Goal: Task Accomplishment & Management: Use online tool/utility

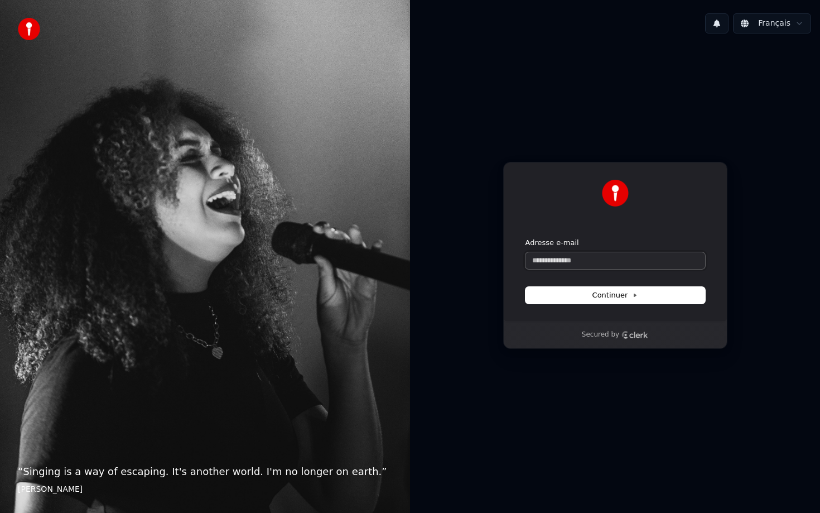
click at [586, 258] on input "Adresse e-mail" at bounding box center [616, 260] width 180 height 17
click at [638, 295] on button "Continuer" at bounding box center [616, 295] width 180 height 17
type input "**********"
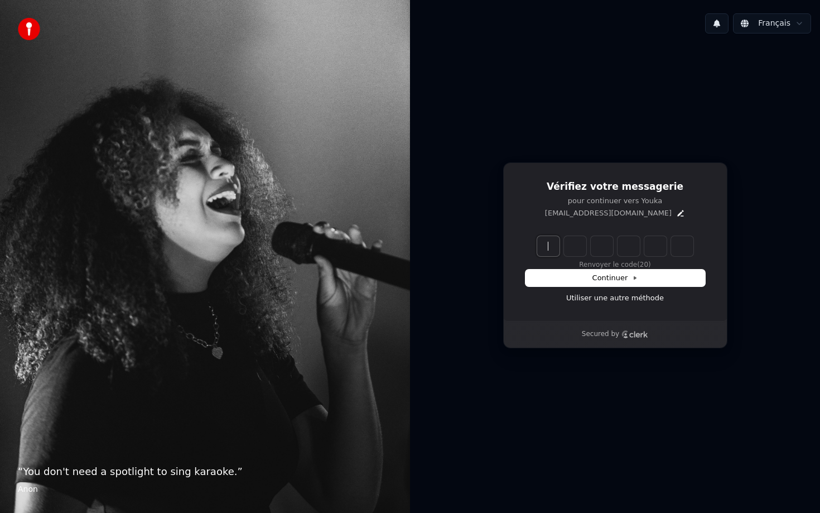
paste input "******"
type input "******"
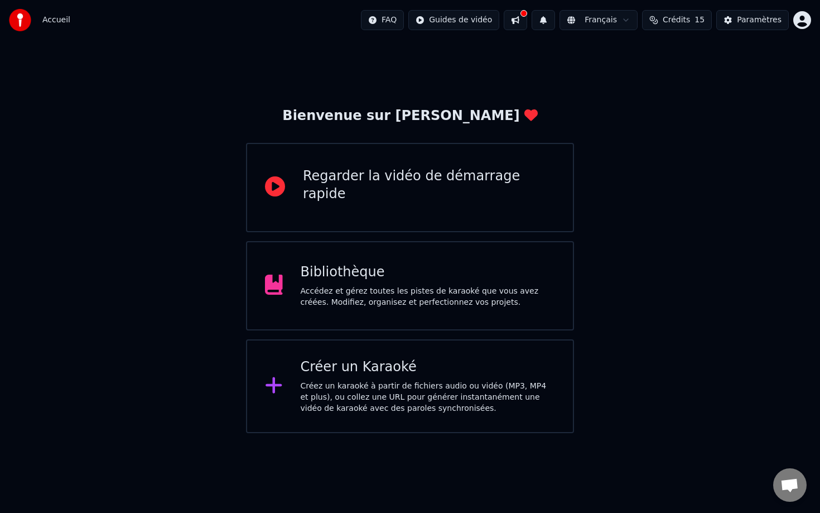
click at [369, 378] on div "Créer un Karaoké Créez un karaoké à partir de fichiers audio ou vidéo (MP3, MP4…" at bounding box center [428, 386] width 255 height 56
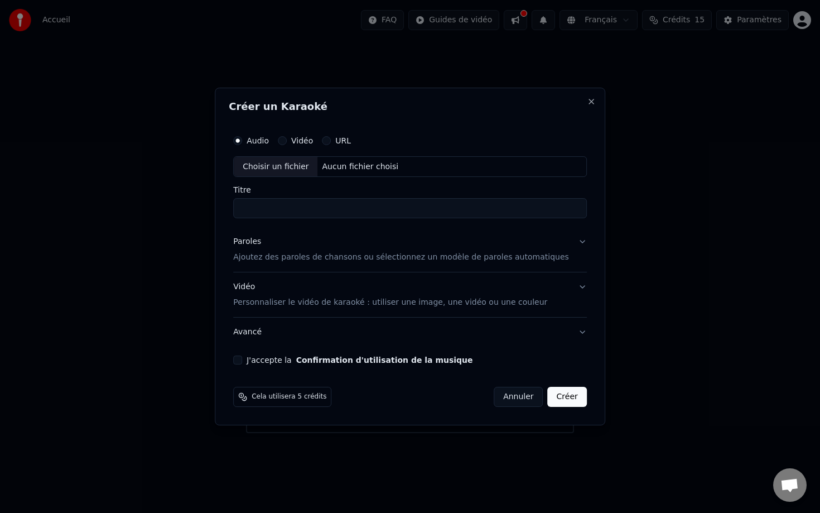
paste input "**********"
click at [279, 165] on div "Choisir un fichier" at bounding box center [276, 167] width 84 height 20
type input "**********"
click at [327, 258] on p "Ajoutez des paroles de chansons ou sélectionnez un modèle de paroles automatiqu…" at bounding box center [401, 257] width 336 height 11
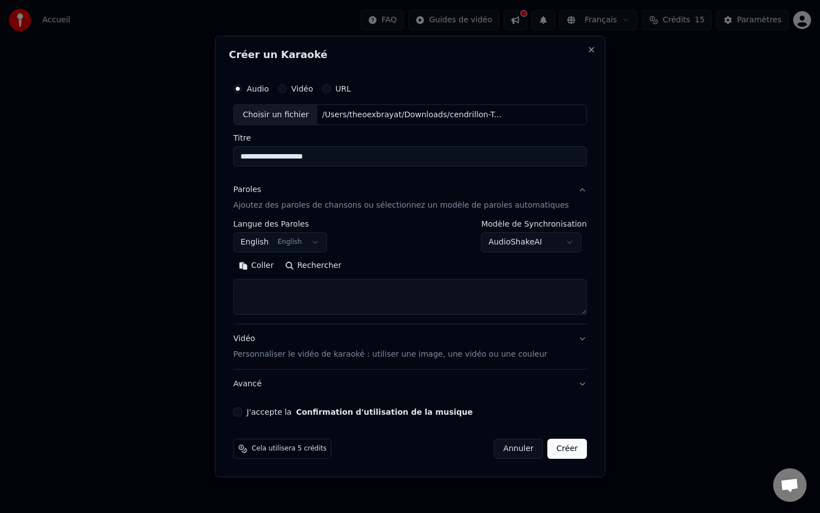
click at [313, 247] on button "English English" at bounding box center [280, 243] width 94 height 20
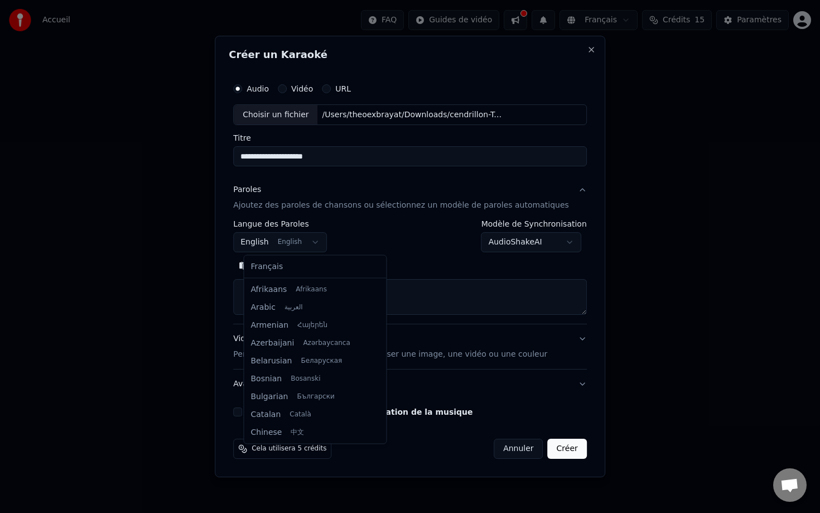
scroll to position [89, 0]
select select "**"
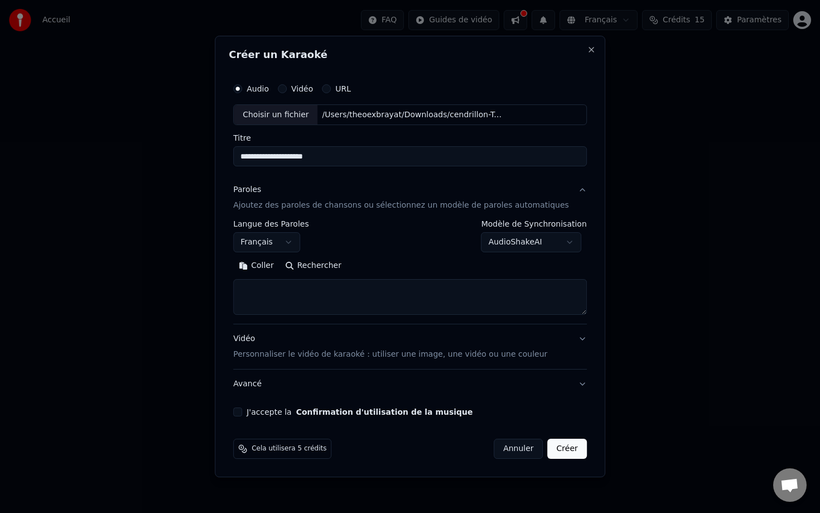
click at [306, 294] on textarea at bounding box center [410, 298] width 354 height 36
click at [272, 267] on button "Coller" at bounding box center [256, 266] width 46 height 18
drag, startPoint x: 285, startPoint y: 297, endPoint x: 223, endPoint y: 297, distance: 61.9
click at [223, 297] on body "**********" at bounding box center [410, 216] width 820 height 433
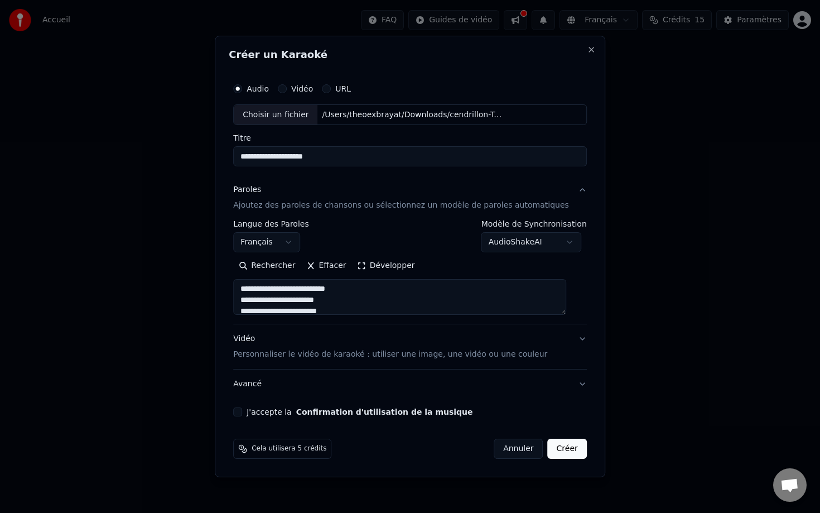
scroll to position [61, 0]
drag, startPoint x: 294, startPoint y: 287, endPoint x: 207, endPoint y: 287, distance: 87.1
click at [207, 287] on body "**********" at bounding box center [410, 216] width 820 height 433
drag, startPoint x: 284, startPoint y: 297, endPoint x: 230, endPoint y: 297, distance: 54.1
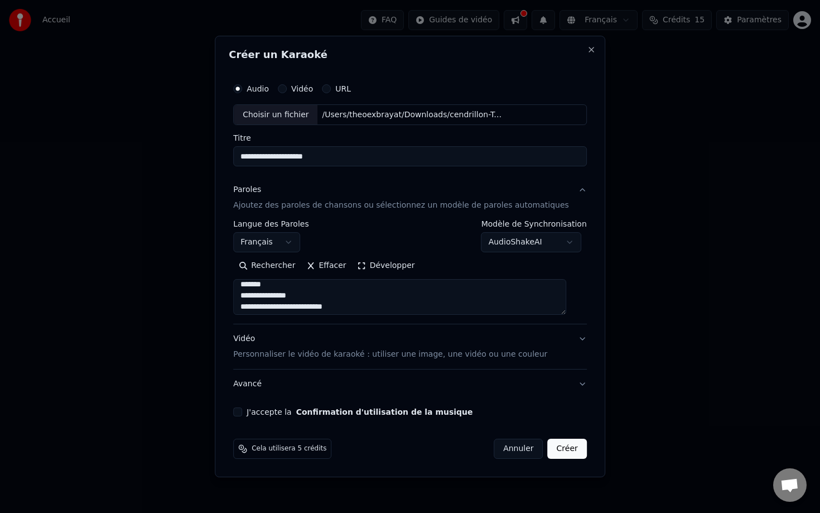
click at [230, 297] on div "**********" at bounding box center [410, 257] width 391 height 442
drag, startPoint x: 294, startPoint y: 311, endPoint x: 278, endPoint y: 294, distance: 23.3
click at [278, 294] on textarea "**********" at bounding box center [399, 298] width 333 height 36
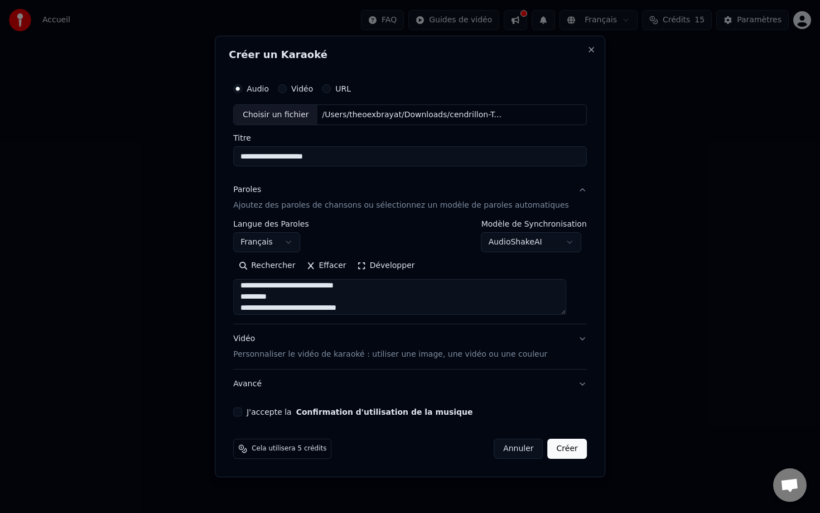
scroll to position [156, 0]
drag, startPoint x: 289, startPoint y: 310, endPoint x: 275, endPoint y: 317, distance: 15.5
click at [275, 318] on div "**********" at bounding box center [410, 272] width 354 height 104
click at [293, 302] on textarea "**********" at bounding box center [399, 298] width 333 height 36
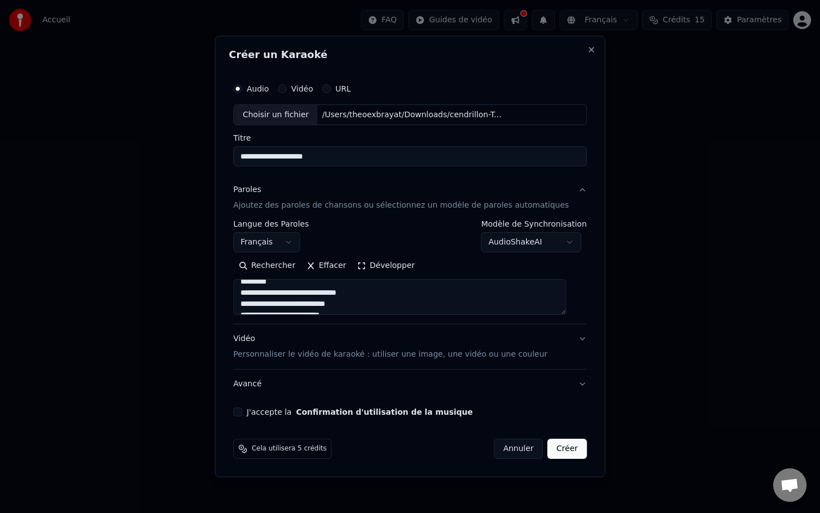
scroll to position [170, 0]
click at [292, 297] on textarea "**********" at bounding box center [399, 298] width 333 height 36
click at [300, 298] on textarea "**********" at bounding box center [399, 298] width 333 height 36
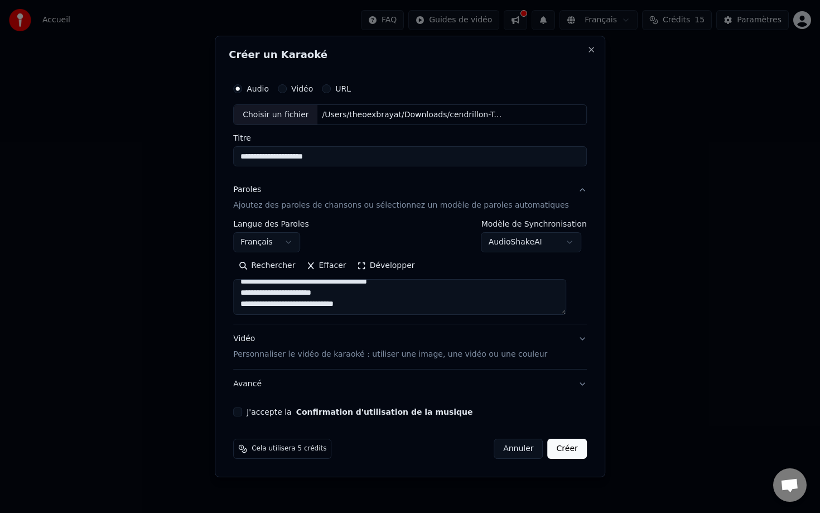
type textarea "**********"
click at [242, 411] on button "J'accepte la Confirmation d'utilisation de la musique" at bounding box center [237, 411] width 9 height 9
click at [567, 449] on button "Créer" at bounding box center [567, 449] width 39 height 20
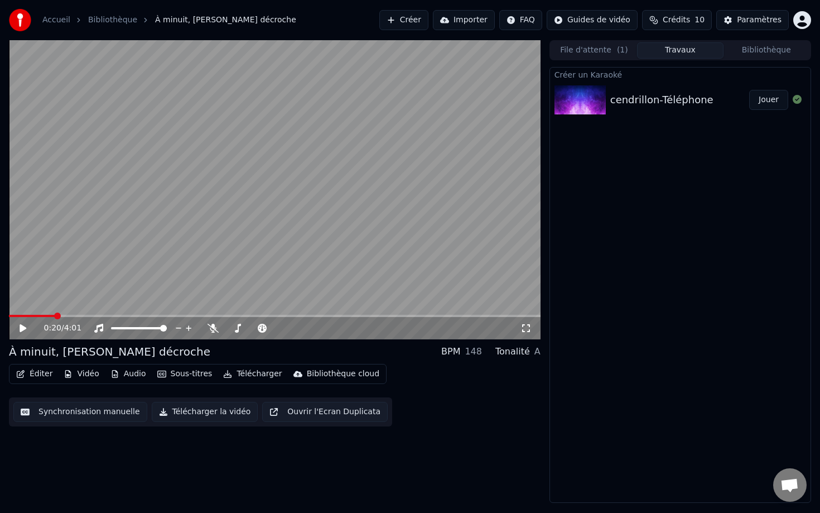
click at [76, 409] on button "Synchronisation manuelle" at bounding box center [80, 412] width 134 height 20
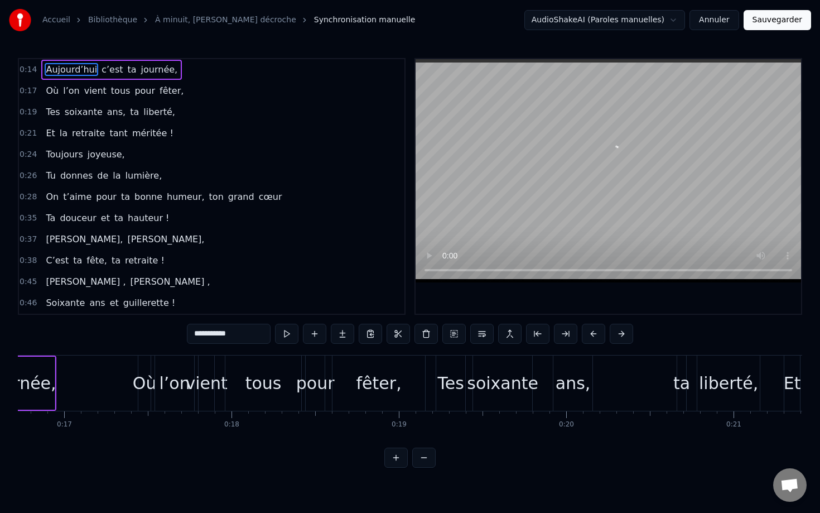
scroll to position [0, 2811]
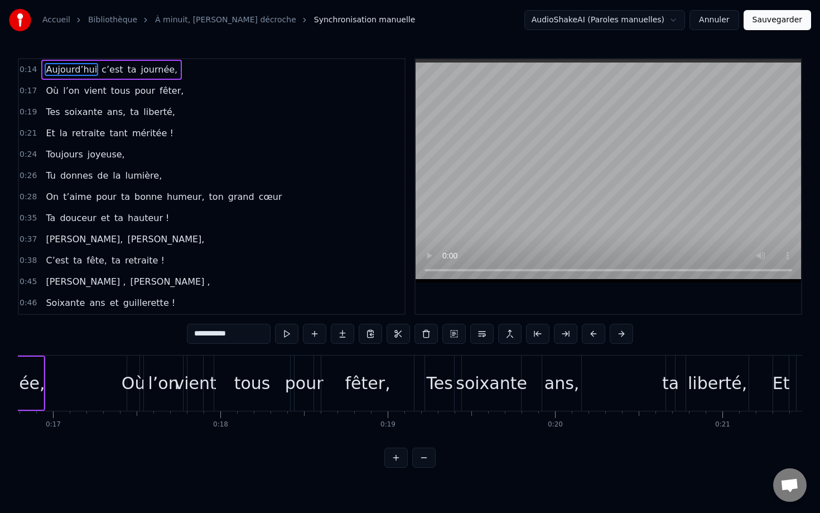
click at [449, 376] on div "Tes" at bounding box center [439, 383] width 26 height 25
type input "***"
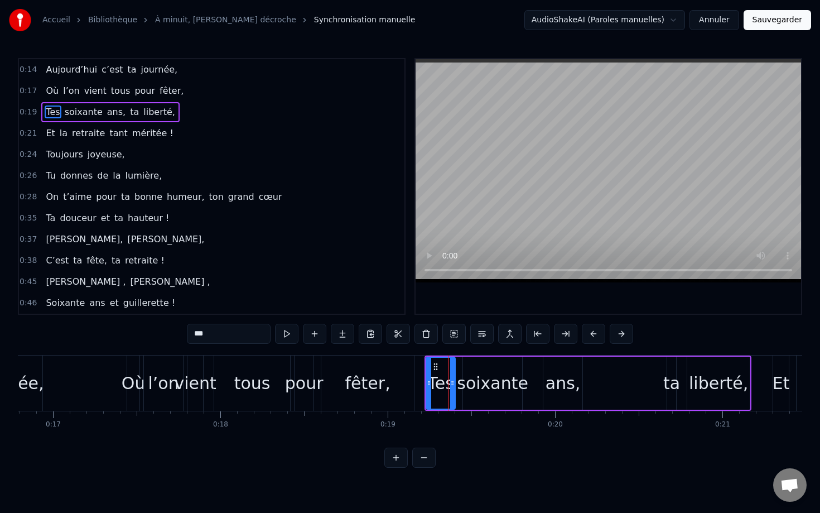
drag, startPoint x: 606, startPoint y: 374, endPoint x: 641, endPoint y: 372, distance: 35.2
click at [642, 372] on div "Tes soixante ans, ta liberté," at bounding box center [588, 382] width 327 height 55
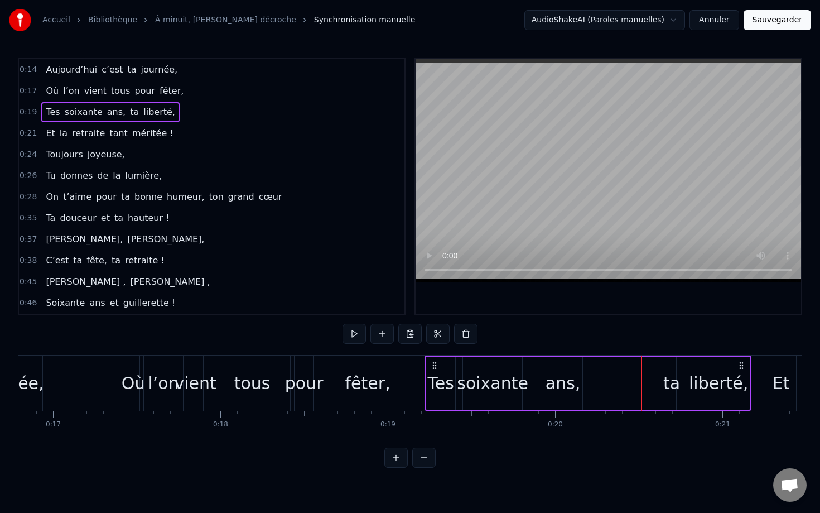
click at [500, 461] on div "0:14 Aujourd’hui c’est ta journée, 0:17 Où l’on vient tous pour fêter, 0:19 Tes…" at bounding box center [410, 263] width 785 height 410
click at [609, 449] on div "0:14 Aujourd’hui c’est ta journée, 0:17 Où l’on vient tous pour fêter, 0:19 Tes…" at bounding box center [410, 263] width 785 height 410
click at [41, 138] on div "Et la retraite tant méritée !" at bounding box center [109, 133] width 136 height 20
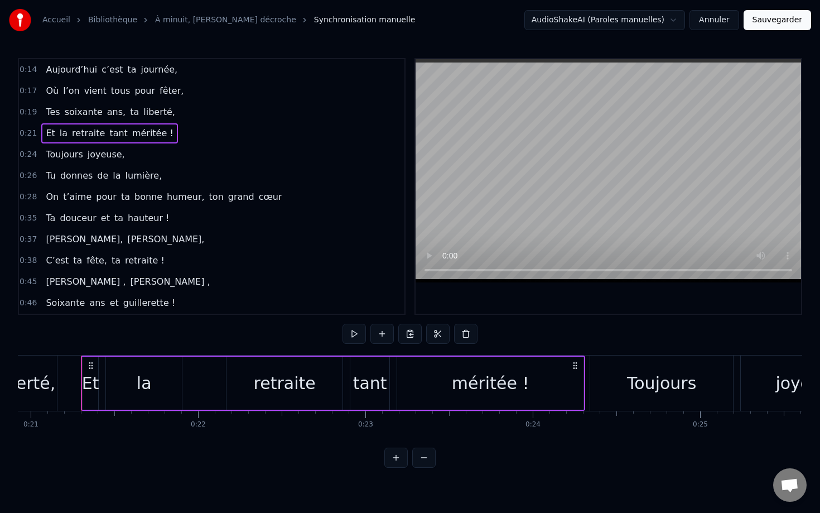
scroll to position [0, 3510]
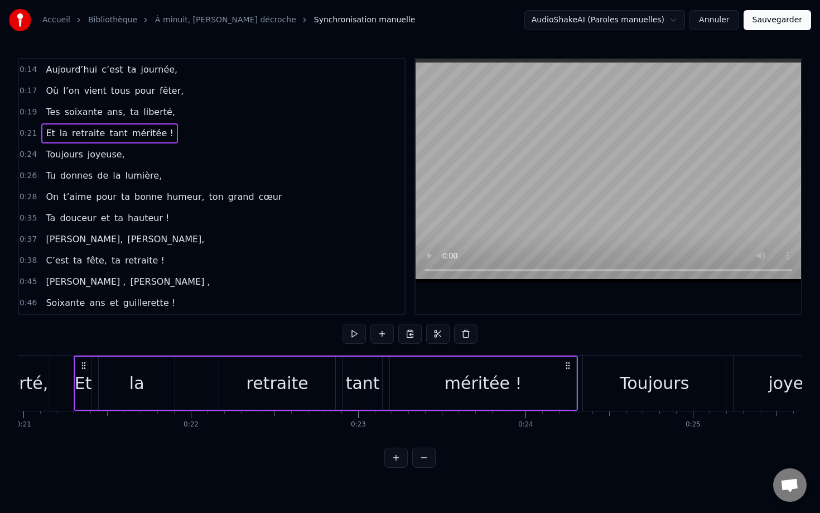
click at [22, 133] on span "0:21" at bounding box center [28, 133] width 17 height 11
click at [106, 117] on span "ans," at bounding box center [116, 111] width 21 height 13
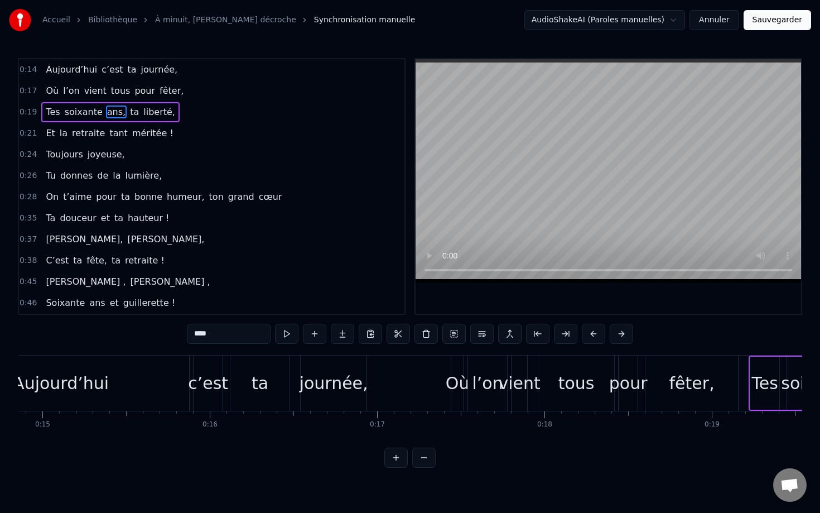
scroll to position [0, 2492]
click at [431, 462] on button at bounding box center [423, 458] width 23 height 20
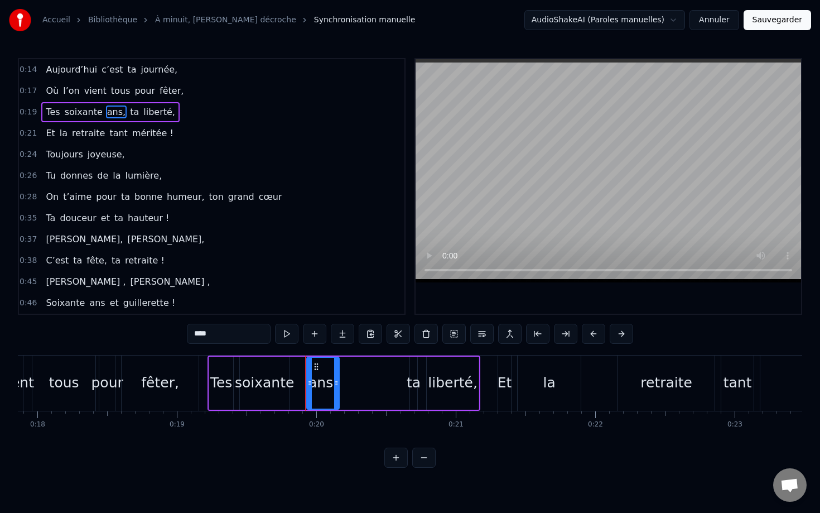
click at [217, 364] on div "Tes" at bounding box center [221, 383] width 24 height 53
type input "***"
click at [223, 439] on div "0:14 Aujourd’hui c’est ta journée, 0:17 Où l’on vient tous pour fêter, 0:19 Tes…" at bounding box center [410, 263] width 785 height 410
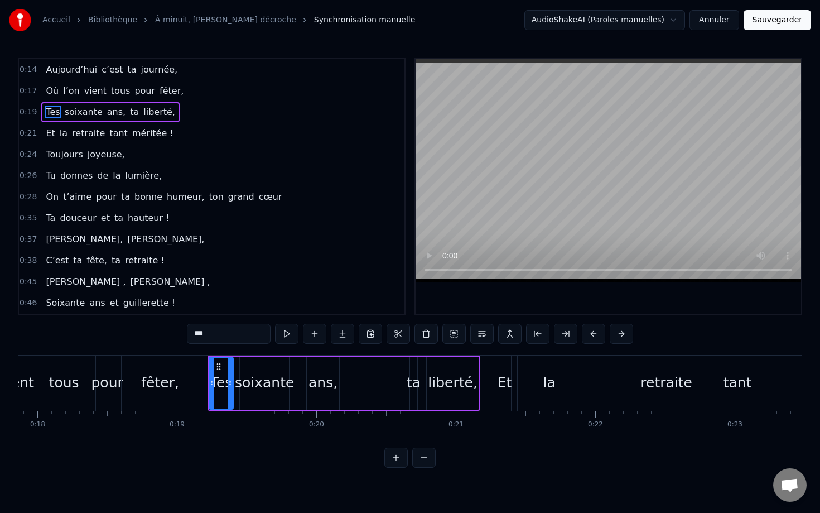
click at [350, 368] on div "Tes soixante ans, ta liberté," at bounding box center [344, 382] width 273 height 55
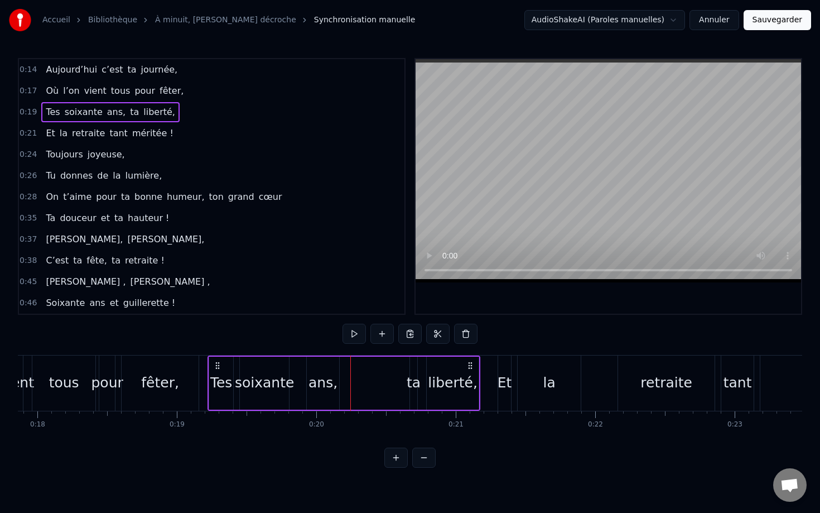
click at [363, 406] on div "Tes soixante ans, ta liberté," at bounding box center [344, 382] width 273 height 55
click at [283, 405] on div "soixante" at bounding box center [264, 383] width 49 height 53
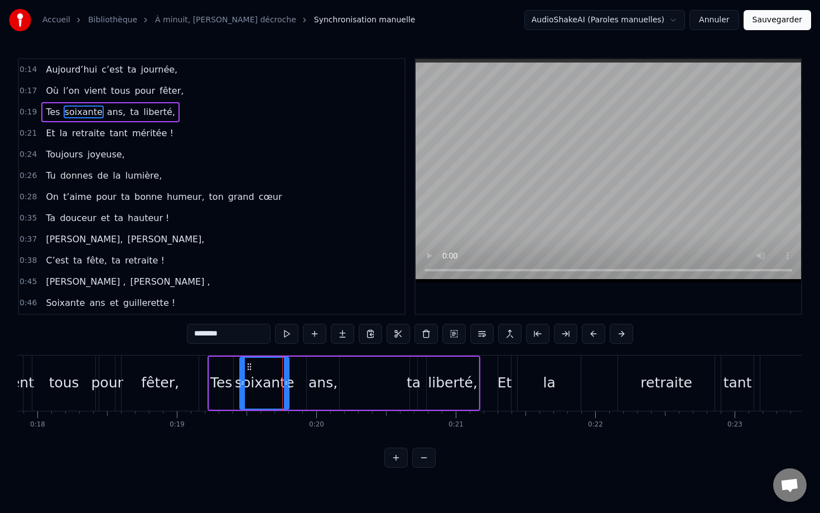
click at [220, 397] on div "Tes" at bounding box center [221, 383] width 24 height 53
type input "***"
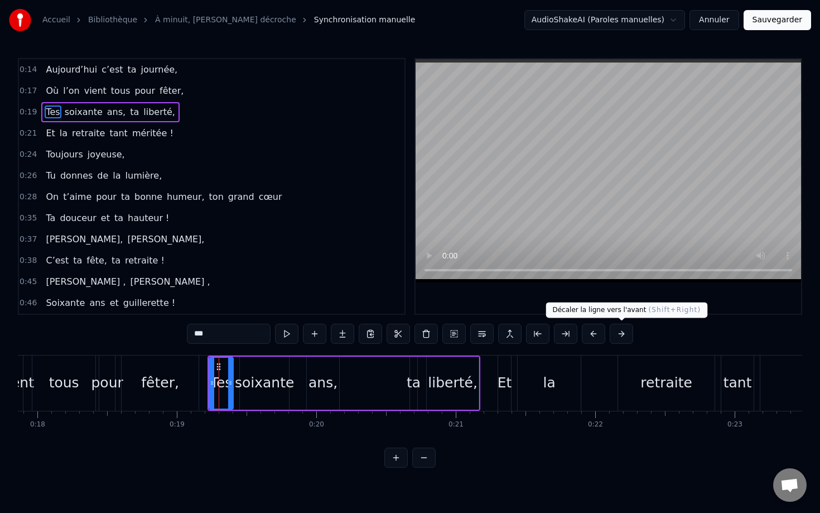
click at [623, 340] on button at bounding box center [621, 334] width 23 height 20
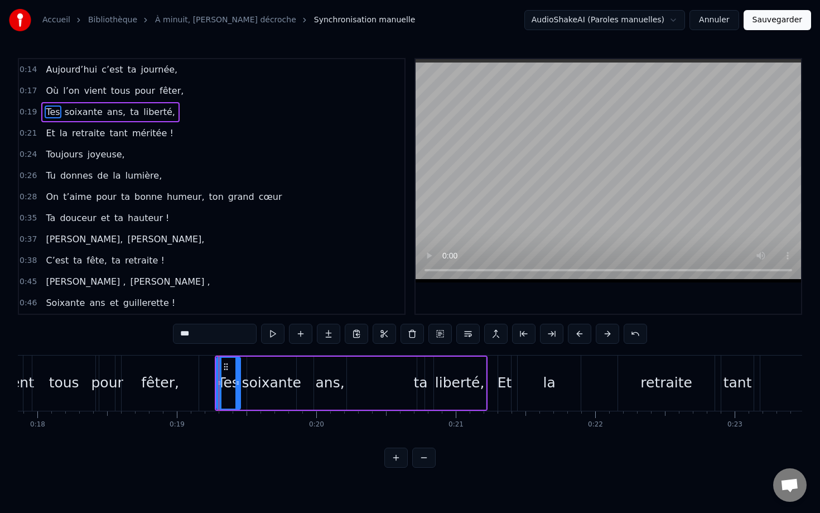
click at [623, 340] on div "***" at bounding box center [410, 334] width 474 height 20
click at [609, 339] on button at bounding box center [607, 334] width 23 height 20
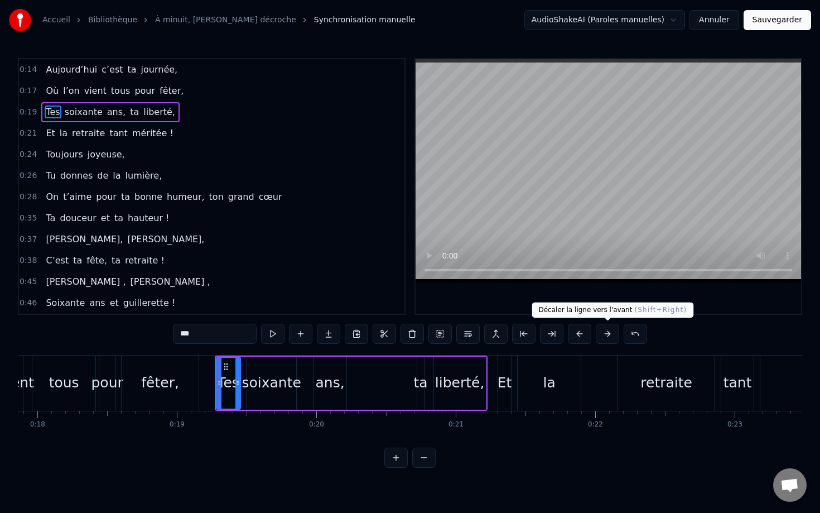
click at [609, 339] on button at bounding box center [607, 334] width 23 height 20
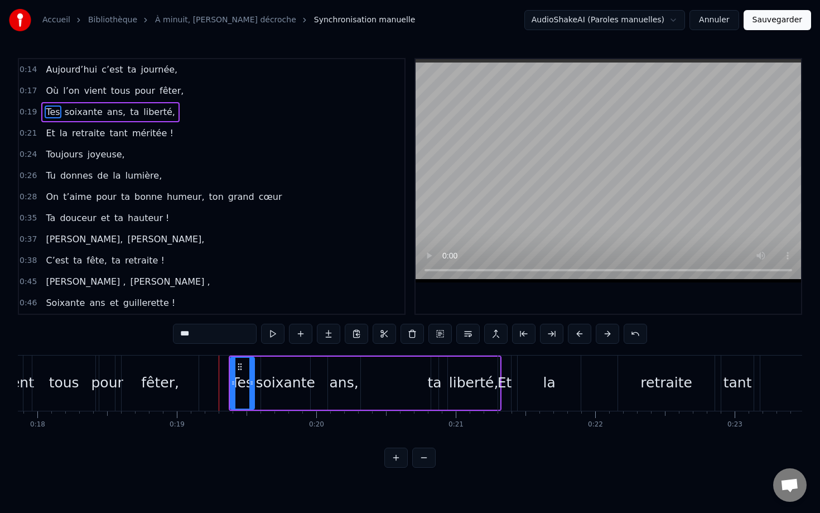
click at [609, 339] on button at bounding box center [607, 334] width 23 height 20
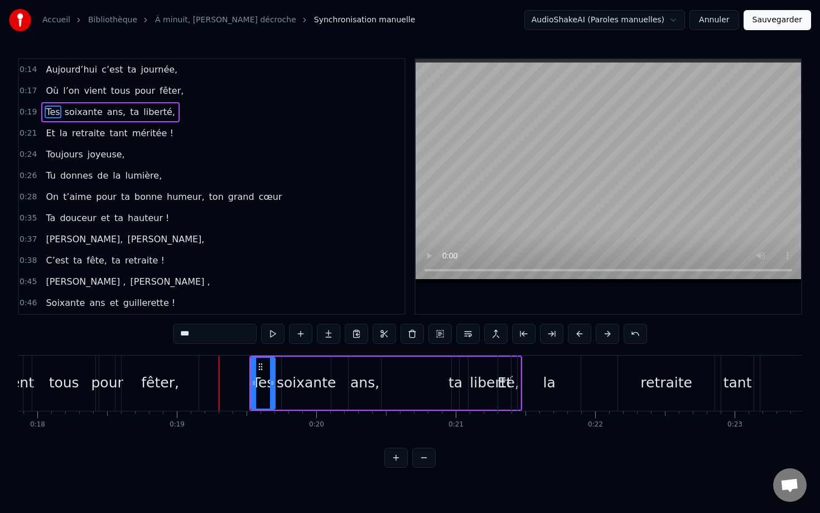
click at [609, 339] on button at bounding box center [607, 334] width 23 height 20
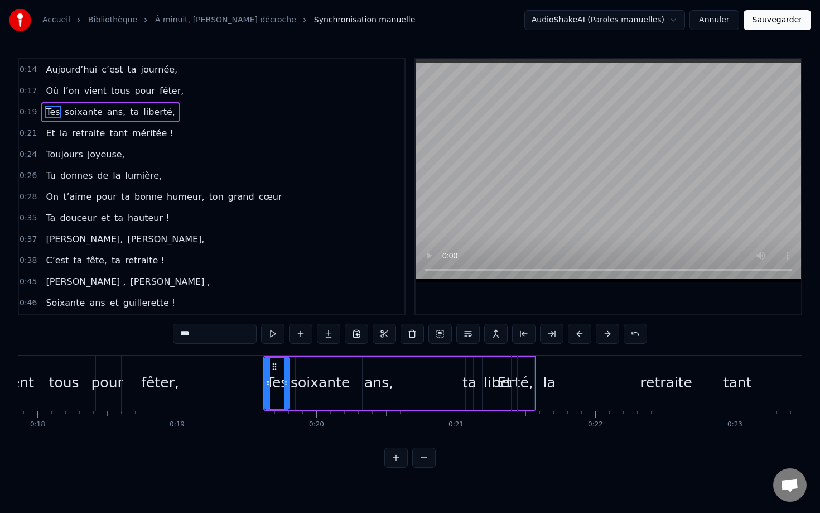
click at [609, 339] on button at bounding box center [607, 334] width 23 height 20
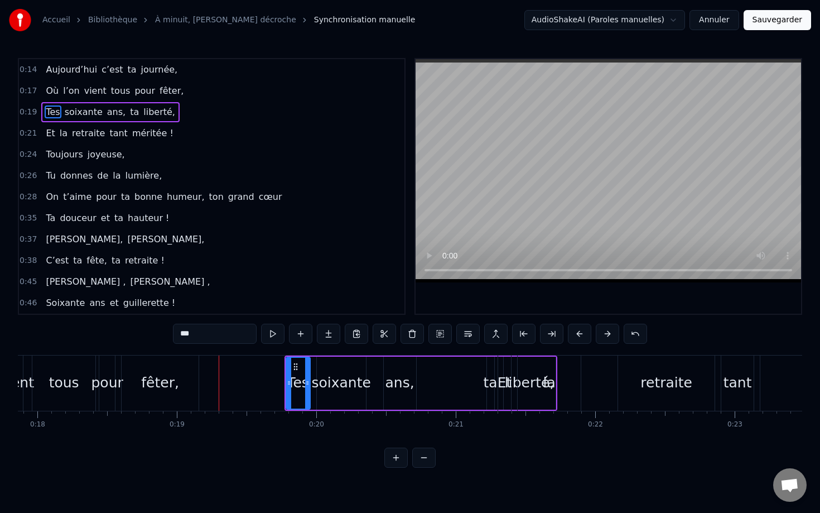
click at [609, 339] on button at bounding box center [607, 334] width 23 height 20
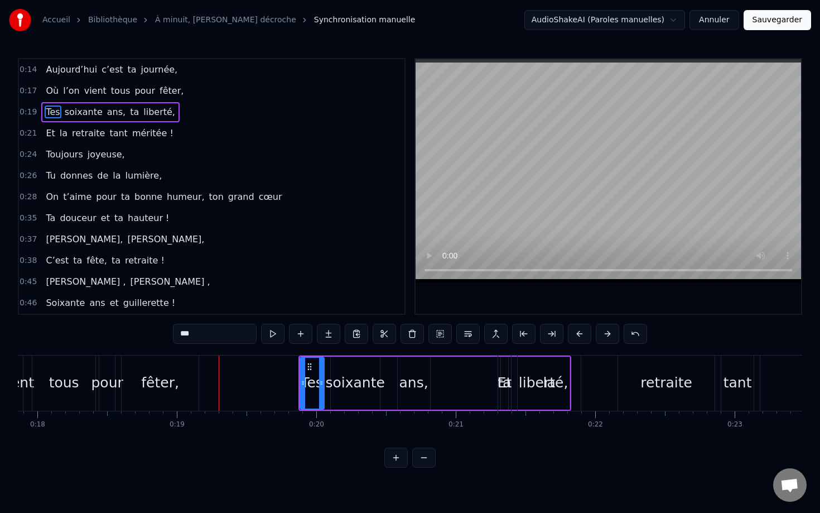
click at [609, 339] on button at bounding box center [607, 334] width 23 height 20
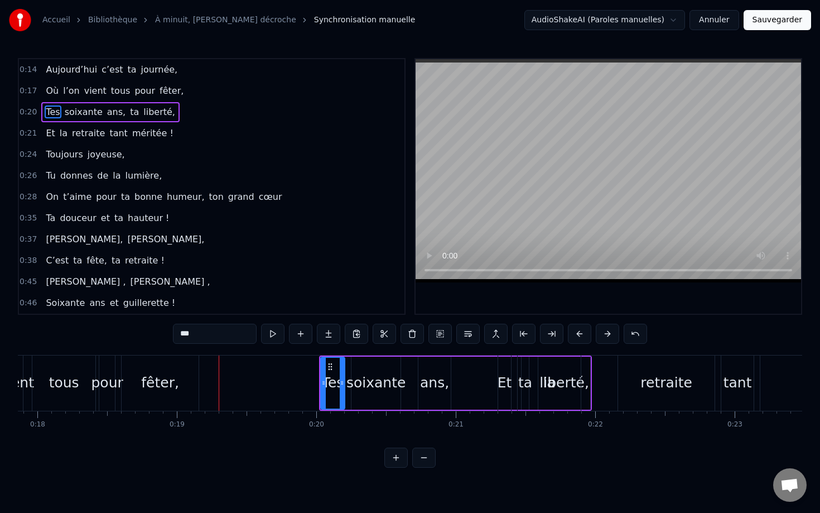
click at [609, 339] on button at bounding box center [607, 334] width 23 height 20
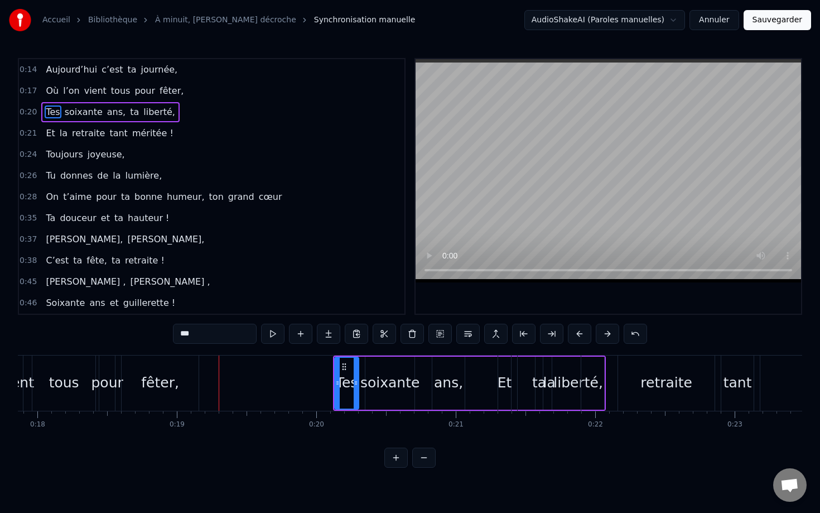
click at [609, 339] on button at bounding box center [607, 334] width 23 height 20
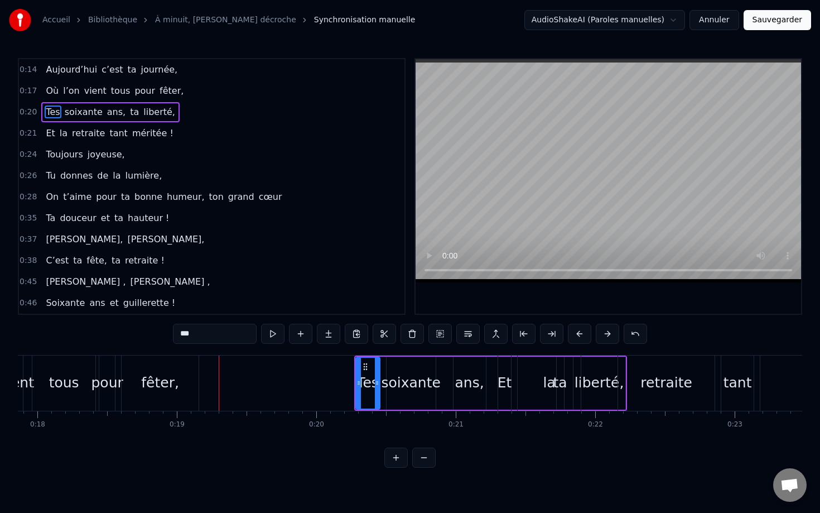
click at [609, 339] on button at bounding box center [607, 334] width 23 height 20
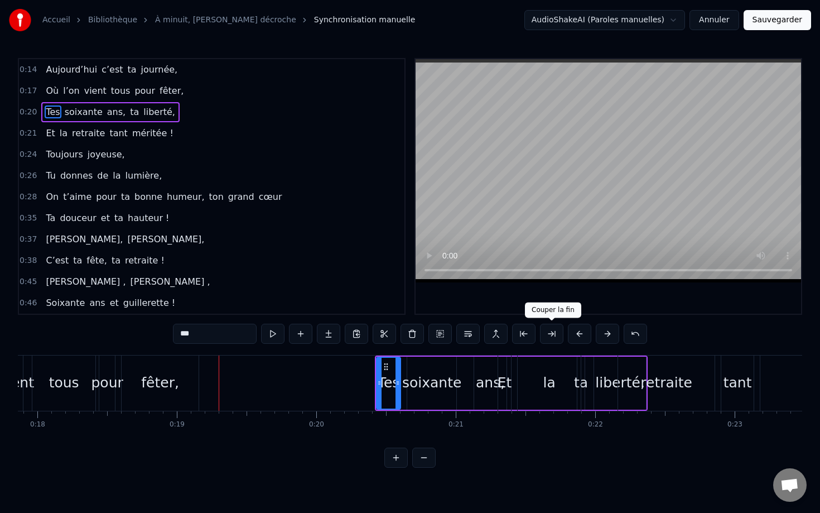
click at [596, 324] on button at bounding box center [607, 334] width 23 height 20
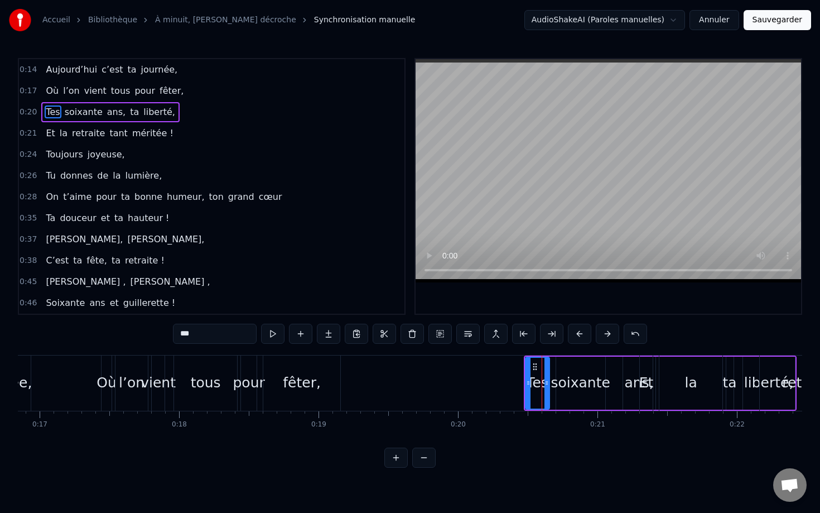
scroll to position [0, 2342]
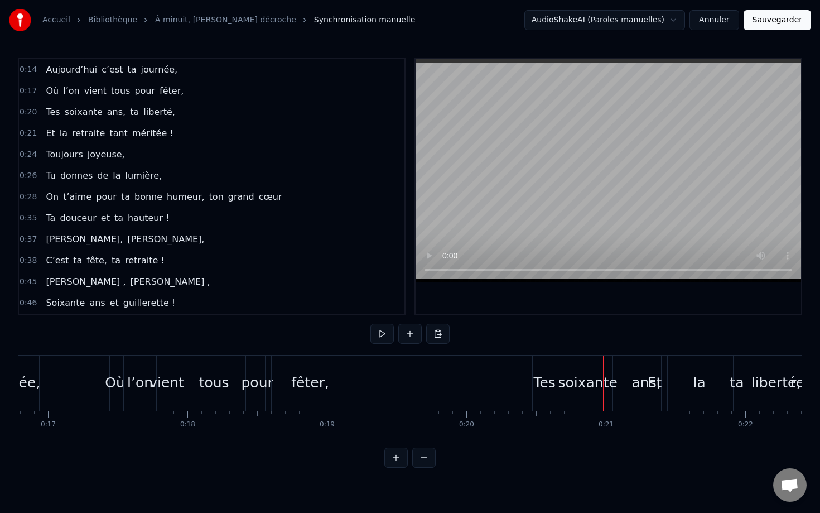
click at [540, 362] on div "Tes" at bounding box center [545, 382] width 24 height 55
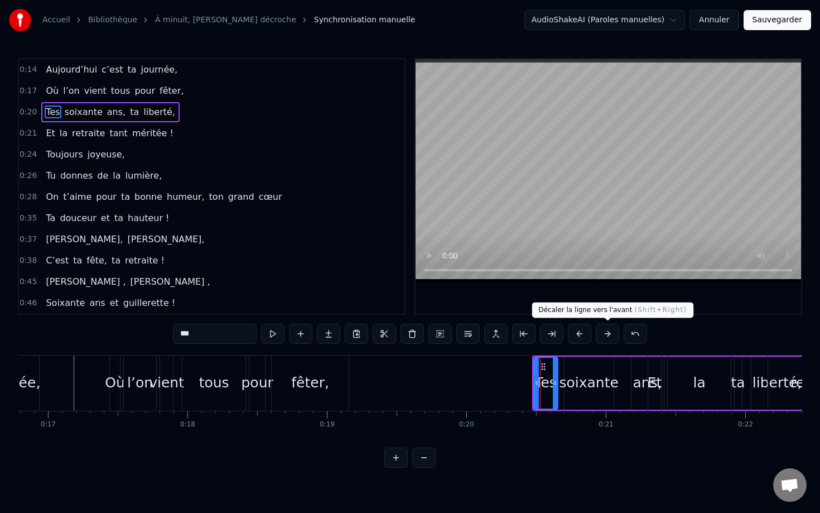
click at [613, 328] on button at bounding box center [607, 334] width 23 height 20
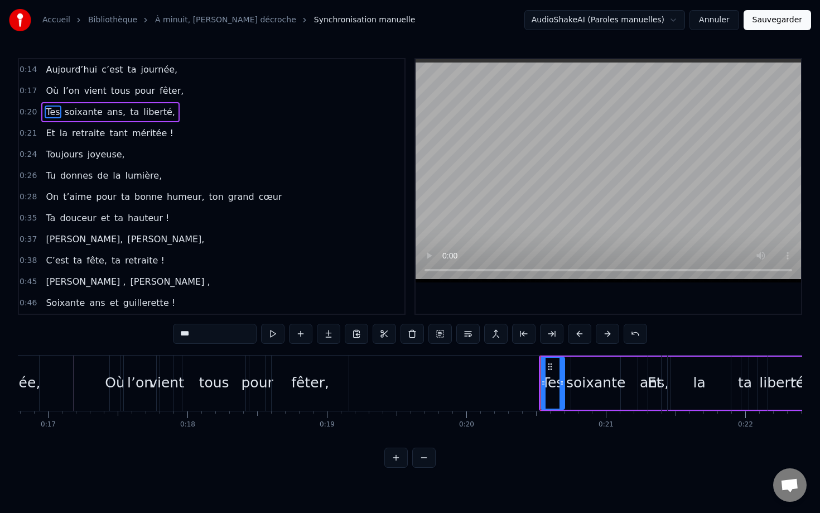
click at [613, 328] on button at bounding box center [607, 334] width 23 height 20
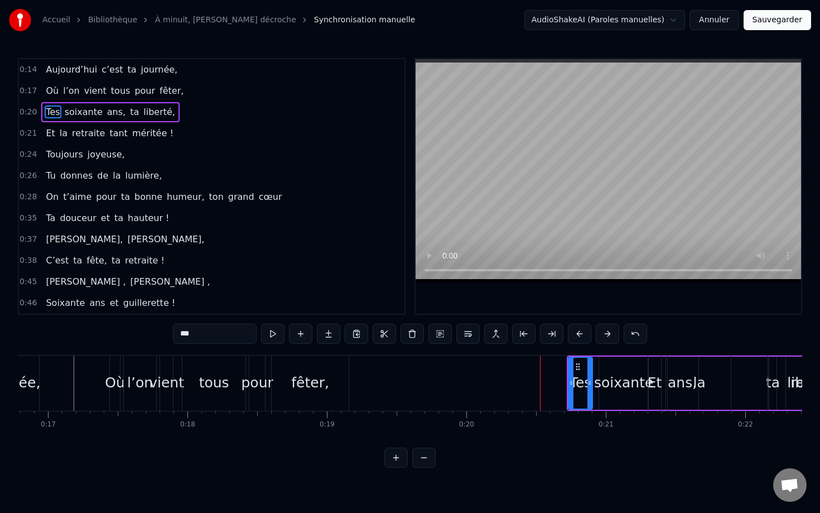
click at [613, 328] on button at bounding box center [607, 334] width 23 height 20
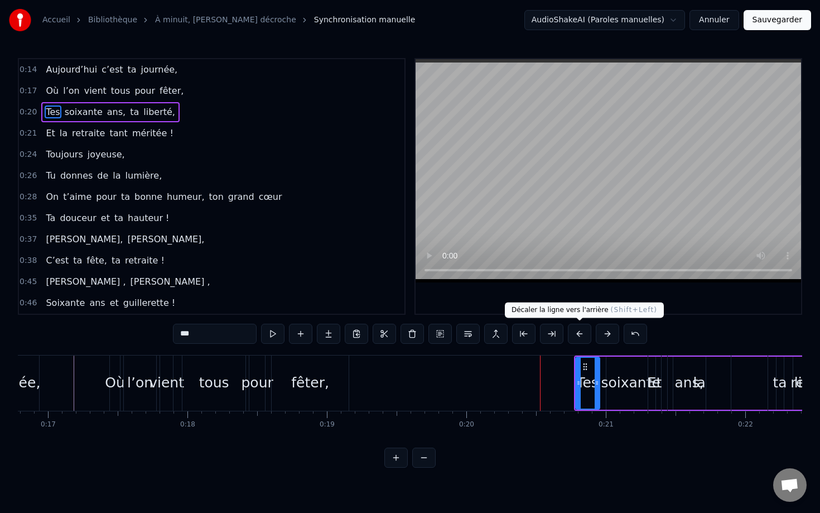
click at [582, 333] on button at bounding box center [579, 334] width 23 height 20
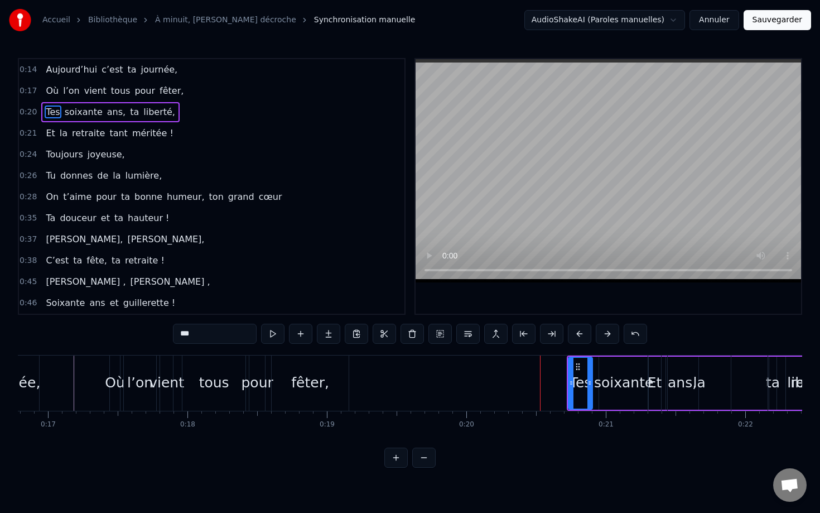
click at [582, 333] on button at bounding box center [579, 334] width 23 height 20
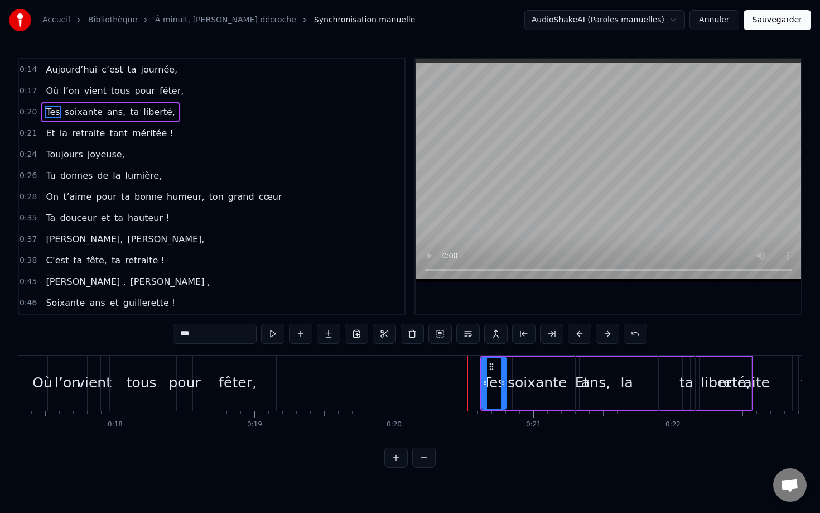
scroll to position [0, 2415]
click at [670, 373] on div "Et la retraite tant méritée !" at bounding box center [785, 382] width 421 height 55
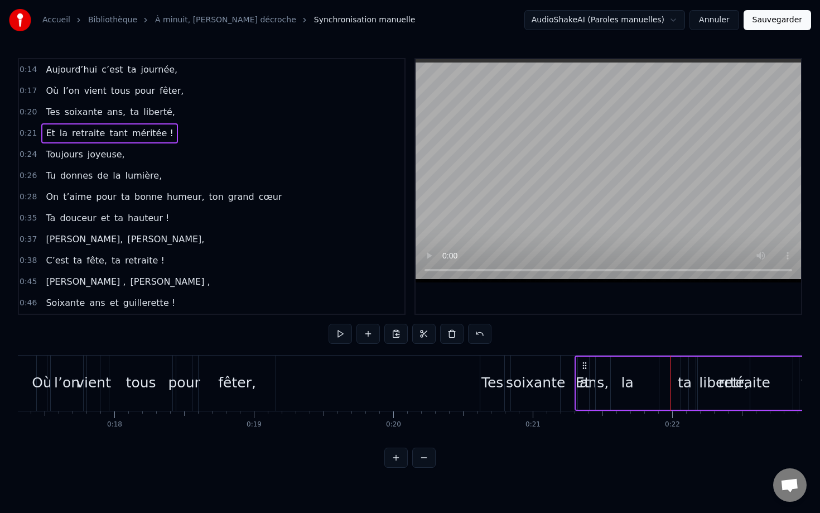
click at [597, 360] on div "la" at bounding box center [627, 383] width 63 height 53
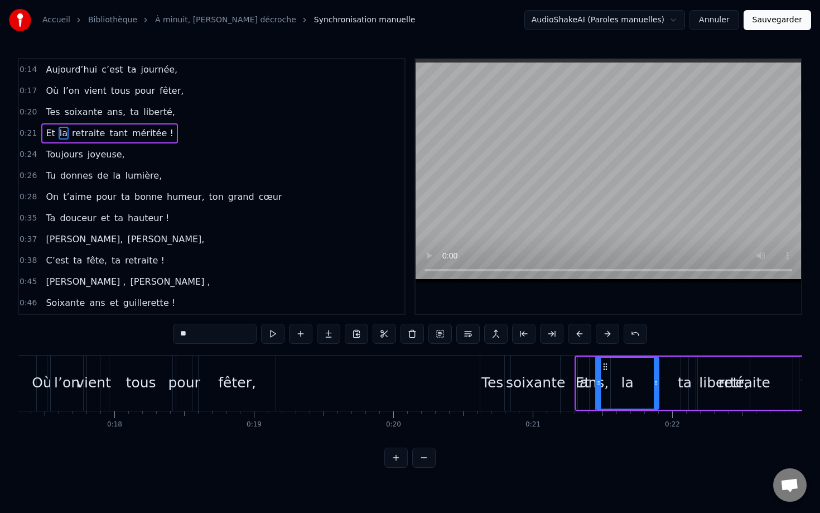
click at [579, 361] on div "Et" at bounding box center [582, 383] width 13 height 53
type input "**"
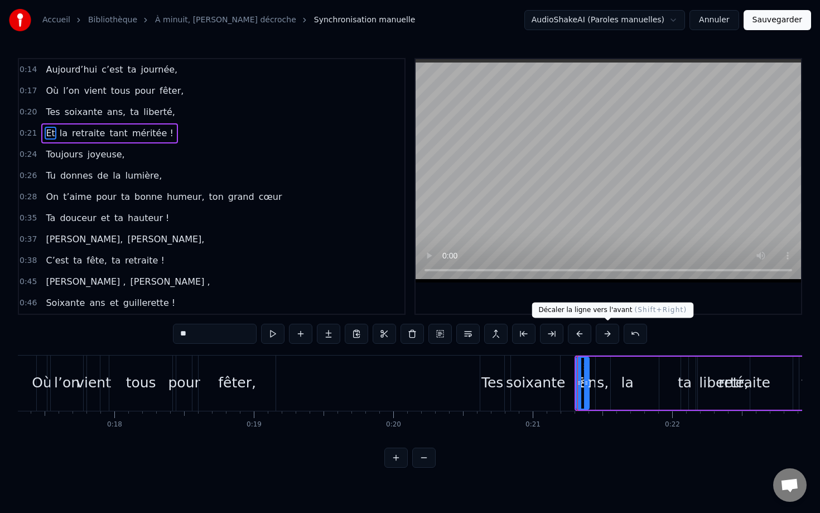
click at [611, 336] on button at bounding box center [607, 334] width 23 height 20
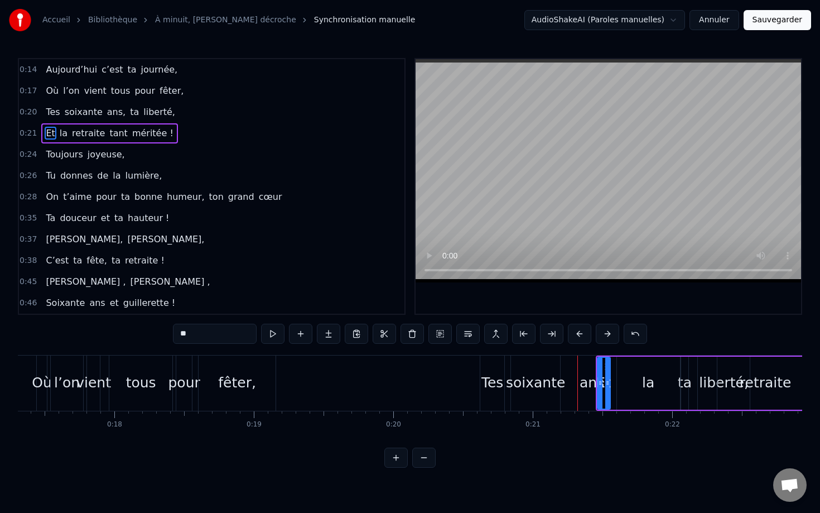
click at [611, 336] on button at bounding box center [607, 334] width 23 height 20
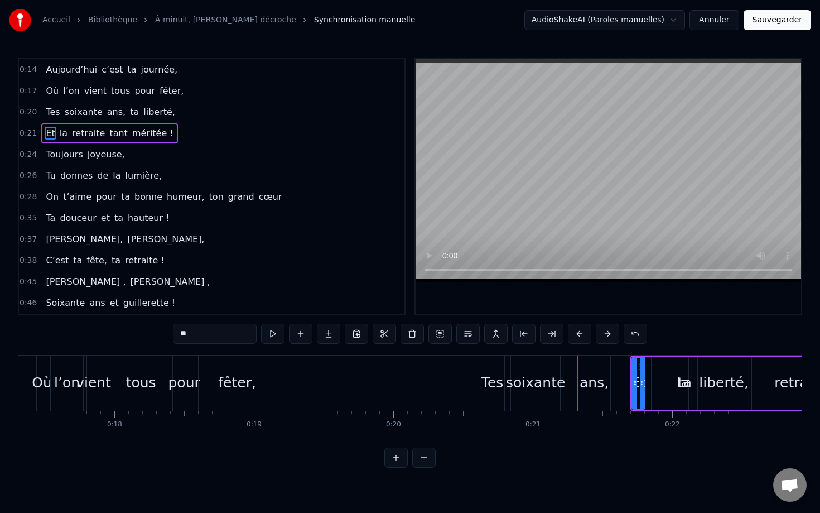
click at [611, 336] on button at bounding box center [607, 334] width 23 height 20
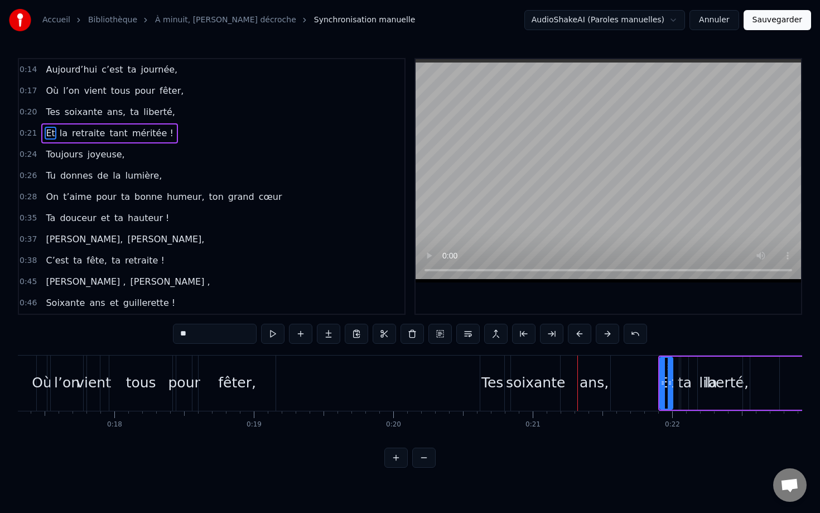
click at [611, 336] on button at bounding box center [607, 334] width 23 height 20
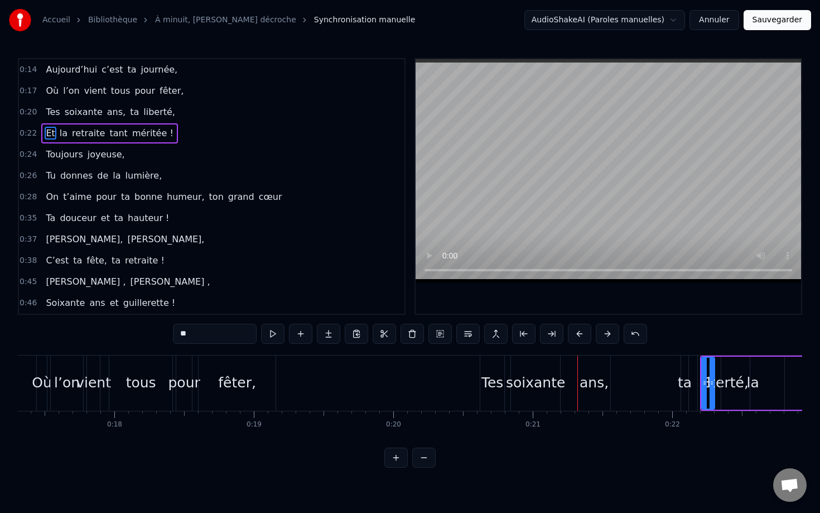
click at [631, 367] on div "Tes soixante ans, ta liberté," at bounding box center [616, 382] width 273 height 55
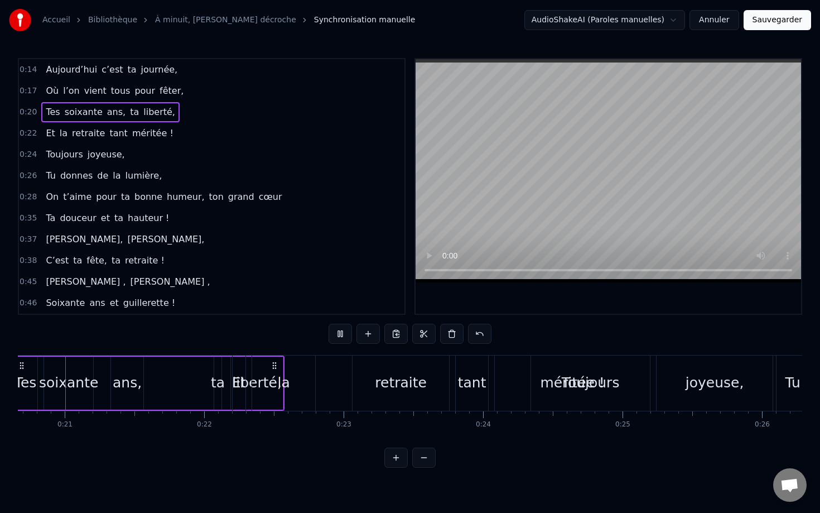
scroll to position [0, 2884]
click at [311, 369] on div "la" at bounding box center [282, 382] width 63 height 55
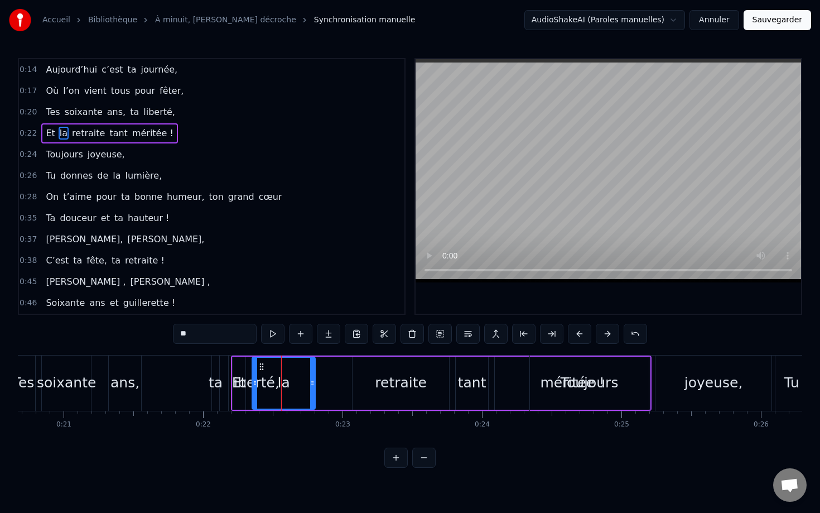
click at [192, 368] on div "Tes soixante ans, ta liberté," at bounding box center [147, 382] width 273 height 55
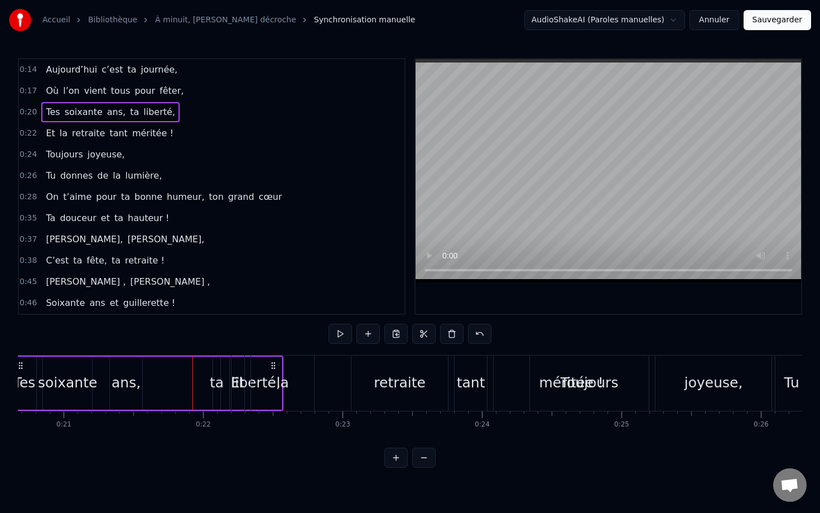
click at [335, 378] on div "Et la retraite tant méritée !" at bounding box center [441, 382] width 421 height 55
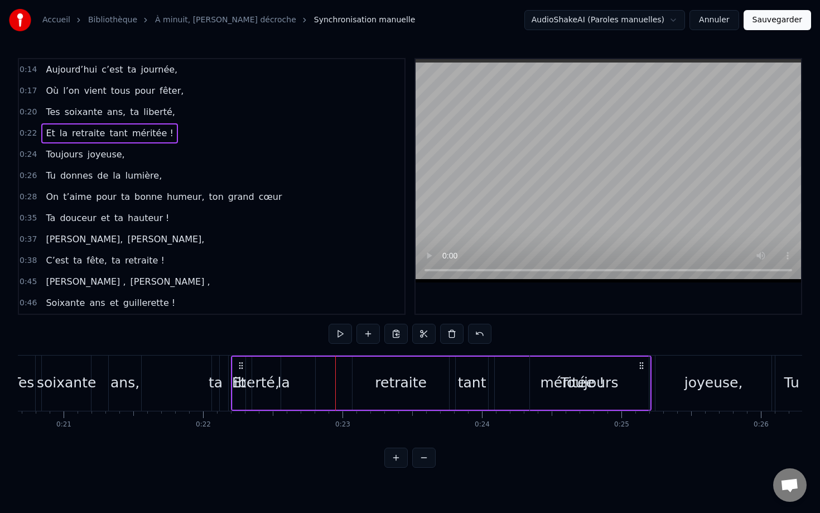
click at [237, 368] on icon at bounding box center [241, 365] width 9 height 9
click at [298, 436] on div "Aujourd’hui c’est ta journée, Où l’on vient tous pour fêter, Tes soixante ans, …" at bounding box center [410, 397] width 785 height 84
click at [238, 374] on div "Et" at bounding box center [239, 382] width 15 height 21
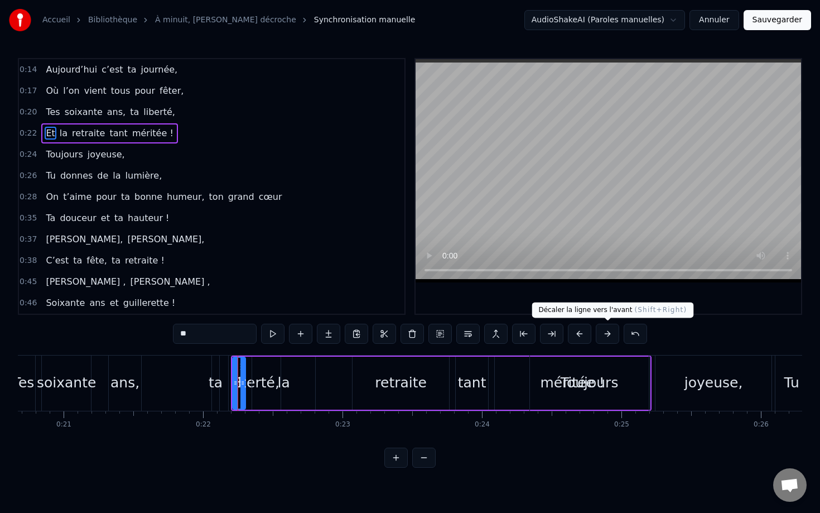
click at [603, 339] on button at bounding box center [607, 334] width 23 height 20
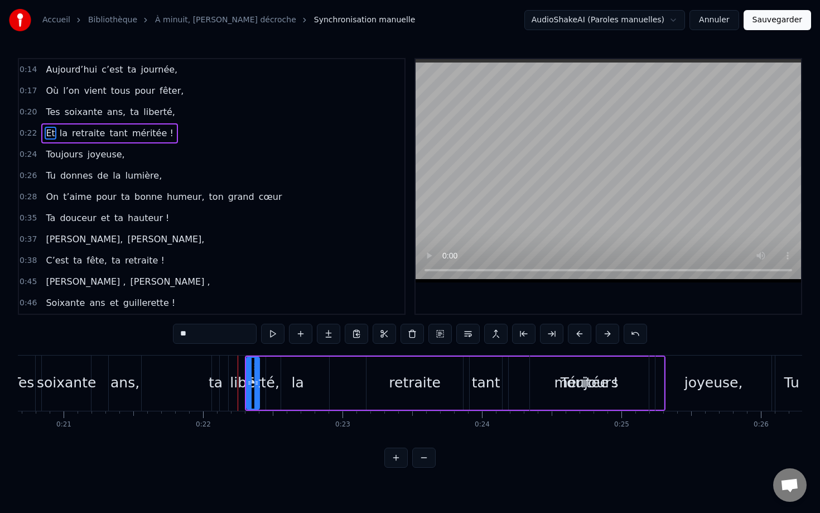
click at [603, 339] on button at bounding box center [607, 334] width 23 height 20
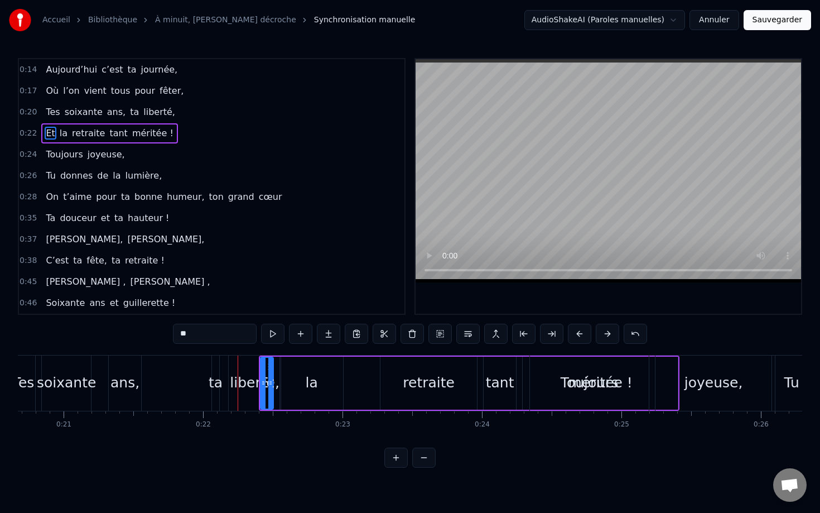
click at [603, 339] on button at bounding box center [607, 334] width 23 height 20
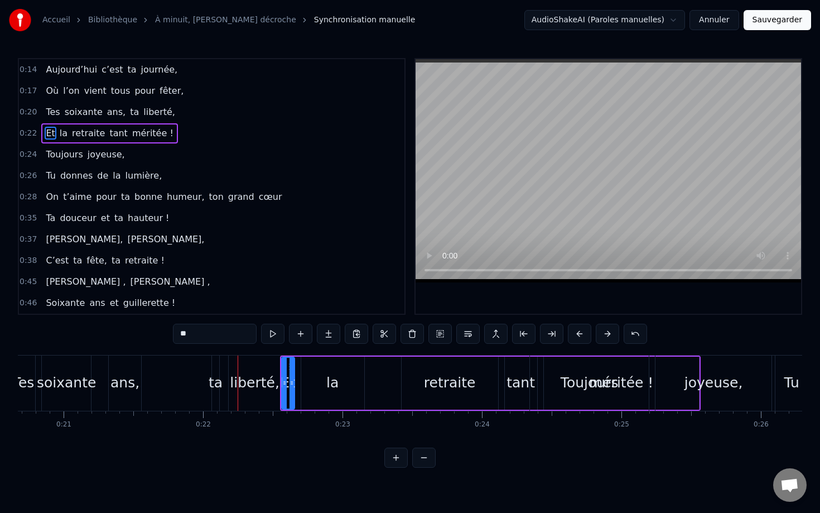
click at [603, 339] on button at bounding box center [607, 334] width 23 height 20
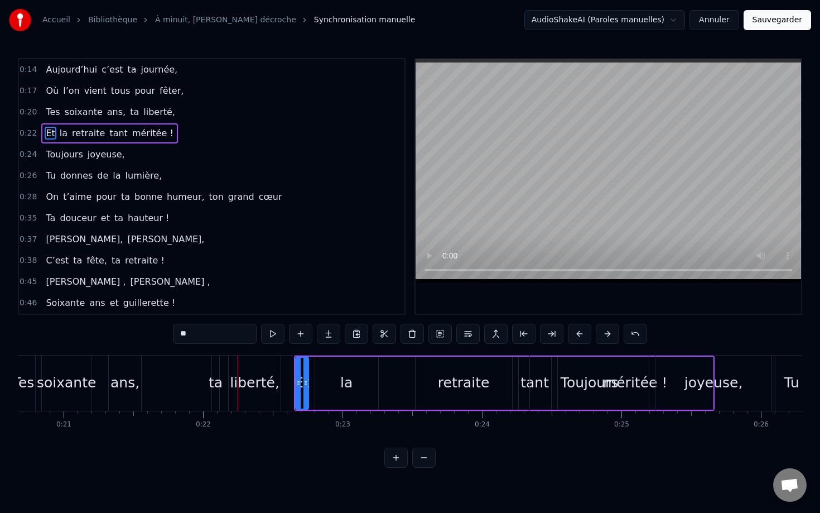
click at [603, 339] on button at bounding box center [607, 334] width 23 height 20
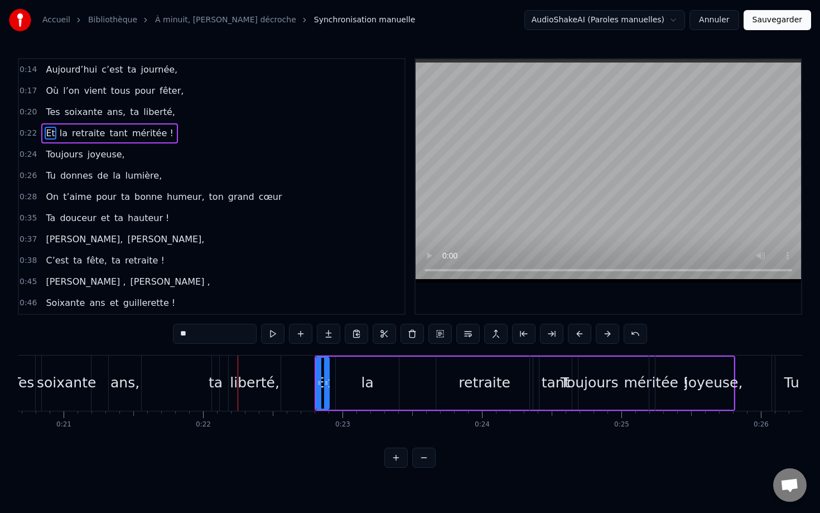
click at [603, 339] on button at bounding box center [607, 334] width 23 height 20
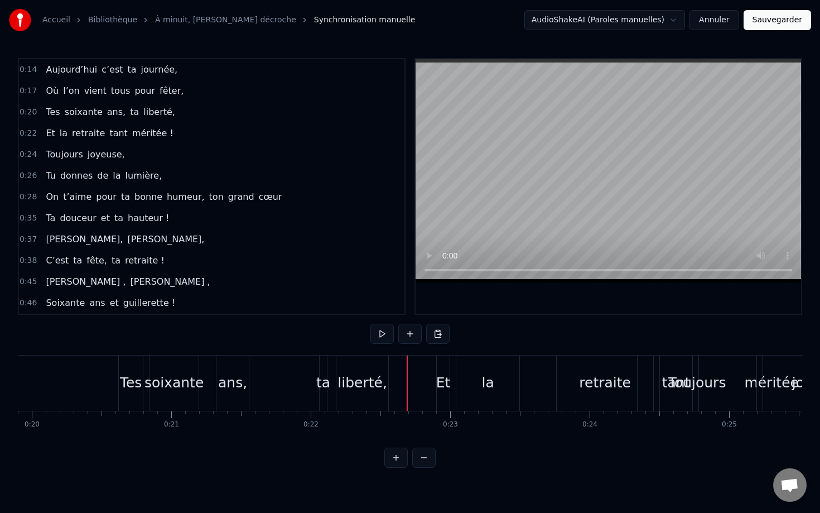
scroll to position [0, 2758]
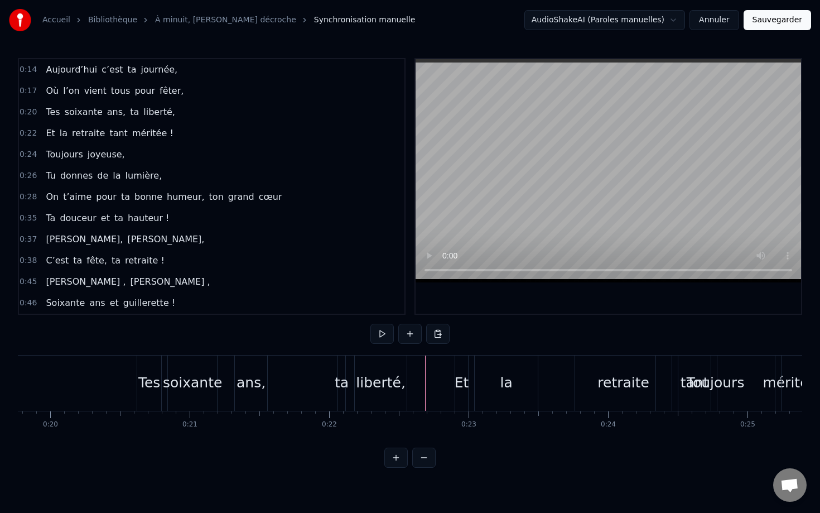
click at [464, 368] on div "Et" at bounding box center [461, 382] width 13 height 55
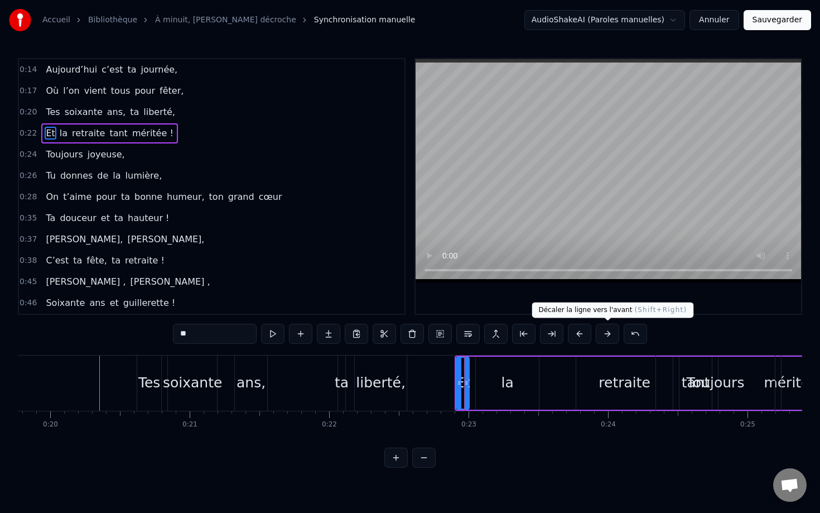
click at [612, 330] on button at bounding box center [607, 334] width 23 height 20
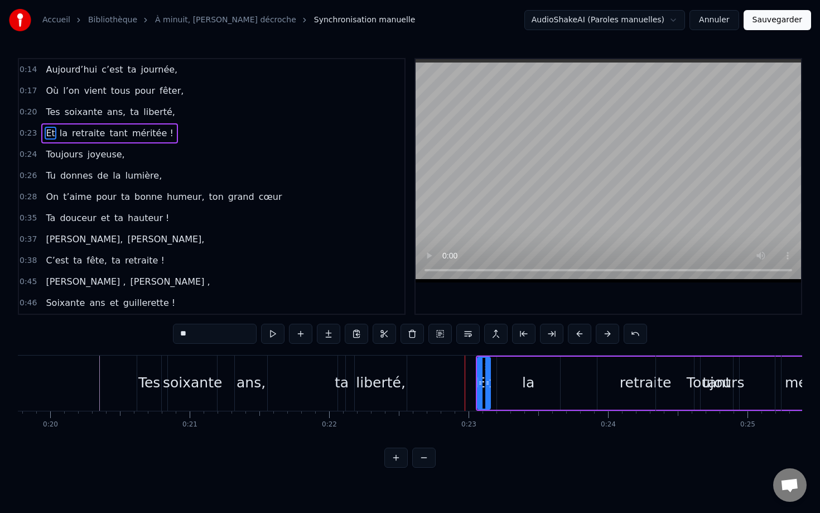
click at [612, 330] on button at bounding box center [607, 334] width 23 height 20
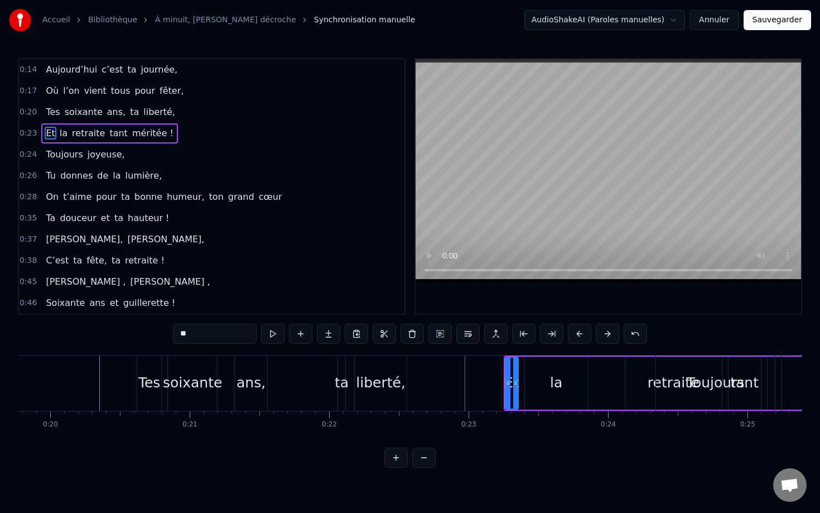
click at [612, 330] on button at bounding box center [607, 334] width 23 height 20
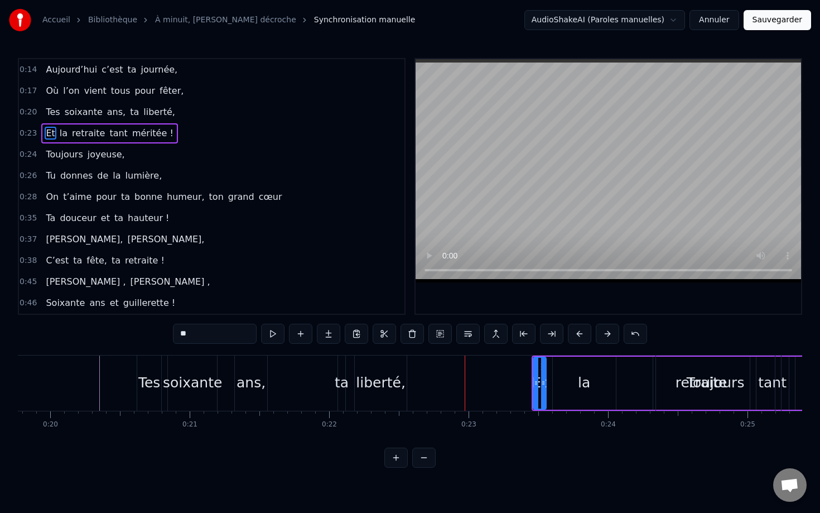
click at [612, 330] on button at bounding box center [607, 334] width 23 height 20
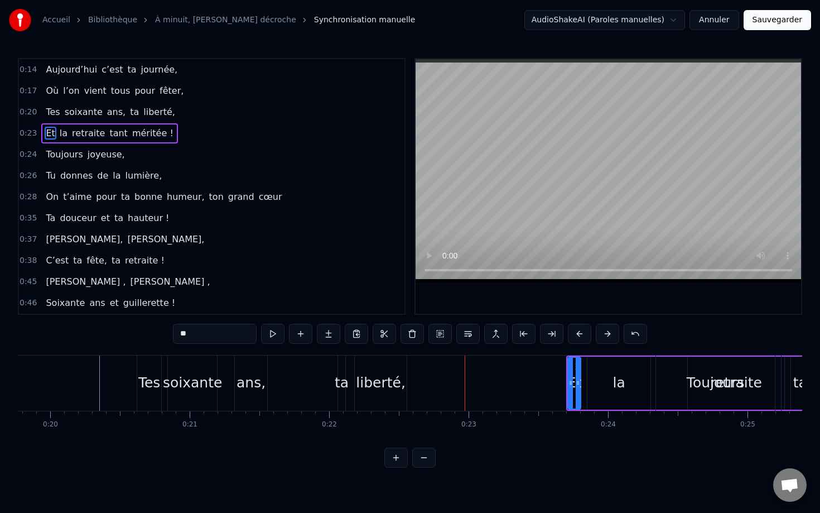
click at [612, 330] on button at bounding box center [607, 334] width 23 height 20
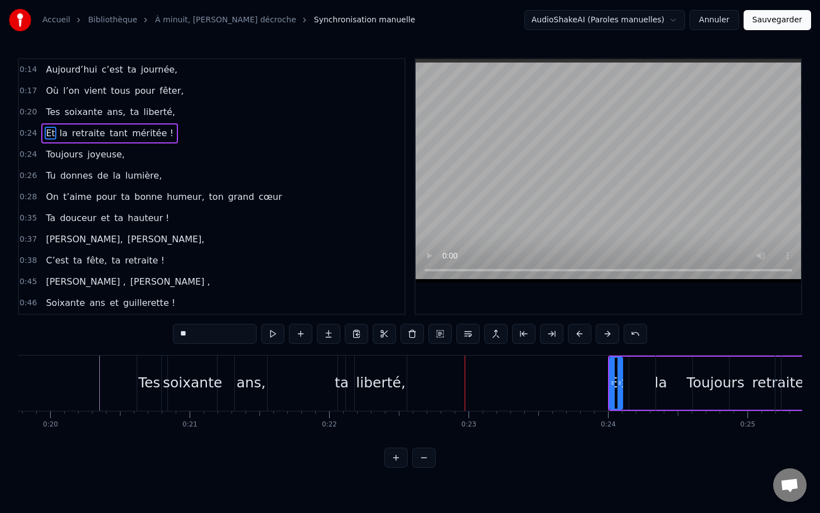
click at [612, 330] on button at bounding box center [607, 334] width 23 height 20
click at [383, 388] on div "liberté," at bounding box center [381, 382] width 50 height 21
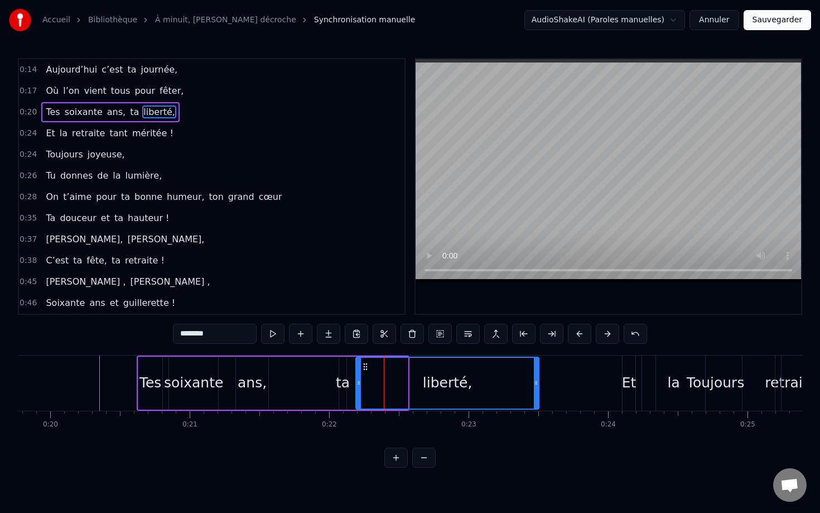
drag, startPoint x: 406, startPoint y: 383, endPoint x: 537, endPoint y: 384, distance: 131.1
click at [537, 384] on icon at bounding box center [536, 382] width 4 height 9
click at [343, 379] on div "ta" at bounding box center [343, 382] width 14 height 21
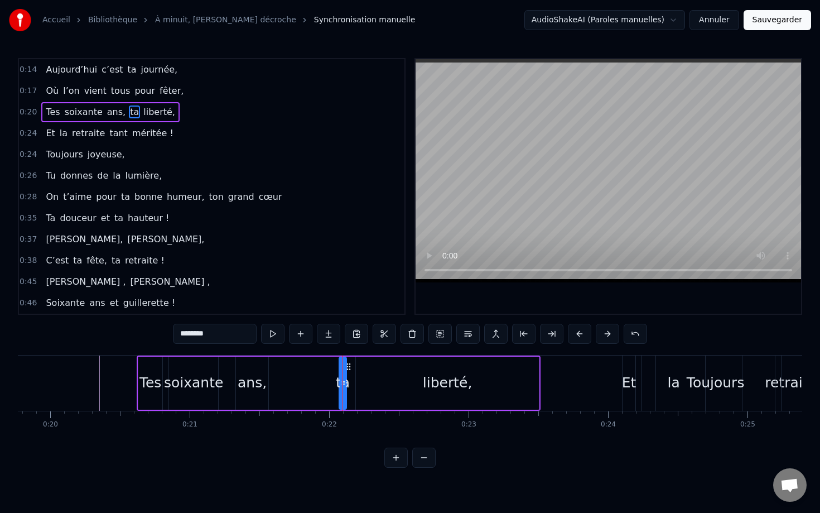
type input "**"
drag, startPoint x: 344, startPoint y: 383, endPoint x: 416, endPoint y: 381, distance: 71.4
click at [416, 381] on icon at bounding box center [415, 382] width 4 height 9
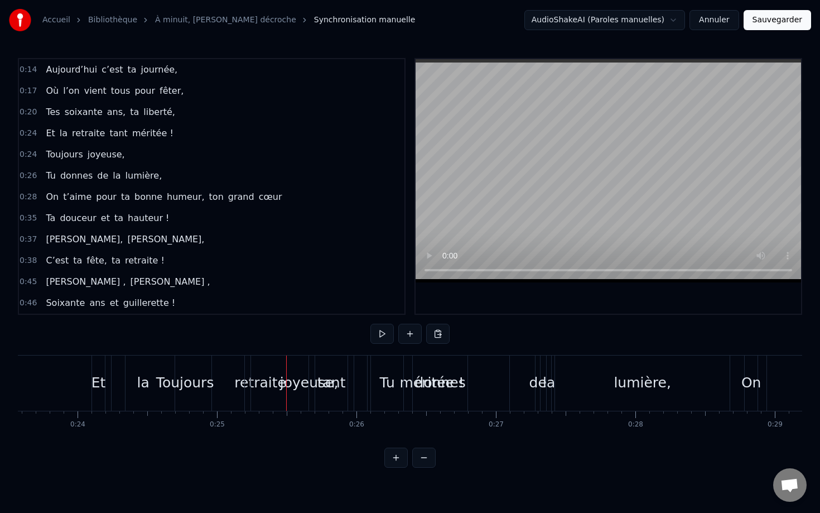
scroll to position [0, 3272]
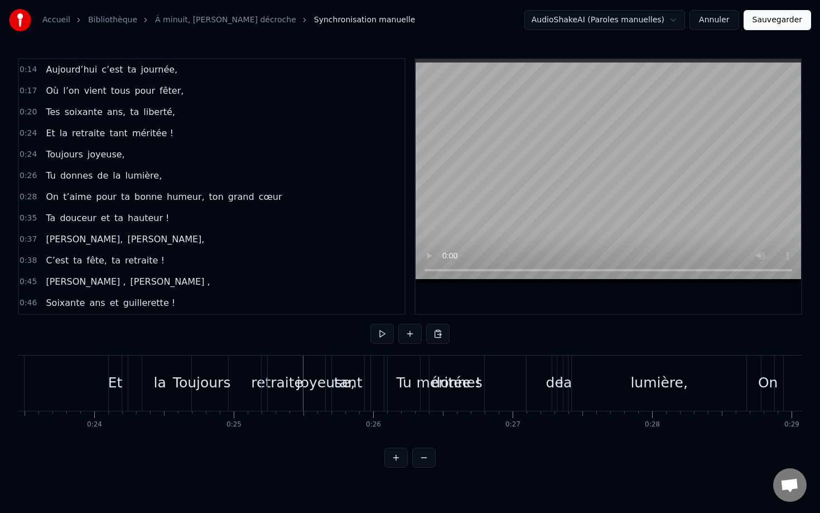
click at [195, 364] on div "Toujours" at bounding box center [201, 382] width 119 height 55
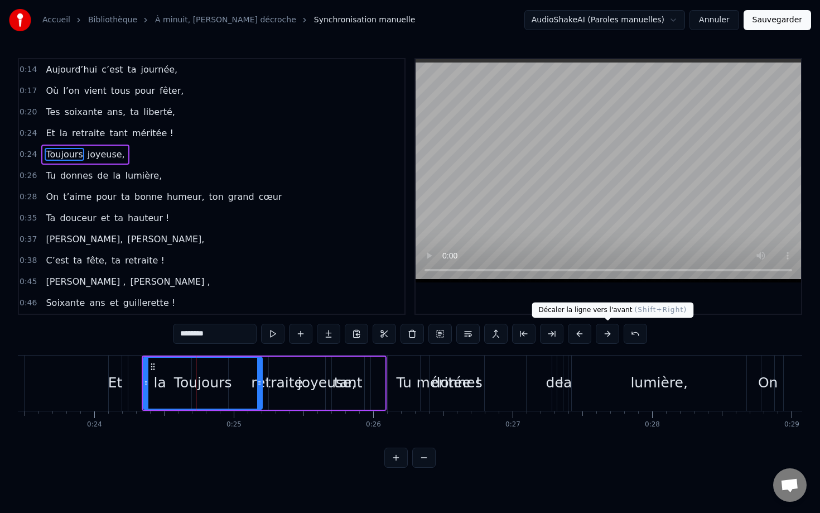
click at [602, 333] on button at bounding box center [607, 334] width 23 height 20
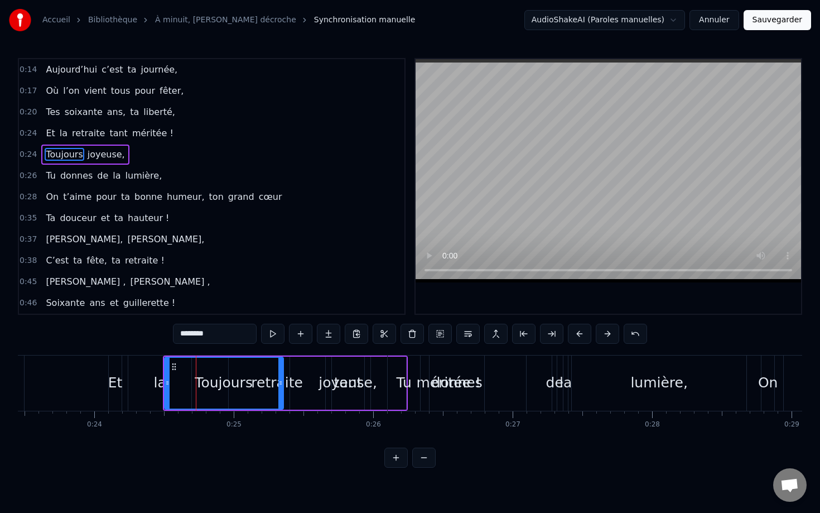
click at [602, 333] on button at bounding box center [607, 334] width 23 height 20
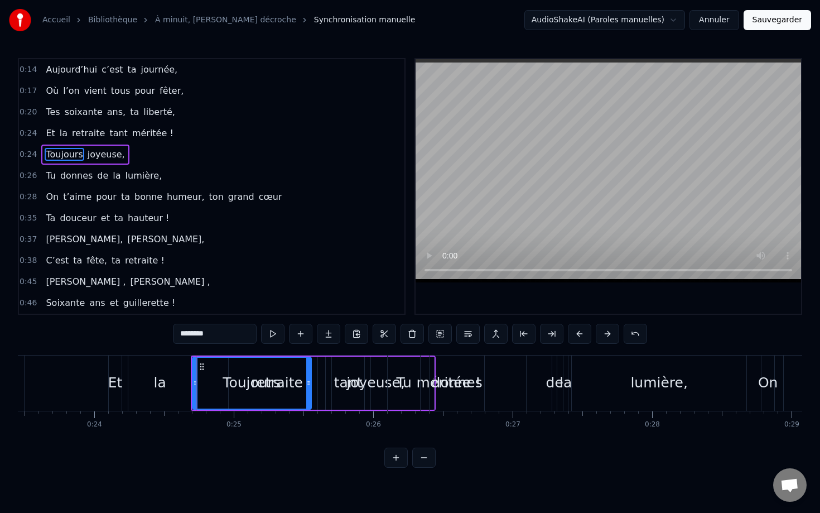
click at [602, 333] on button at bounding box center [607, 334] width 23 height 20
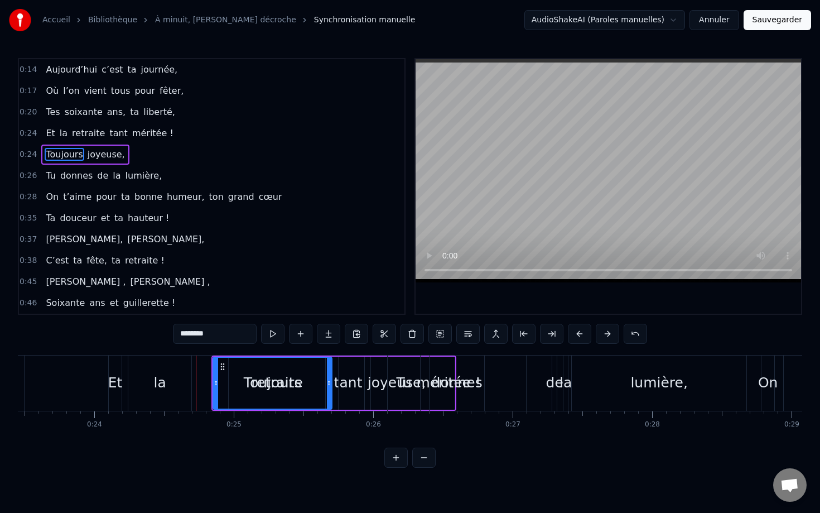
click at [602, 333] on button at bounding box center [607, 334] width 23 height 20
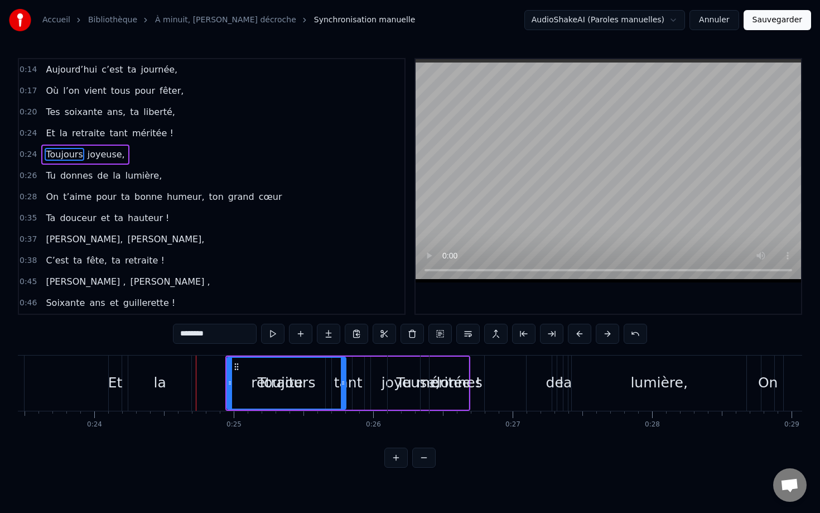
click at [602, 333] on button at bounding box center [607, 334] width 23 height 20
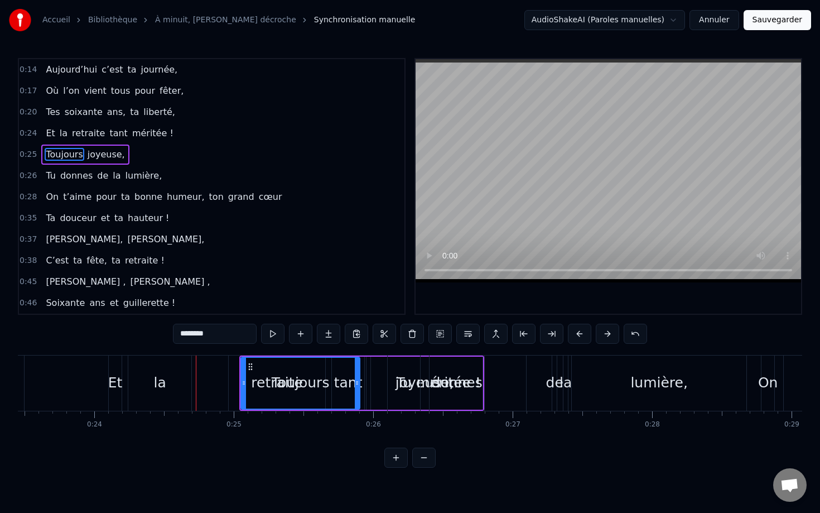
click at [602, 333] on button at bounding box center [607, 334] width 23 height 20
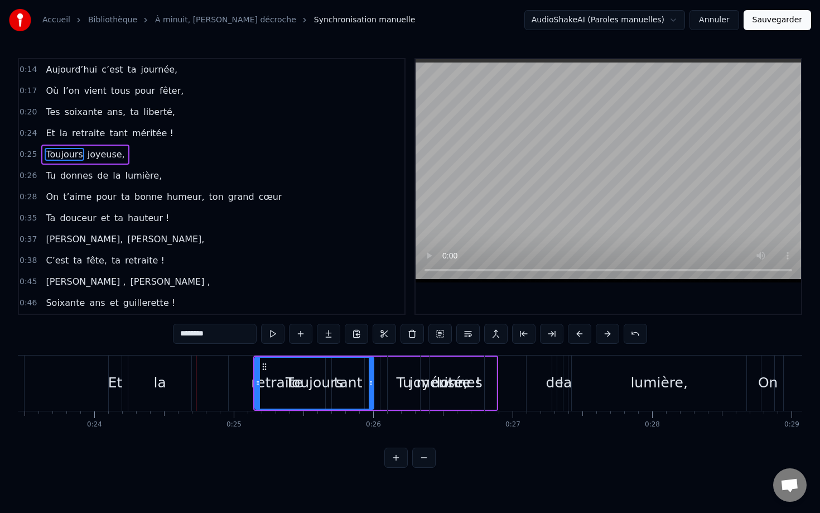
click at [602, 333] on button at bounding box center [607, 334] width 23 height 20
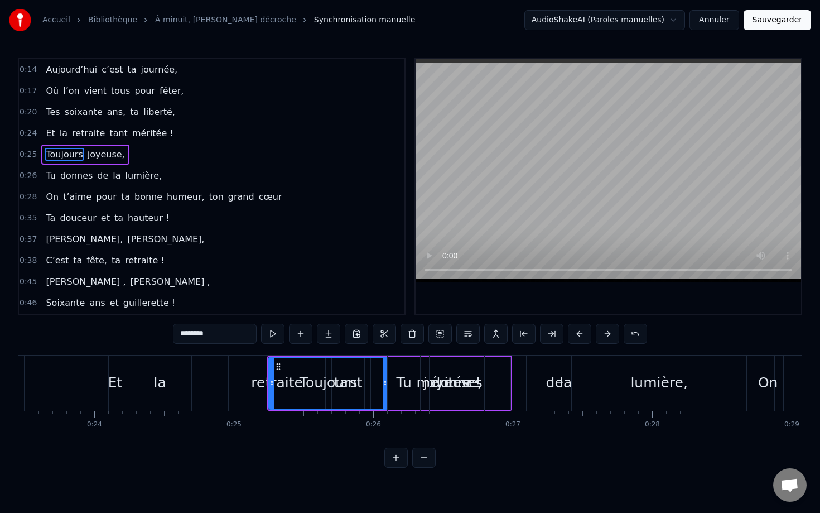
click at [602, 333] on button at bounding box center [607, 334] width 23 height 20
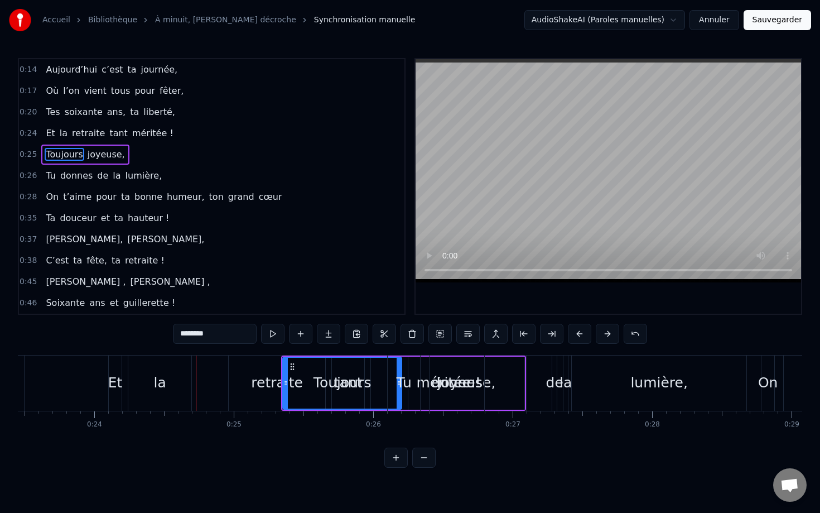
click at [602, 333] on button at bounding box center [607, 334] width 23 height 20
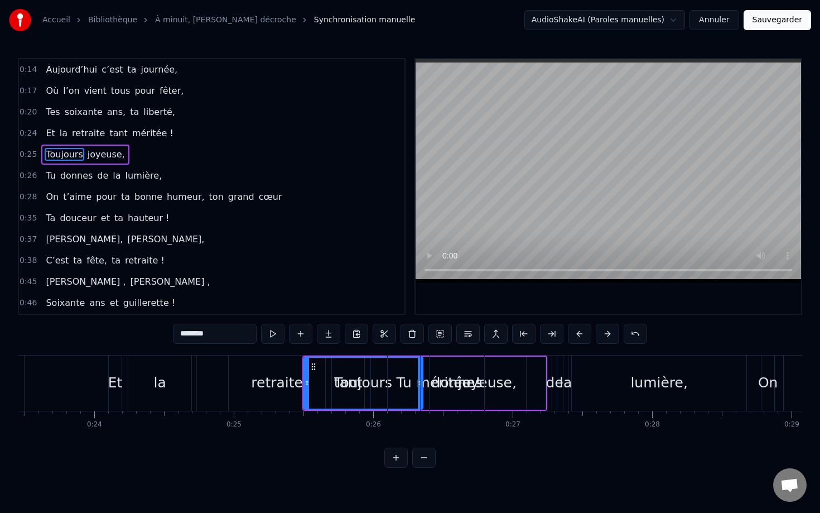
click at [602, 333] on button at bounding box center [607, 334] width 23 height 20
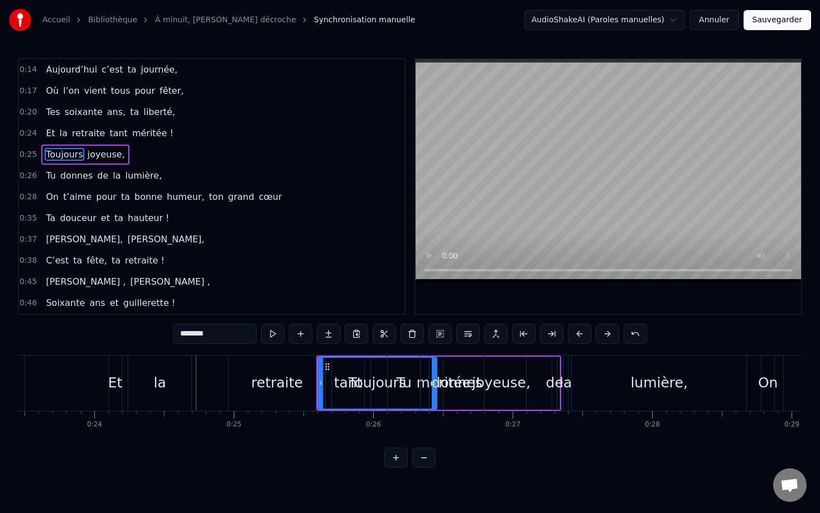
click at [602, 333] on button at bounding box center [607, 334] width 23 height 20
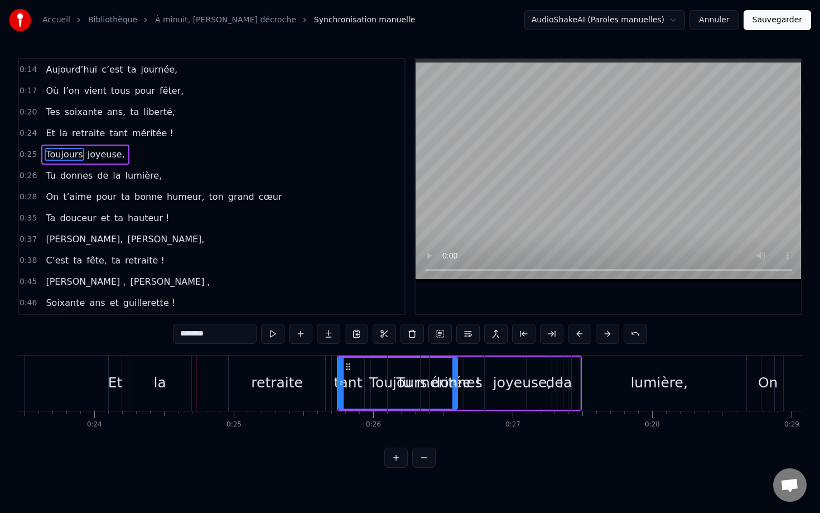
click at [602, 333] on button at bounding box center [607, 334] width 23 height 20
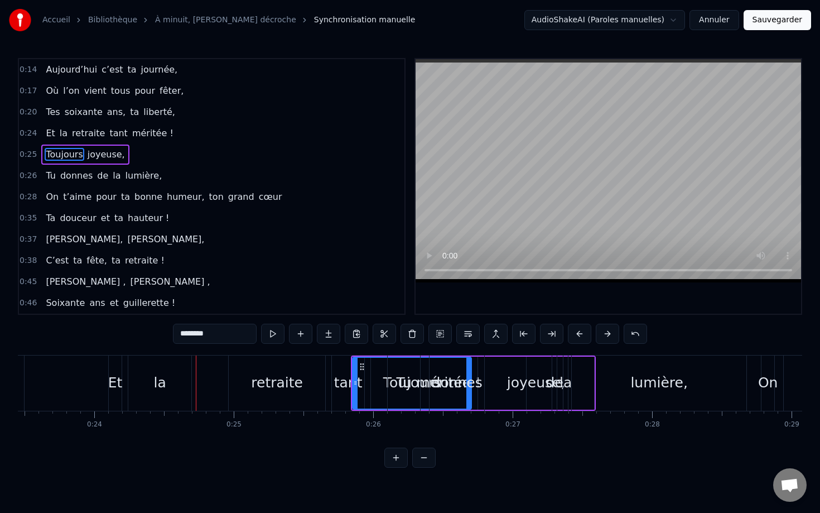
click at [602, 333] on button at bounding box center [607, 334] width 23 height 20
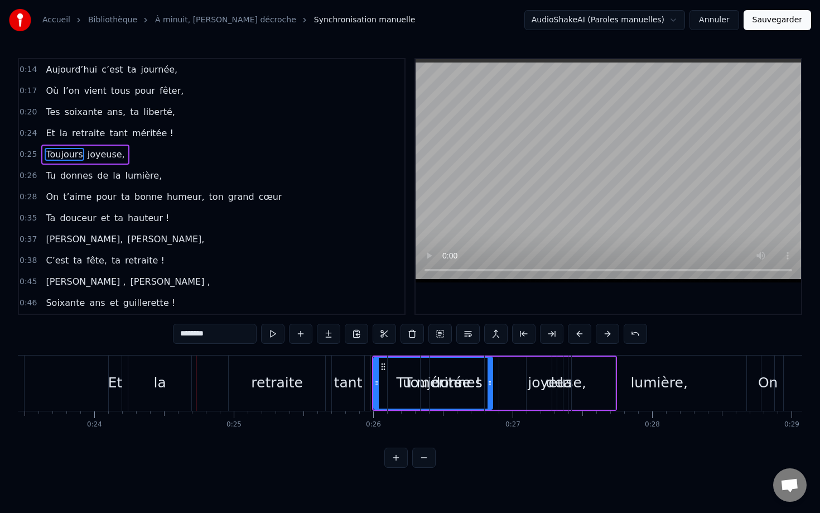
click at [602, 333] on button at bounding box center [607, 334] width 23 height 20
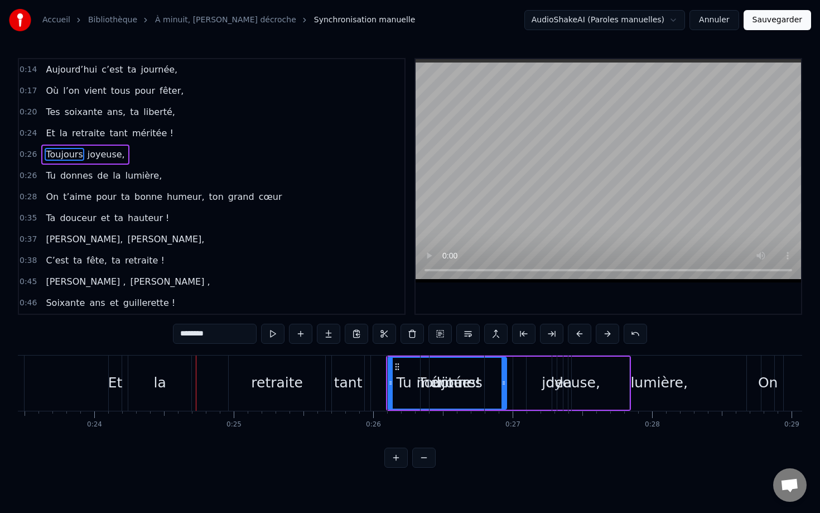
click at [602, 333] on button at bounding box center [607, 334] width 23 height 20
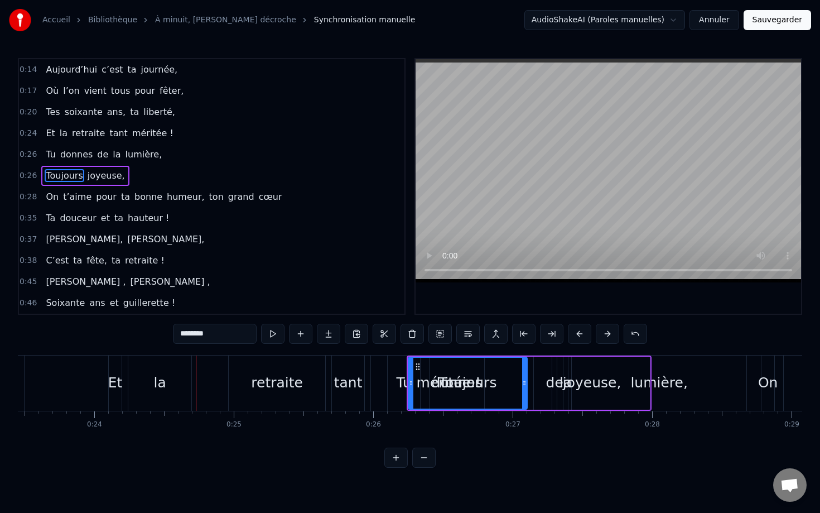
click at [602, 333] on button at bounding box center [607, 334] width 23 height 20
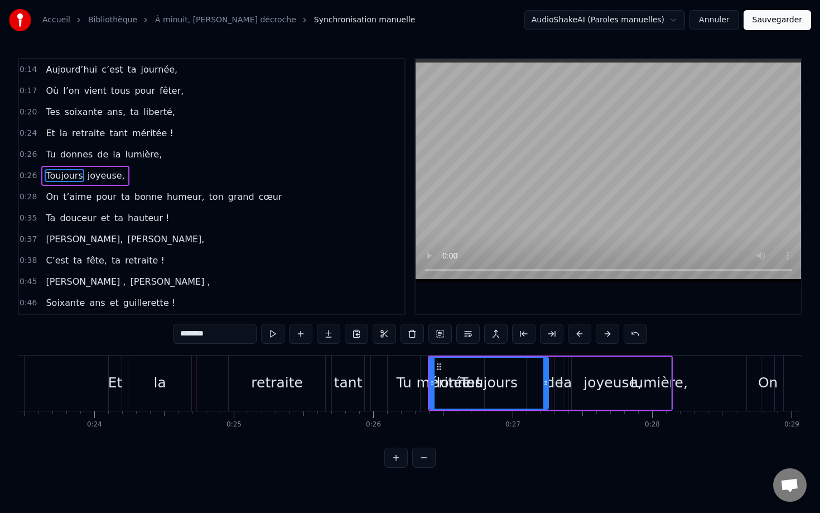
click at [602, 333] on button at bounding box center [607, 334] width 23 height 20
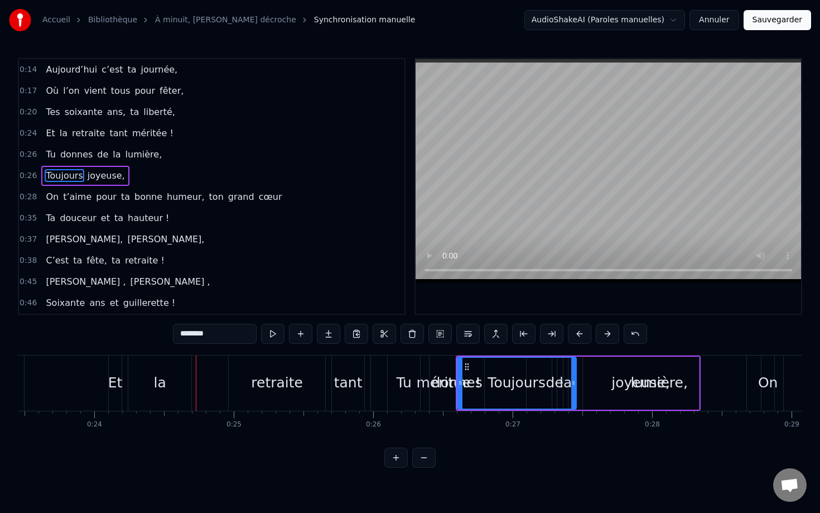
click at [602, 333] on button at bounding box center [607, 334] width 23 height 20
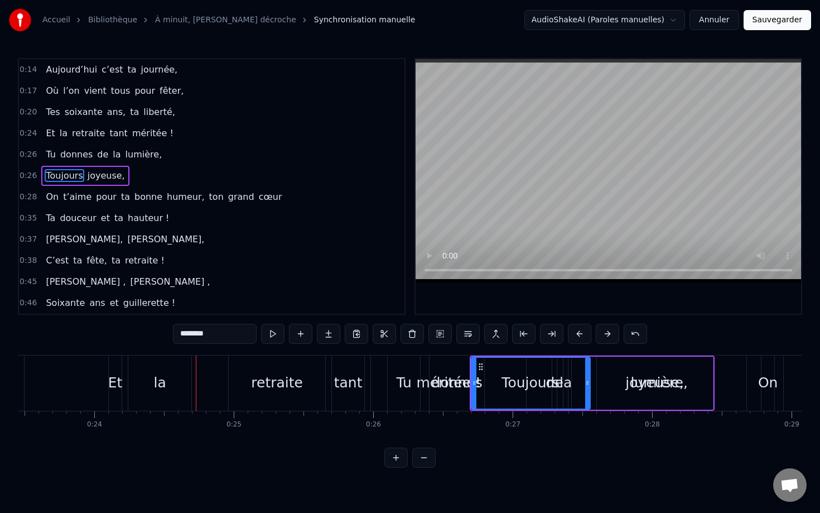
click at [602, 333] on button at bounding box center [607, 334] width 23 height 20
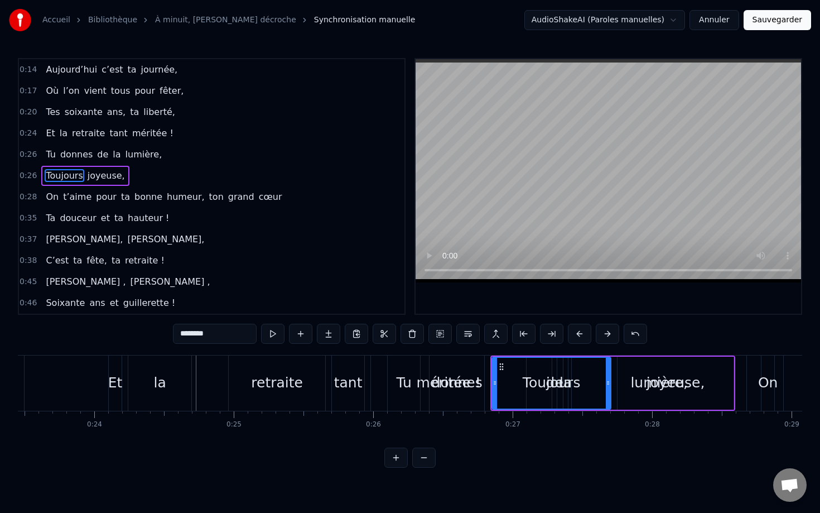
click at [602, 333] on button at bounding box center [607, 334] width 23 height 20
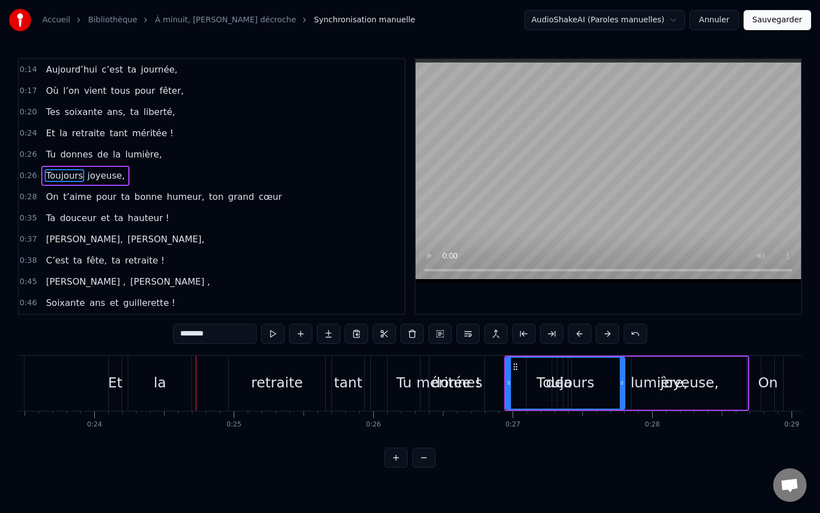
click at [602, 333] on button at bounding box center [607, 334] width 23 height 20
click at [602, 334] on button at bounding box center [607, 334] width 23 height 20
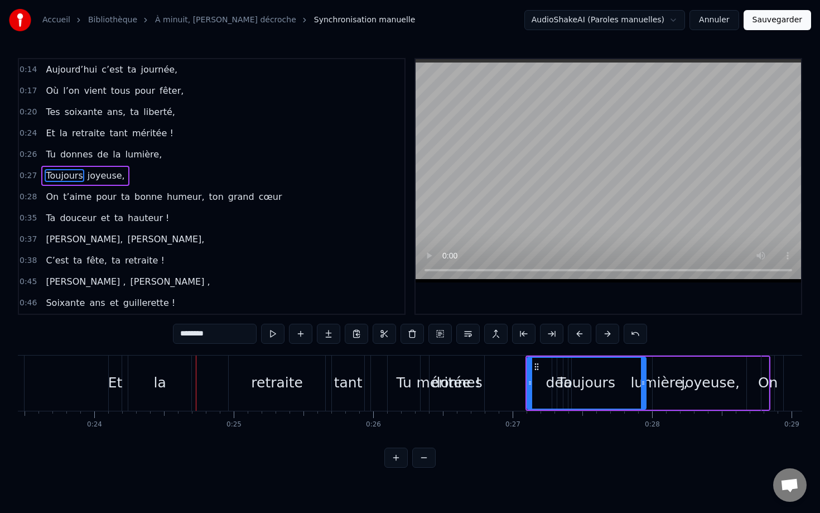
click at [602, 334] on button at bounding box center [607, 334] width 23 height 20
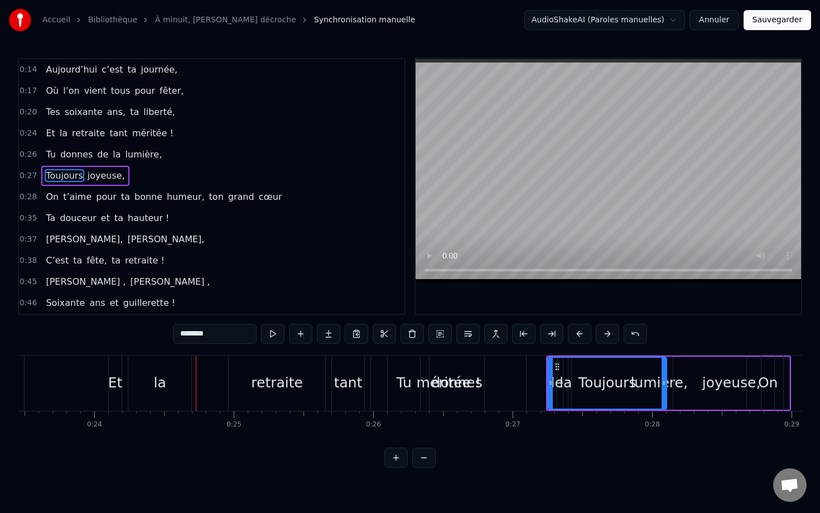
click at [602, 334] on button at bounding box center [607, 334] width 23 height 20
click at [408, 364] on div "Tu" at bounding box center [404, 382] width 32 height 55
type input "**"
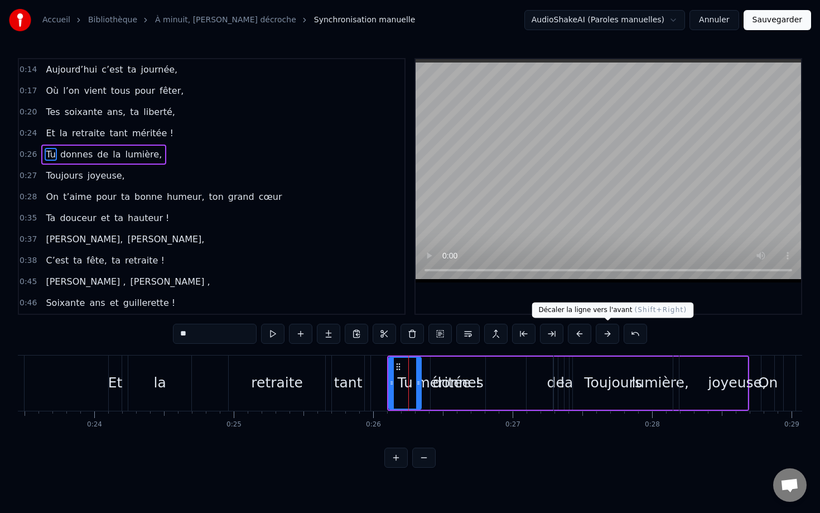
click at [605, 335] on button at bounding box center [607, 334] width 23 height 20
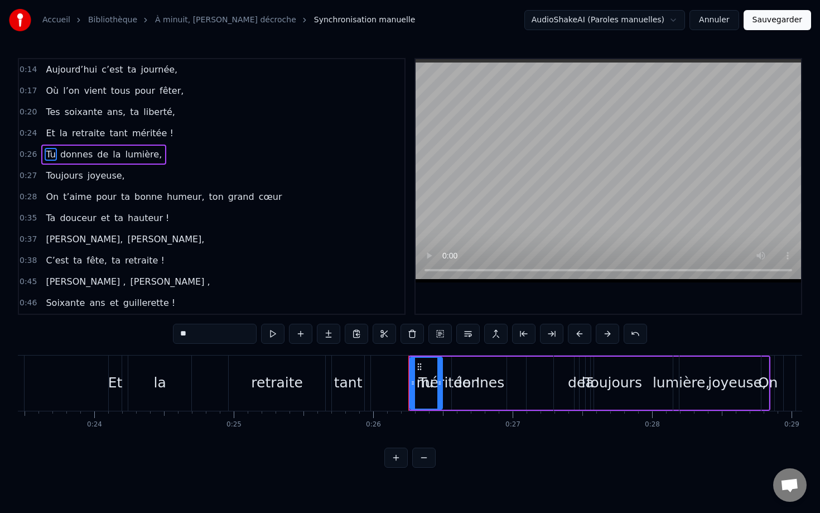
click at [605, 335] on button at bounding box center [607, 334] width 23 height 20
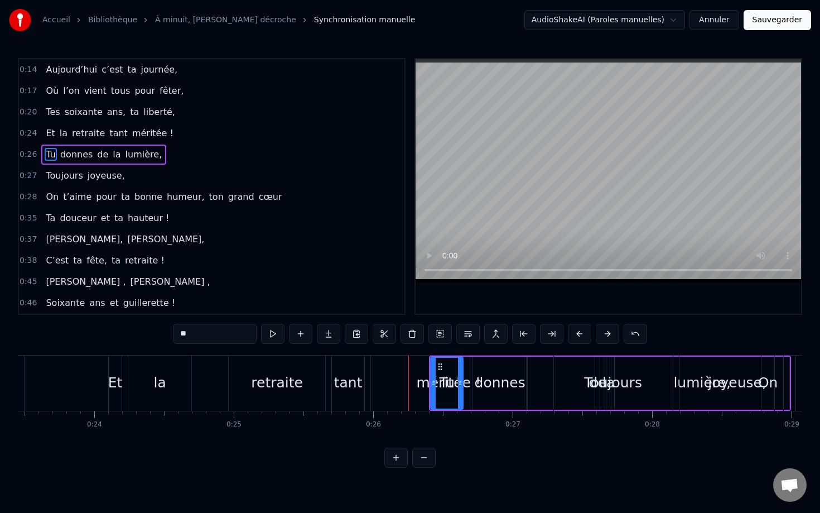
click at [605, 335] on button at bounding box center [607, 334] width 23 height 20
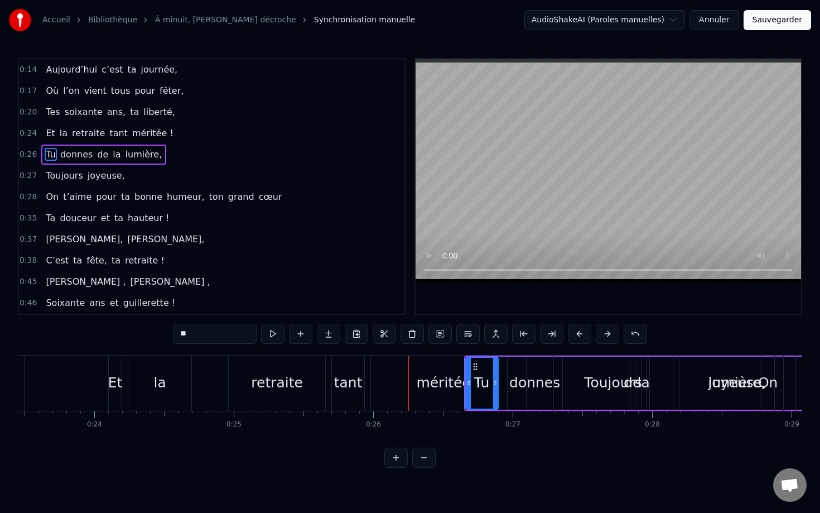
click at [605, 335] on button at bounding box center [607, 334] width 23 height 20
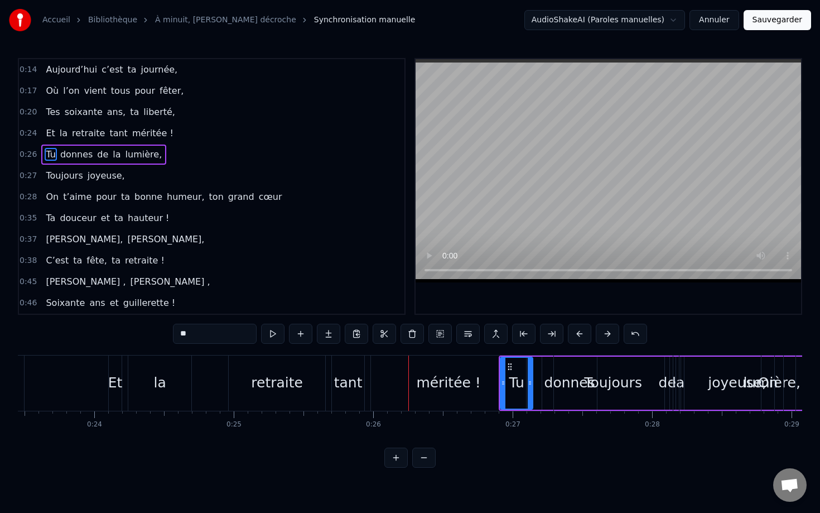
click at [605, 335] on button at bounding box center [607, 334] width 23 height 20
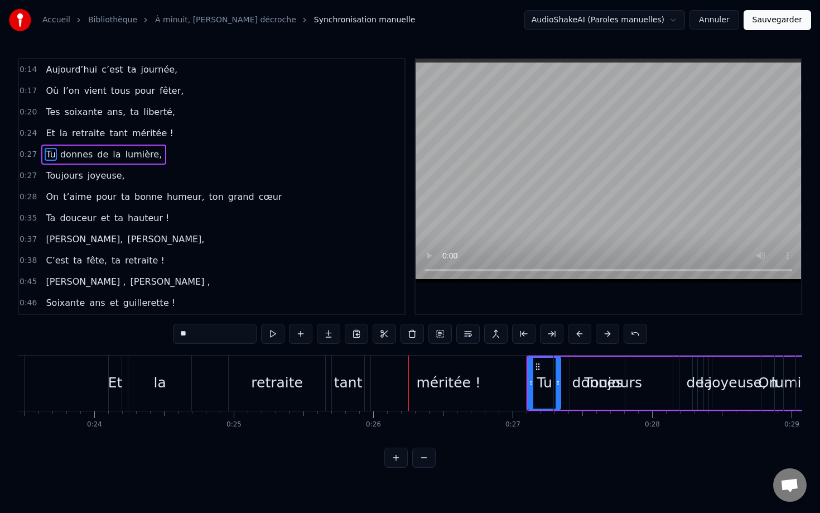
click at [605, 335] on button at bounding box center [607, 334] width 23 height 20
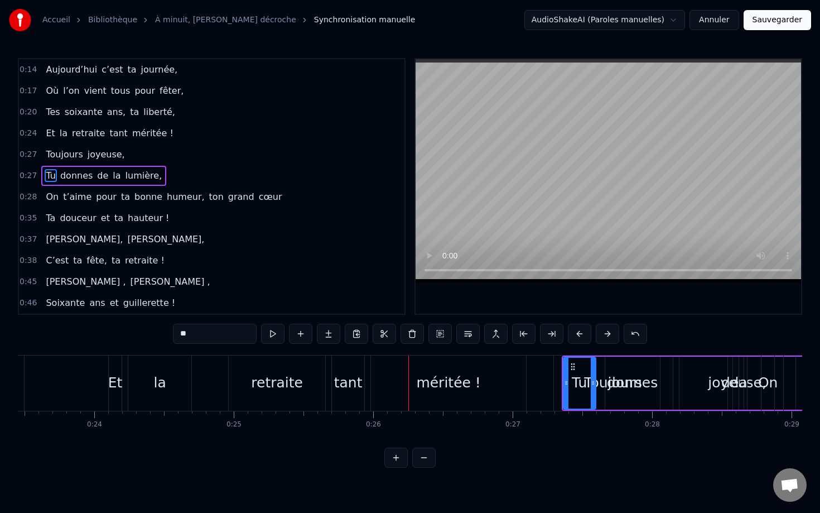
click at [595, 355] on div "Tu donnes de la lumière," at bounding box center [743, 382] width 362 height 55
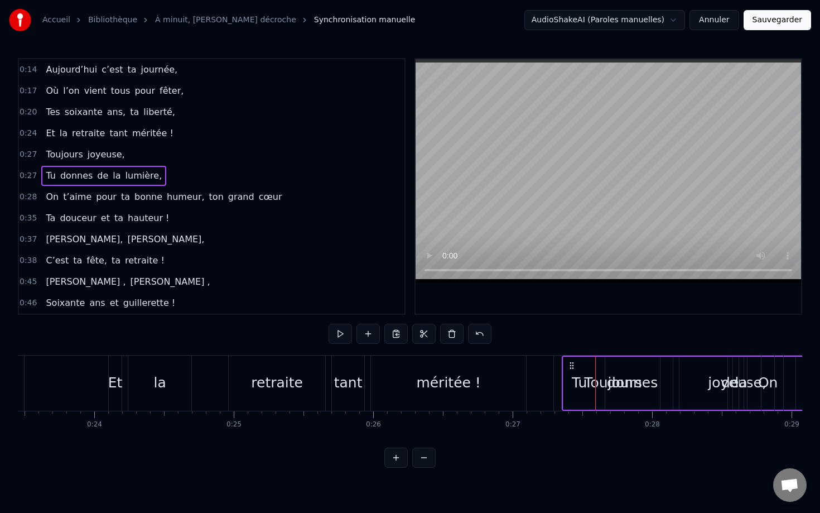
click at [595, 355] on div at bounding box center [595, 382] width 1 height 55
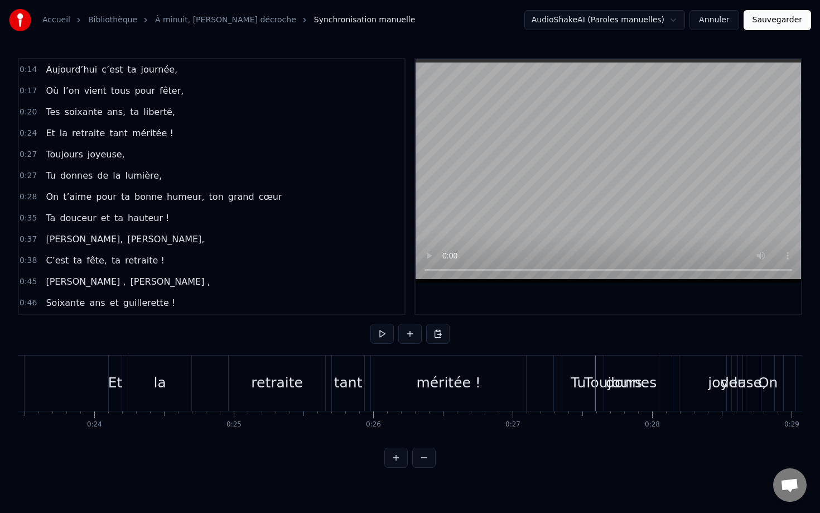
click at [595, 355] on div at bounding box center [595, 382] width 1 height 55
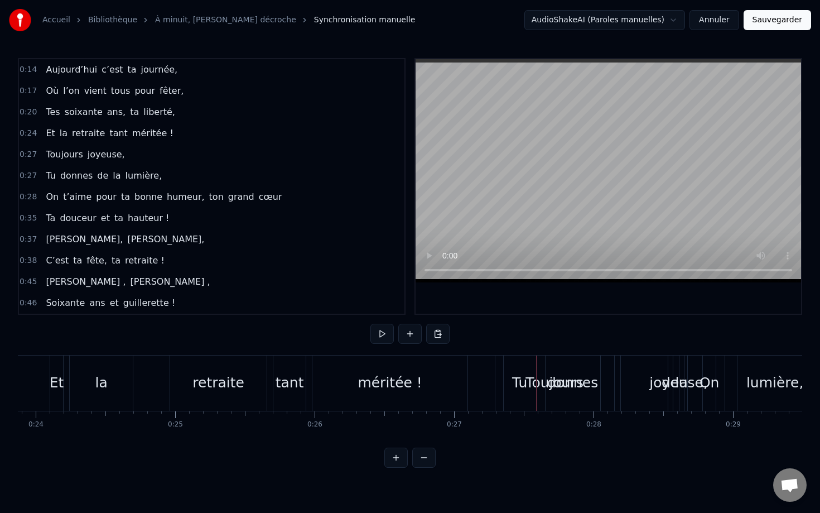
scroll to position [0, 3336]
click at [521, 367] on div "Tu" at bounding box center [514, 382] width 32 height 55
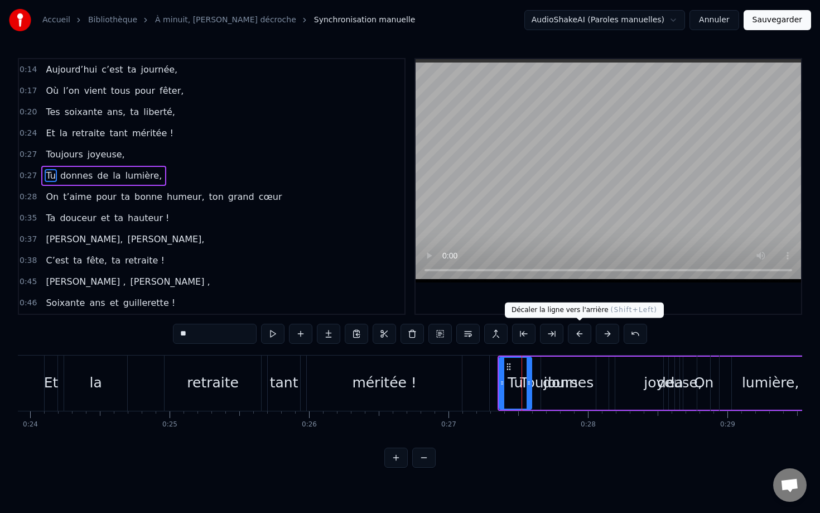
click at [587, 331] on button at bounding box center [579, 334] width 23 height 20
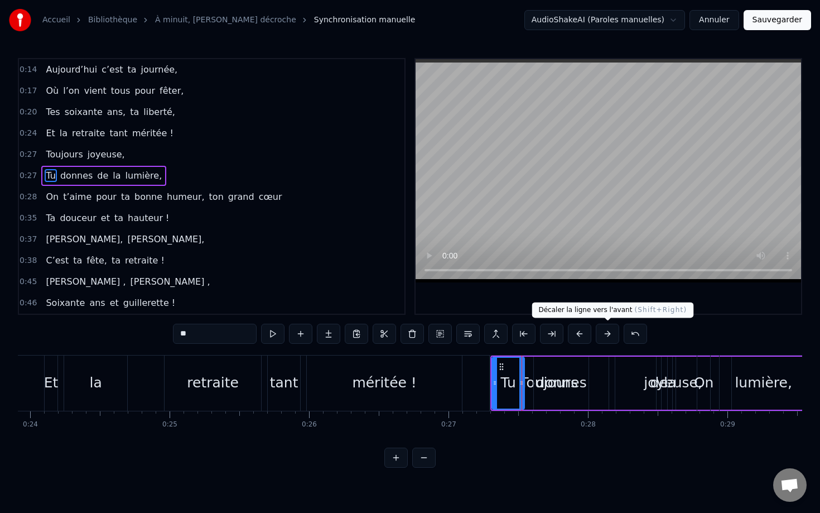
click at [604, 331] on button at bounding box center [607, 334] width 23 height 20
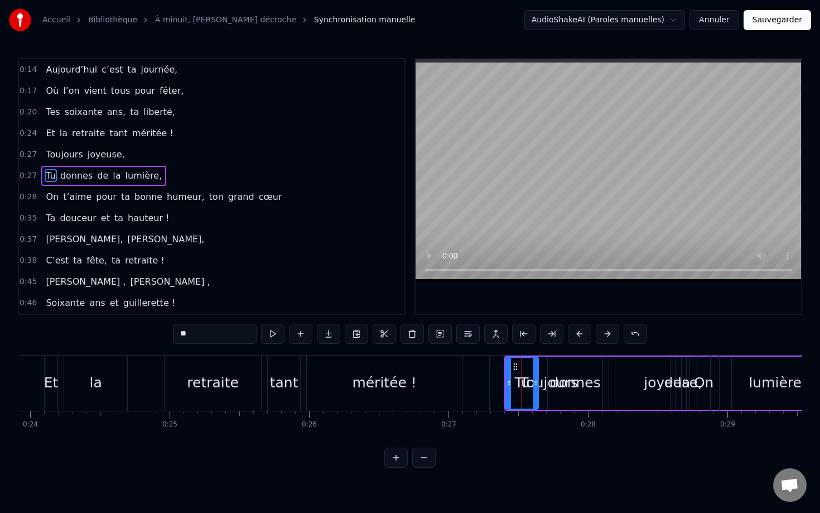
click at [604, 331] on button at bounding box center [607, 334] width 23 height 20
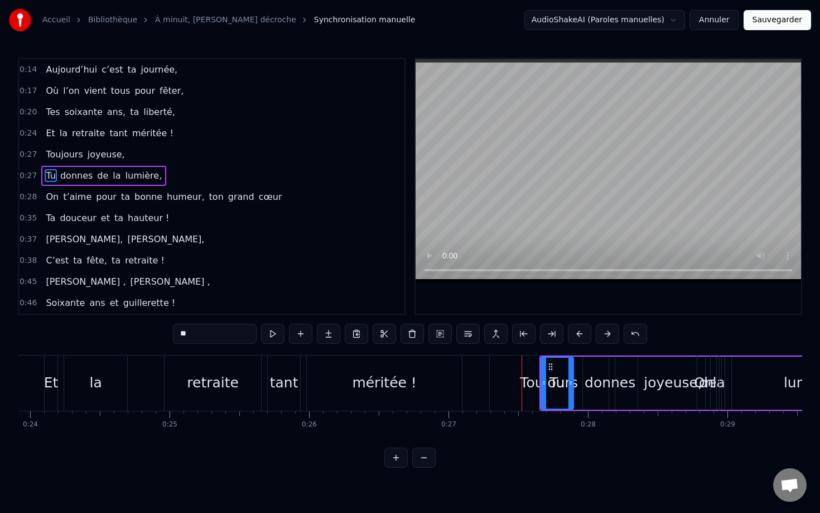
click at [604, 331] on button at bounding box center [607, 334] width 23 height 20
click at [531, 374] on div "Toujours" at bounding box center [549, 382] width 58 height 21
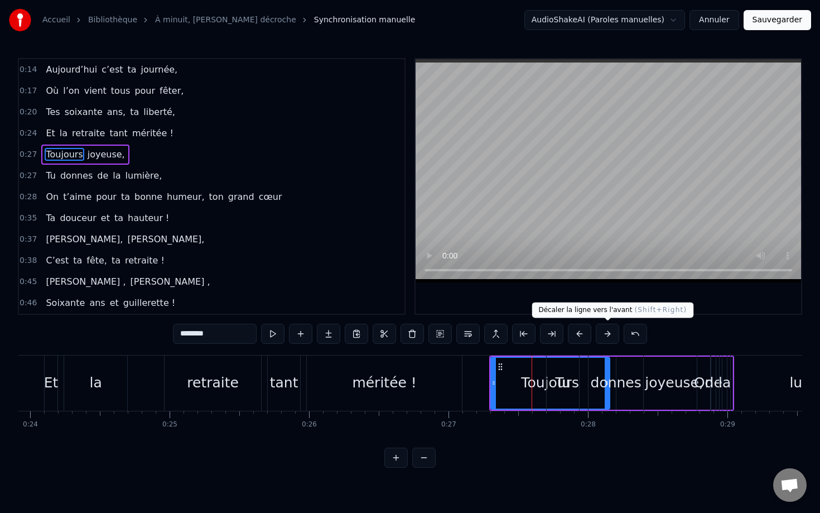
click at [611, 333] on button at bounding box center [607, 334] width 23 height 20
click at [610, 333] on button at bounding box center [607, 334] width 23 height 20
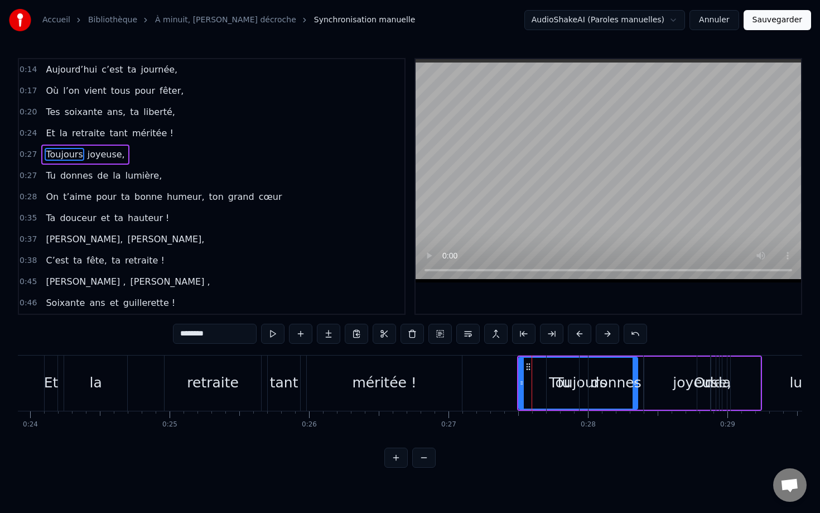
click at [610, 333] on button at bounding box center [607, 334] width 23 height 20
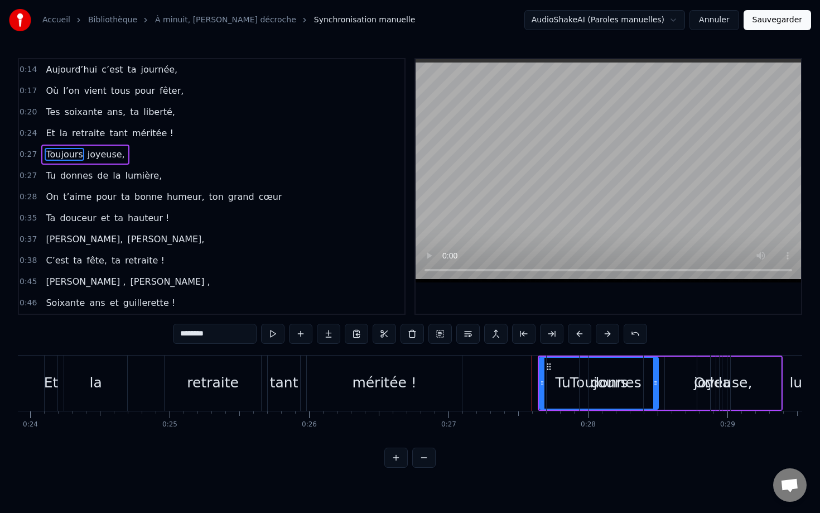
click at [610, 333] on button at bounding box center [607, 334] width 23 height 20
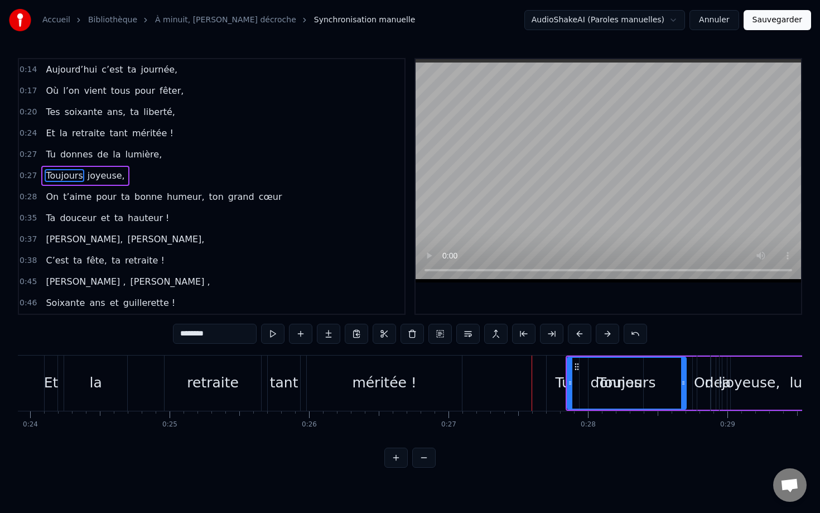
click at [610, 333] on button at bounding box center [607, 334] width 23 height 20
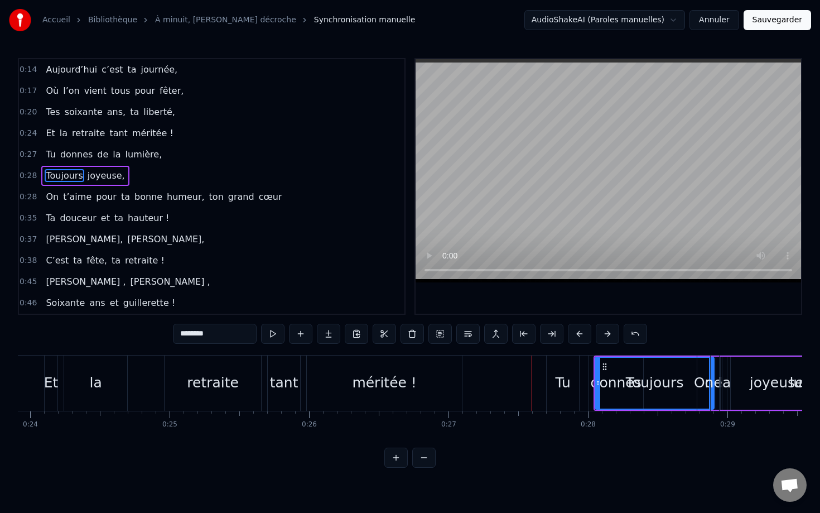
click at [610, 333] on button at bounding box center [607, 334] width 23 height 20
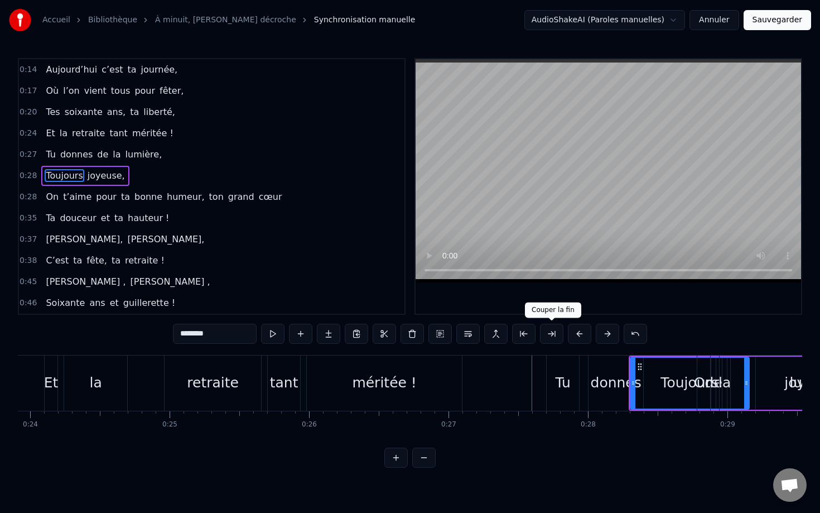
click at [553, 364] on div "Tu" at bounding box center [563, 382] width 32 height 55
type input "**"
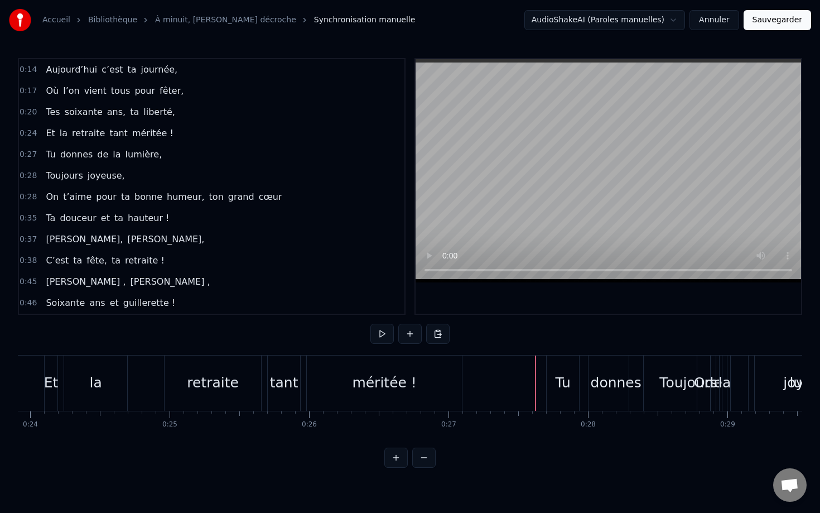
click at [563, 364] on div "Tu" at bounding box center [563, 382] width 32 height 55
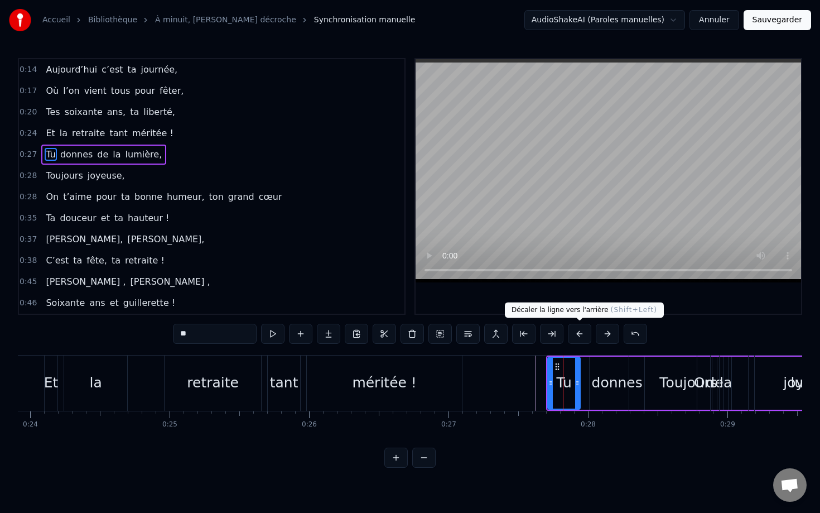
click at [583, 334] on button at bounding box center [579, 334] width 23 height 20
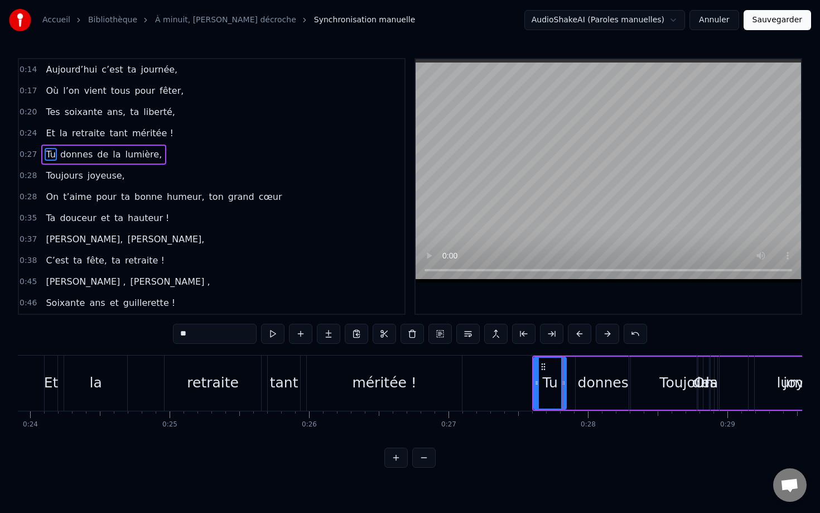
click at [583, 334] on button at bounding box center [579, 334] width 23 height 20
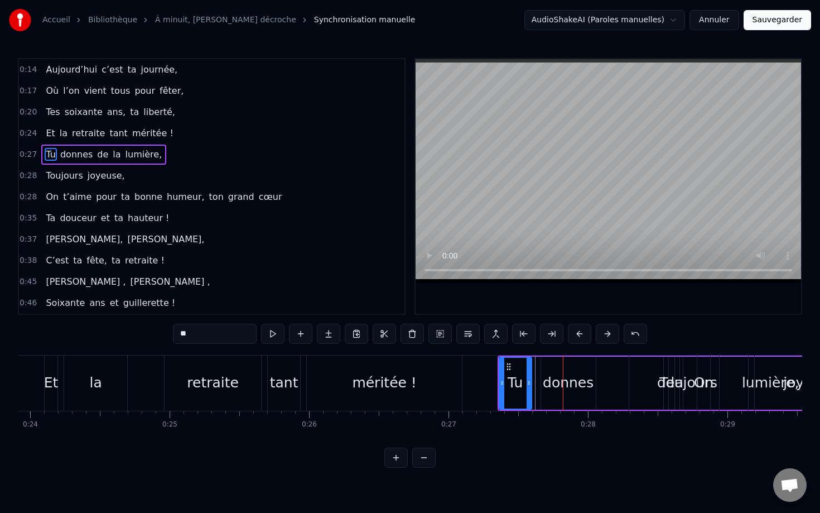
click at [583, 334] on button at bounding box center [579, 334] width 23 height 20
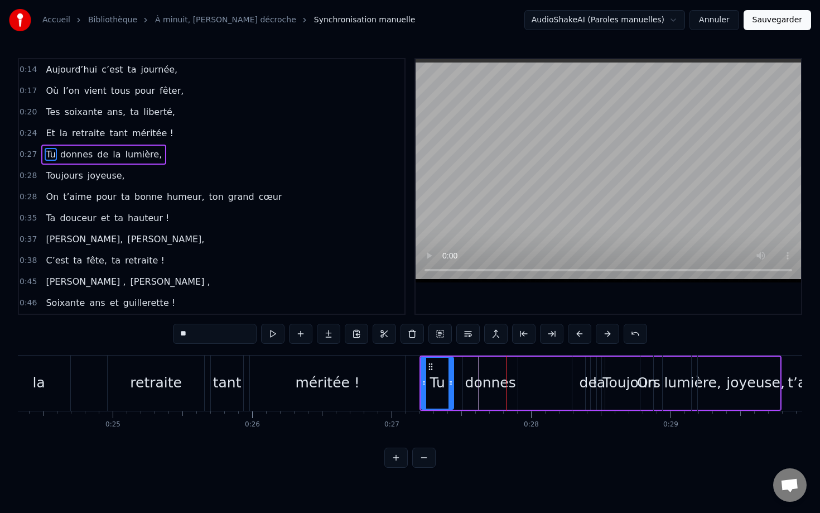
scroll to position [0, 3400]
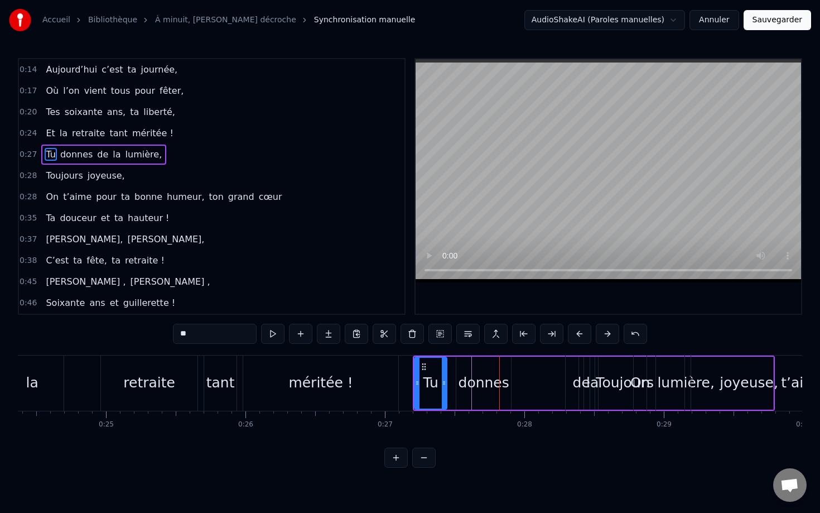
click at [605, 367] on div "Toujours" at bounding box center [625, 382] width 119 height 55
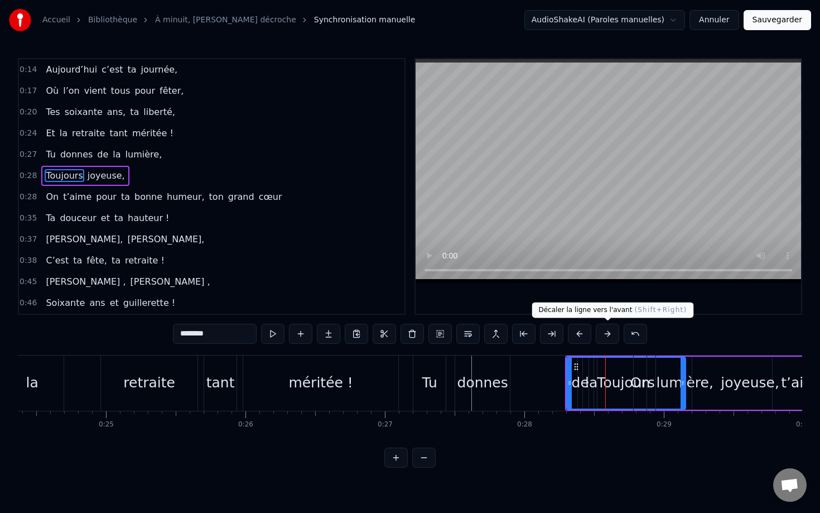
click at [610, 333] on button at bounding box center [607, 334] width 23 height 20
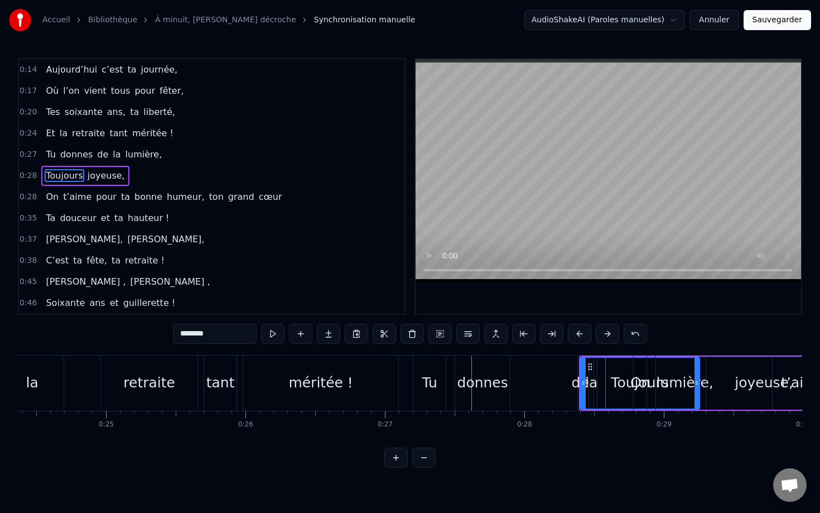
click at [610, 333] on button at bounding box center [607, 334] width 23 height 20
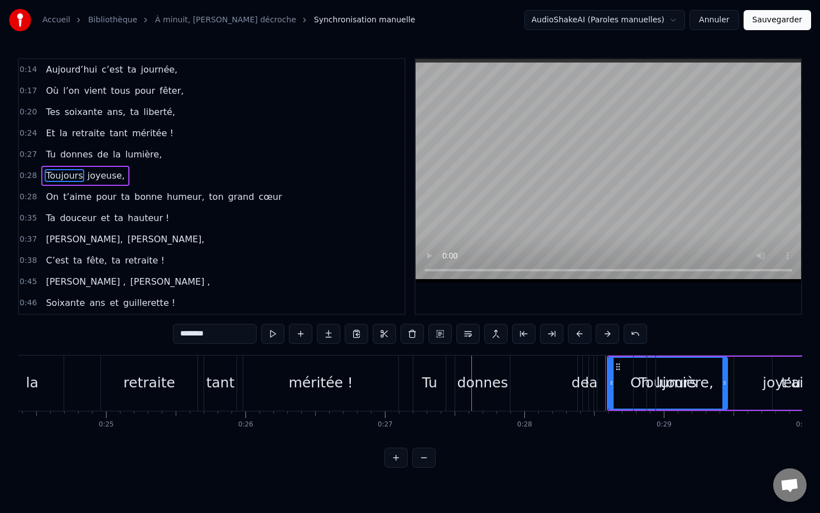
click at [610, 333] on button at bounding box center [607, 334] width 23 height 20
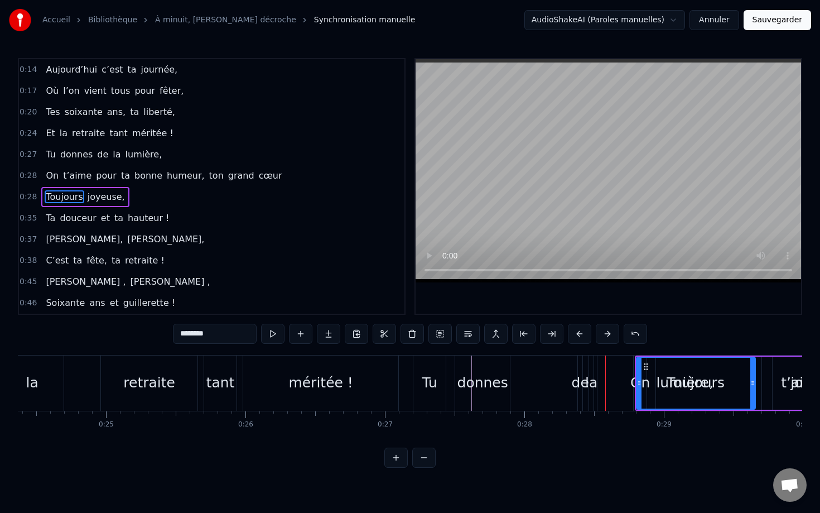
click at [610, 333] on button at bounding box center [607, 334] width 23 height 20
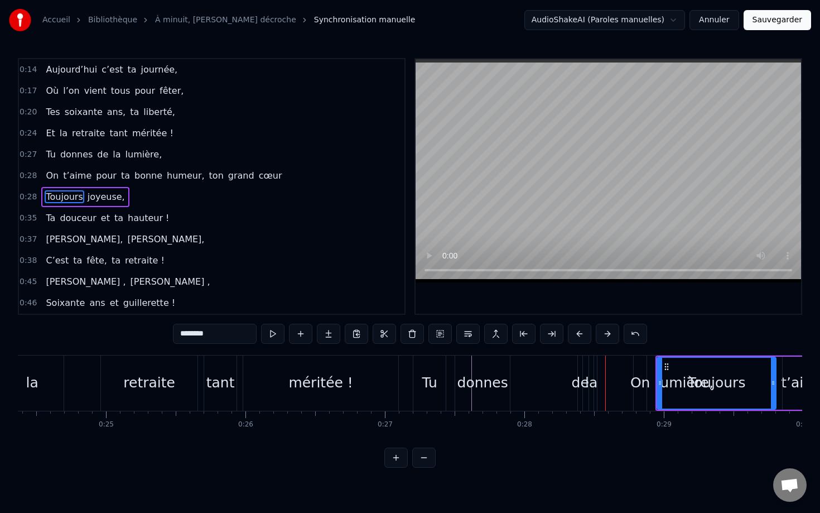
click at [610, 333] on button at bounding box center [607, 334] width 23 height 20
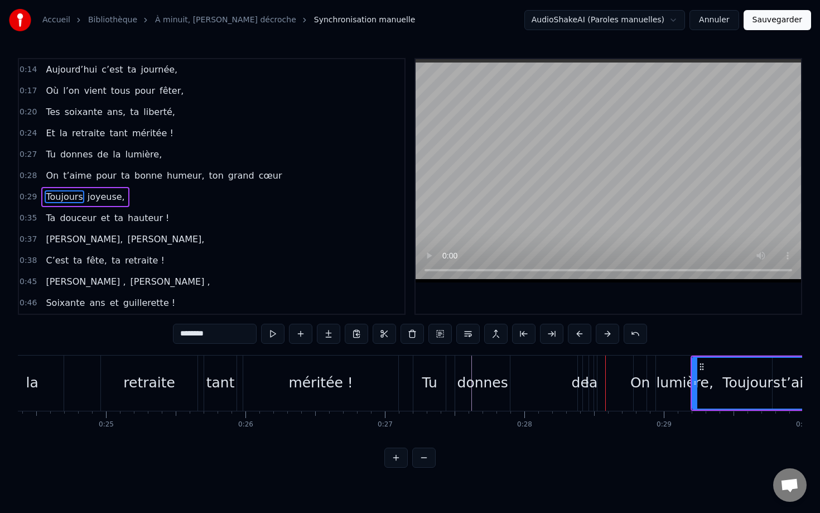
click at [610, 333] on button at bounding box center [607, 334] width 23 height 20
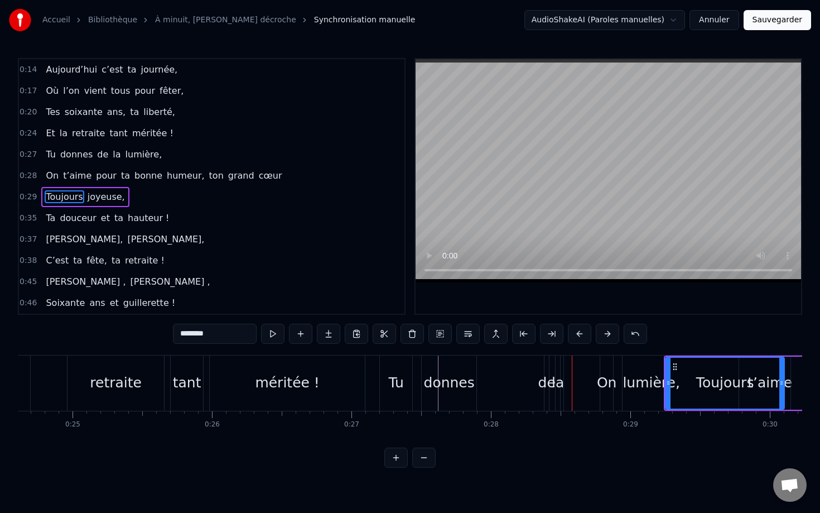
scroll to position [0, 3436]
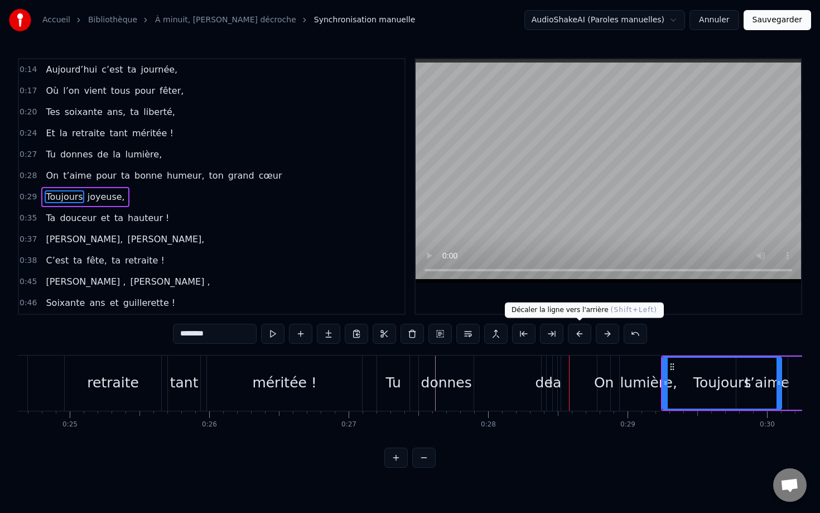
click at [578, 332] on button at bounding box center [579, 334] width 23 height 20
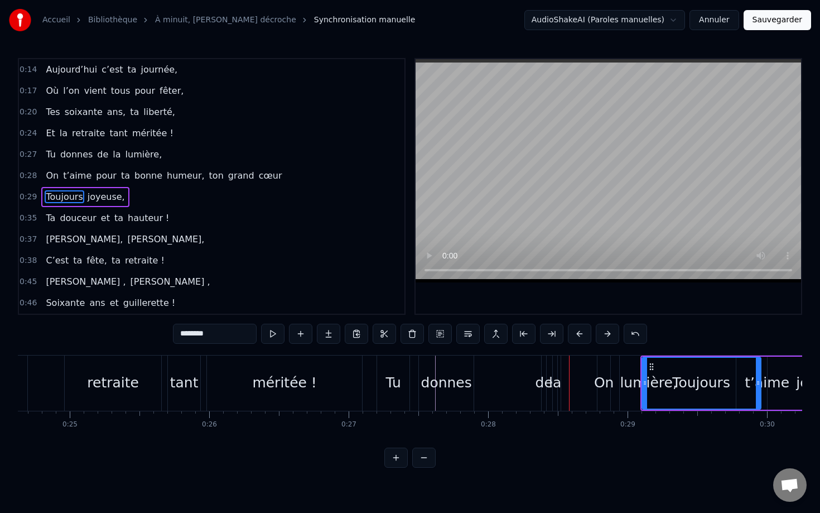
click at [578, 332] on button at bounding box center [579, 334] width 23 height 20
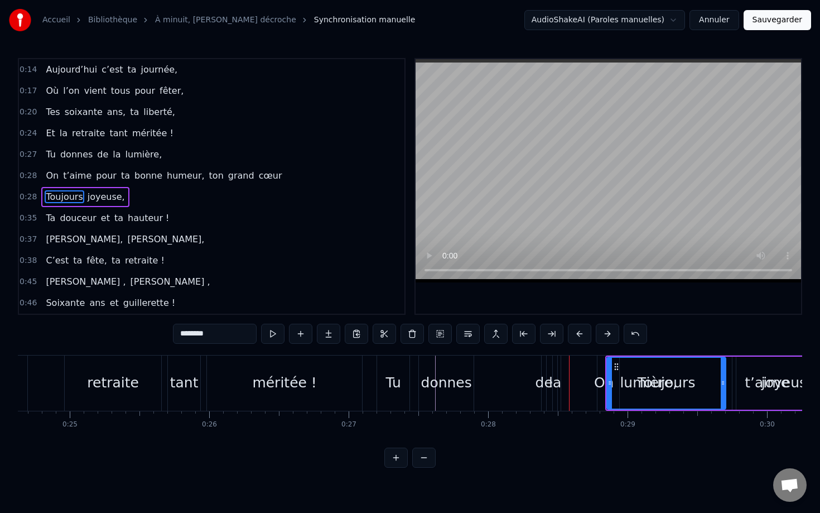
click at [578, 332] on button at bounding box center [579, 334] width 23 height 20
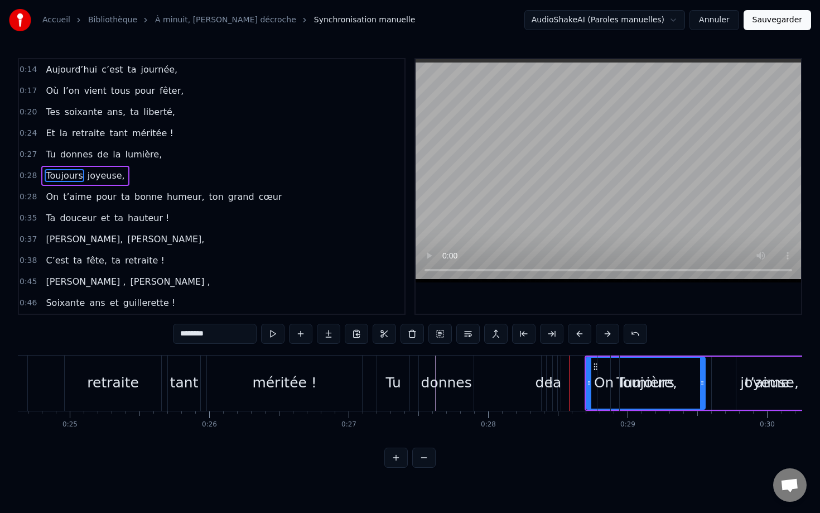
click at [578, 332] on button at bounding box center [579, 334] width 23 height 20
click at [578, 333] on button at bounding box center [579, 334] width 23 height 20
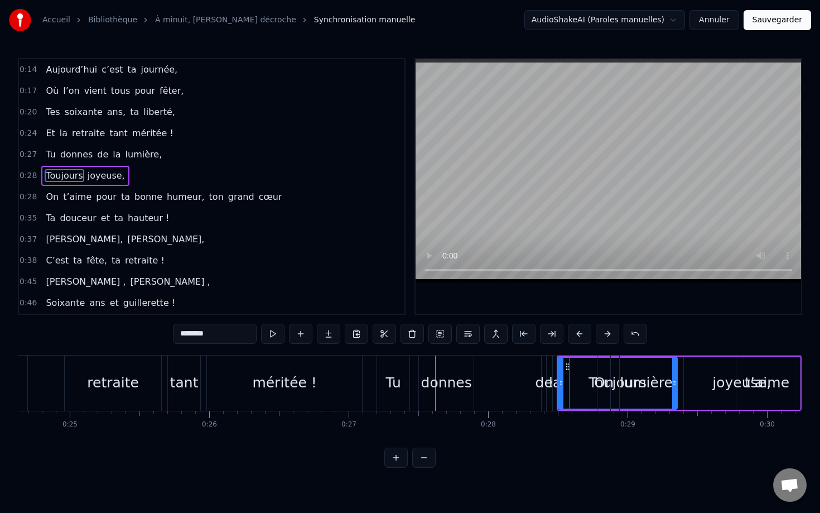
click at [578, 333] on button at bounding box center [579, 334] width 23 height 20
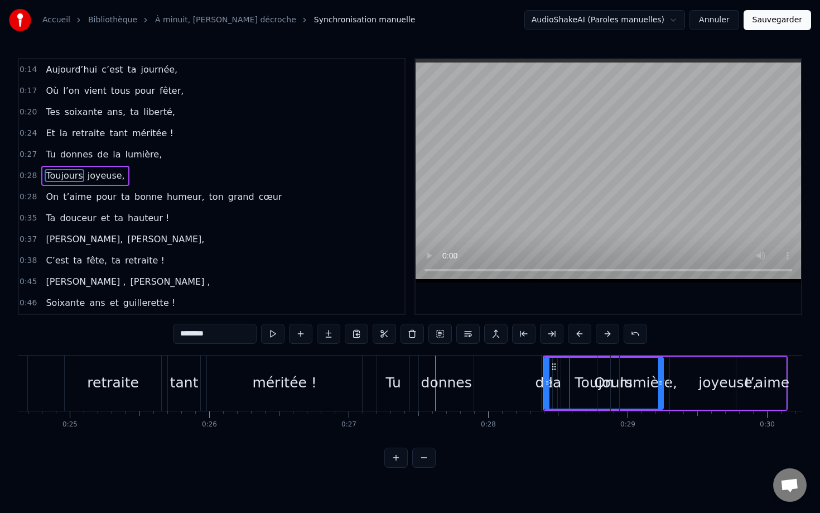
click at [578, 333] on button at bounding box center [579, 334] width 23 height 20
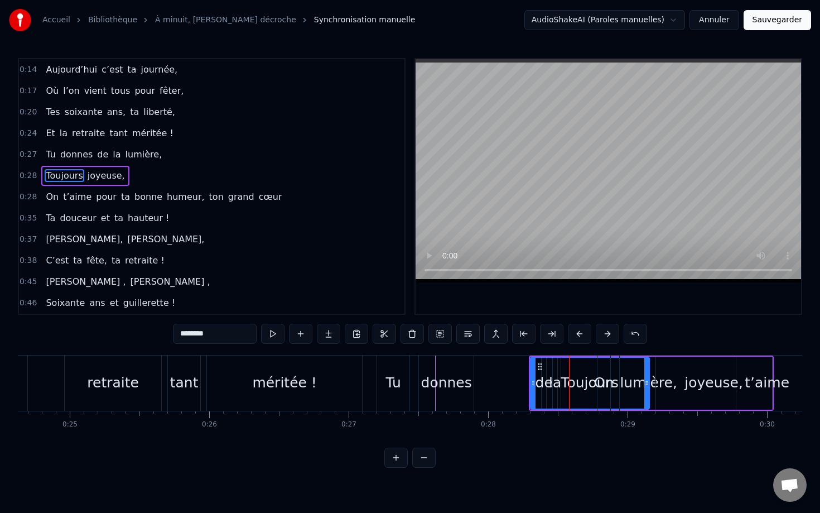
click at [578, 333] on button at bounding box center [579, 334] width 23 height 20
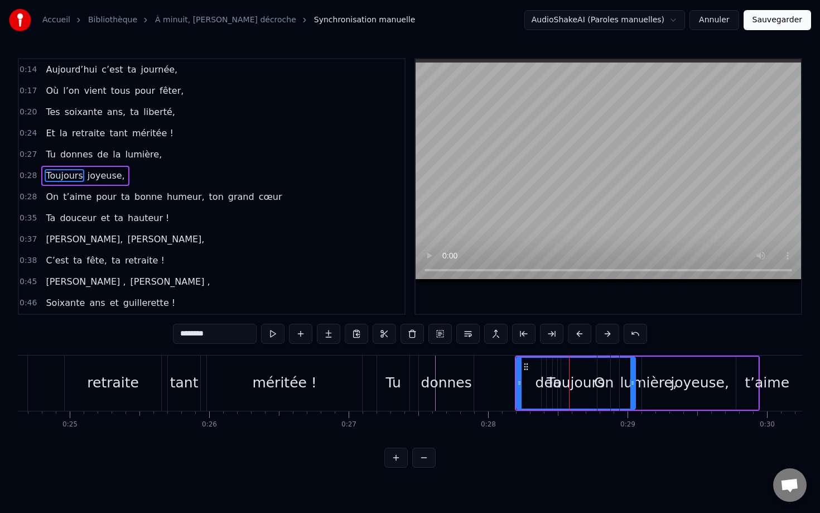
click at [578, 333] on button at bounding box center [579, 334] width 23 height 20
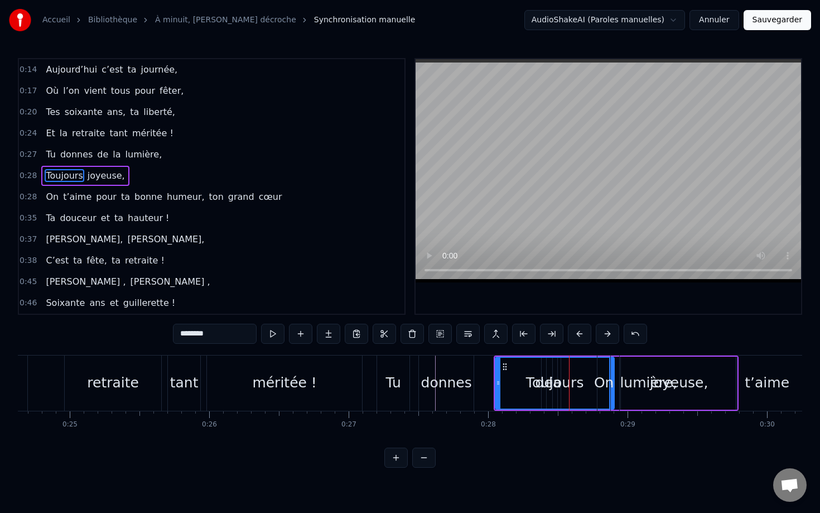
click at [578, 333] on button at bounding box center [579, 334] width 23 height 20
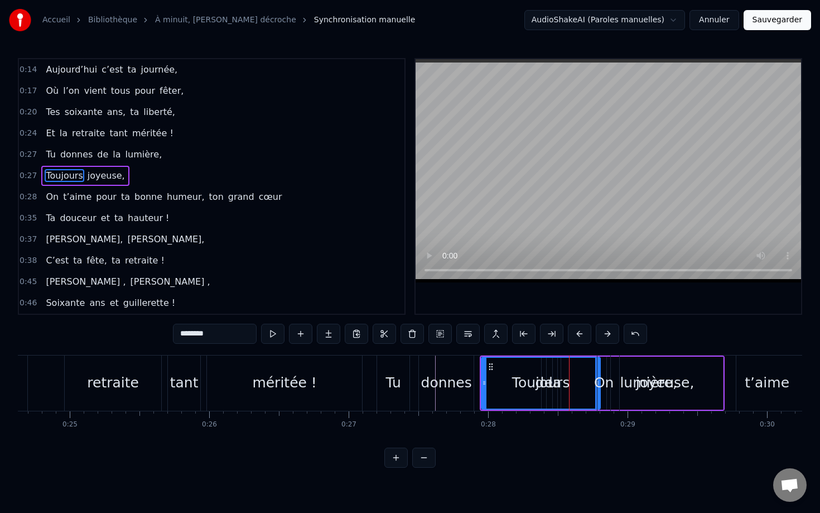
click at [578, 333] on button at bounding box center [579, 334] width 23 height 20
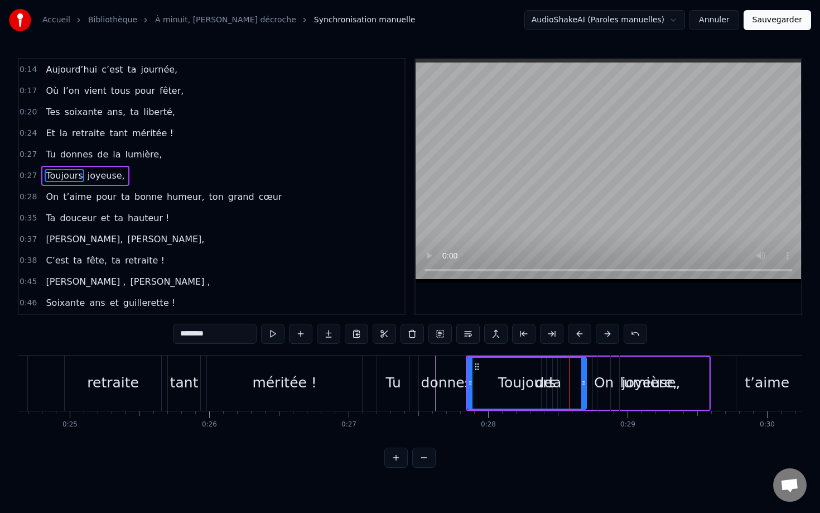
click at [578, 333] on button at bounding box center [579, 334] width 23 height 20
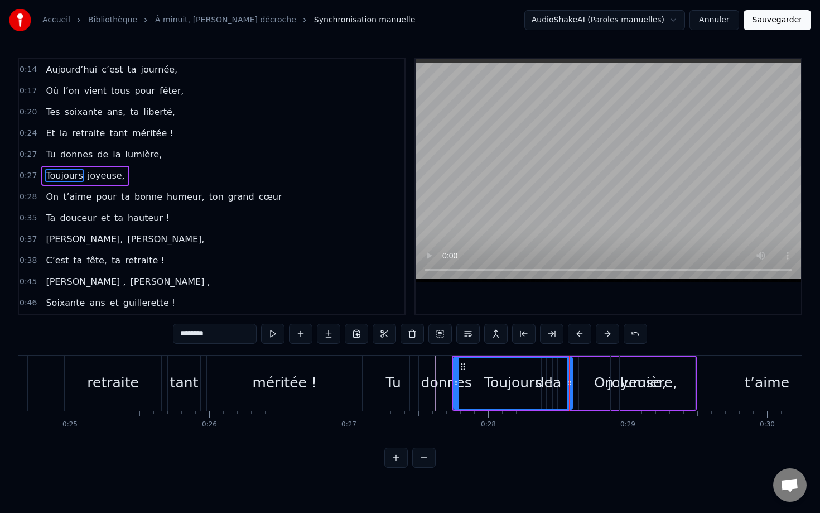
click at [578, 333] on button at bounding box center [579, 334] width 23 height 20
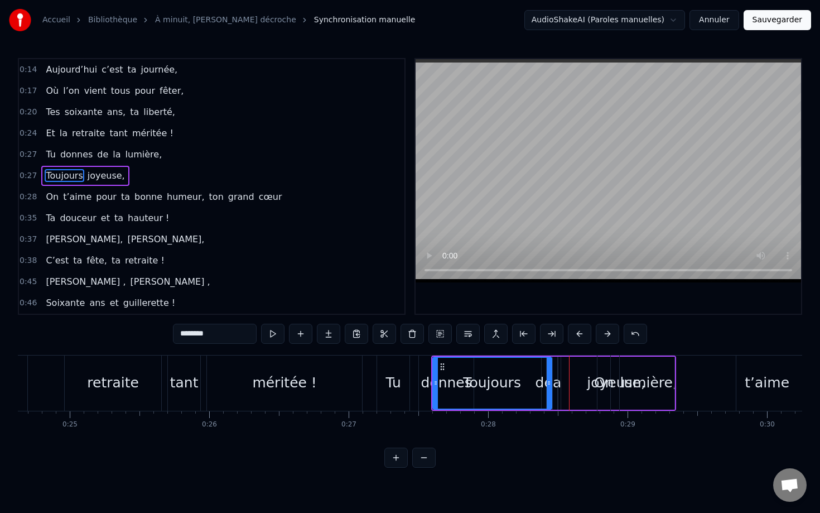
click at [578, 333] on button at bounding box center [579, 334] width 23 height 20
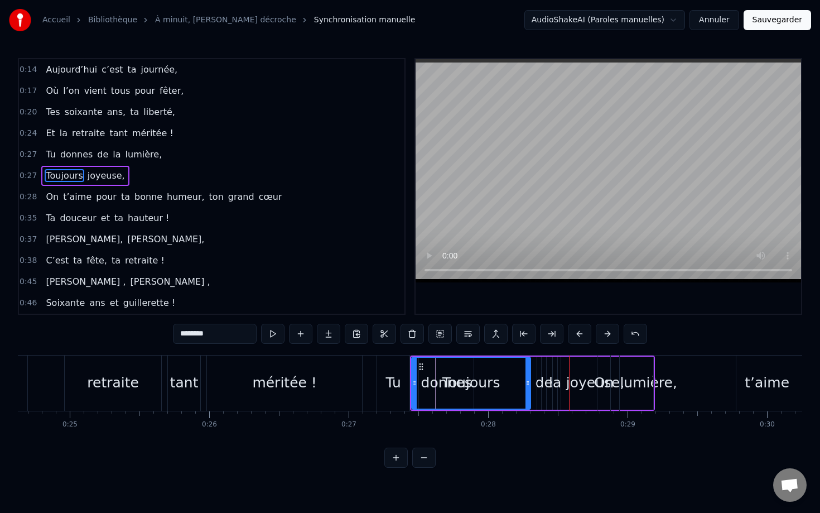
click at [578, 333] on button at bounding box center [579, 334] width 23 height 20
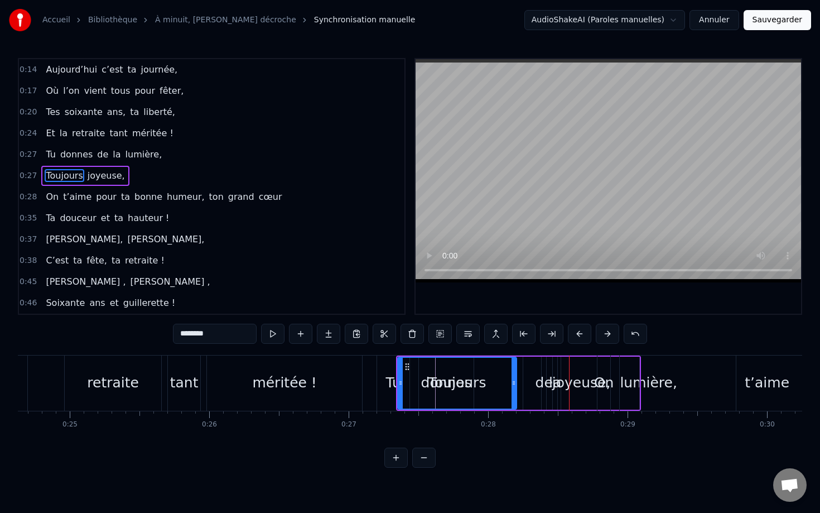
click at [564, 353] on div "0:14 Aujourd’hui c’est ta journée, 0:17 Où l’on vient tous pour fêter, 0:20 Tes…" at bounding box center [410, 263] width 785 height 410
click at [570, 334] on button at bounding box center [579, 334] width 23 height 20
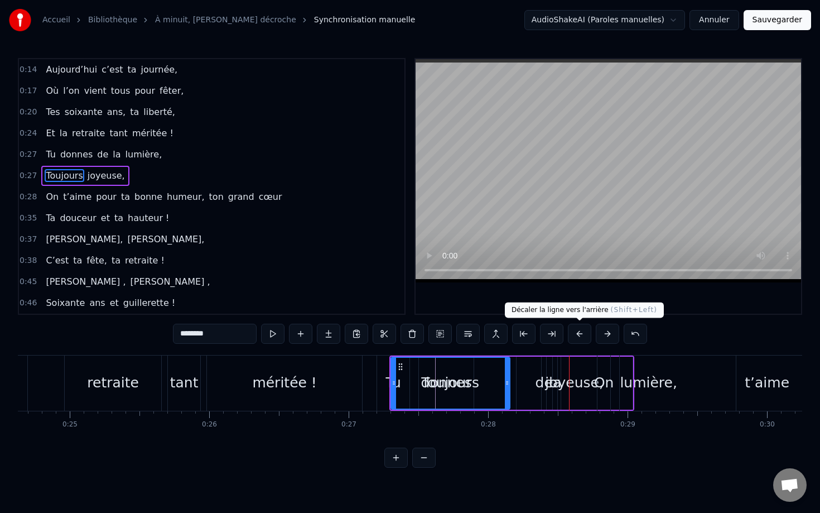
click at [570, 334] on button at bounding box center [579, 334] width 23 height 20
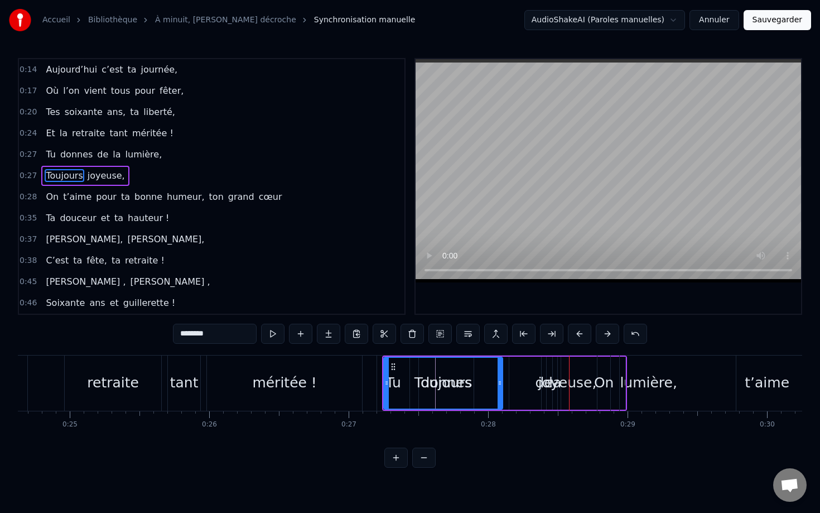
click at [570, 334] on button at bounding box center [579, 334] width 23 height 20
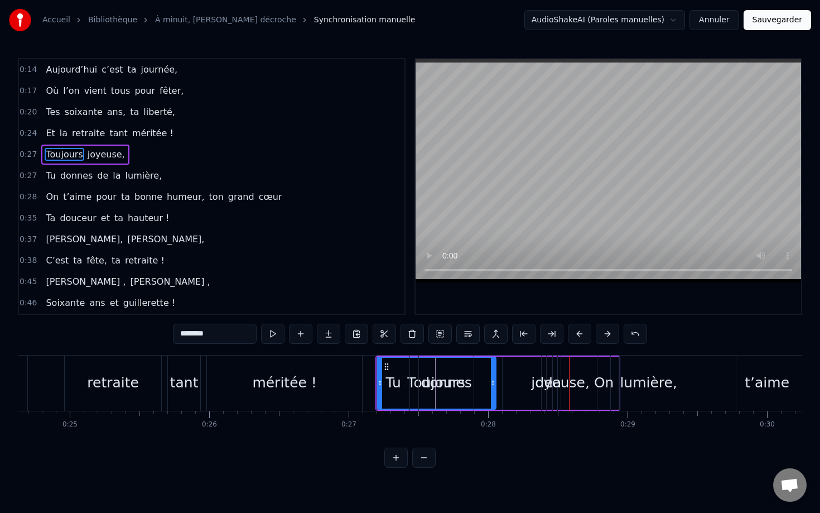
click at [570, 334] on button at bounding box center [579, 334] width 23 height 20
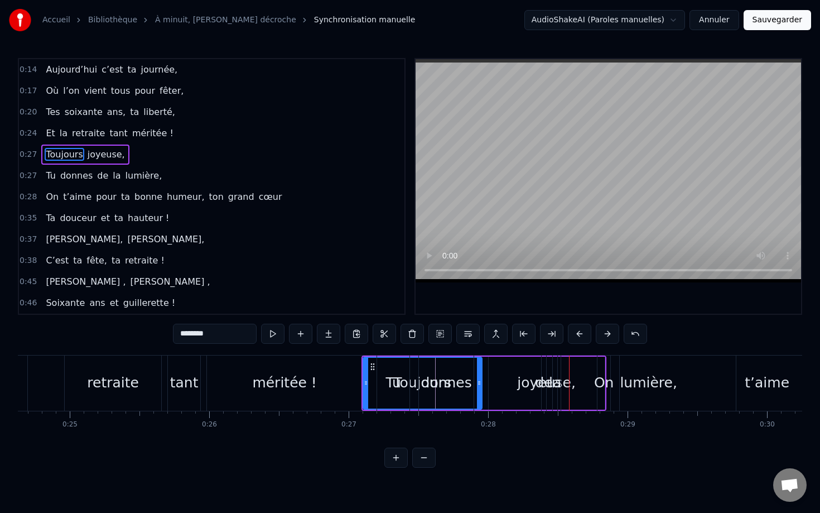
click at [570, 334] on button at bounding box center [579, 334] width 23 height 20
click at [388, 390] on div "Tu" at bounding box center [393, 382] width 15 height 21
type input "**"
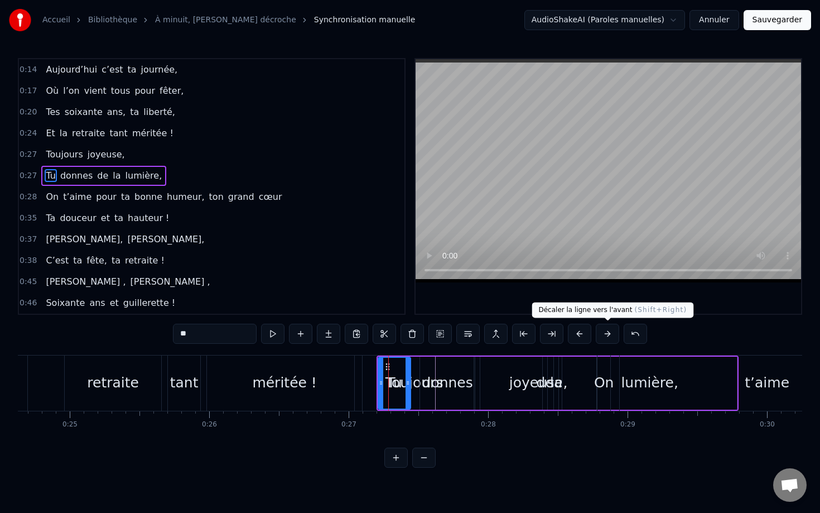
click at [605, 335] on button at bounding box center [607, 334] width 23 height 20
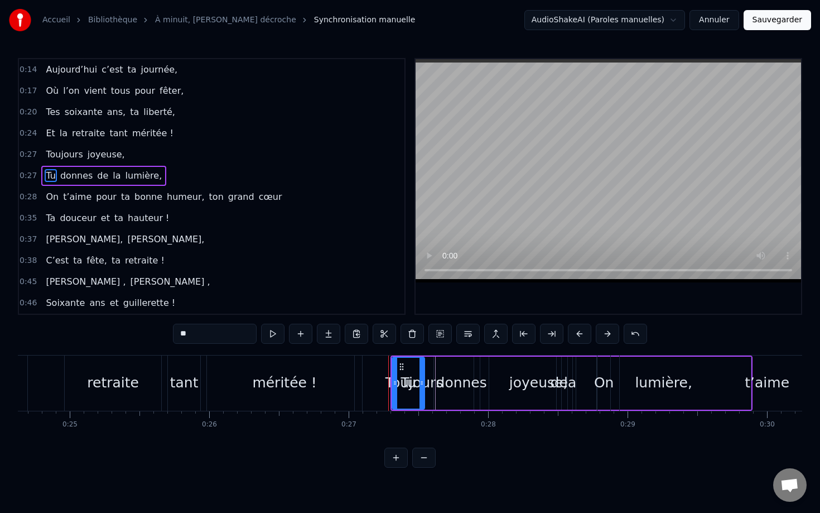
click at [605, 335] on button at bounding box center [607, 334] width 23 height 20
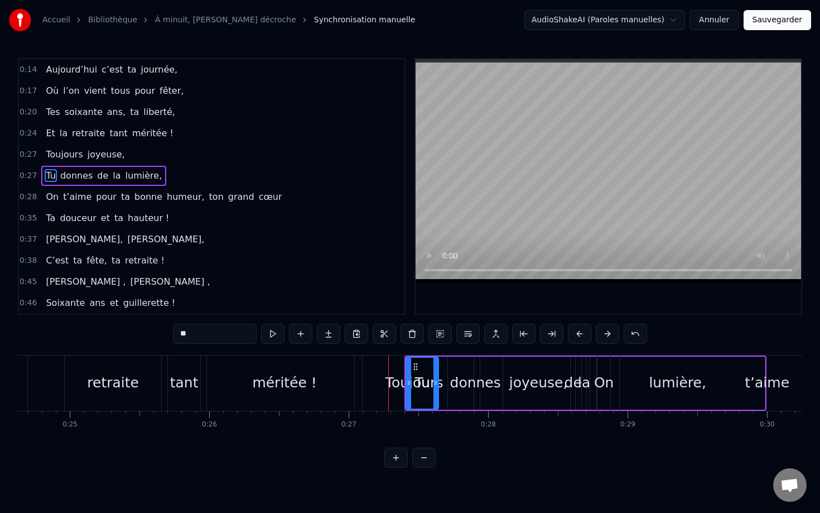
click at [605, 335] on button at bounding box center [607, 334] width 23 height 20
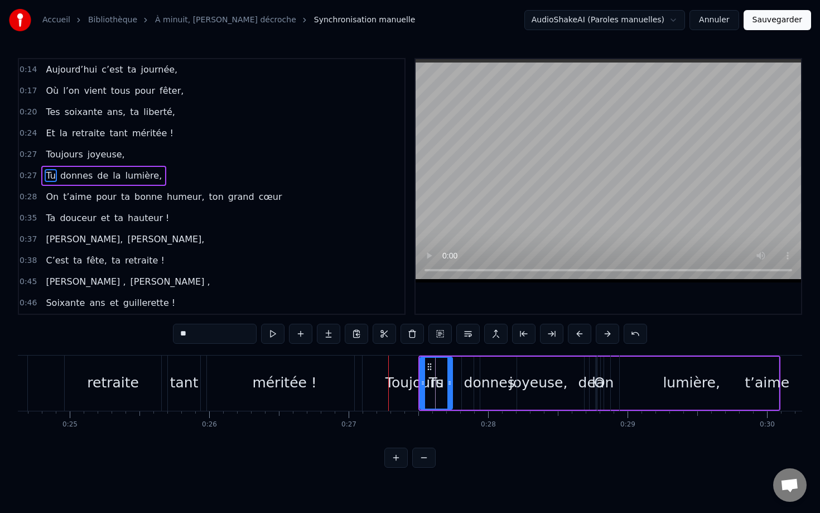
click at [605, 335] on button at bounding box center [607, 334] width 23 height 20
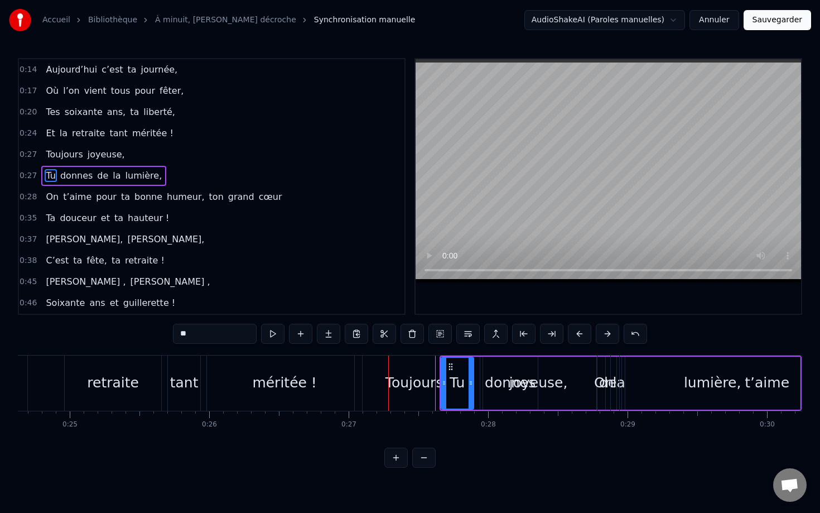
click at [605, 335] on button at bounding box center [607, 334] width 23 height 20
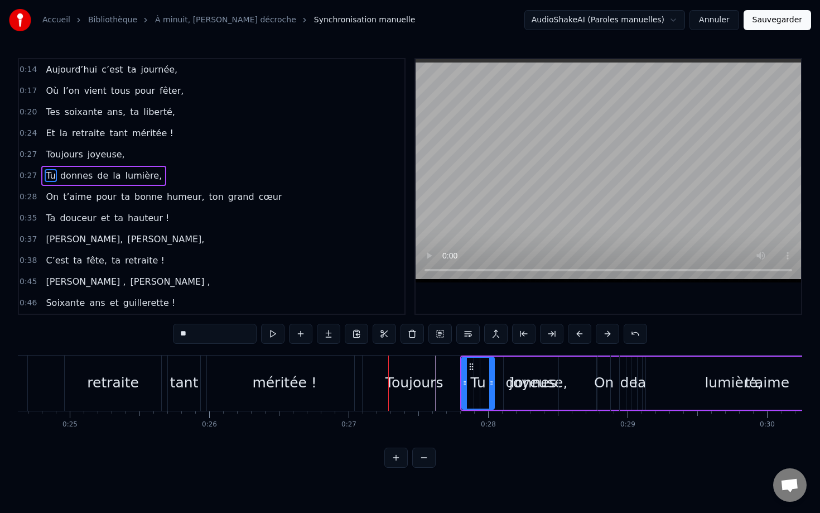
click at [605, 335] on button at bounding box center [607, 334] width 23 height 20
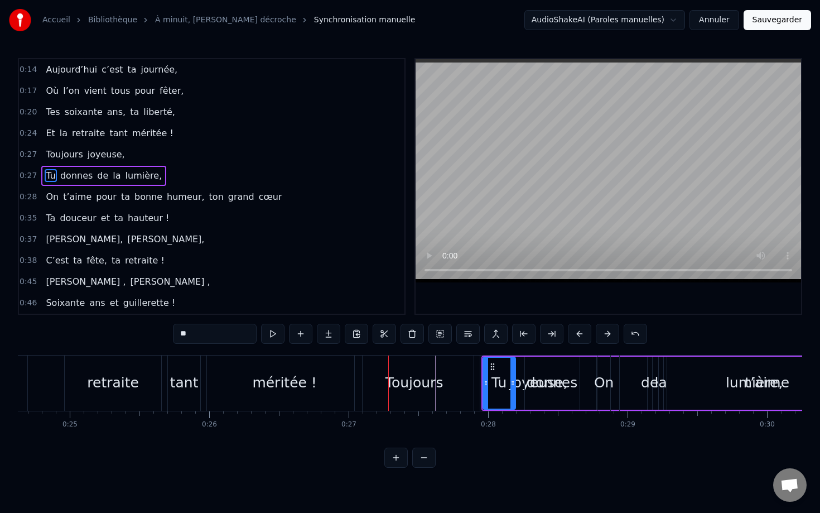
click at [605, 335] on button at bounding box center [607, 334] width 23 height 20
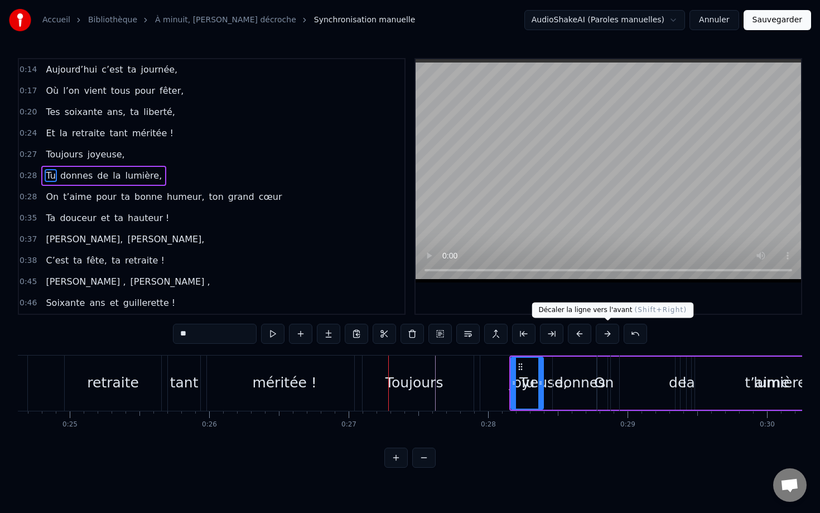
click at [608, 334] on button at bounding box center [607, 334] width 23 height 20
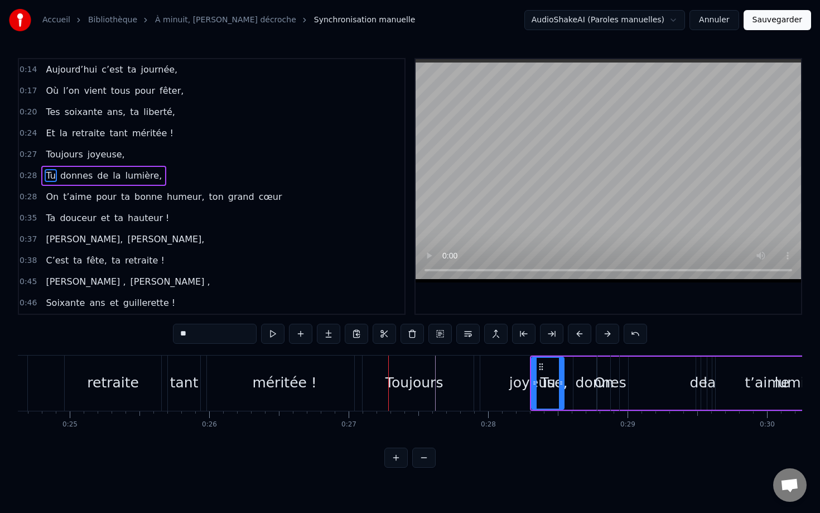
click at [608, 334] on button at bounding box center [607, 334] width 23 height 20
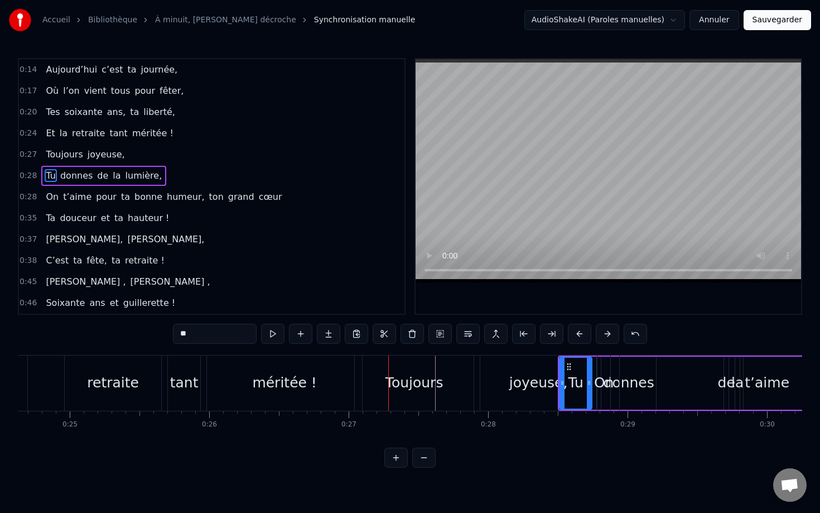
click at [608, 334] on button at bounding box center [607, 334] width 23 height 20
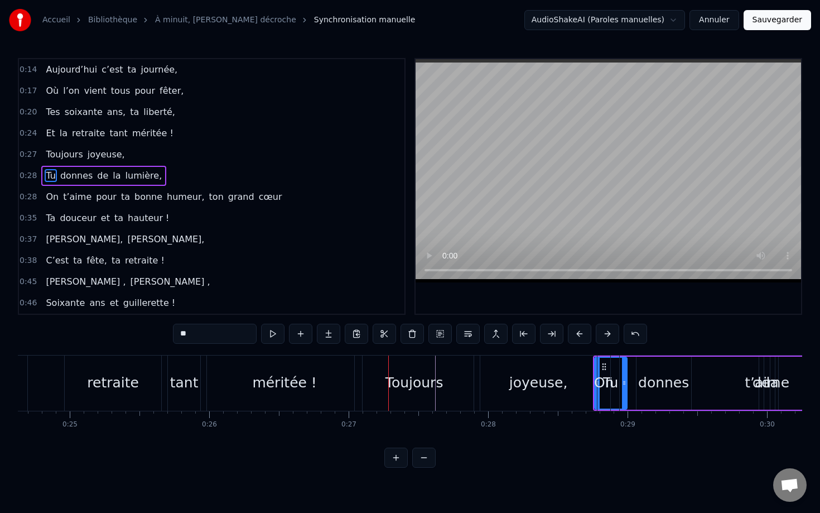
click at [608, 334] on button at bounding box center [607, 334] width 23 height 20
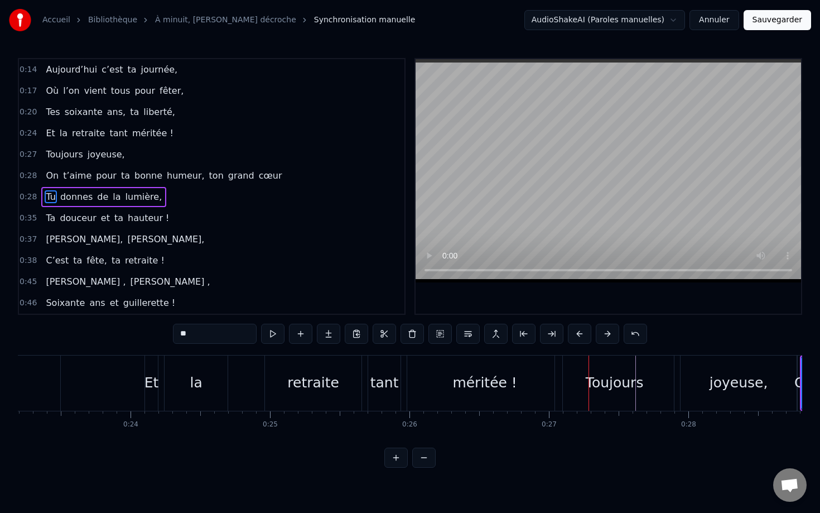
scroll to position [0, 3207]
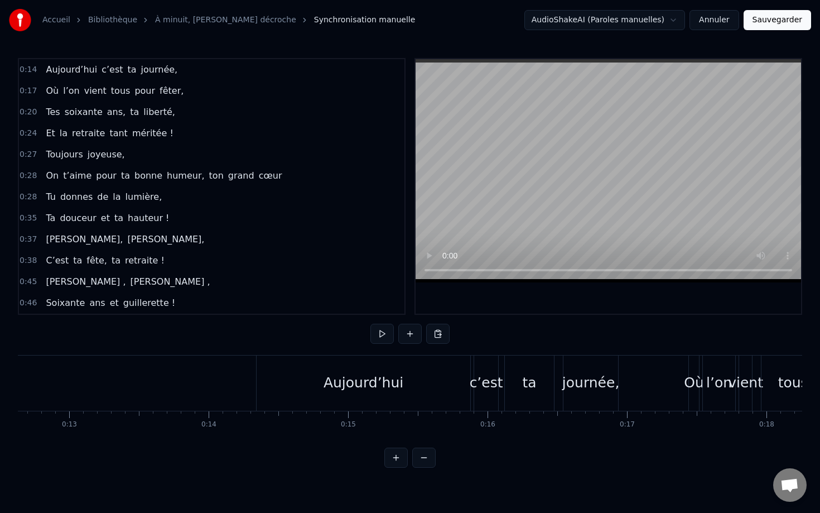
scroll to position [0, 1761]
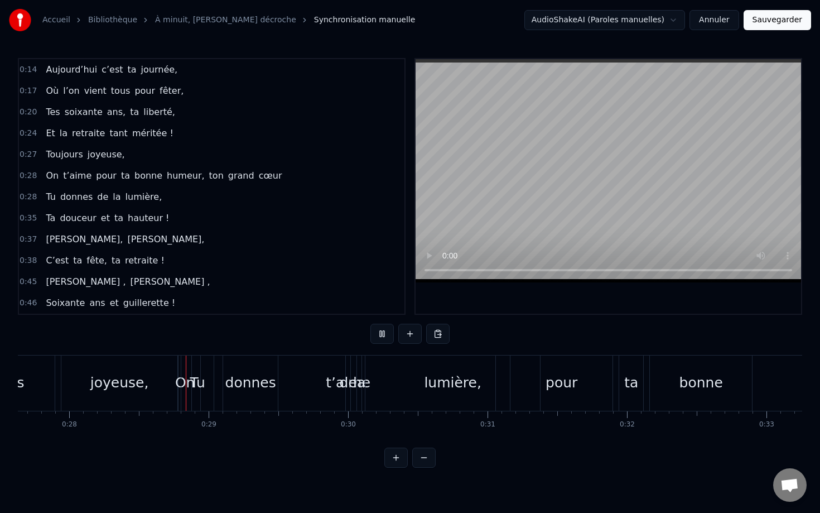
scroll to position [0, 3856]
click at [206, 361] on div "Tu" at bounding box center [197, 382] width 32 height 55
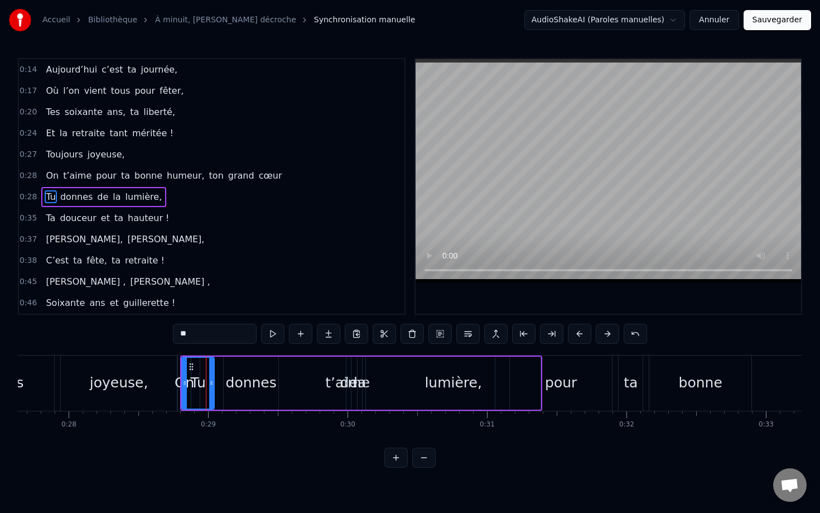
scroll to position [11, 0]
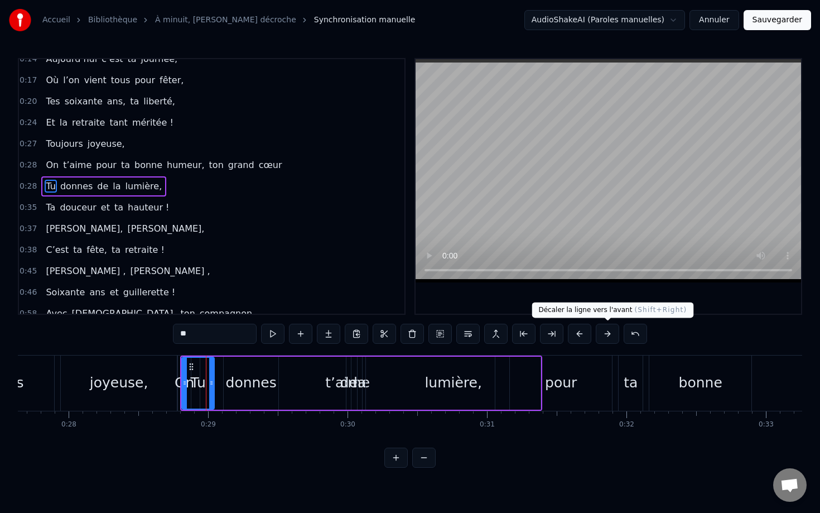
click at [613, 335] on button at bounding box center [607, 334] width 23 height 20
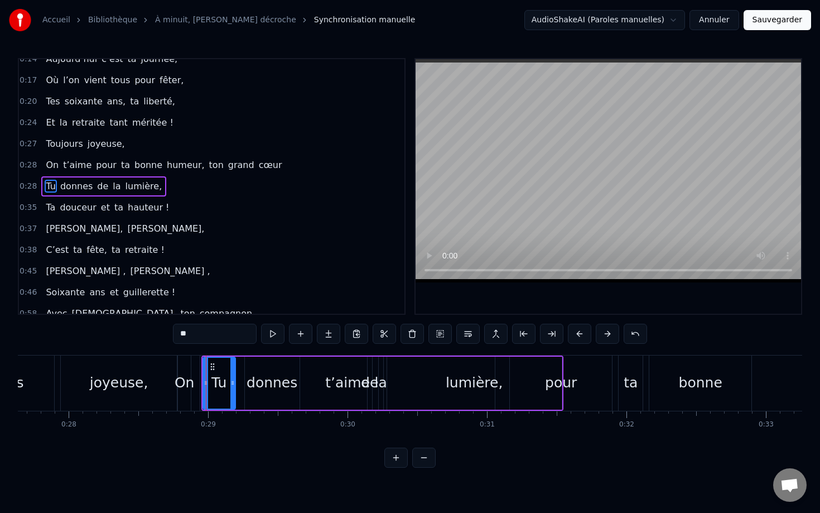
click at [613, 335] on button at bounding box center [607, 334] width 23 height 20
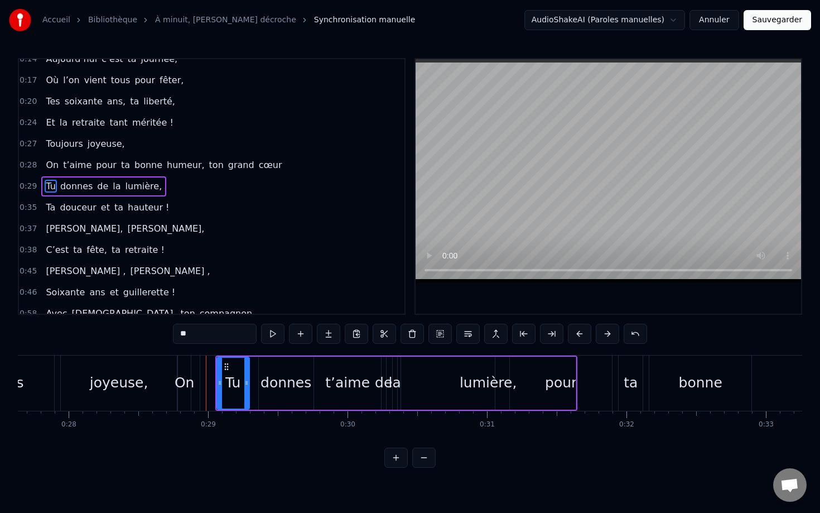
click at [613, 335] on button at bounding box center [607, 334] width 23 height 20
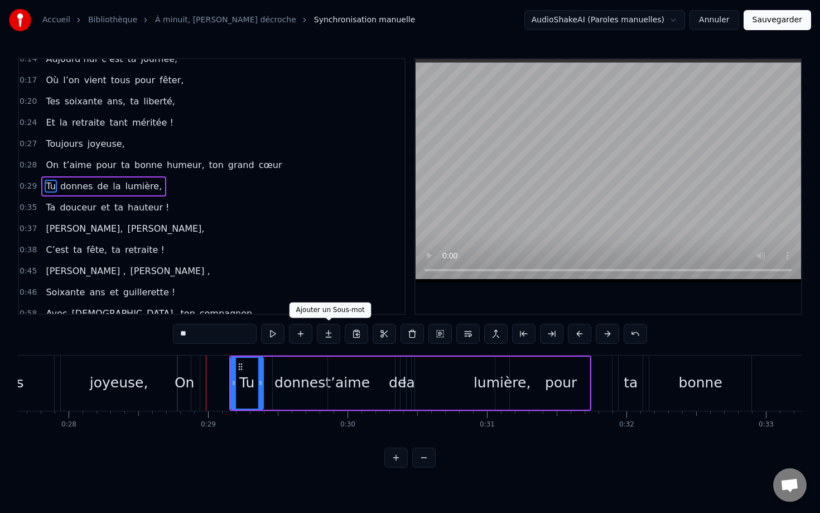
click at [596, 324] on button at bounding box center [607, 334] width 23 height 20
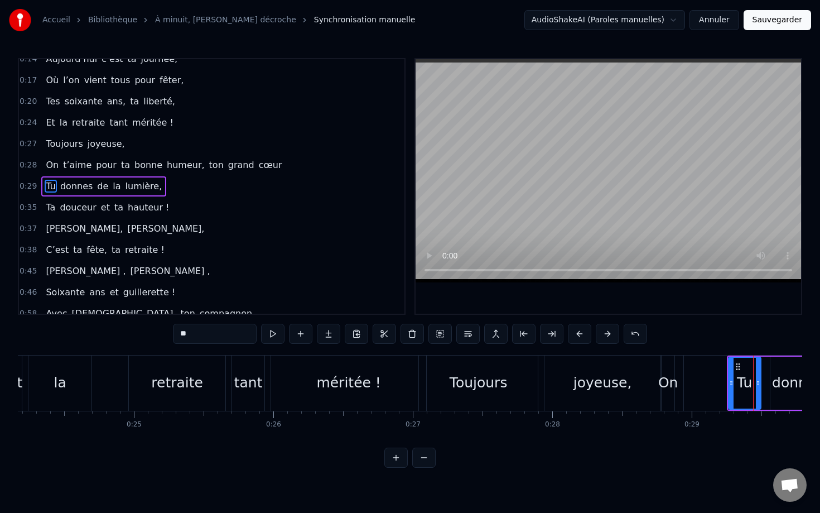
scroll to position [0, 3368]
click at [106, 372] on div "Et la retraite tant méritée !" at bounding box center [222, 382] width 421 height 55
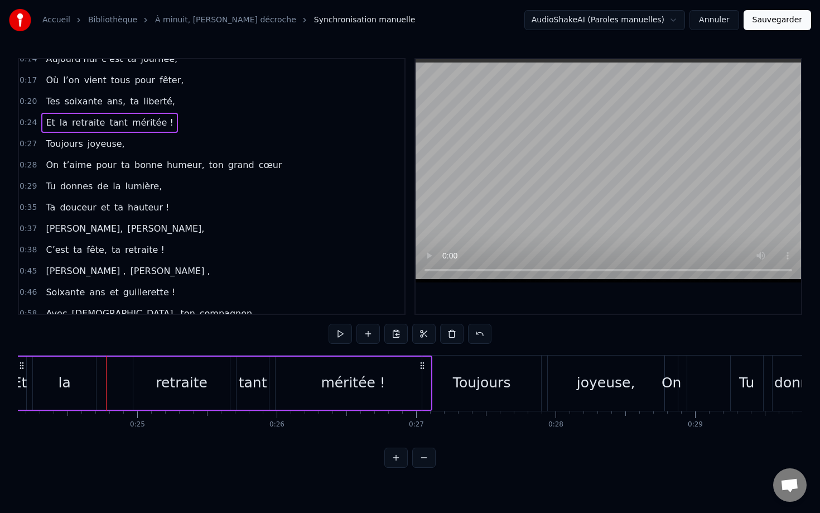
click at [498, 381] on div "Toujours" at bounding box center [482, 382] width 58 height 21
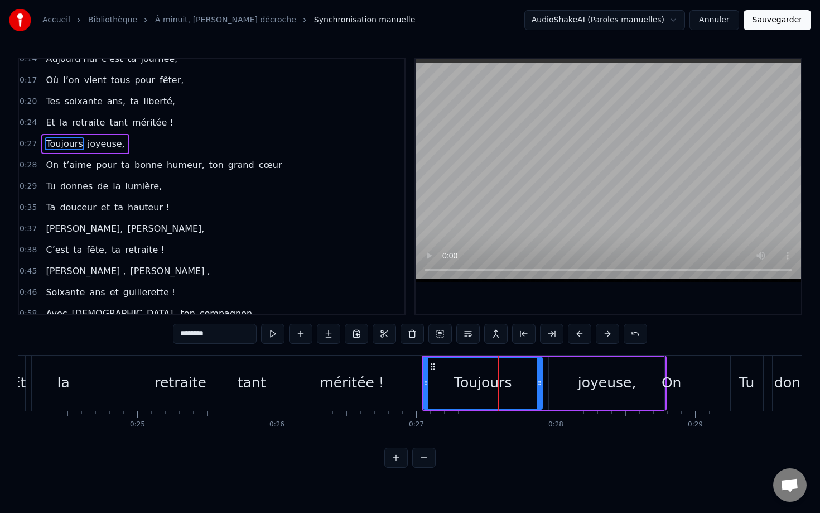
scroll to position [0, 0]
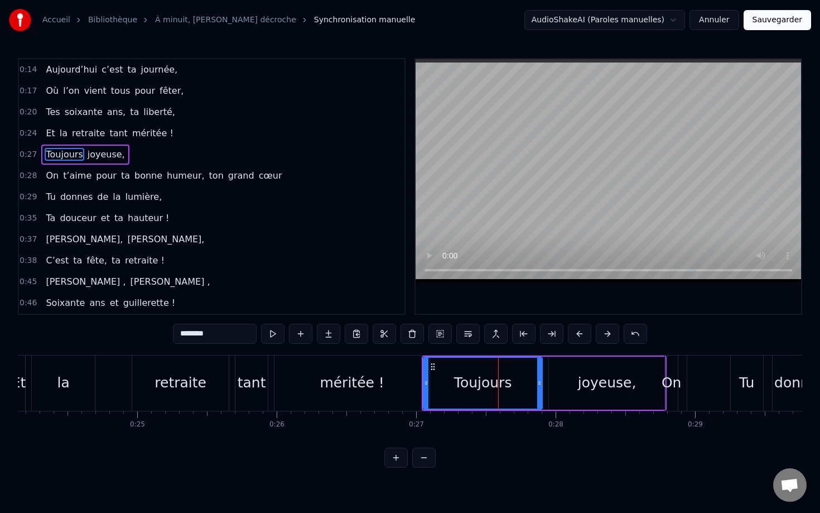
click at [426, 353] on div "0:14 Aujourd’hui c’est ta journée, 0:17 Où l’on vient tous pour fêter, 0:20 Tes…" at bounding box center [410, 263] width 785 height 410
click at [424, 367] on div at bounding box center [426, 383] width 4 height 51
click at [416, 369] on div "méritée !" at bounding box center [352, 382] width 155 height 55
type input "*********"
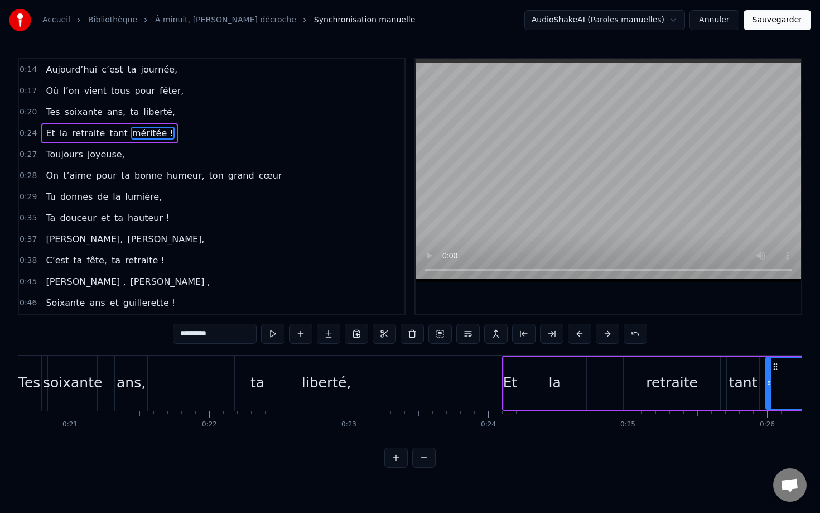
scroll to position [0, 2867]
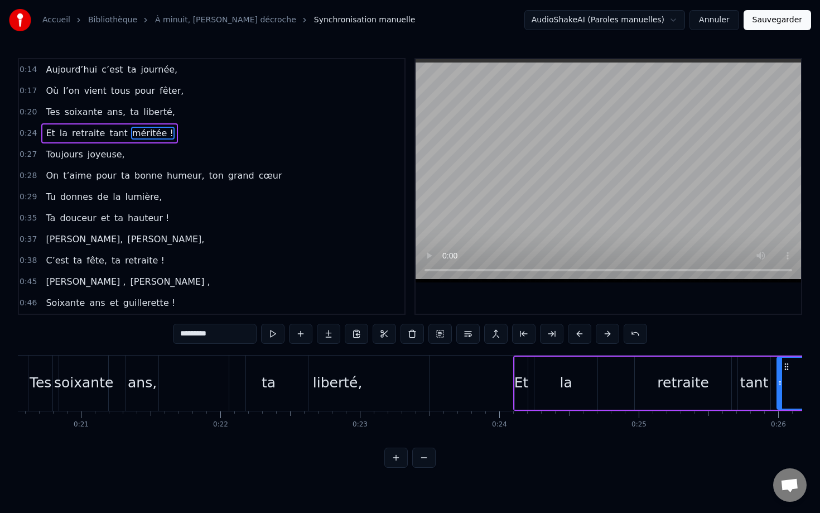
click at [219, 379] on div "Tes soixante ans, ta liberté," at bounding box center [230, 382] width 404 height 55
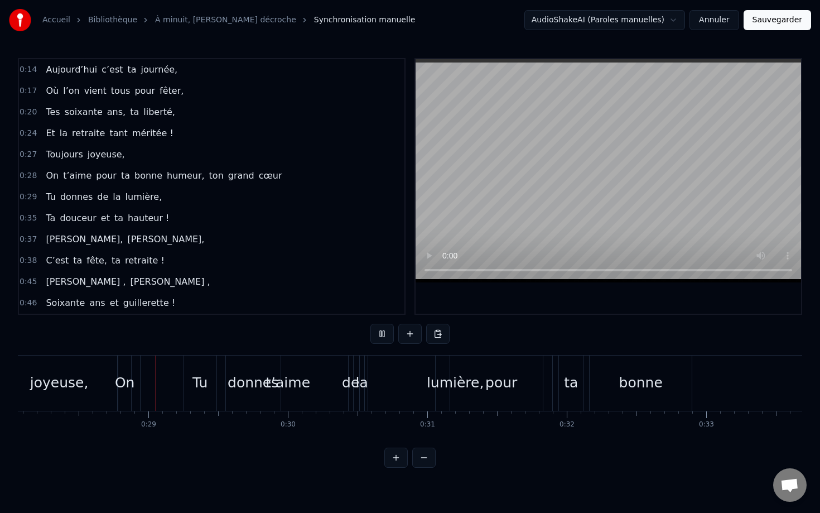
scroll to position [0, 3917]
click at [462, 374] on div "lumière," at bounding box center [453, 382] width 57 height 21
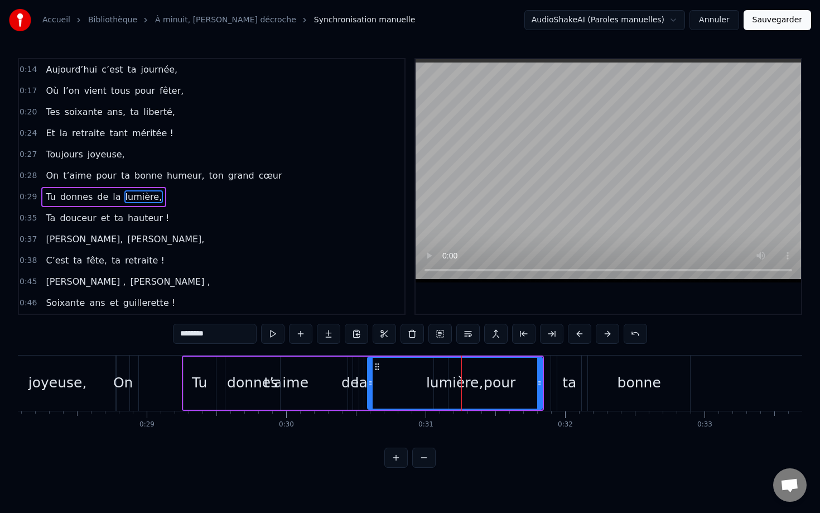
scroll to position [11, 0]
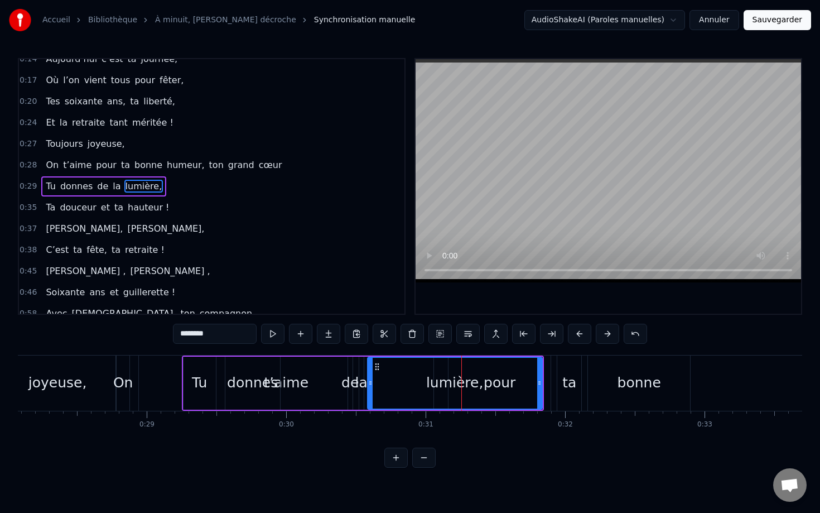
click at [197, 369] on div "Tu" at bounding box center [200, 383] width 32 height 53
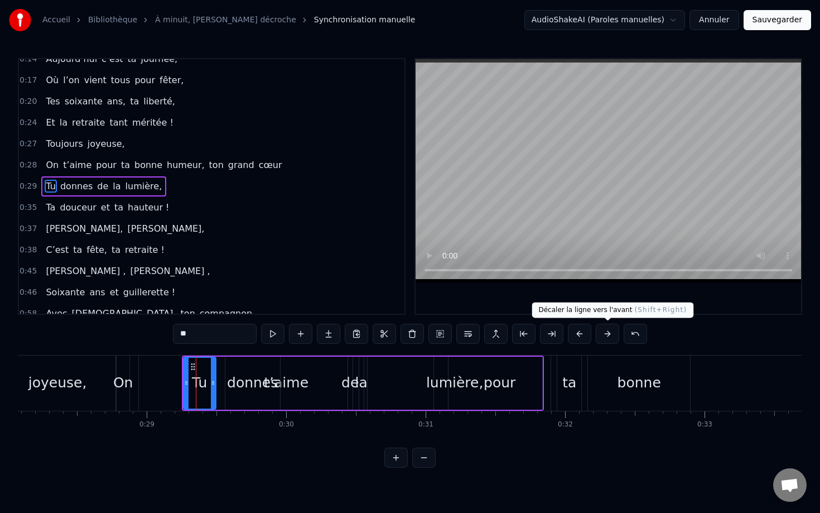
click at [612, 333] on button at bounding box center [607, 334] width 23 height 20
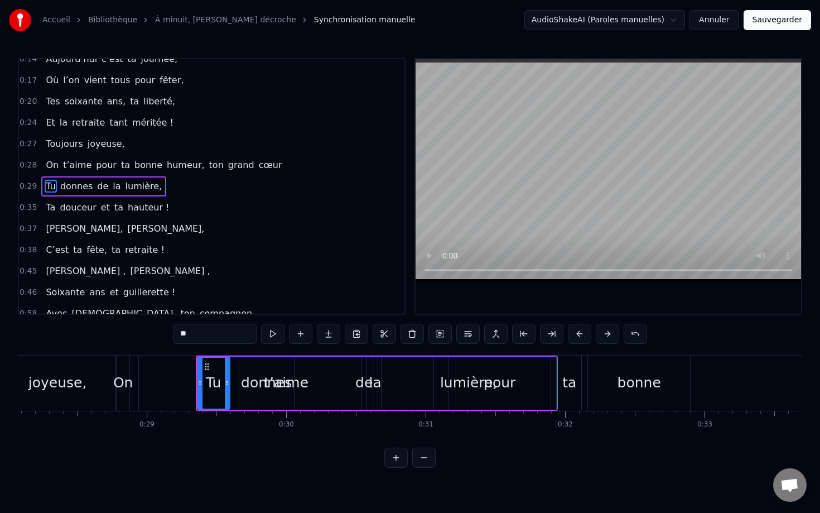
click at [612, 333] on button at bounding box center [607, 334] width 23 height 20
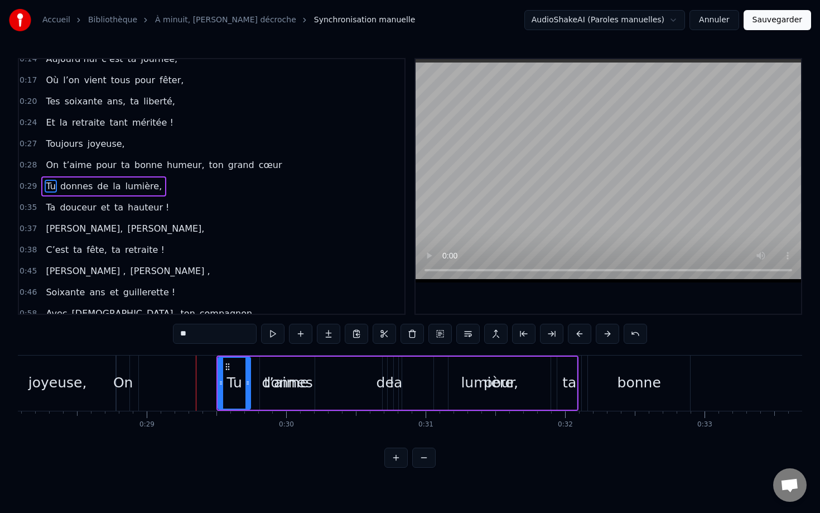
click at [612, 333] on button at bounding box center [607, 334] width 23 height 20
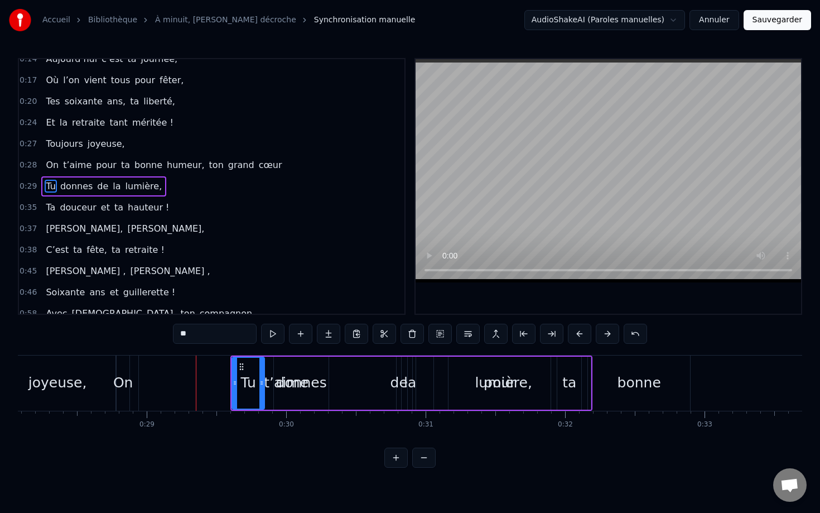
click at [612, 333] on button at bounding box center [607, 334] width 23 height 20
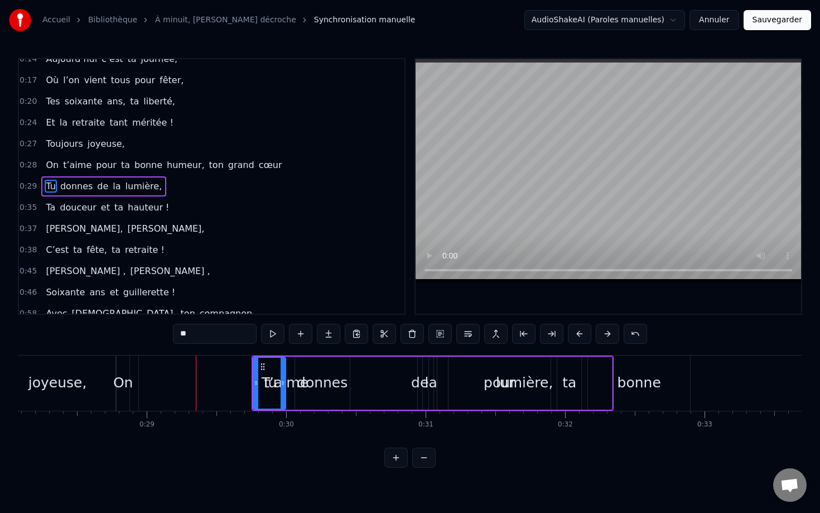
click at [612, 333] on button at bounding box center [607, 334] width 23 height 20
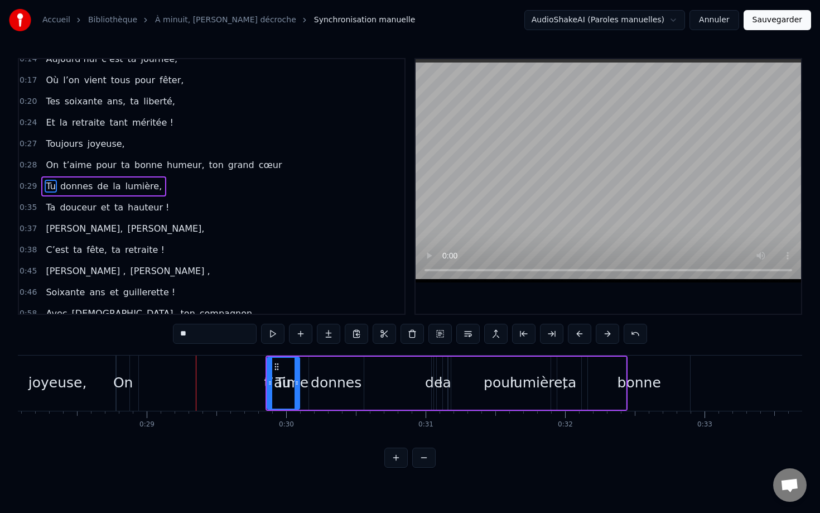
click at [612, 333] on button at bounding box center [607, 334] width 23 height 20
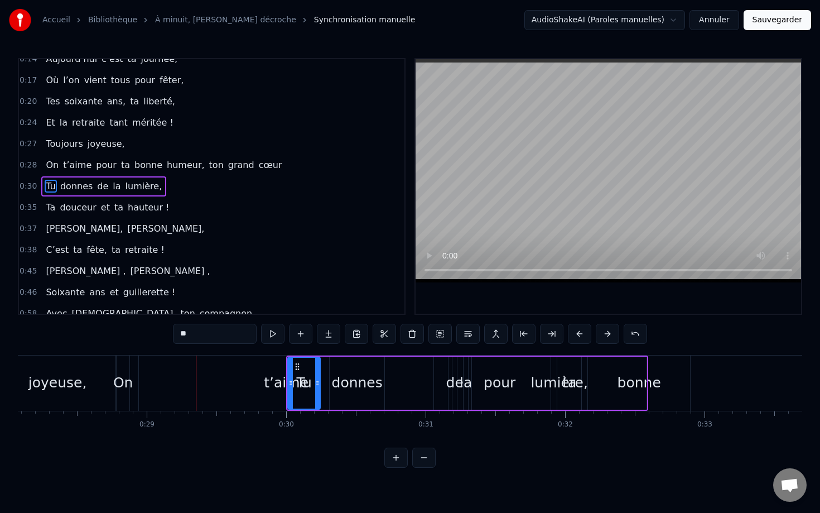
click at [612, 333] on button at bounding box center [607, 334] width 23 height 20
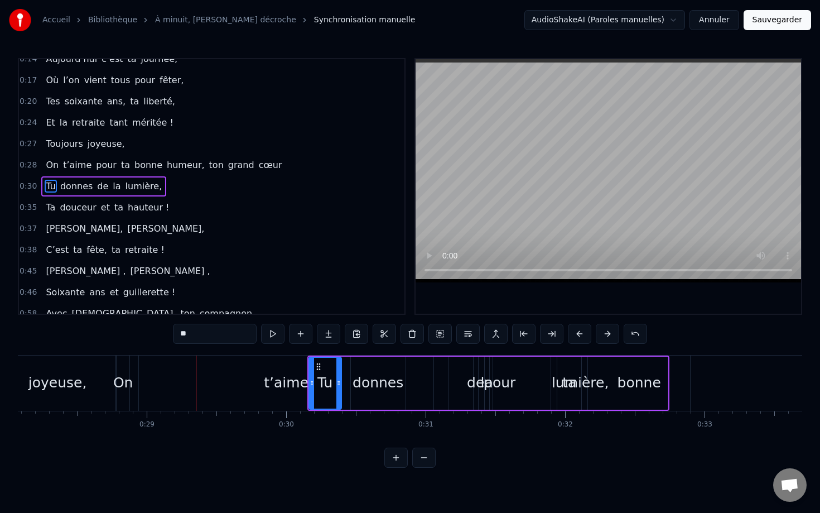
click at [612, 333] on button at bounding box center [607, 334] width 23 height 20
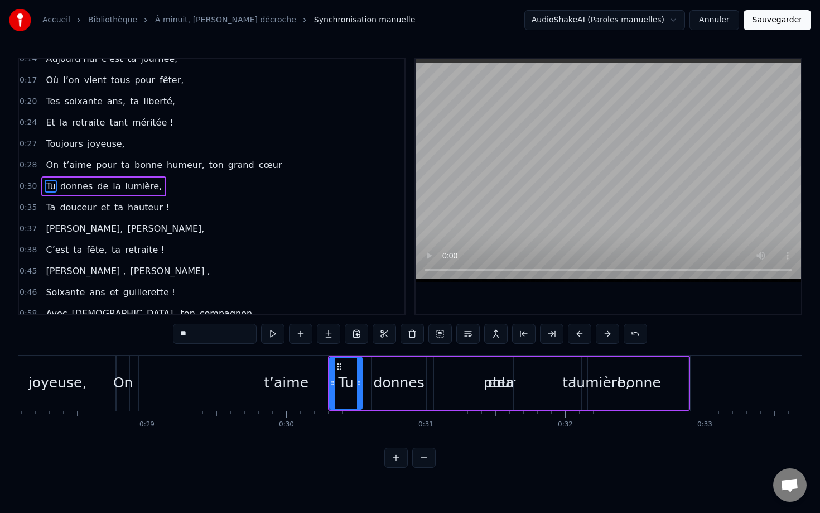
click at [612, 333] on button at bounding box center [607, 334] width 23 height 20
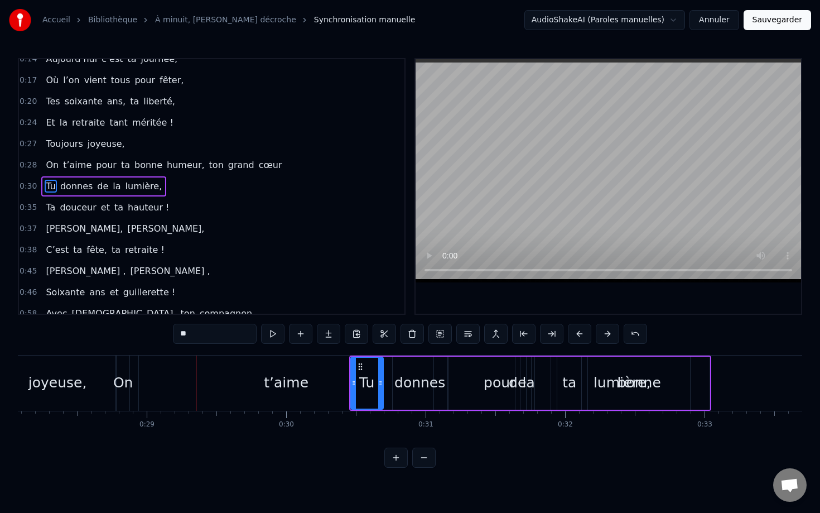
click at [612, 333] on button at bounding box center [607, 334] width 23 height 20
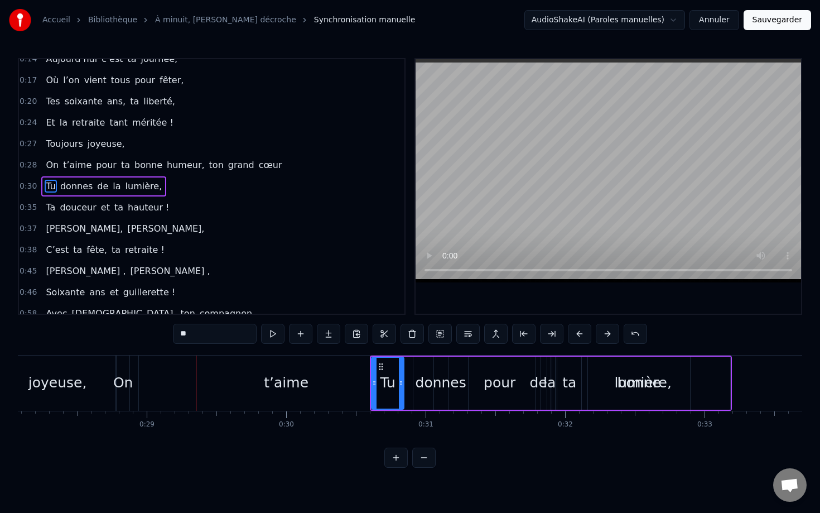
click at [612, 333] on button at bounding box center [607, 334] width 23 height 20
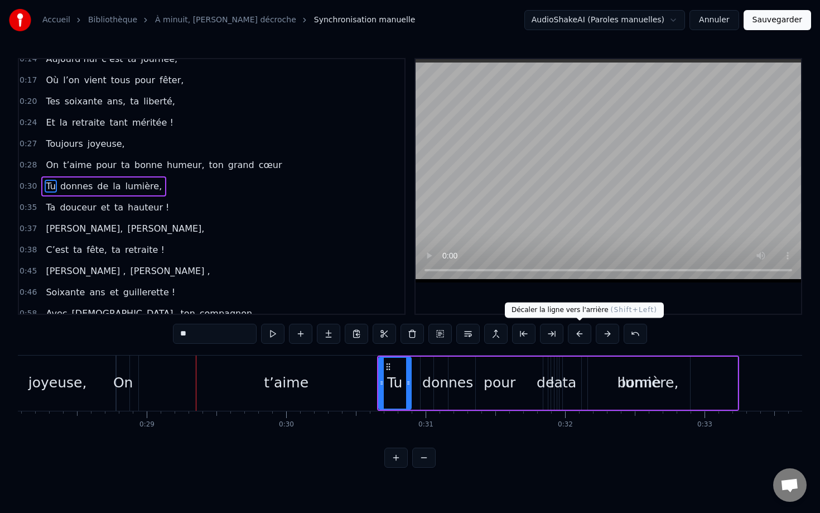
click at [579, 333] on button at bounding box center [579, 334] width 23 height 20
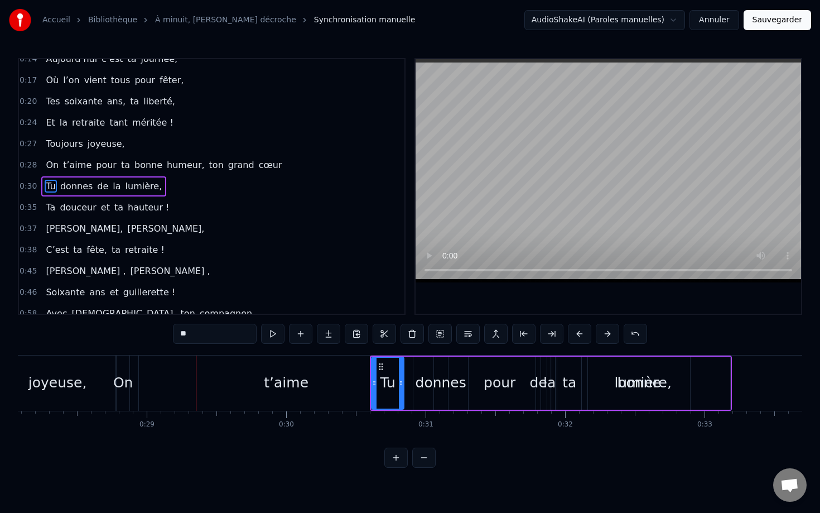
click at [124, 370] on div "On" at bounding box center [123, 382] width 13 height 55
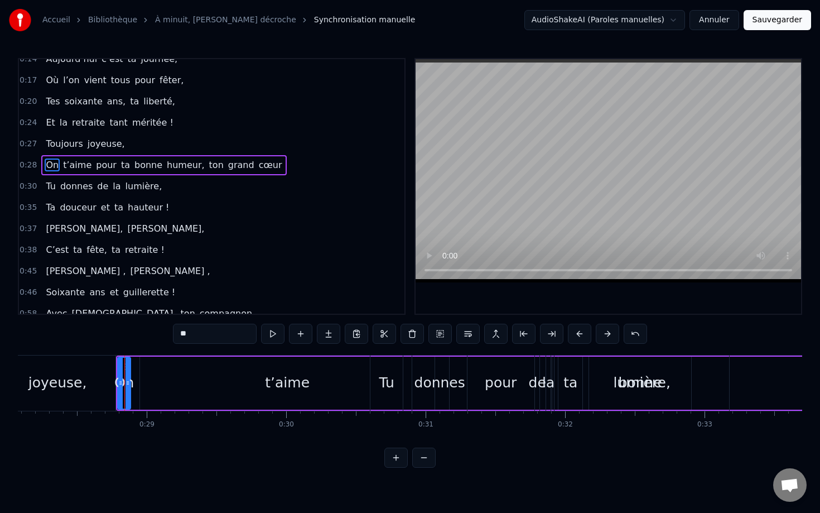
scroll to position [0, 0]
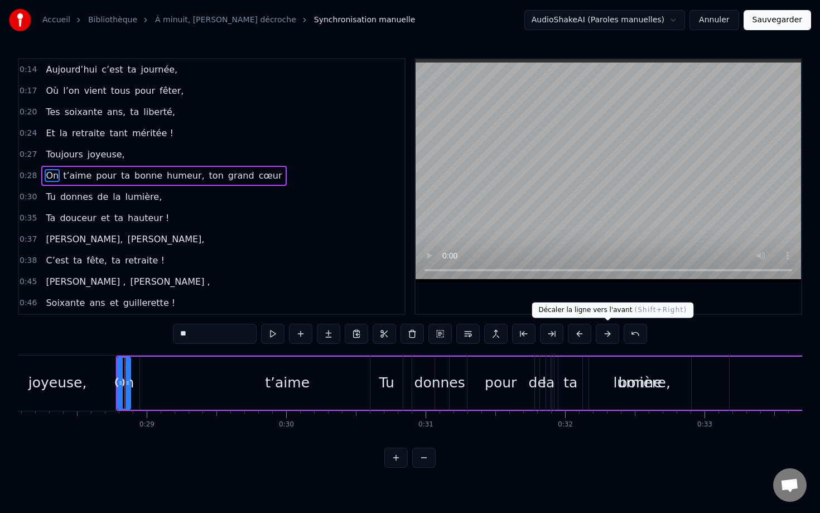
click at [613, 330] on button at bounding box center [607, 334] width 23 height 20
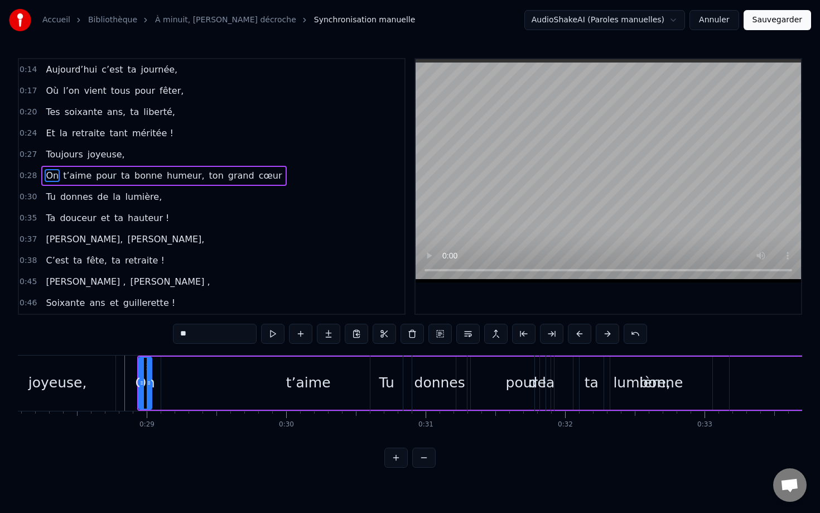
click at [613, 330] on button at bounding box center [607, 334] width 23 height 20
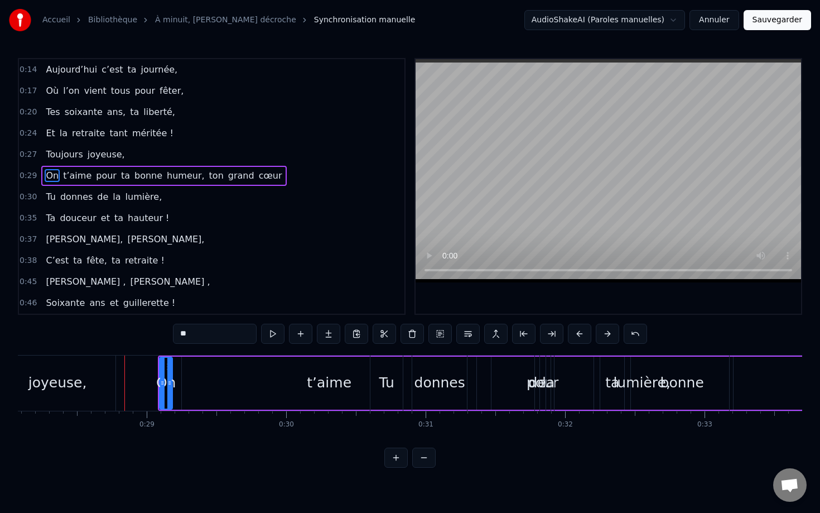
click at [613, 330] on button at bounding box center [607, 334] width 23 height 20
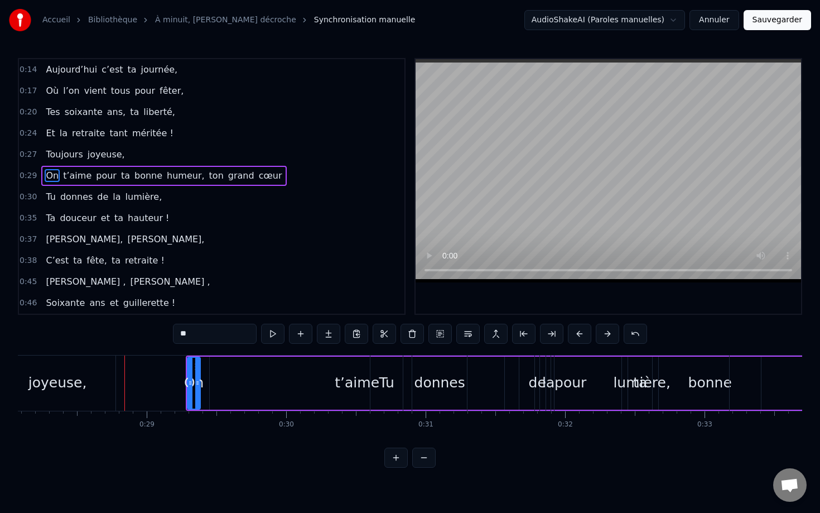
click at [613, 331] on button at bounding box center [607, 334] width 23 height 20
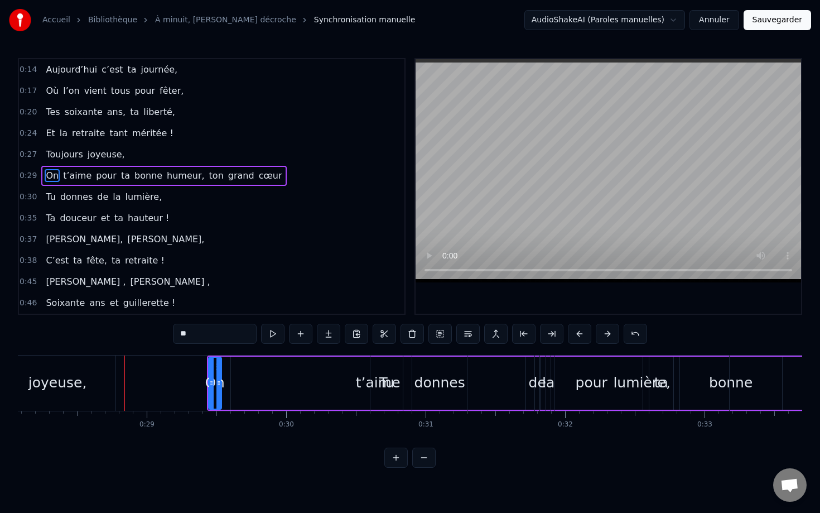
click at [613, 331] on button at bounding box center [607, 334] width 23 height 20
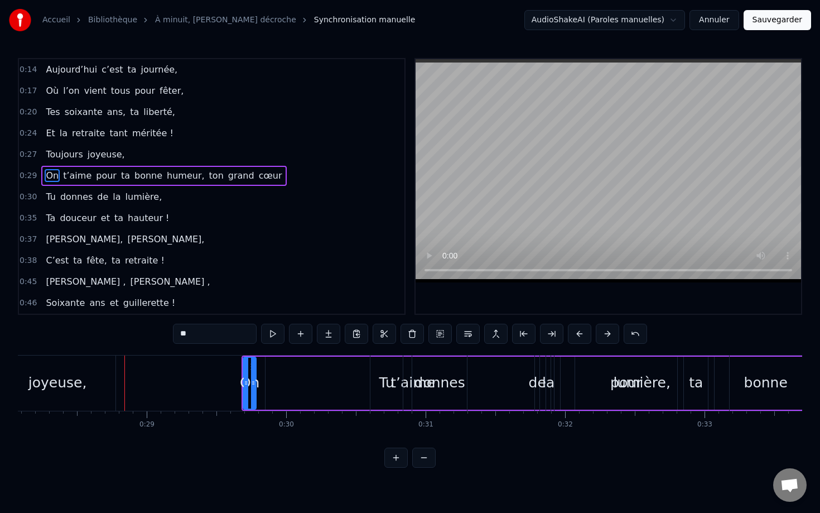
click at [613, 331] on button at bounding box center [607, 334] width 23 height 20
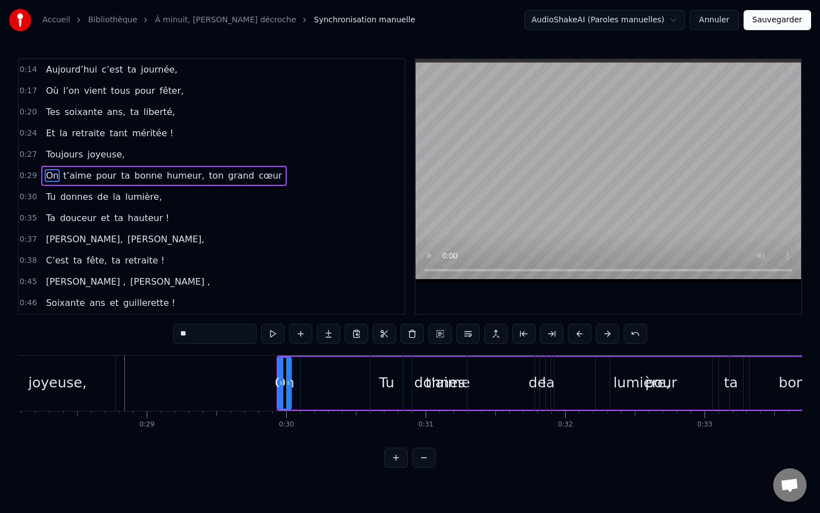
click at [613, 331] on button at bounding box center [607, 334] width 23 height 20
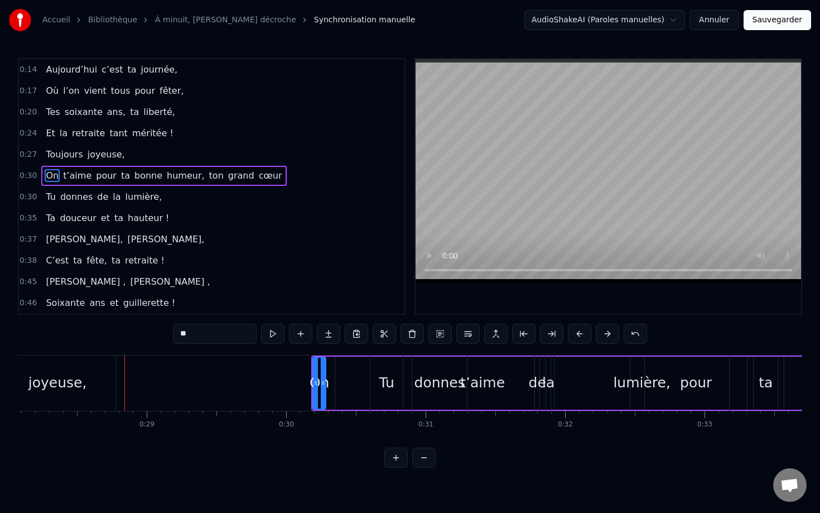
click at [613, 332] on button at bounding box center [607, 334] width 23 height 20
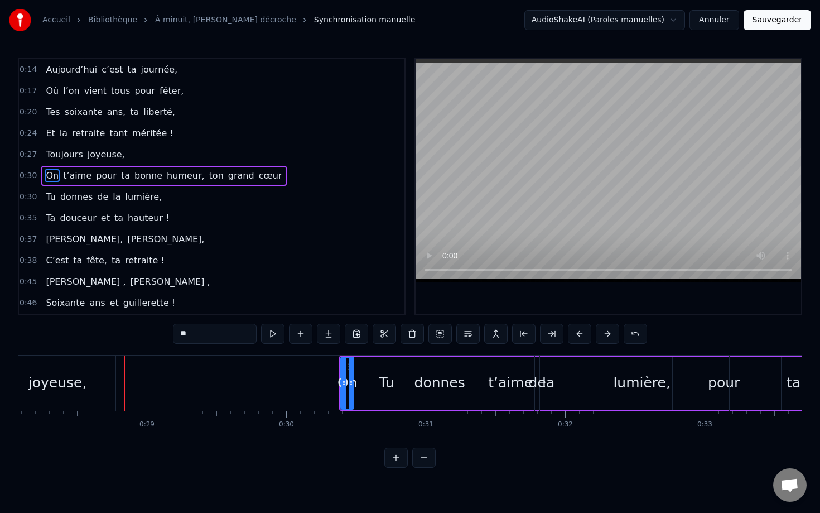
click at [613, 334] on button at bounding box center [607, 334] width 23 height 20
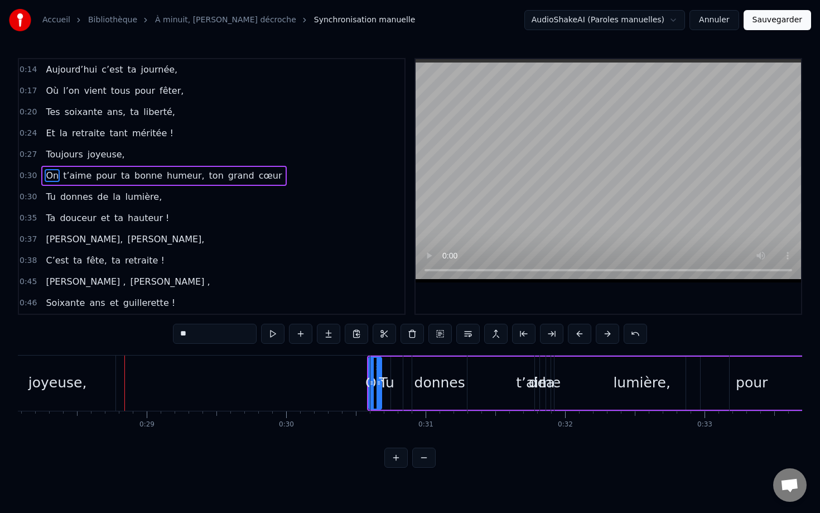
click at [613, 334] on button at bounding box center [607, 334] width 23 height 20
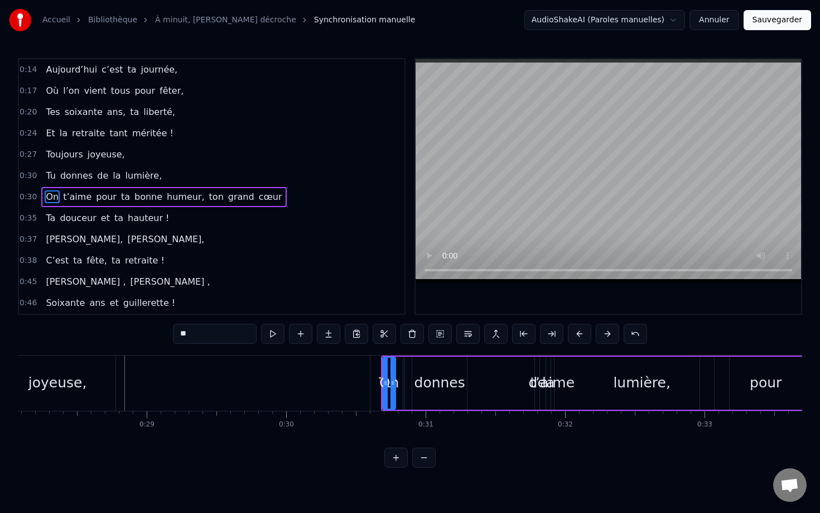
click at [613, 334] on button at bounding box center [607, 334] width 23 height 20
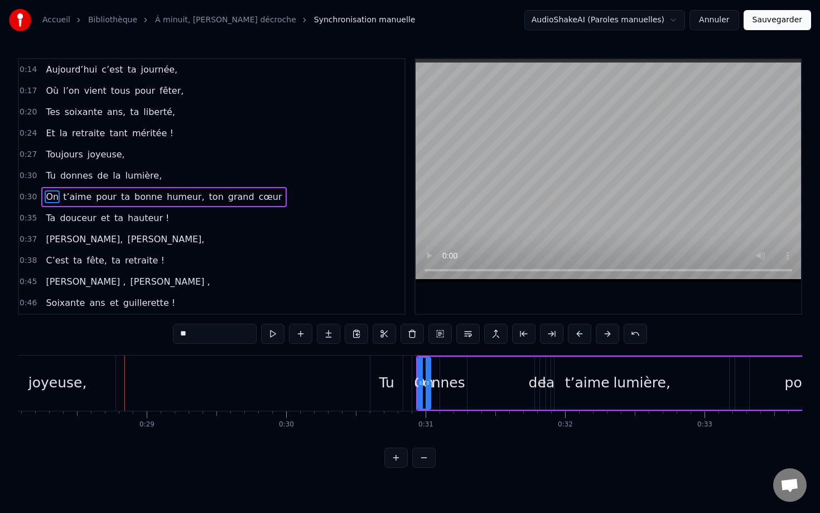
click at [613, 334] on button at bounding box center [607, 334] width 23 height 20
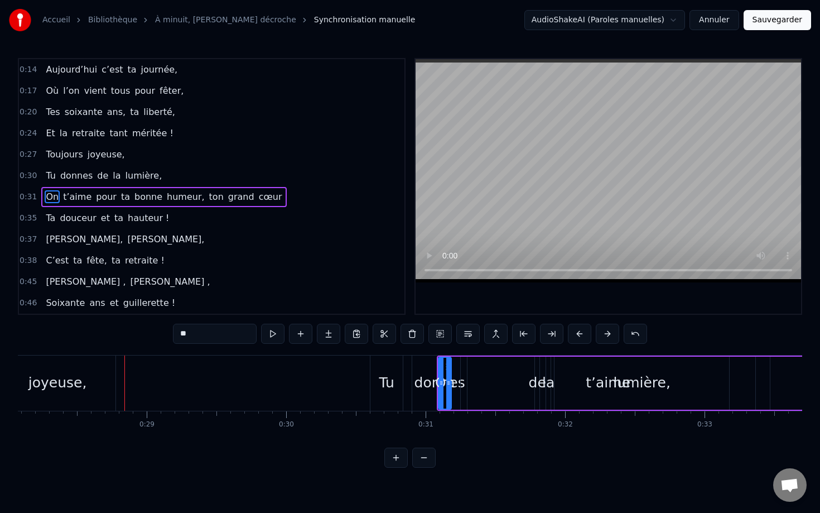
click at [613, 334] on button at bounding box center [607, 334] width 23 height 20
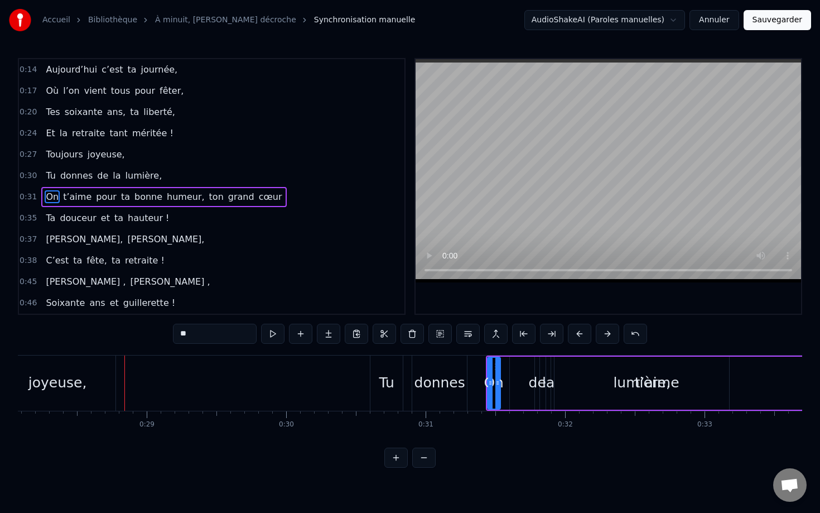
click at [613, 334] on button at bounding box center [607, 334] width 23 height 20
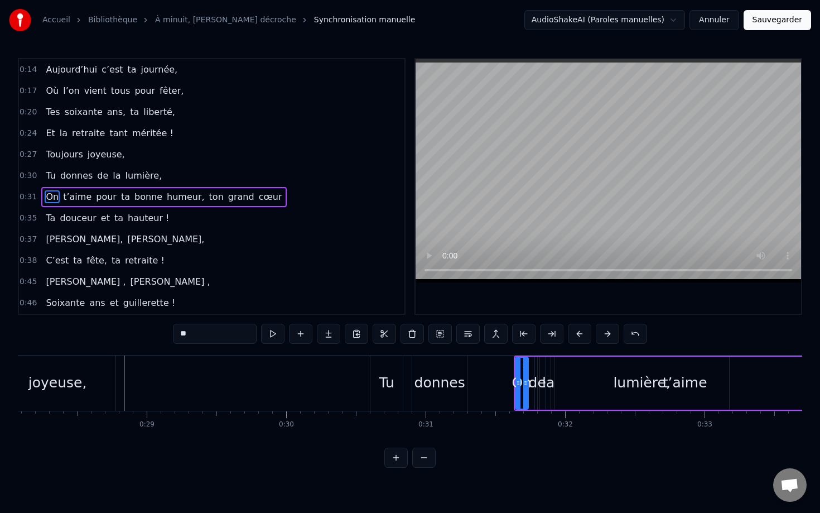
click at [613, 334] on button at bounding box center [607, 334] width 23 height 20
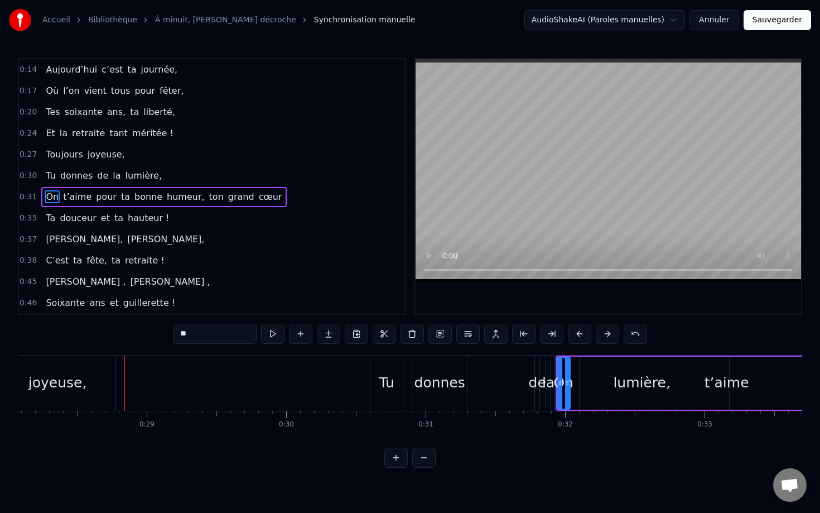
click at [613, 334] on button at bounding box center [607, 334] width 23 height 20
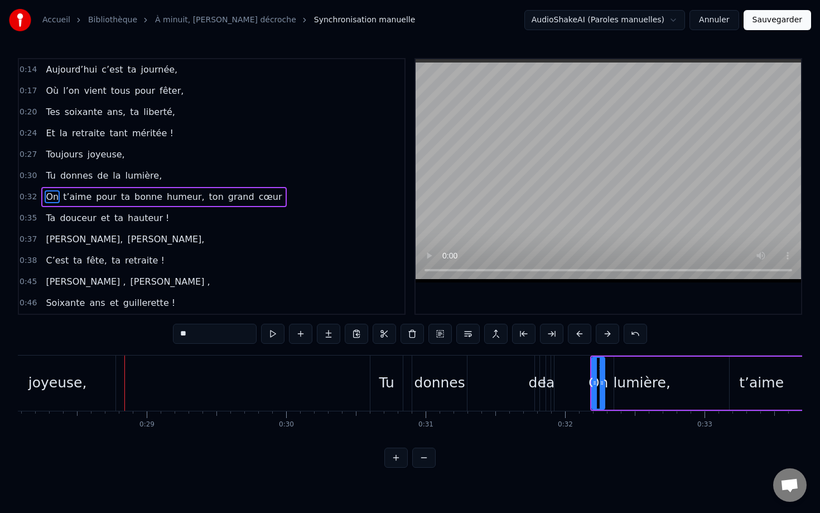
click at [613, 334] on button at bounding box center [607, 334] width 23 height 20
click at [602, 353] on div "0:14 Aujourd’hui c’est ta journée, 0:17 Où l’on vient tous pour fêter, 0:20 Tes…" at bounding box center [410, 263] width 785 height 410
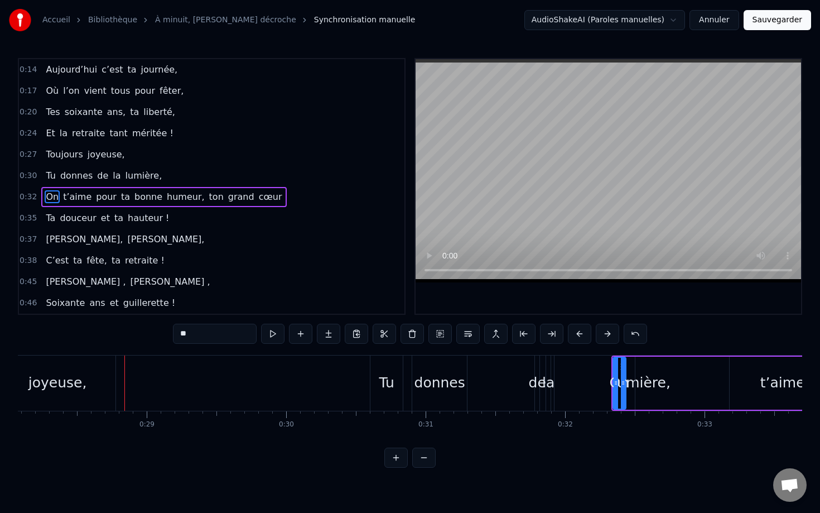
click at [602, 353] on div "0:14 Aujourd’hui c’est ta journée, 0:17 Où l’on vient tous pour fêter, 0:20 Tes…" at bounding box center [410, 263] width 785 height 410
click at [607, 324] on button at bounding box center [607, 334] width 23 height 20
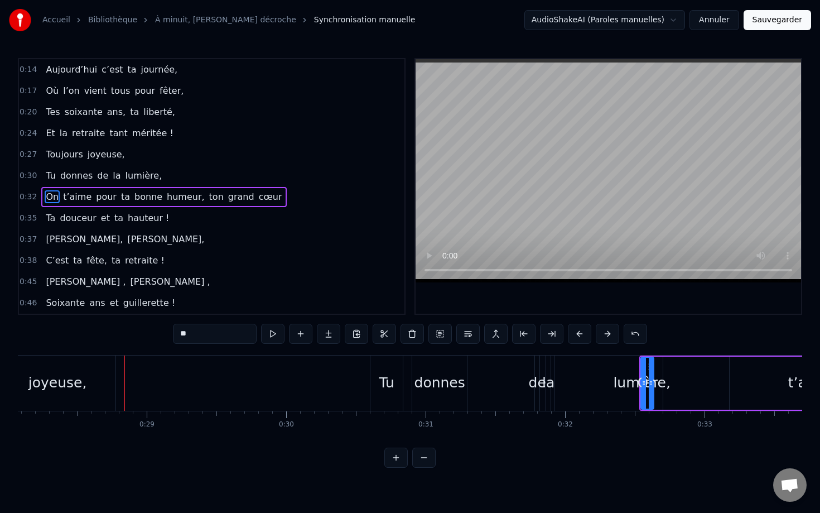
click at [607, 324] on button at bounding box center [607, 334] width 23 height 20
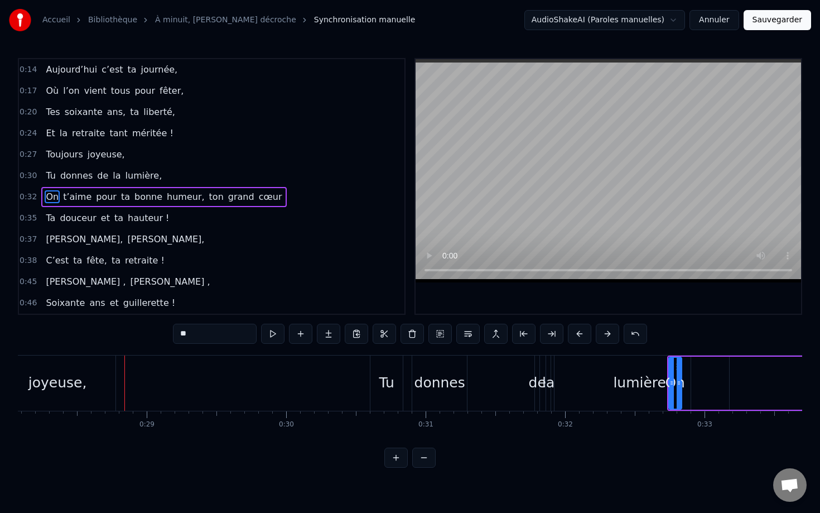
click at [607, 324] on button at bounding box center [607, 334] width 23 height 20
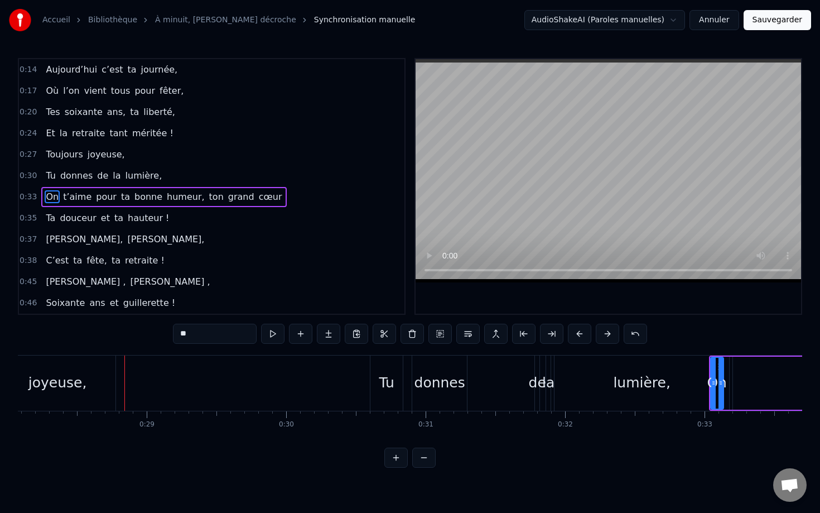
click at [607, 324] on button at bounding box center [607, 334] width 23 height 20
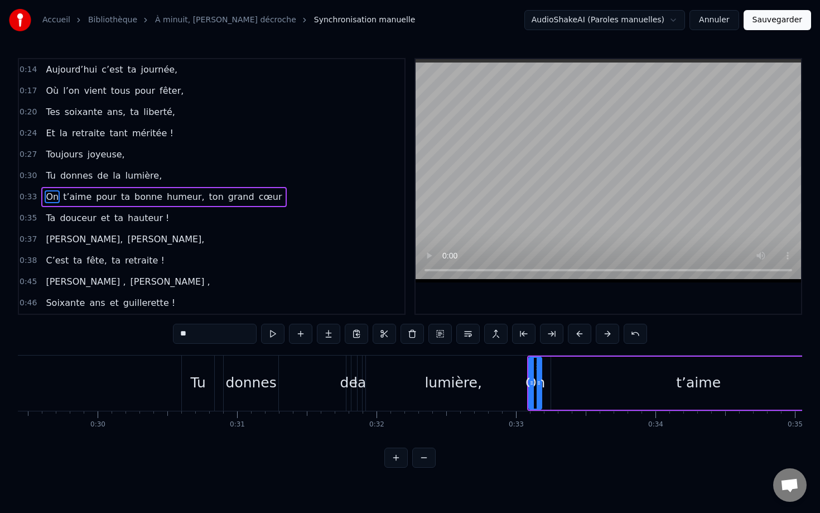
scroll to position [0, 4107]
click at [608, 332] on button at bounding box center [607, 334] width 23 height 20
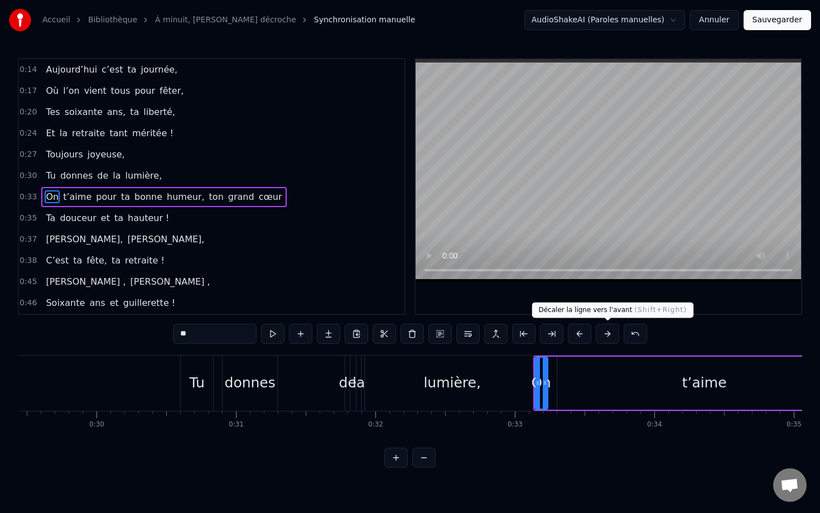
click at [608, 332] on button at bounding box center [607, 334] width 23 height 20
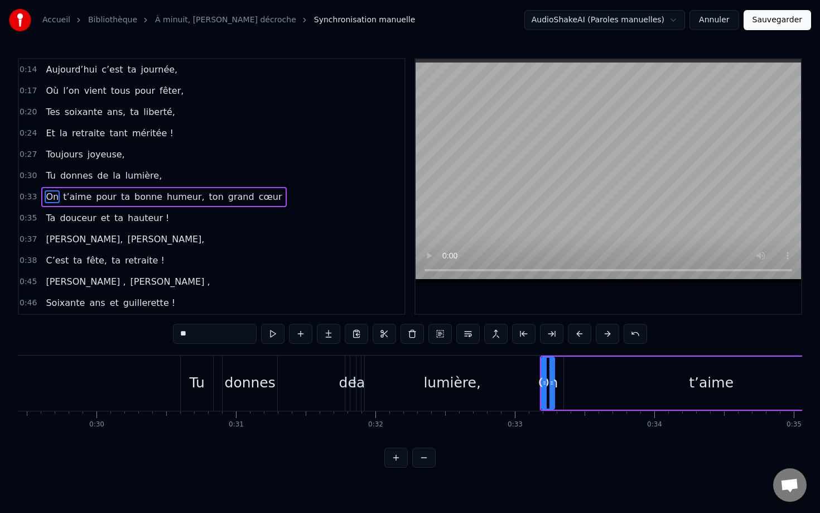
click at [608, 332] on button at bounding box center [607, 334] width 23 height 20
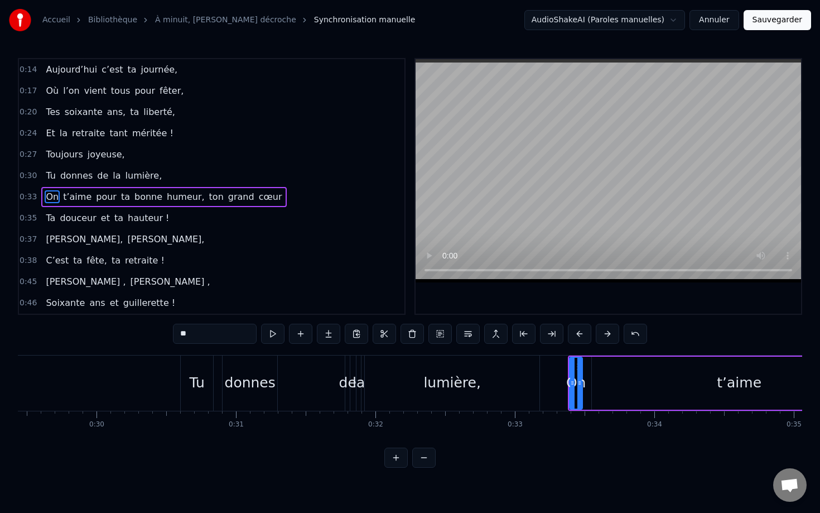
click at [608, 332] on button at bounding box center [607, 334] width 23 height 20
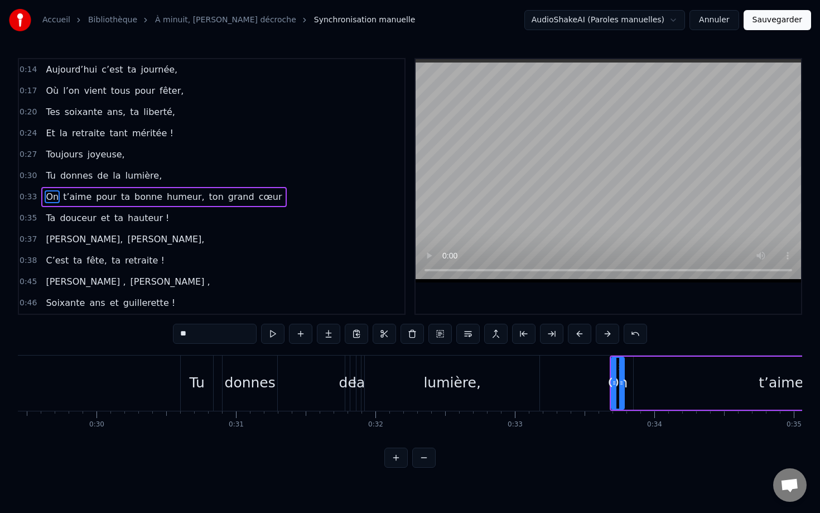
click at [608, 332] on button at bounding box center [607, 334] width 23 height 20
click at [539, 377] on div "lumière," at bounding box center [452, 382] width 175 height 55
type input "********"
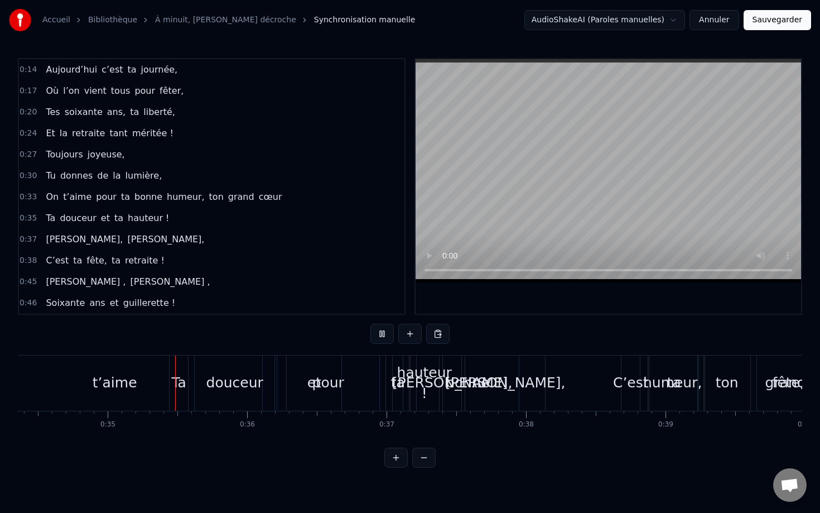
scroll to position [0, 4806]
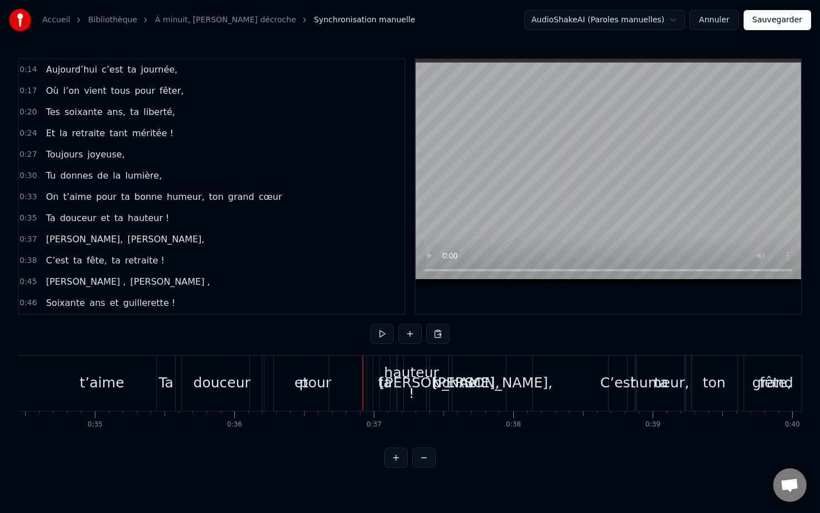
click at [135, 215] on span "hauteur !" at bounding box center [149, 217] width 44 height 13
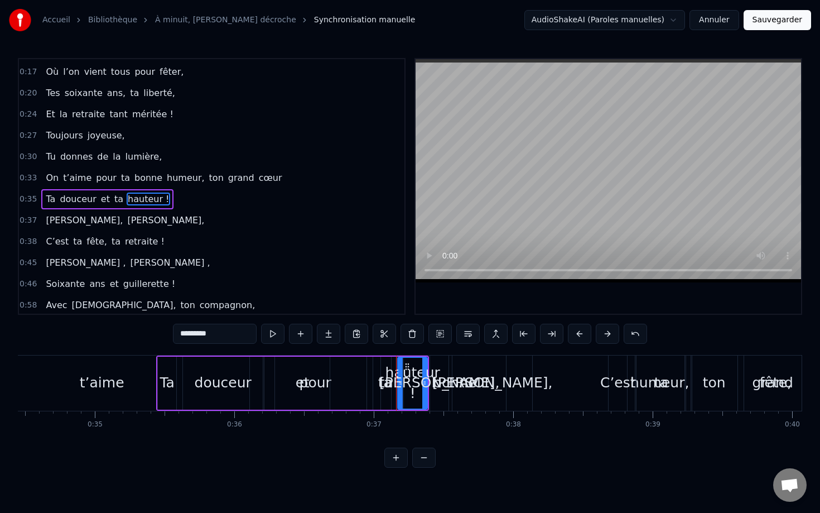
scroll to position [32, 0]
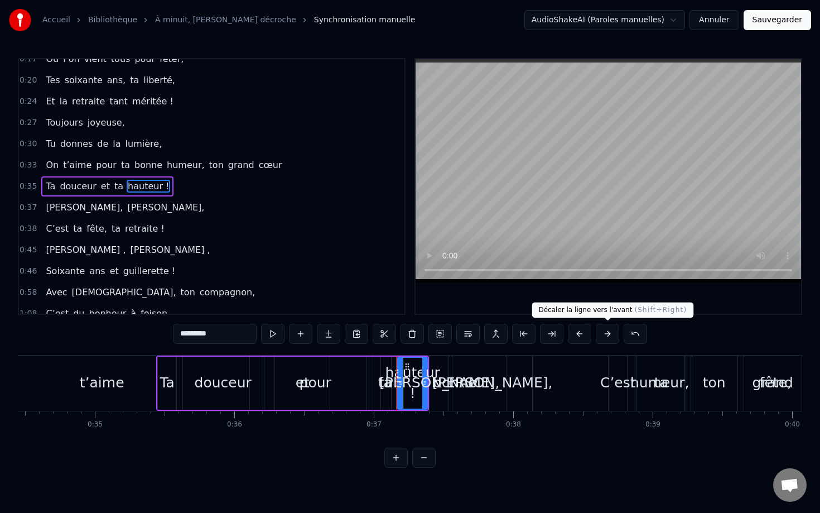
click at [604, 339] on button at bounding box center [607, 334] width 23 height 20
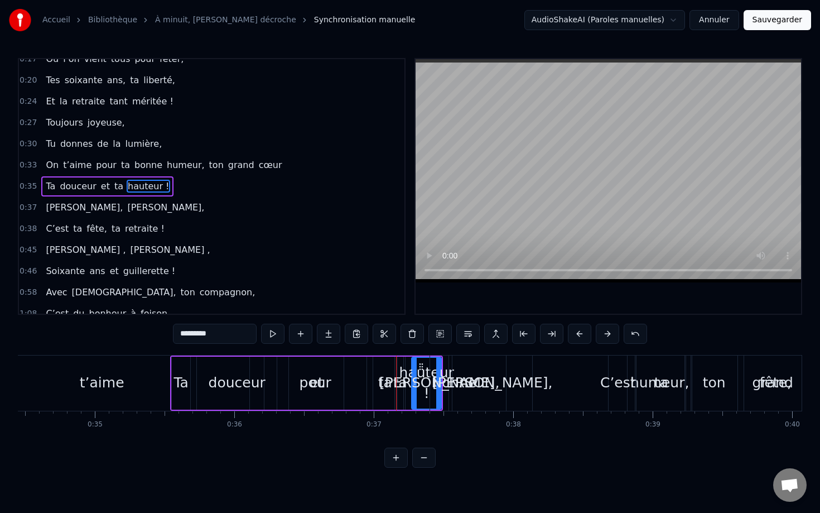
click at [604, 339] on button at bounding box center [607, 334] width 23 height 20
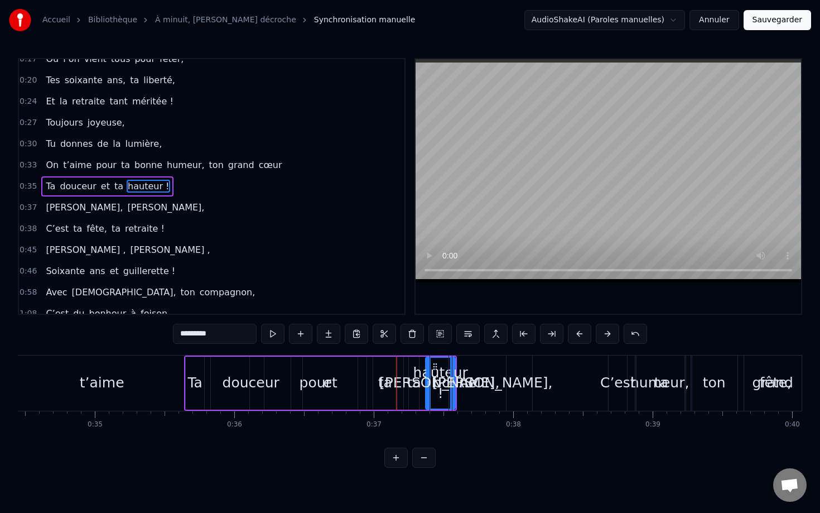
click at [604, 339] on button at bounding box center [607, 334] width 23 height 20
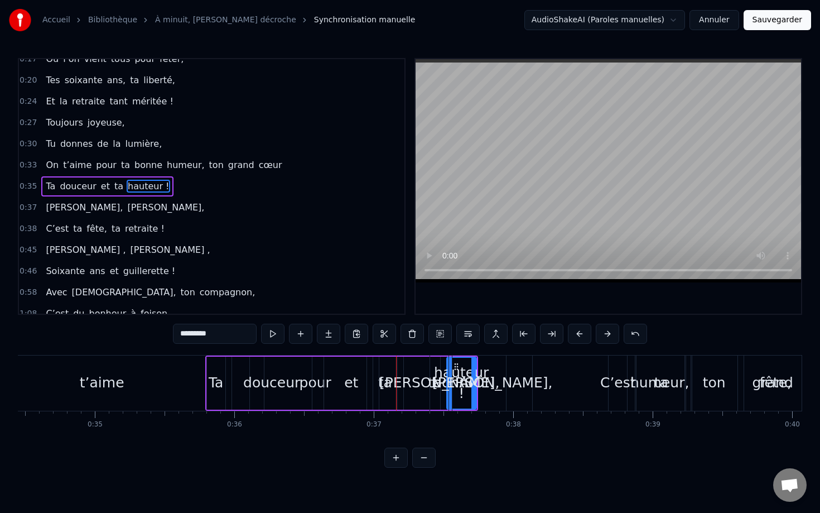
click at [604, 339] on button at bounding box center [607, 334] width 23 height 20
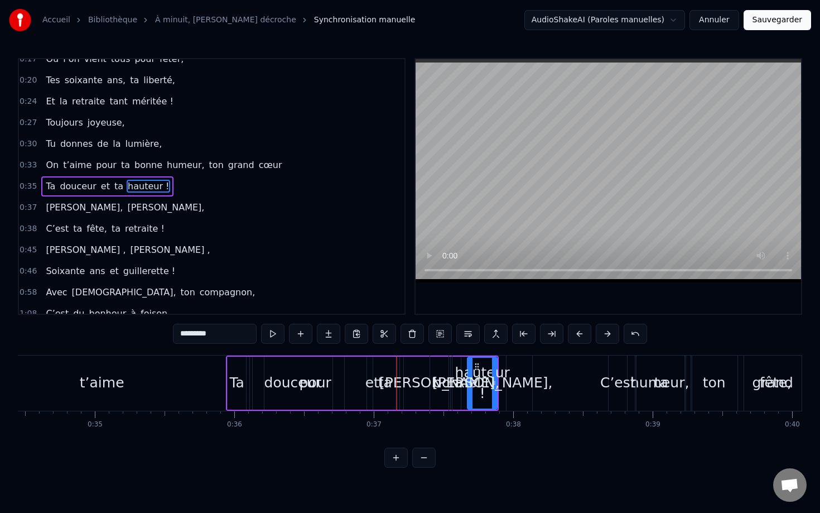
click at [604, 339] on button at bounding box center [607, 334] width 23 height 20
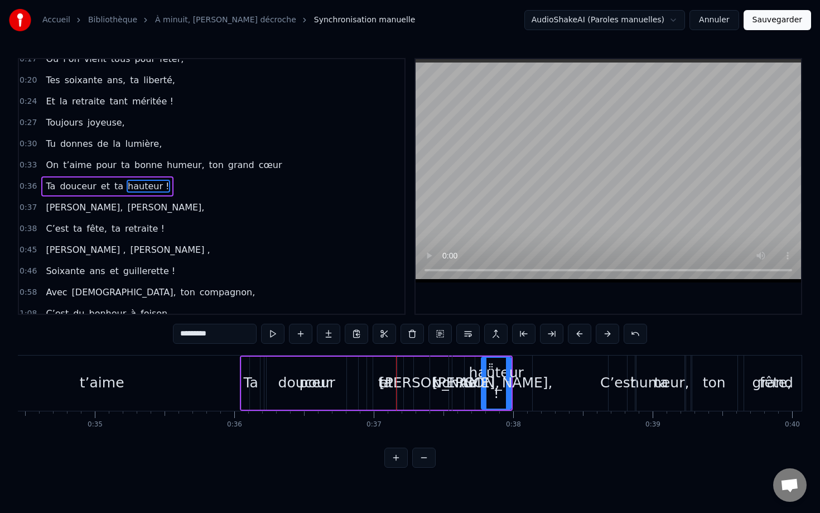
click at [604, 339] on button at bounding box center [607, 334] width 23 height 20
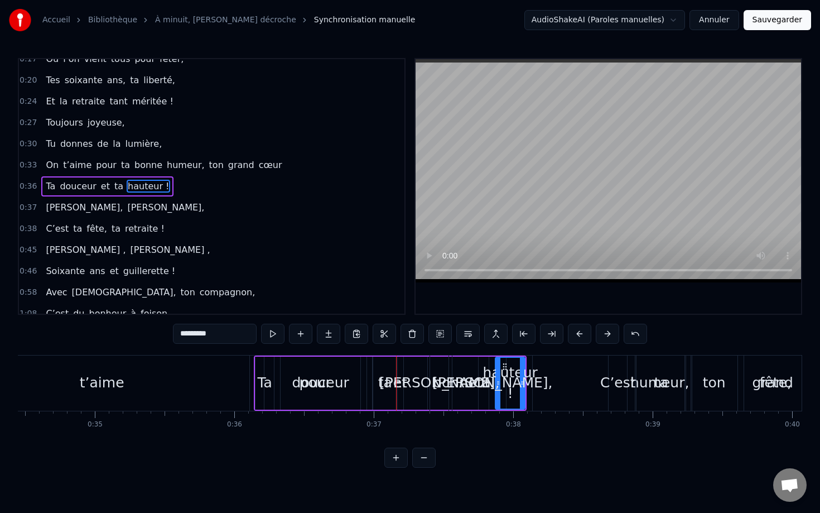
click at [604, 339] on button at bounding box center [607, 334] width 23 height 20
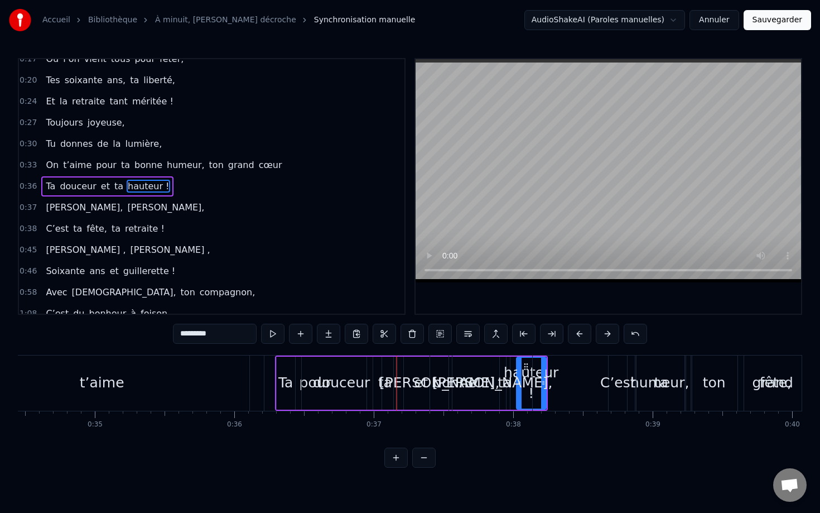
click at [604, 339] on button at bounding box center [607, 334] width 23 height 20
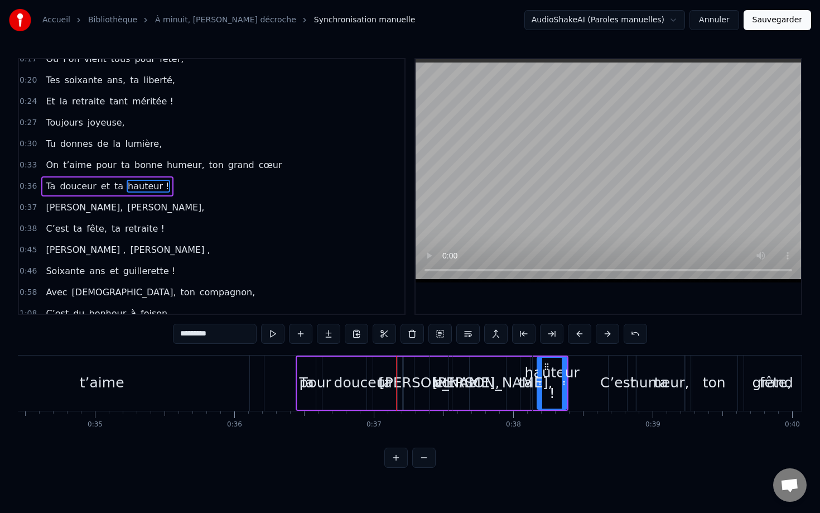
click at [604, 339] on button at bounding box center [607, 334] width 23 height 20
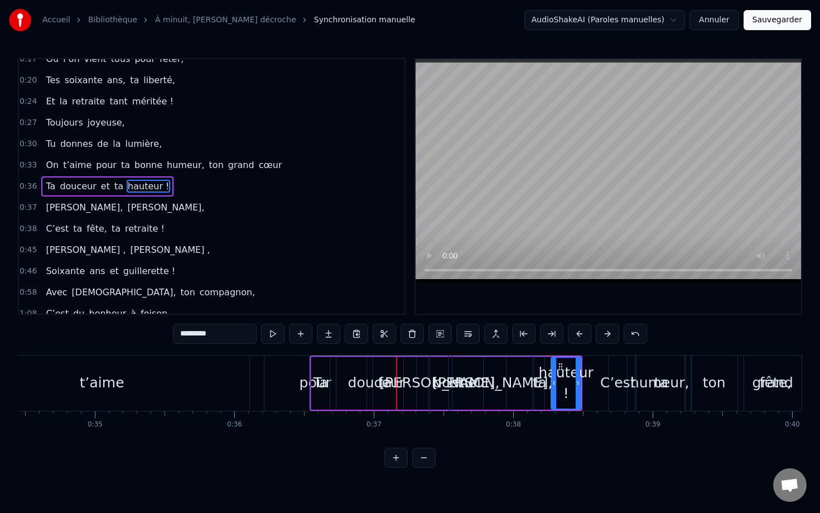
click at [604, 339] on button at bounding box center [607, 334] width 23 height 20
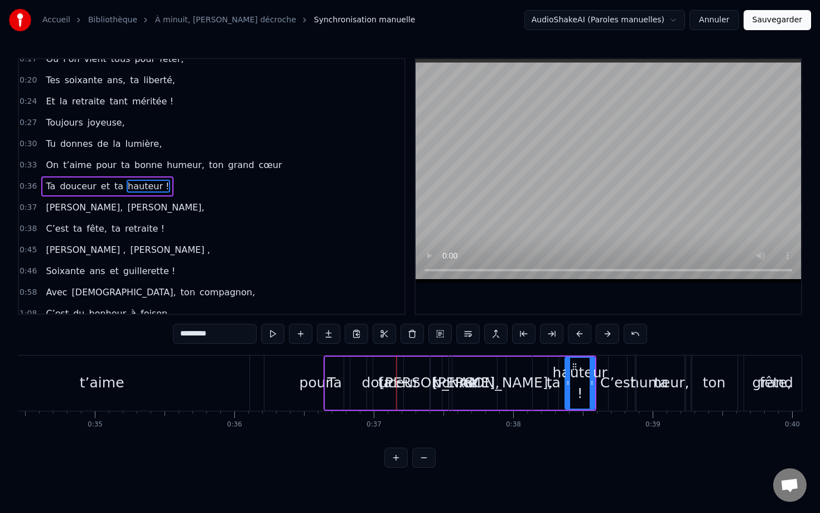
click at [604, 339] on button at bounding box center [607, 334] width 23 height 20
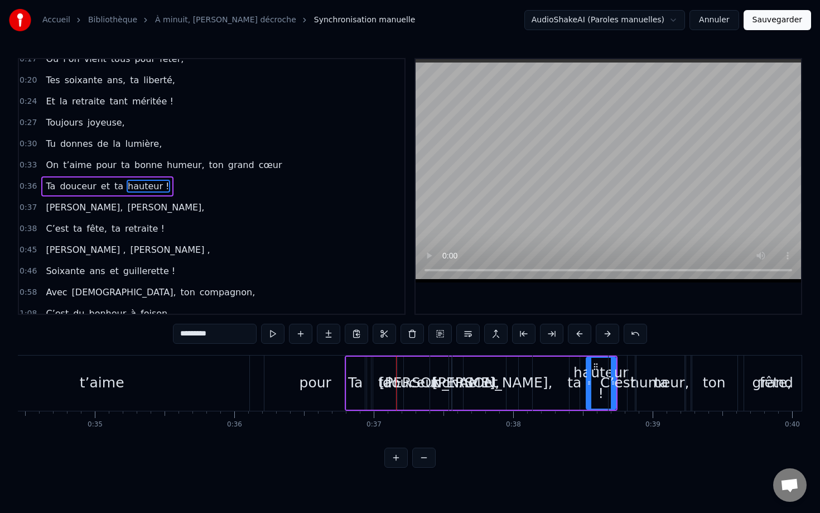
click at [604, 339] on button at bounding box center [607, 334] width 23 height 20
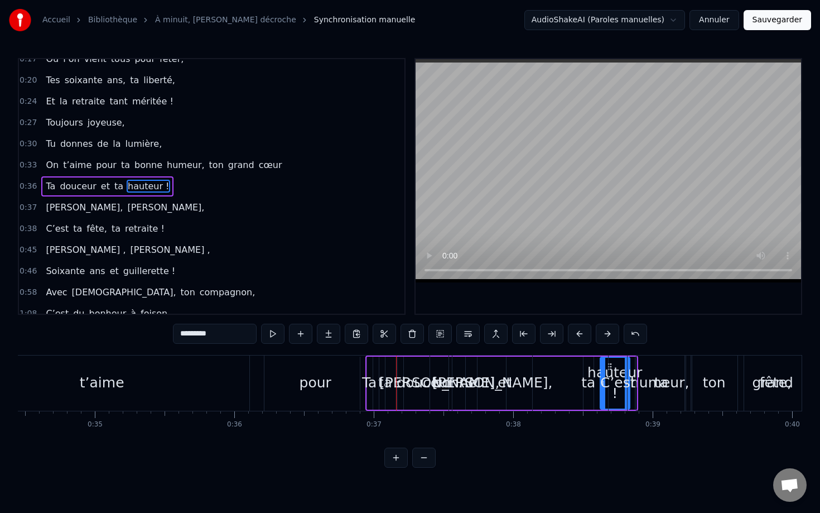
click at [604, 339] on button at bounding box center [607, 334] width 23 height 20
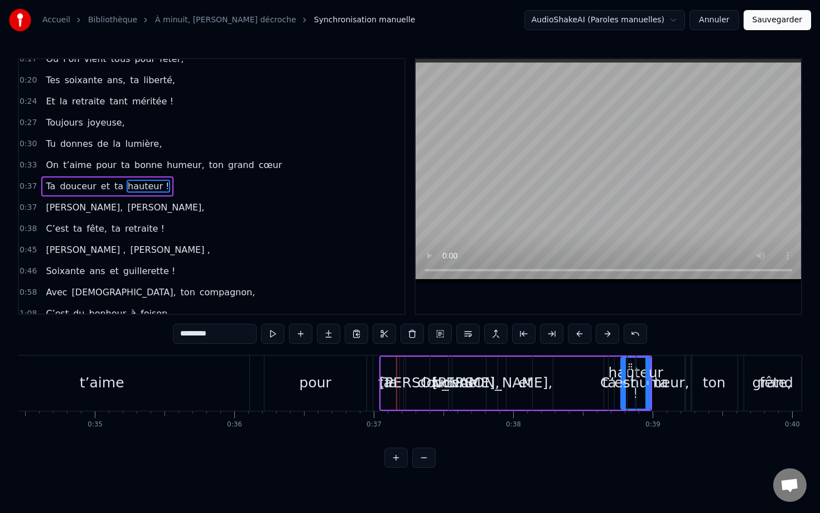
click at [604, 339] on button at bounding box center [607, 334] width 23 height 20
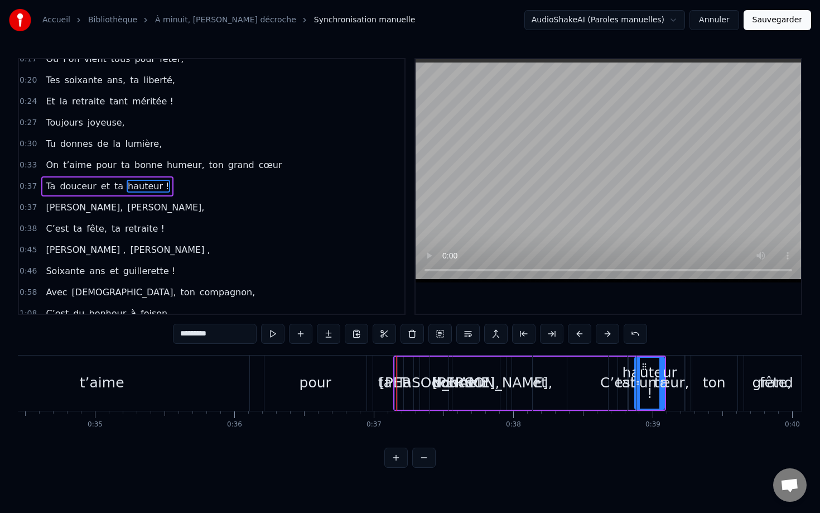
click at [604, 339] on button at bounding box center [607, 334] width 23 height 20
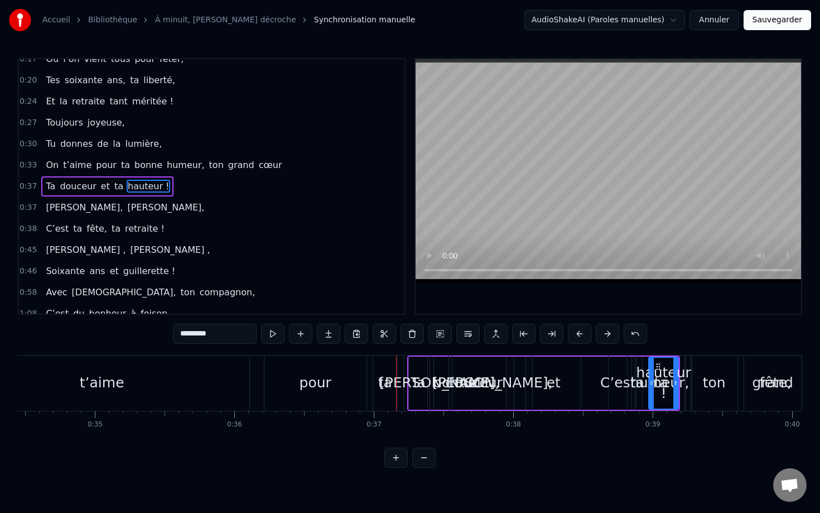
click at [604, 339] on button at bounding box center [607, 334] width 23 height 20
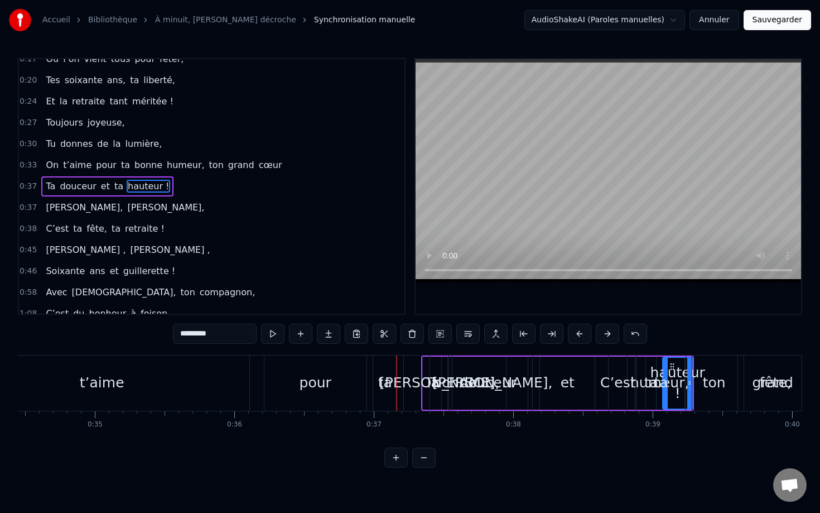
click at [604, 339] on button at bounding box center [607, 334] width 23 height 20
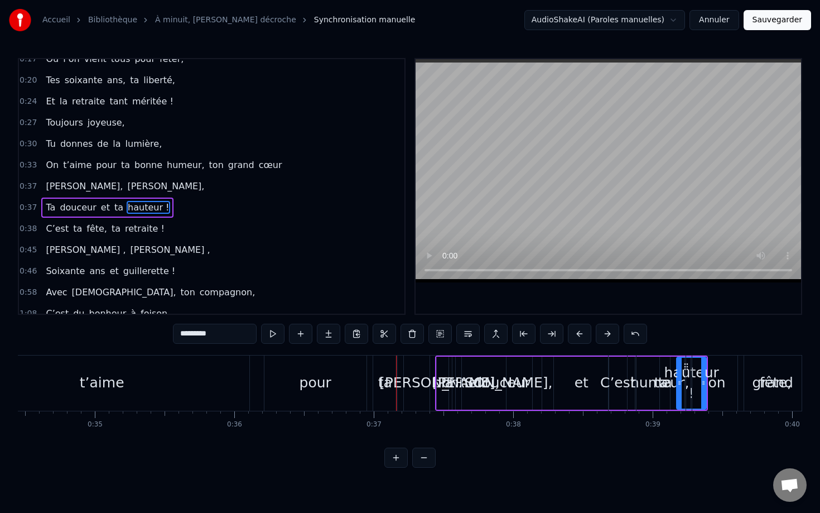
click at [604, 339] on button at bounding box center [607, 334] width 23 height 20
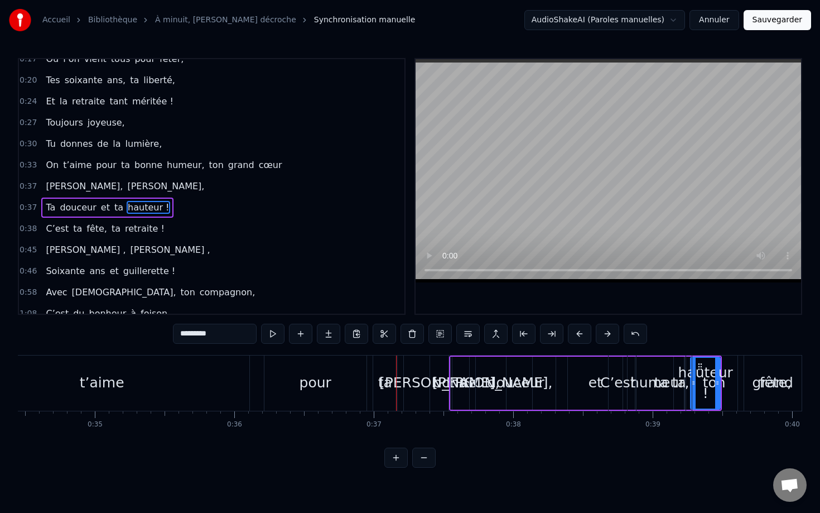
click at [604, 339] on button at bounding box center [607, 334] width 23 height 20
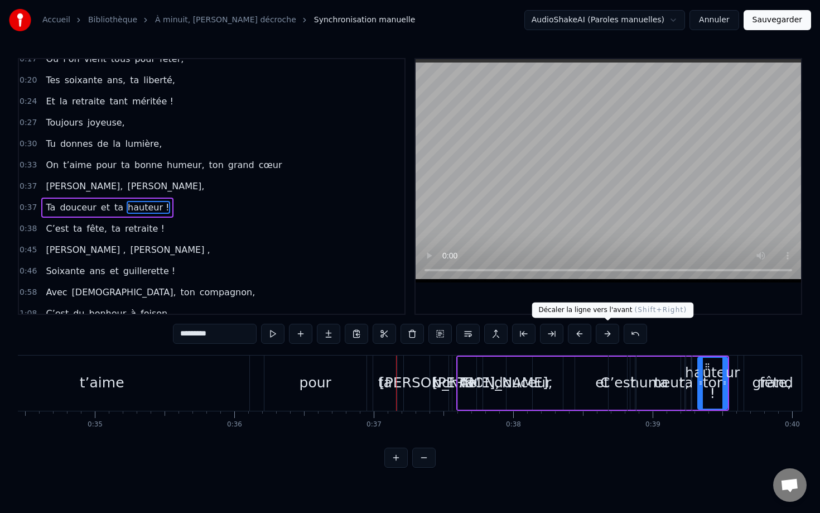
click at [604, 339] on button at bounding box center [607, 334] width 23 height 20
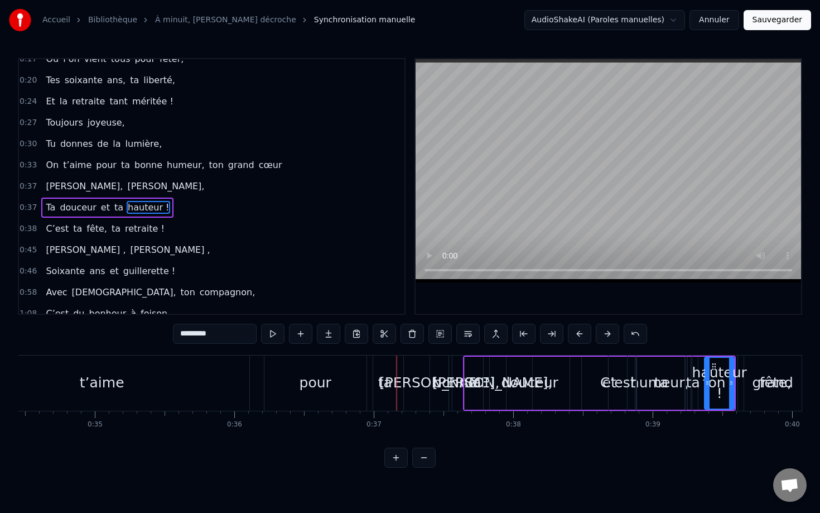
click at [604, 339] on button at bounding box center [607, 334] width 23 height 20
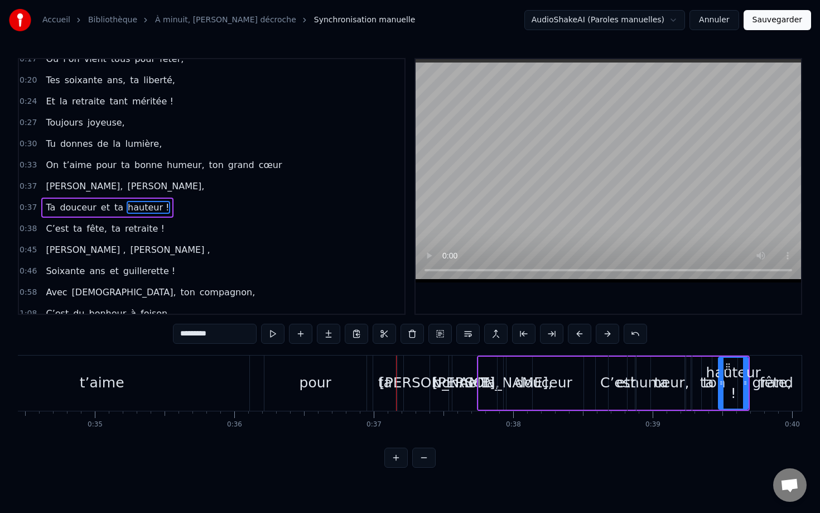
click at [604, 339] on button at bounding box center [607, 334] width 23 height 20
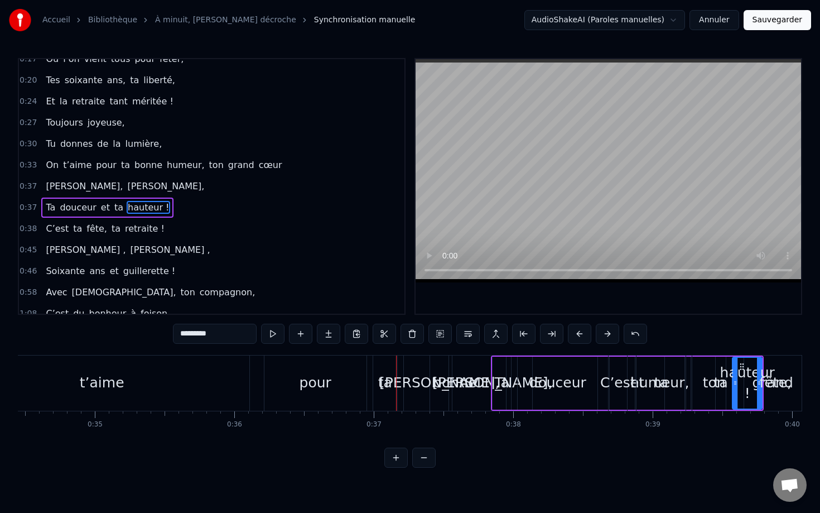
click at [604, 339] on button at bounding box center [607, 334] width 23 height 20
click at [310, 350] on div "0:14 Aujourd’hui c’est ta journée, 0:17 Où l’on vient tous pour fêter, 0:20 Tes…" at bounding box center [410, 263] width 785 height 410
click at [235, 377] on div "t’aime" at bounding box center [102, 382] width 295 height 55
type input "******"
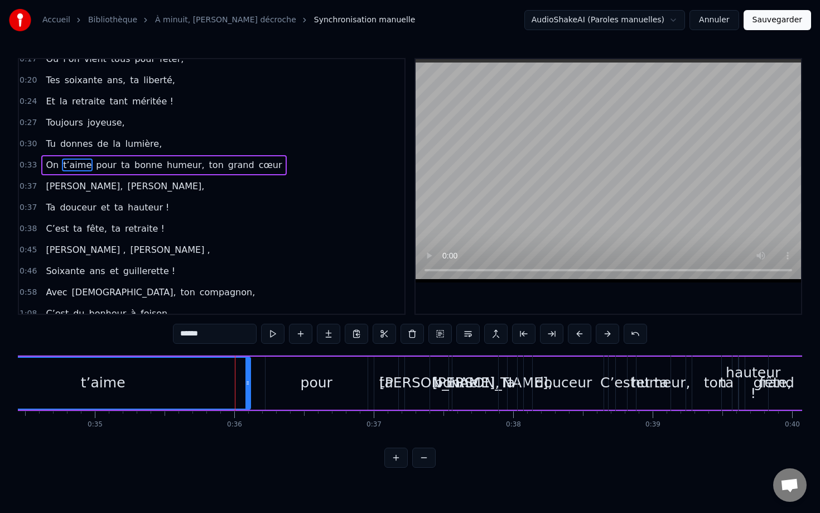
scroll to position [11, 0]
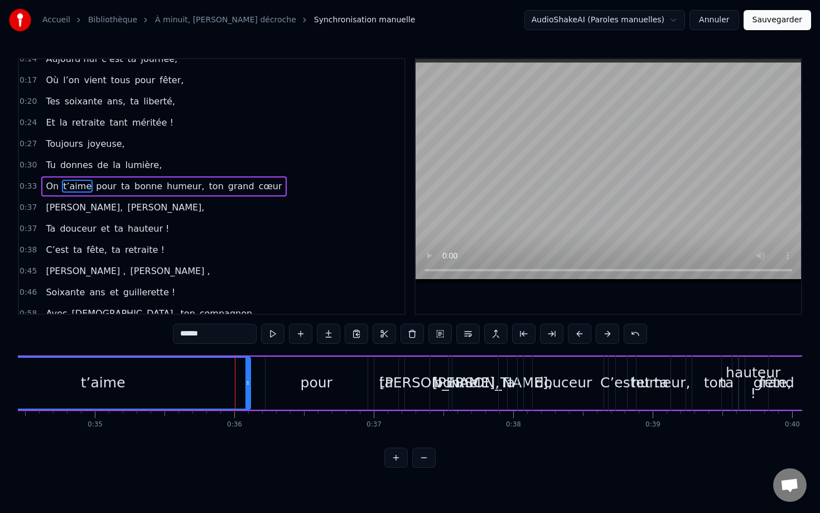
click at [255, 376] on div "On t’aime pour ta bonne humeur, ton grand cœur" at bounding box center [396, 382] width 929 height 55
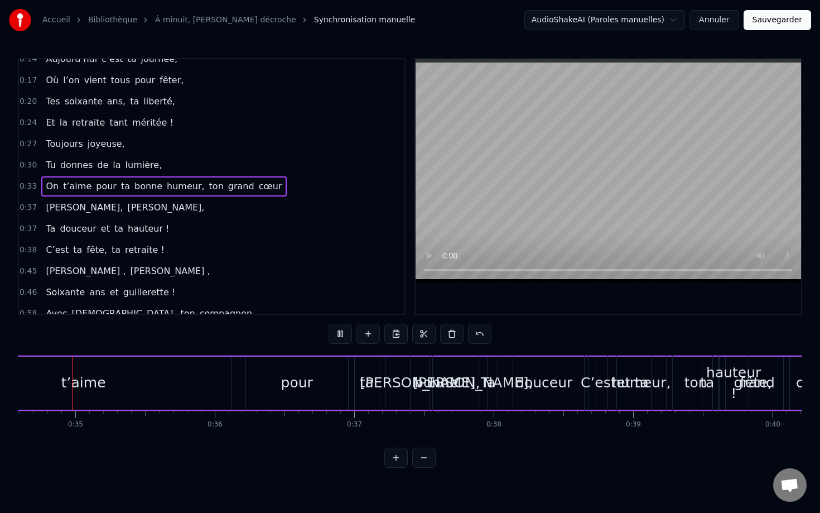
scroll to position [0, 4804]
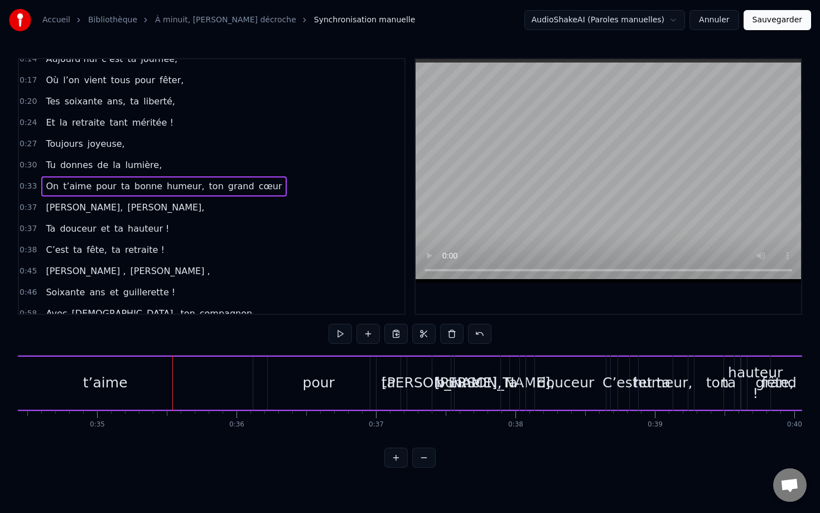
click at [421, 364] on div "bonne" at bounding box center [458, 383] width 102 height 53
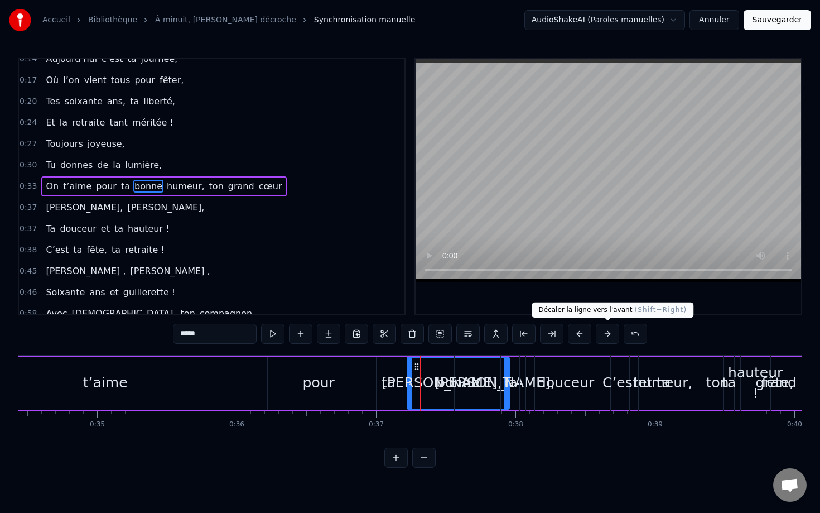
click at [611, 334] on button at bounding box center [607, 334] width 23 height 20
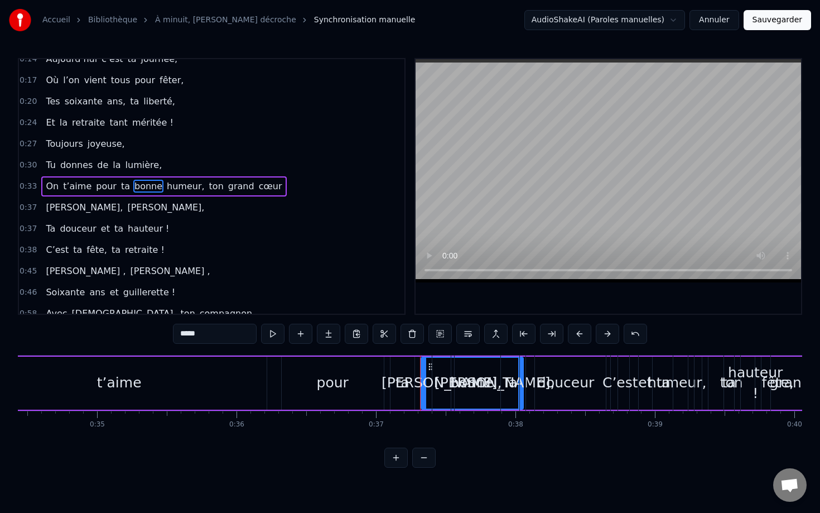
click at [611, 334] on button at bounding box center [607, 334] width 23 height 20
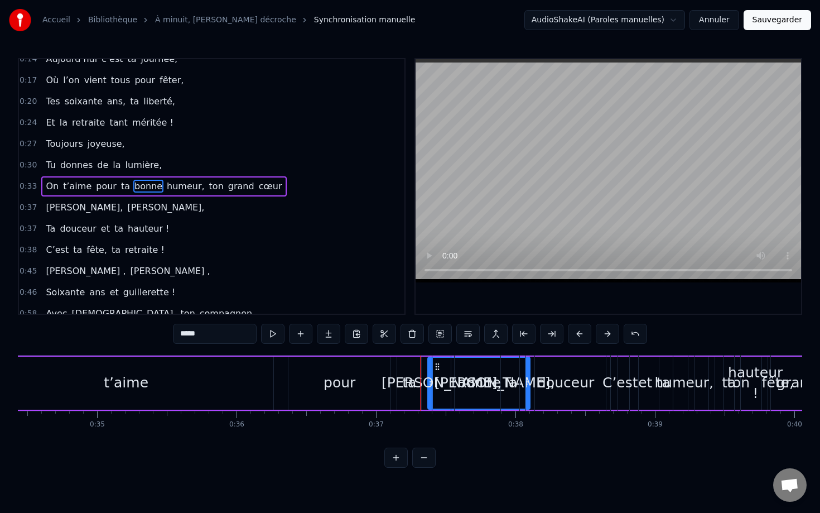
click at [611, 334] on button at bounding box center [607, 334] width 23 height 20
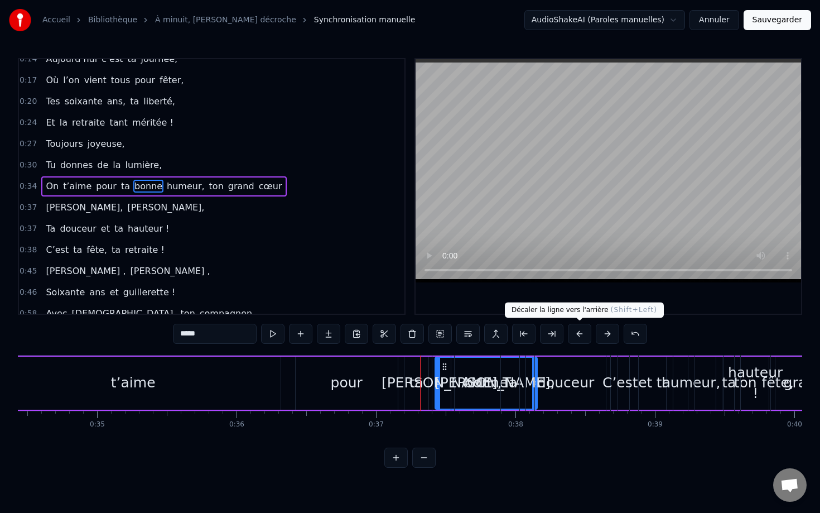
click at [581, 333] on button at bounding box center [579, 334] width 23 height 20
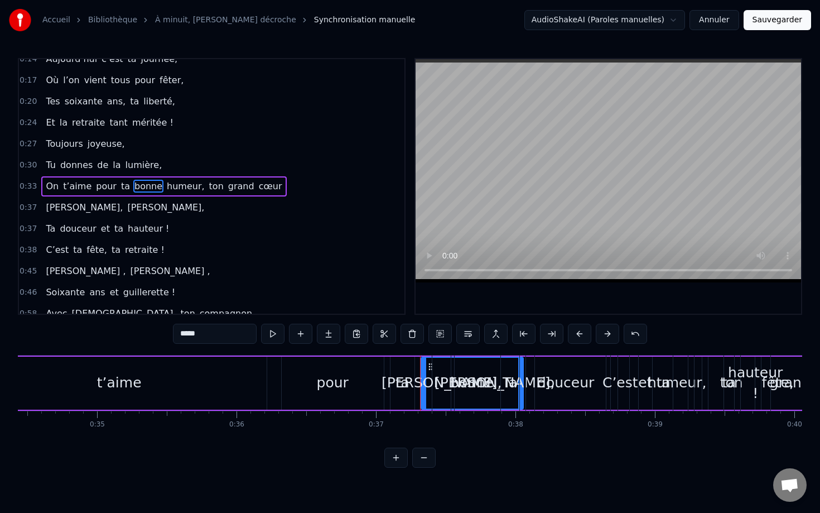
click at [581, 333] on button at bounding box center [579, 334] width 23 height 20
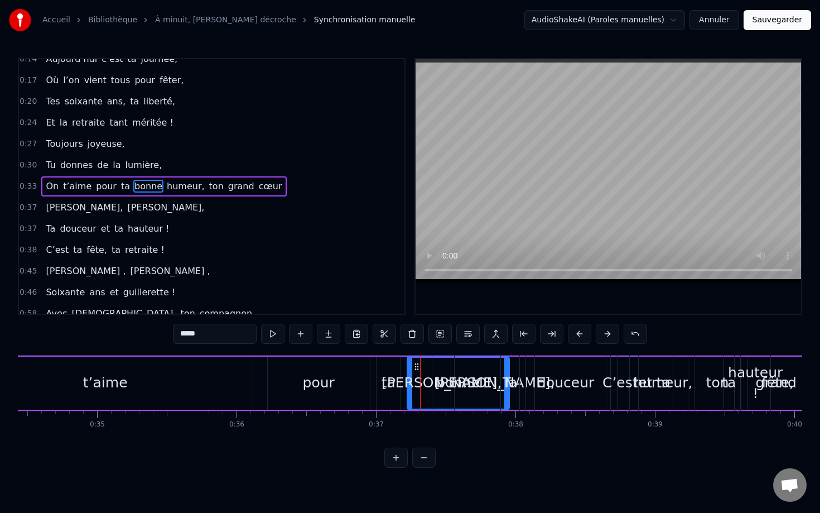
click at [434, 375] on div "Évelyne," at bounding box center [442, 382] width 121 height 21
type input "********"
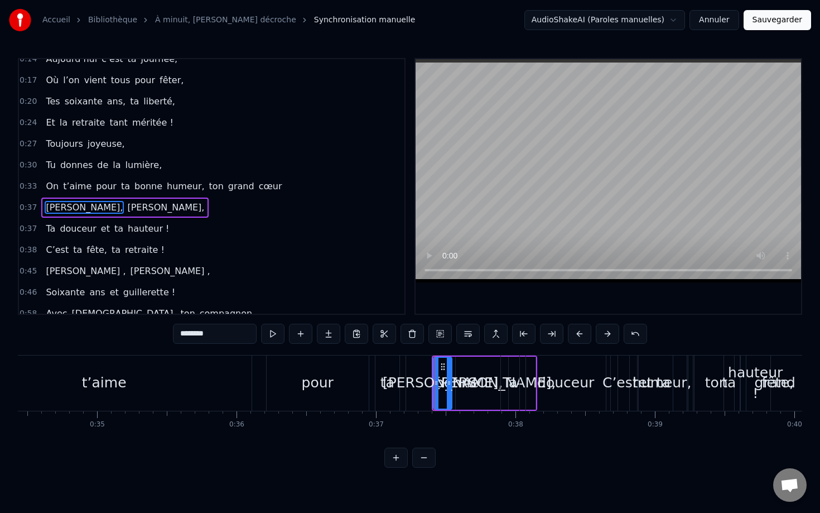
scroll to position [32, 0]
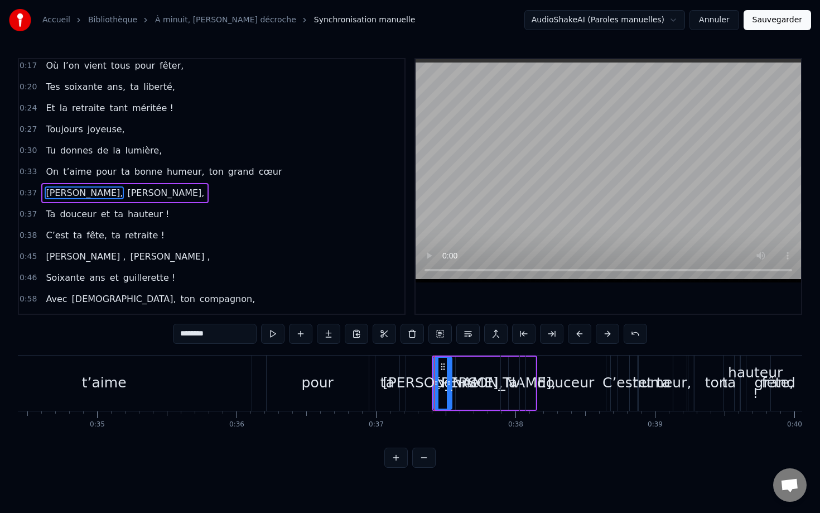
click at [434, 375] on div at bounding box center [434, 382] width 1 height 55
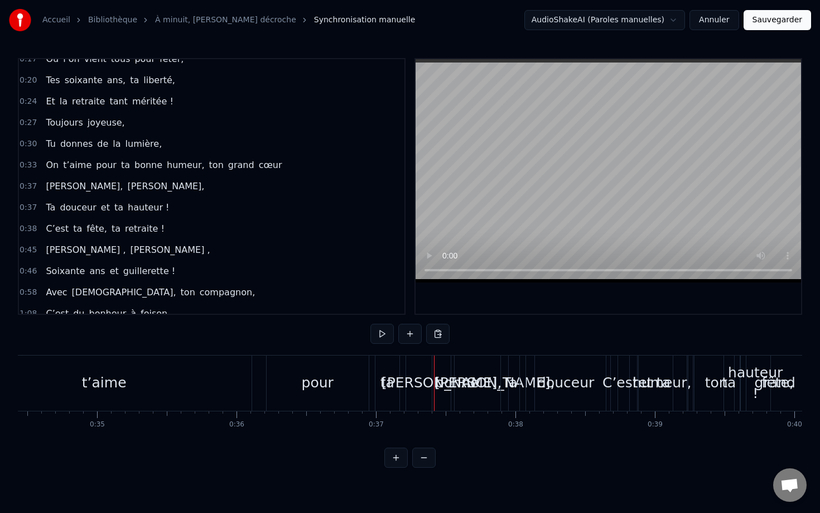
click at [66, 186] on span "Évelyne," at bounding box center [84, 186] width 79 height 13
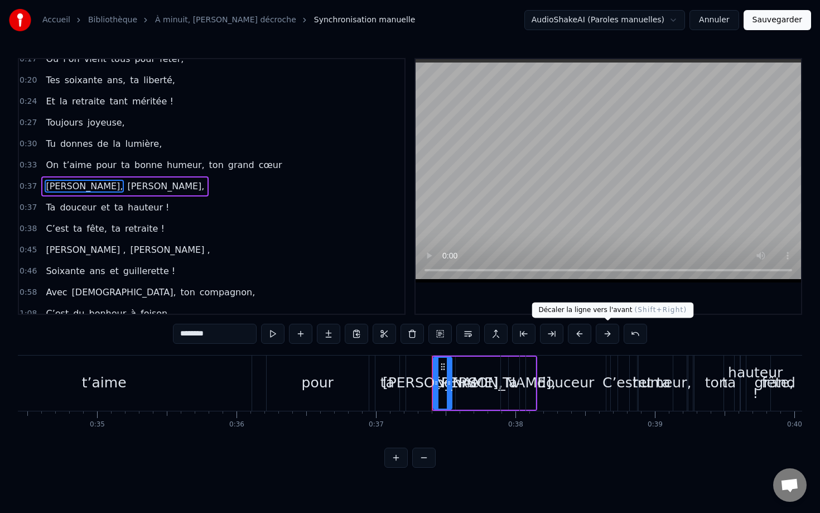
click at [611, 343] on button at bounding box center [607, 334] width 23 height 20
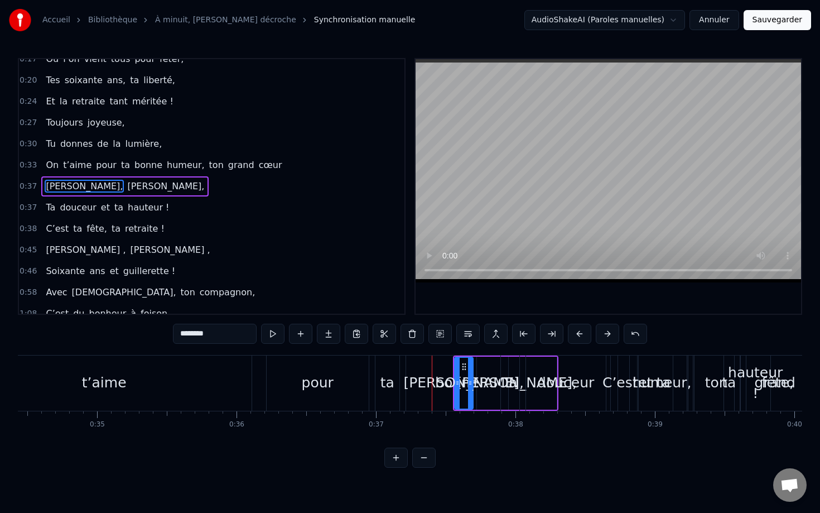
click at [611, 343] on button at bounding box center [607, 334] width 23 height 20
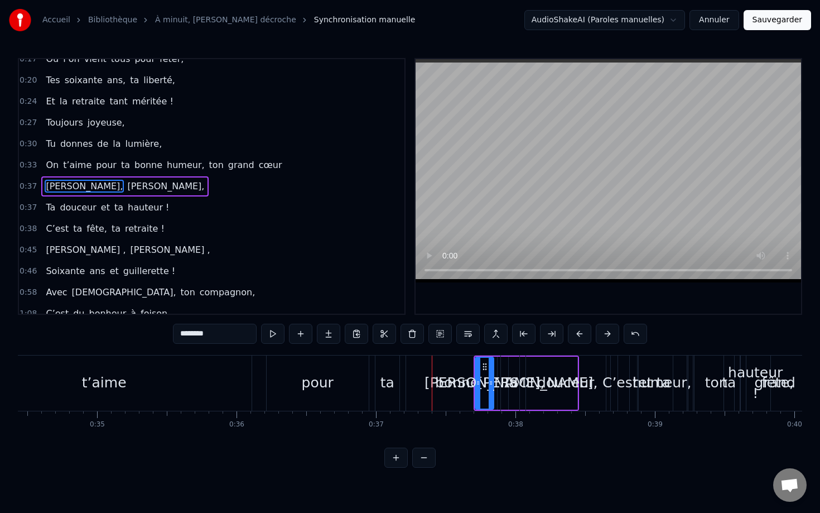
click at [611, 343] on button at bounding box center [607, 334] width 23 height 20
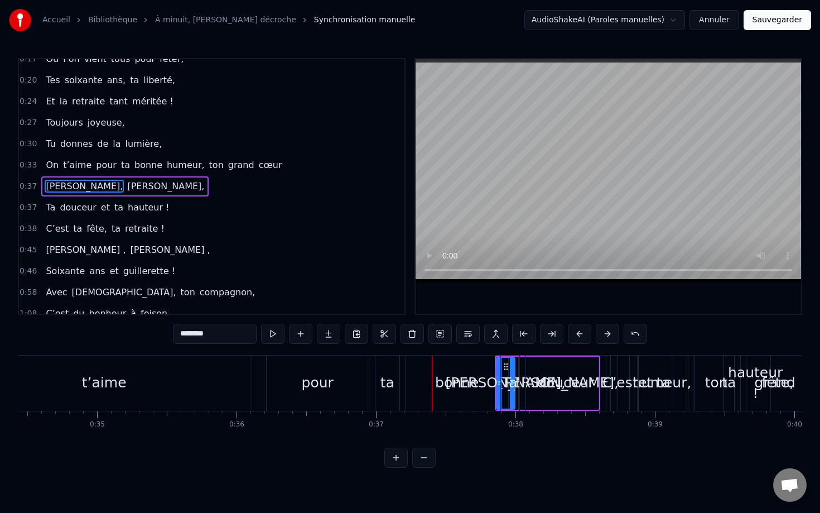
click at [611, 343] on button at bounding box center [607, 334] width 23 height 20
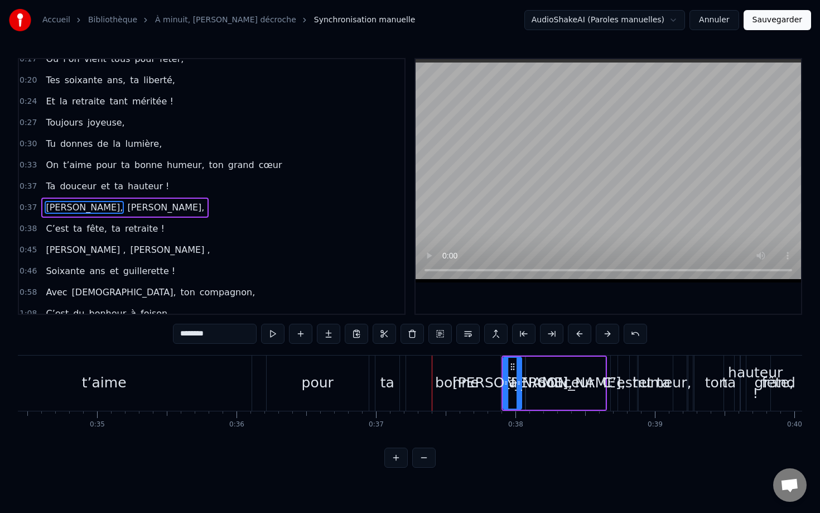
click at [611, 343] on button at bounding box center [607, 334] width 23 height 20
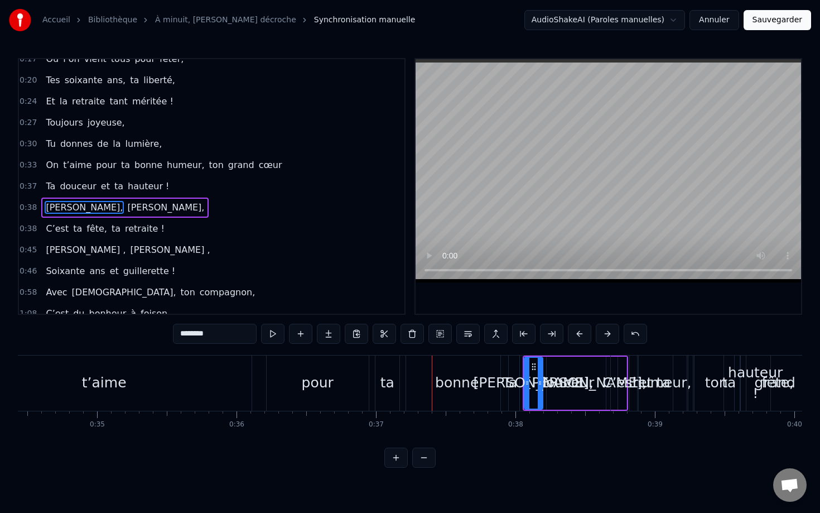
click at [611, 343] on button at bounding box center [607, 334] width 23 height 20
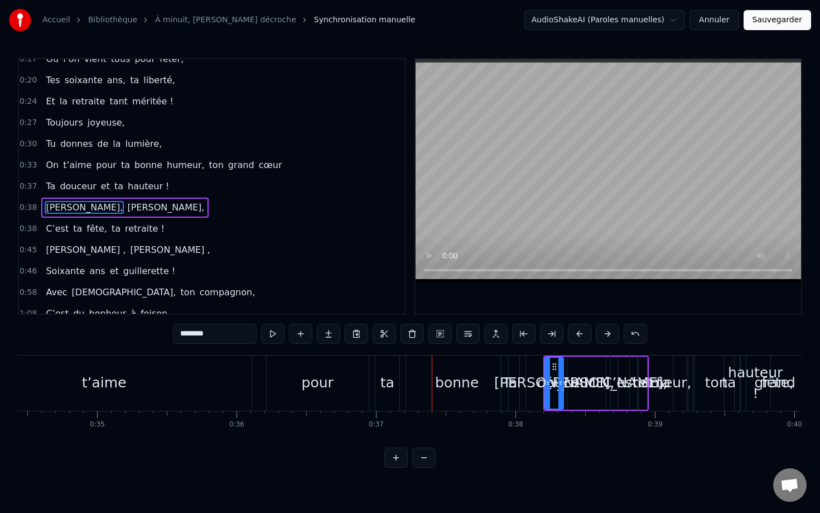
click at [611, 343] on button at bounding box center [607, 334] width 23 height 20
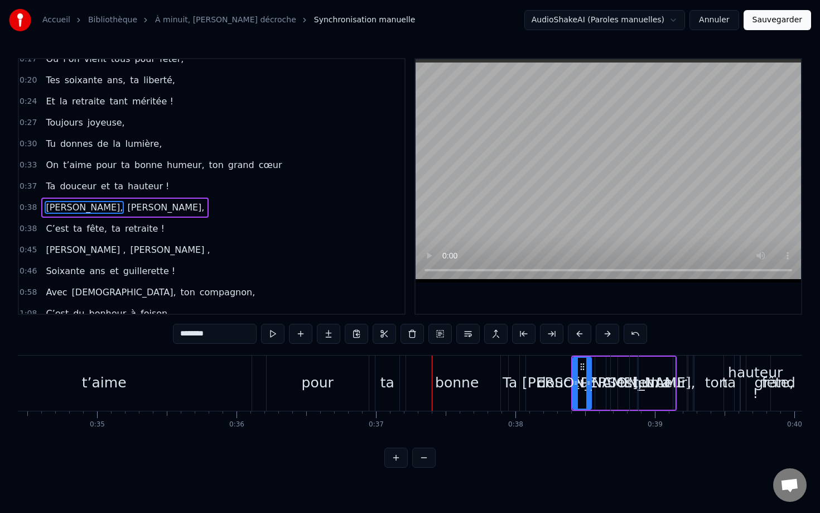
click at [611, 343] on button at bounding box center [607, 334] width 23 height 20
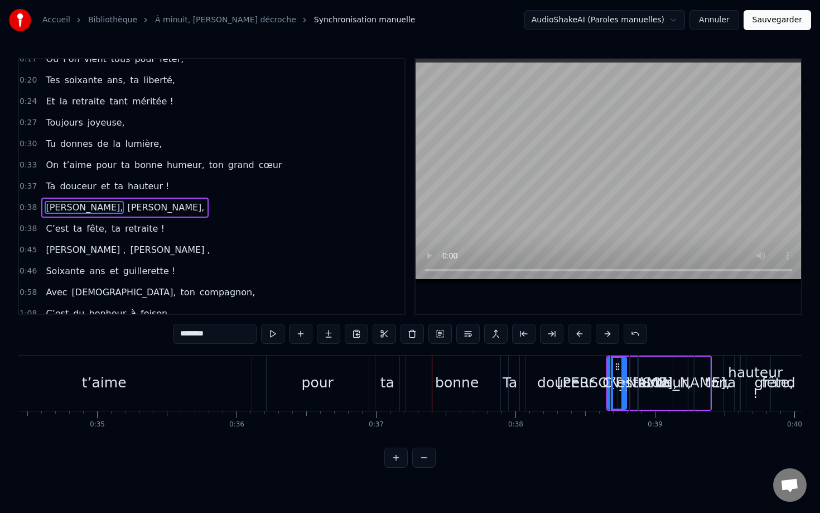
click at [611, 343] on button at bounding box center [607, 334] width 23 height 20
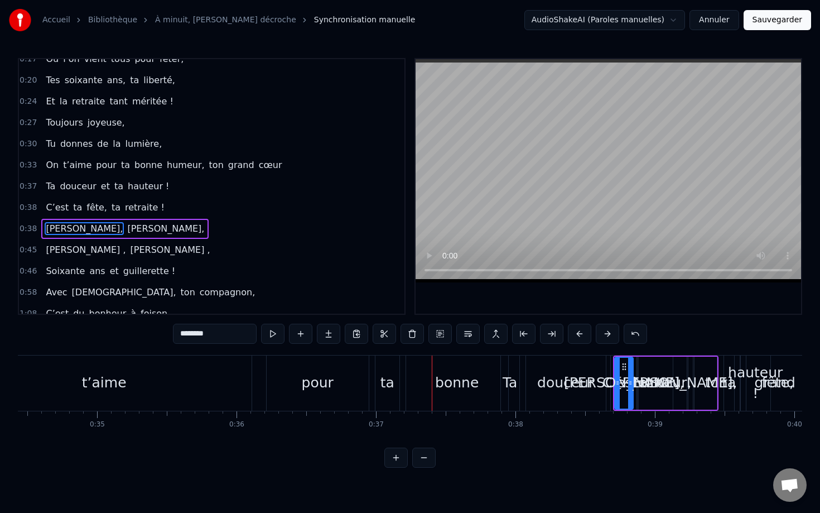
click at [611, 343] on button at bounding box center [607, 334] width 23 height 20
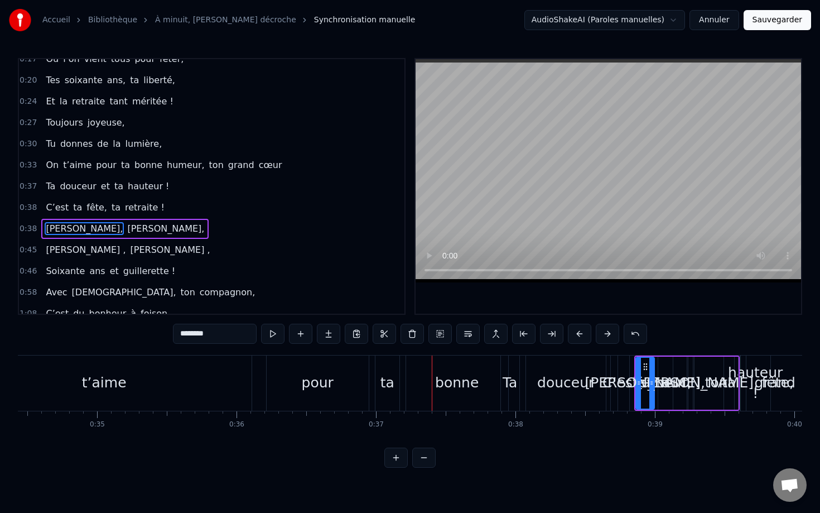
click at [611, 343] on button at bounding box center [607, 334] width 23 height 20
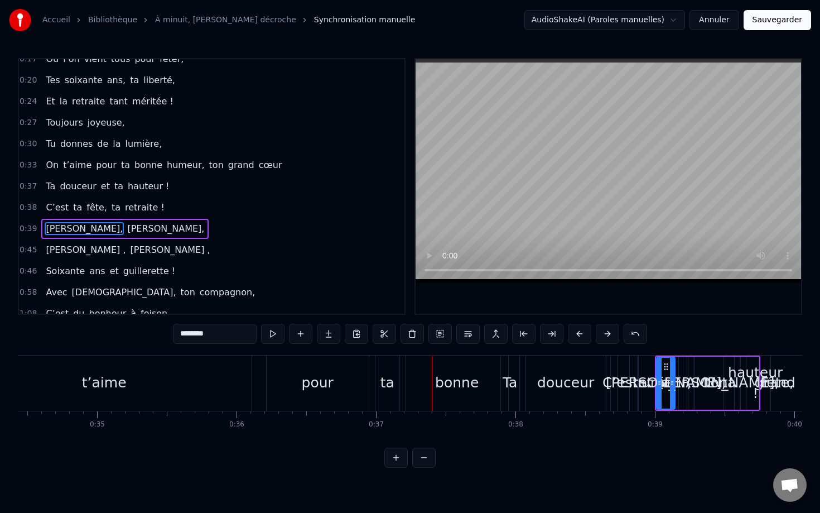
click at [611, 343] on button at bounding box center [607, 334] width 23 height 20
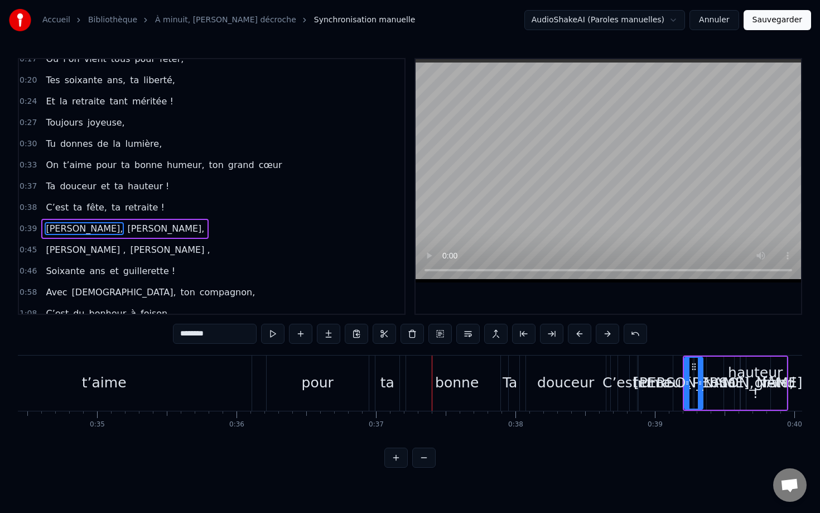
click at [611, 343] on button at bounding box center [607, 334] width 23 height 20
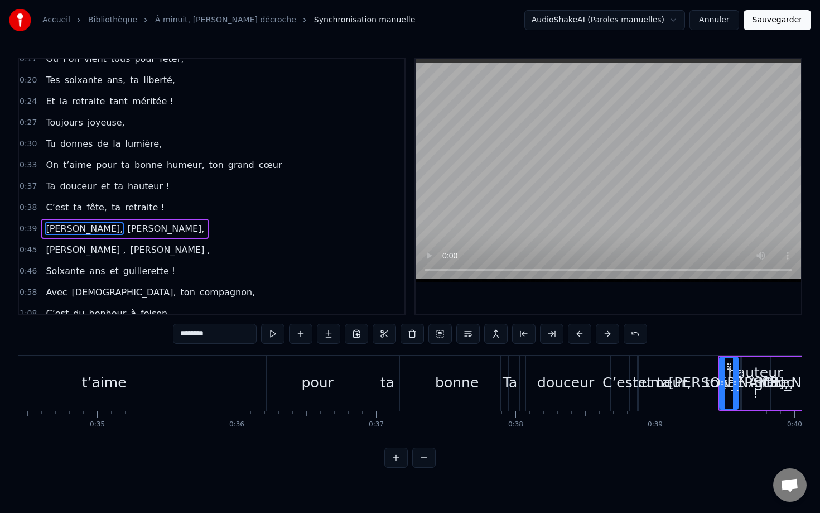
click at [621, 364] on div "C’est" at bounding box center [620, 382] width 18 height 55
type input "*****"
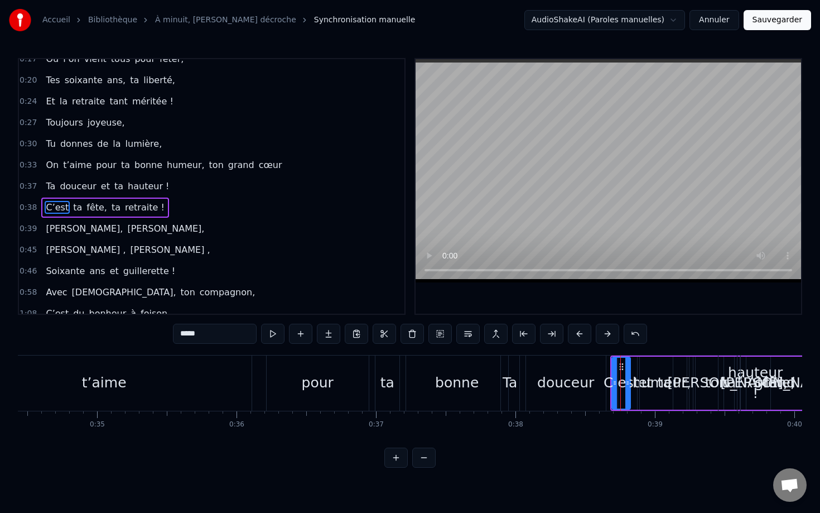
scroll to position [53, 0]
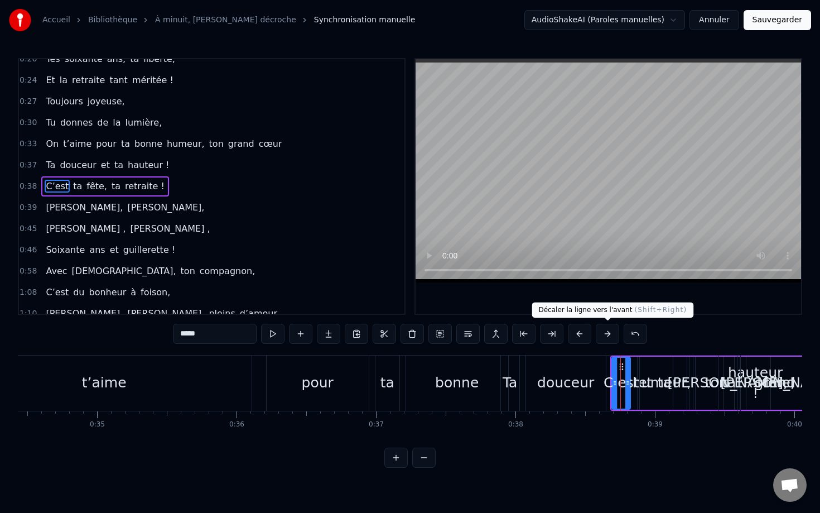
click at [607, 337] on button at bounding box center [607, 334] width 23 height 20
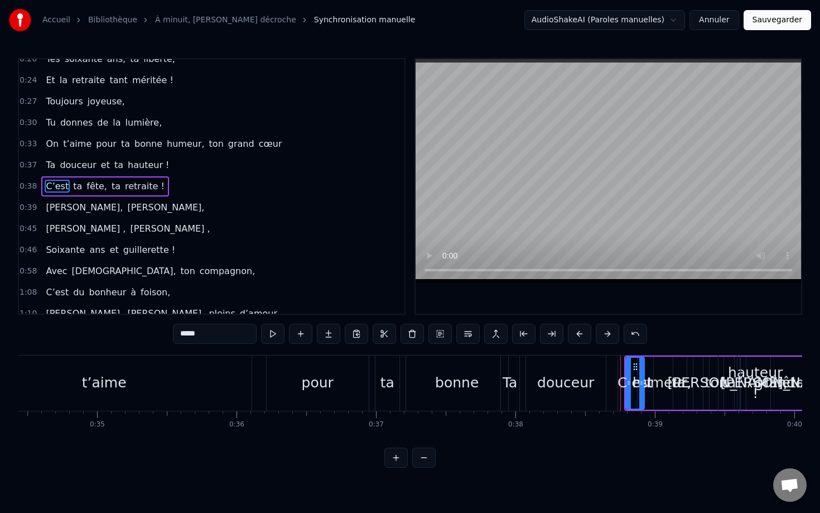
click at [607, 337] on button at bounding box center [607, 334] width 23 height 20
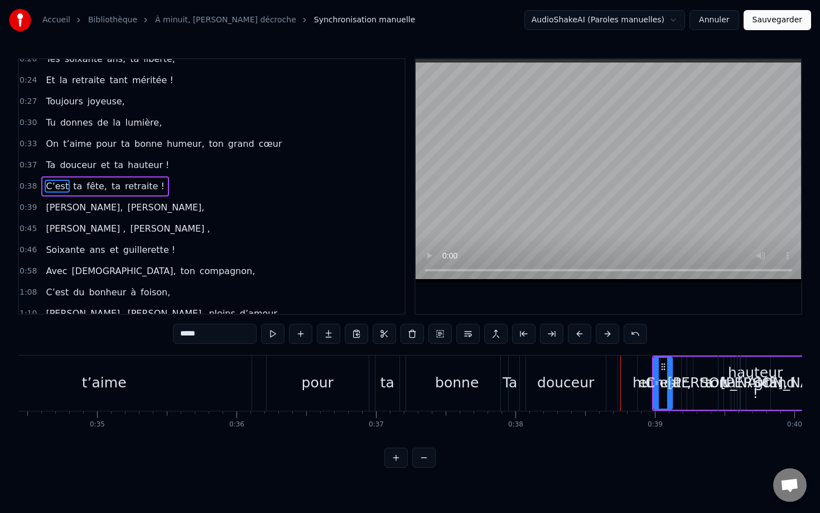
click at [607, 337] on button at bounding box center [607, 334] width 23 height 20
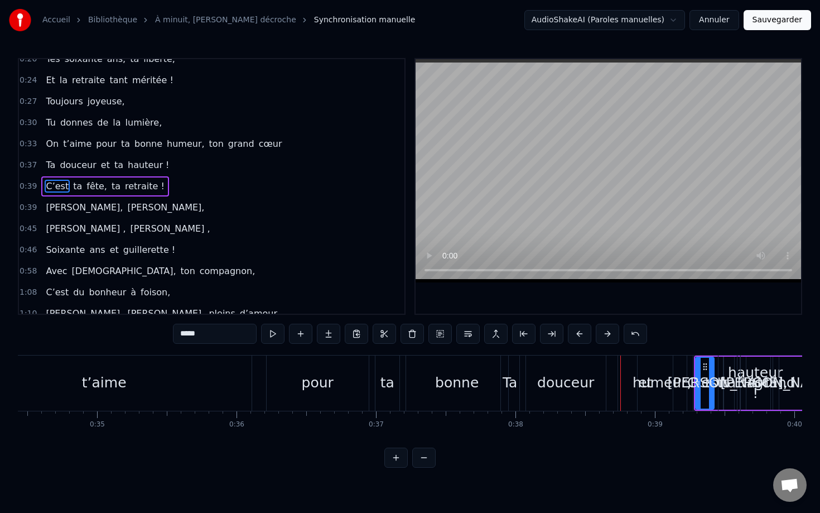
click at [607, 337] on button at bounding box center [607, 334] width 23 height 20
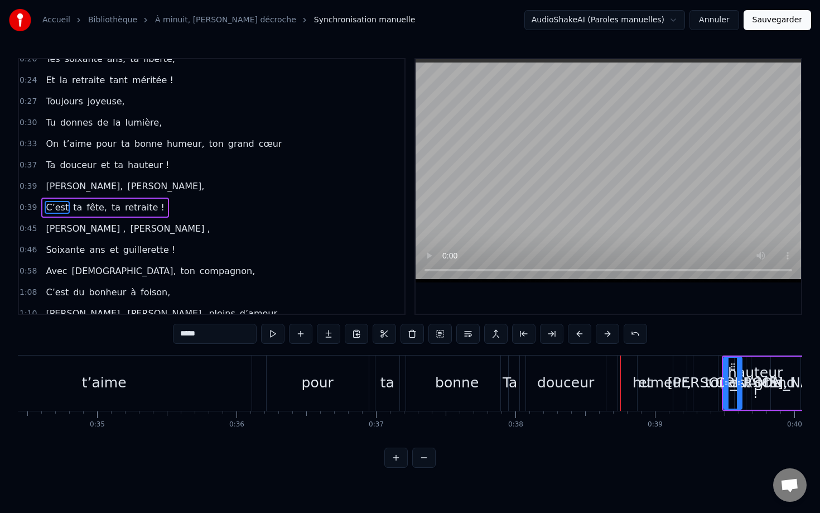
click at [607, 337] on button at bounding box center [607, 334] width 23 height 20
click at [612, 378] on div "Ta douceur et ta hauteur !" at bounding box center [637, 382] width 273 height 55
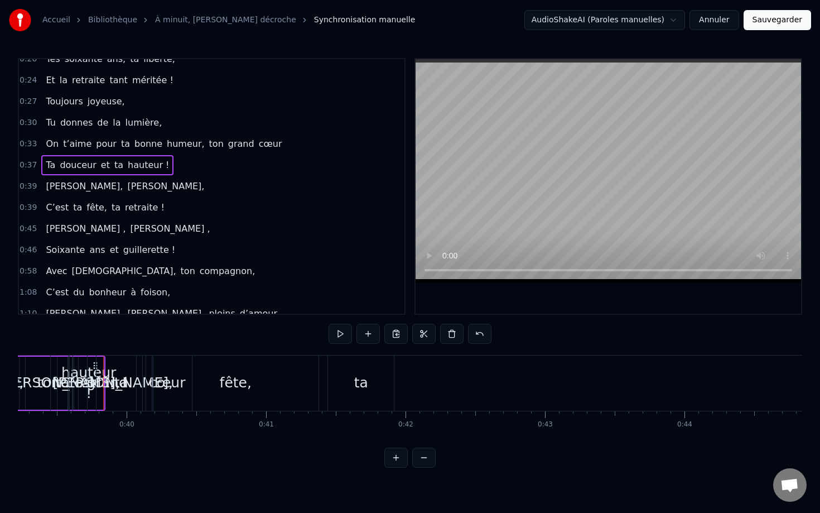
scroll to position [0, 5478]
click at [190, 372] on div "fête," at bounding box center [229, 382] width 166 height 55
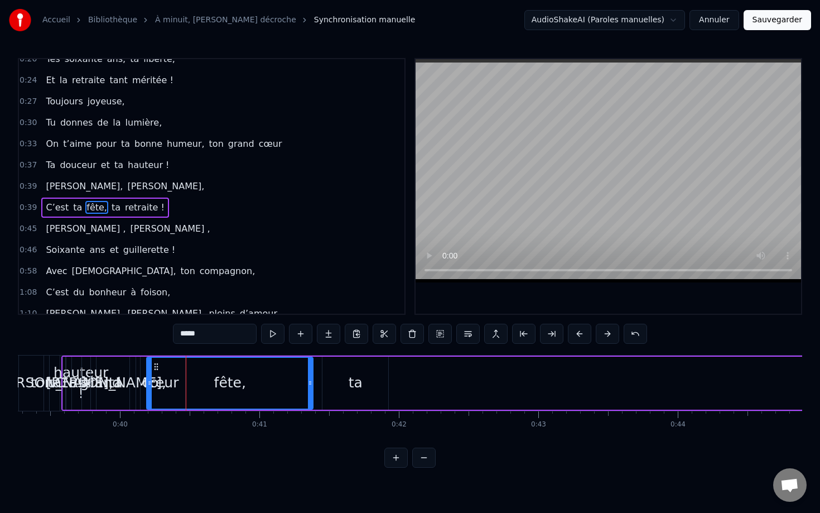
scroll to position [74, 0]
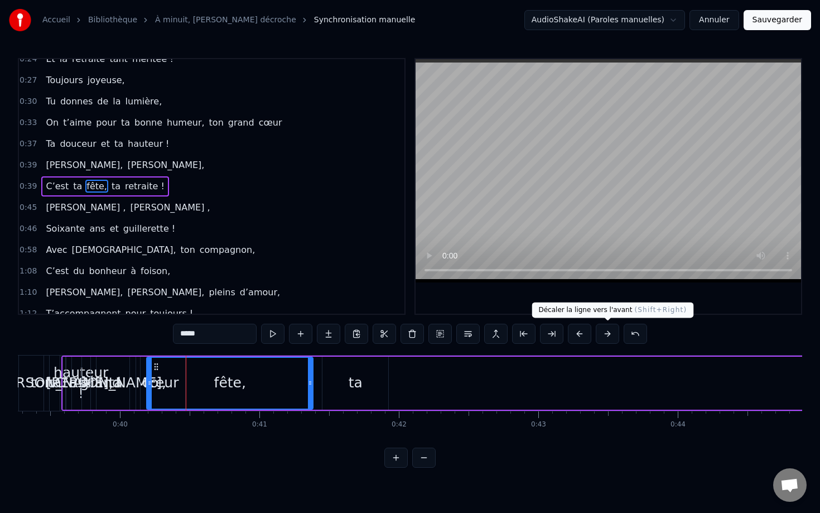
click at [612, 331] on button at bounding box center [607, 334] width 23 height 20
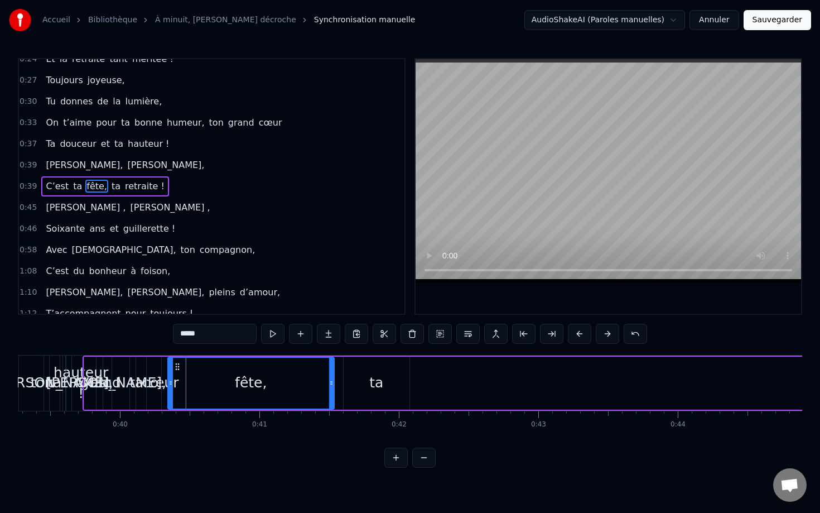
click at [612, 331] on button at bounding box center [607, 334] width 23 height 20
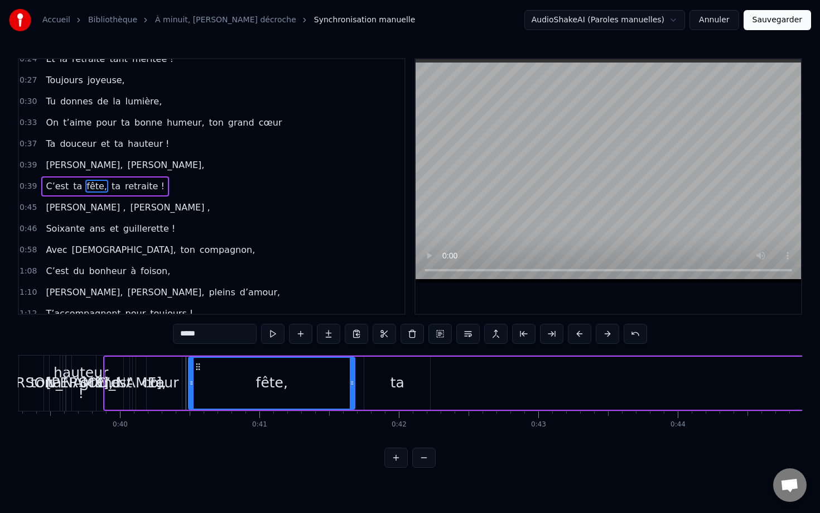
click at [612, 331] on button at bounding box center [607, 334] width 23 height 20
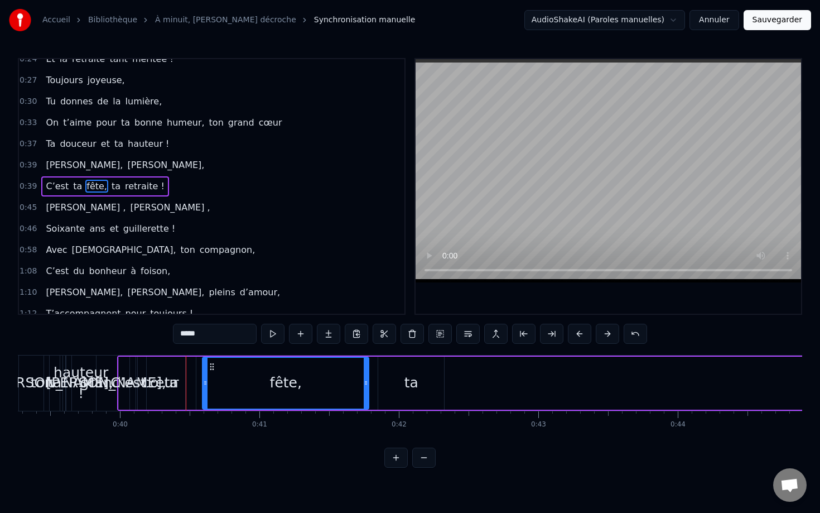
click at [612, 331] on button at bounding box center [607, 334] width 23 height 20
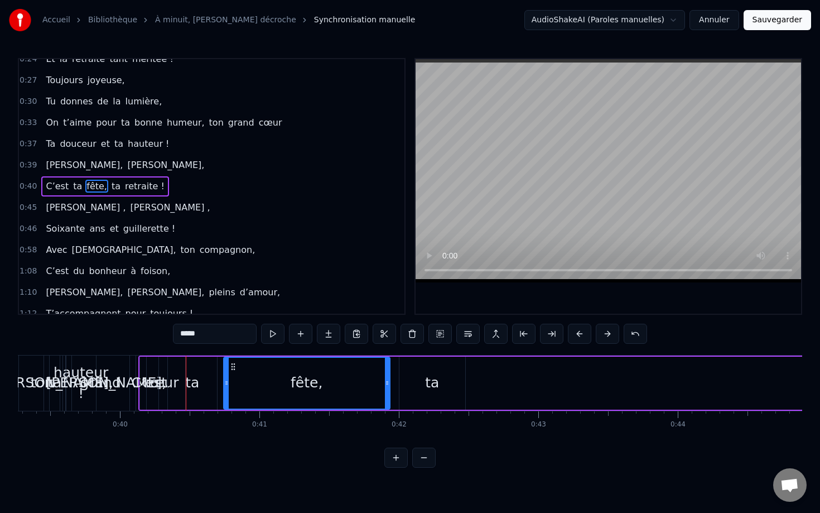
click at [612, 331] on button at bounding box center [607, 334] width 23 height 20
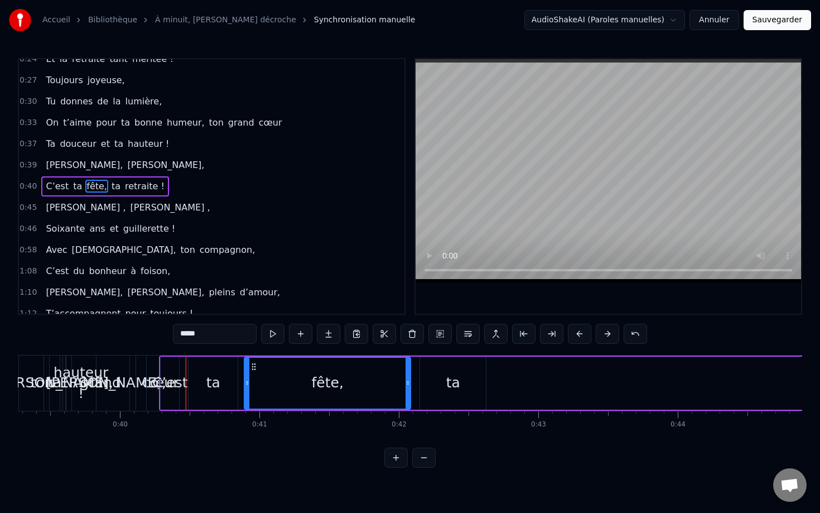
click at [612, 331] on button at bounding box center [607, 334] width 23 height 20
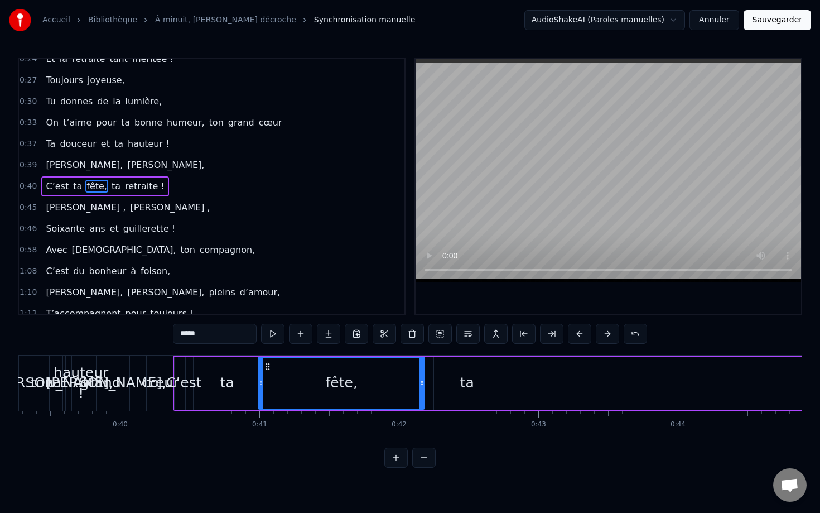
click at [612, 331] on button at bounding box center [607, 334] width 23 height 20
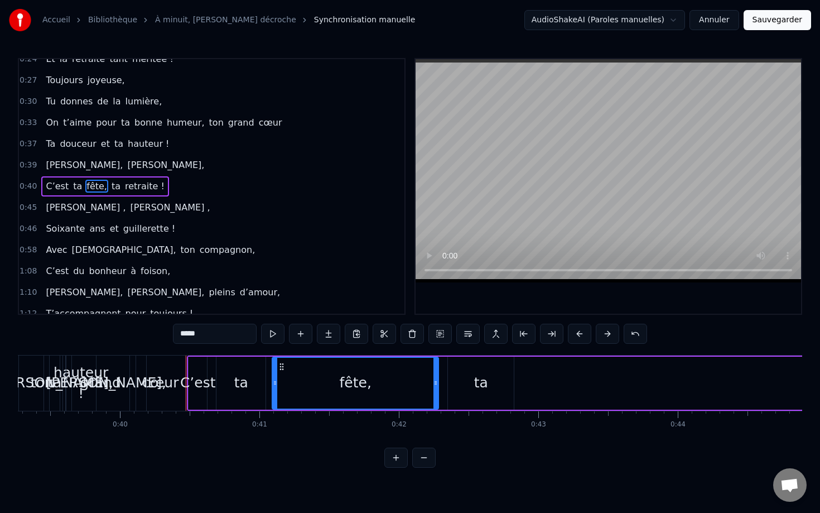
click at [612, 331] on button at bounding box center [607, 334] width 23 height 20
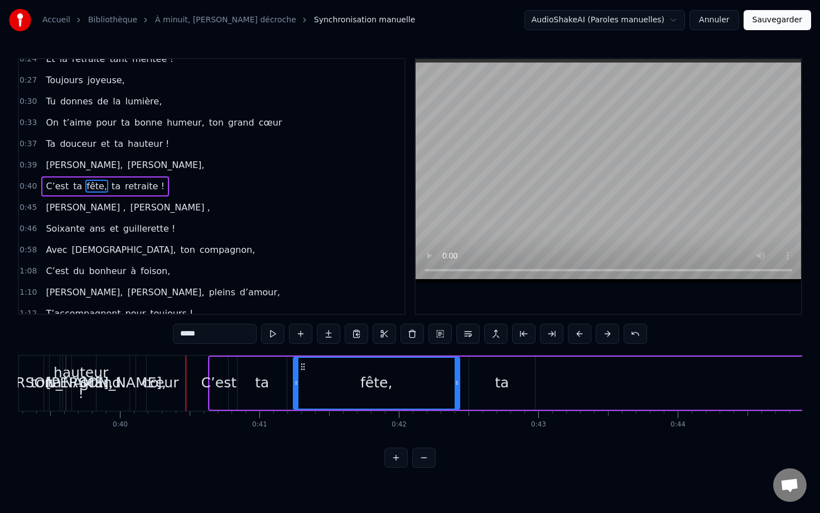
click at [612, 331] on button at bounding box center [607, 334] width 23 height 20
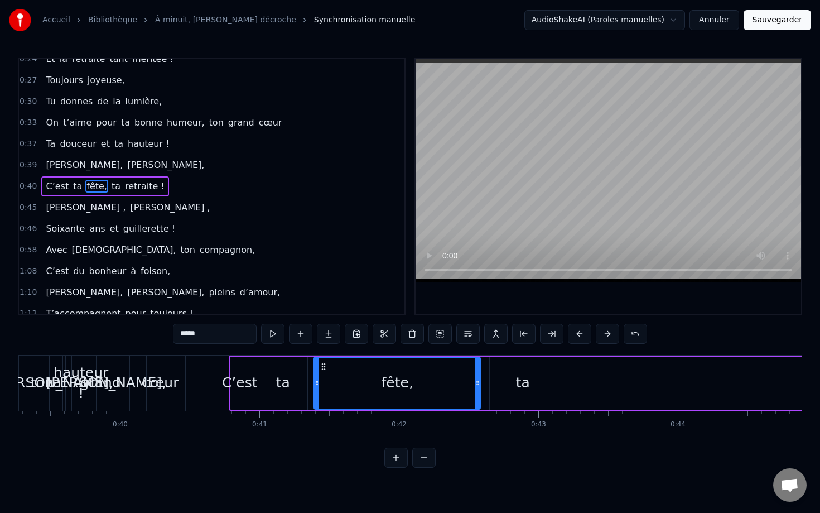
click at [612, 331] on button at bounding box center [607, 334] width 23 height 20
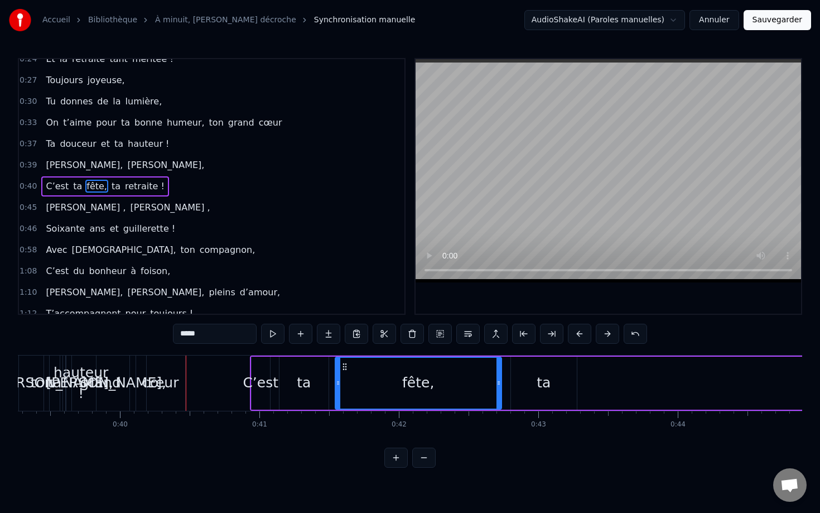
click at [612, 331] on button at bounding box center [607, 334] width 23 height 20
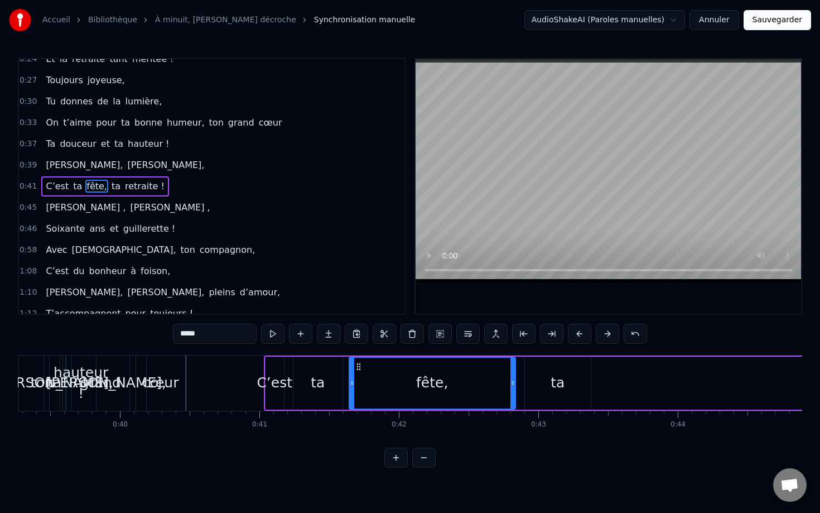
click at [612, 331] on button at bounding box center [607, 334] width 23 height 20
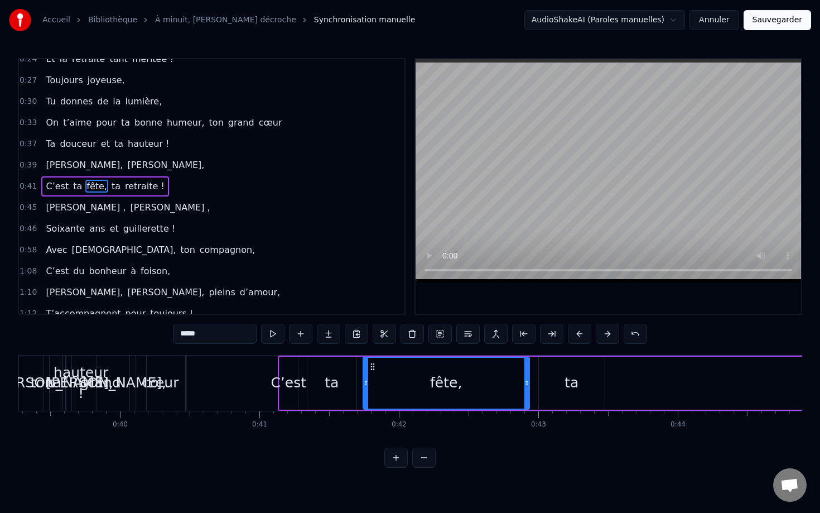
click at [612, 331] on button at bounding box center [607, 334] width 23 height 20
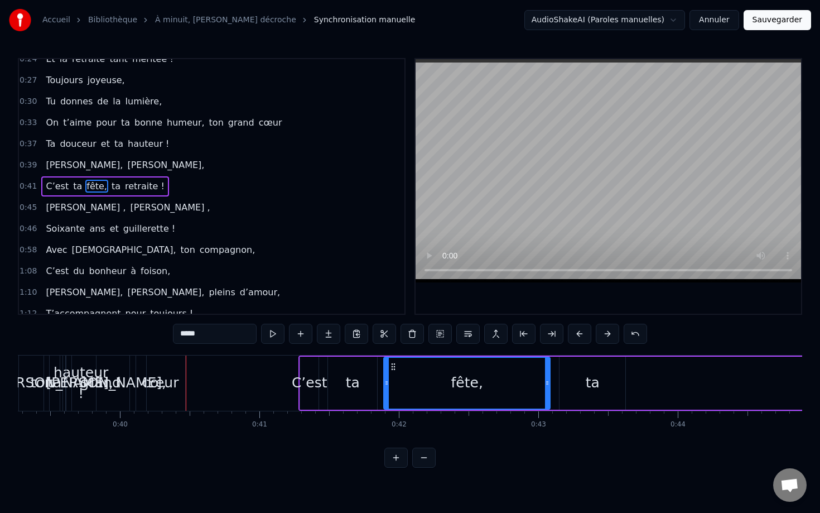
click at [71, 163] on span "Évelyne," at bounding box center [84, 164] width 79 height 13
type input "********"
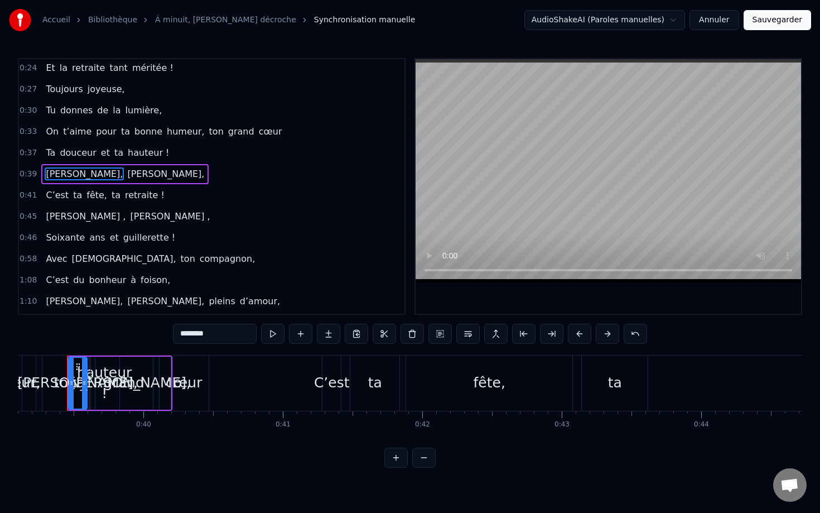
scroll to position [0, 5448]
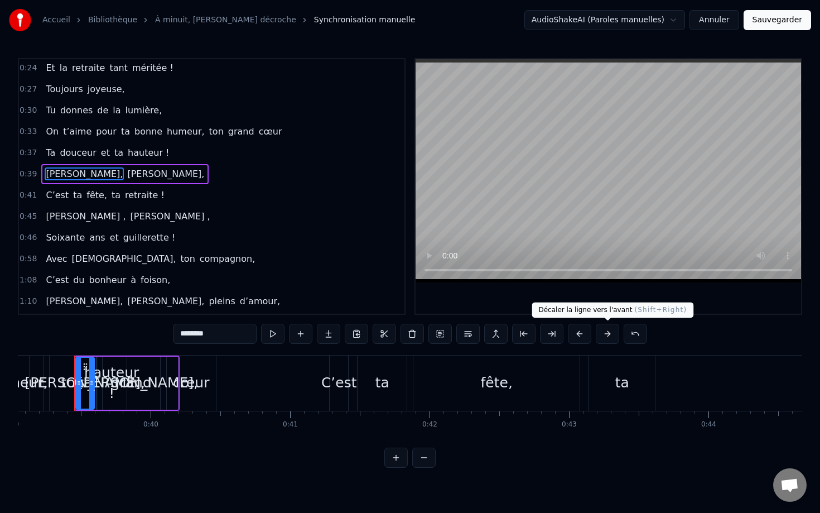
click at [602, 338] on button at bounding box center [607, 334] width 23 height 20
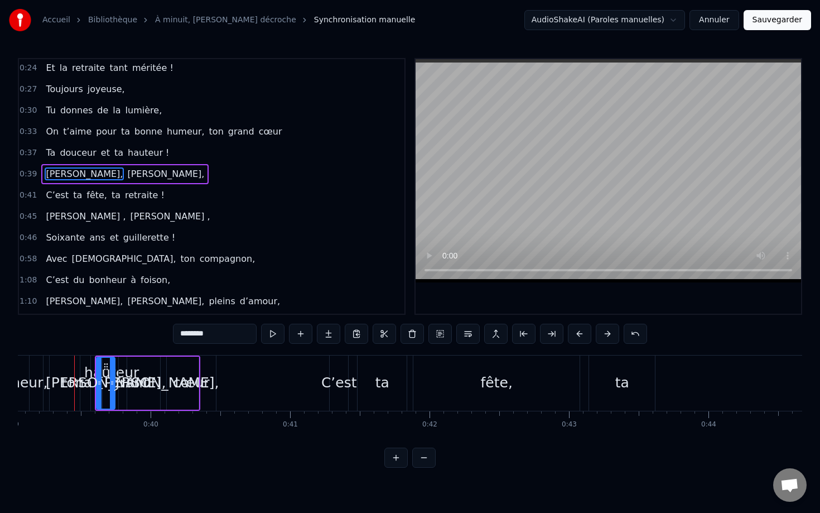
click at [602, 338] on button at bounding box center [607, 334] width 23 height 20
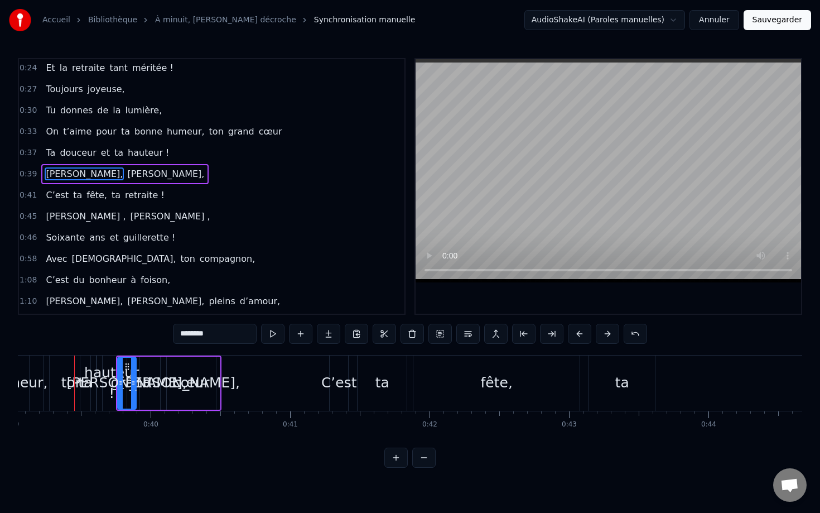
click at [602, 338] on button at bounding box center [607, 334] width 23 height 20
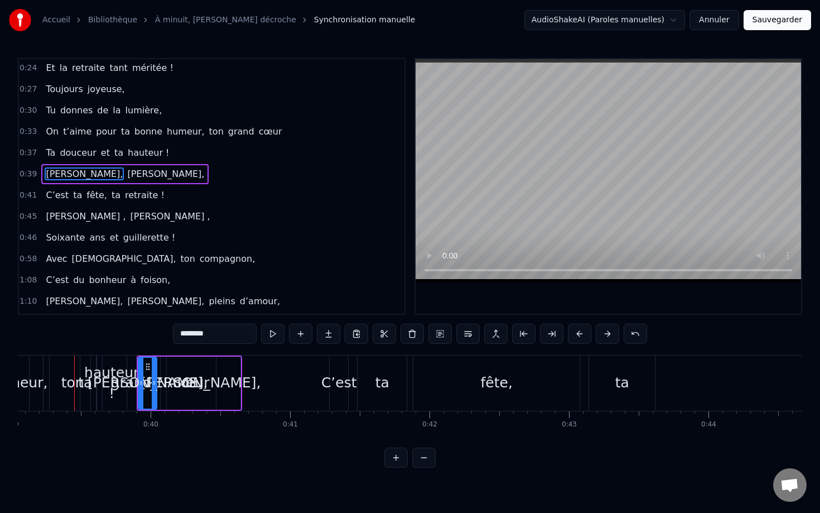
click at [602, 338] on button at bounding box center [607, 334] width 23 height 20
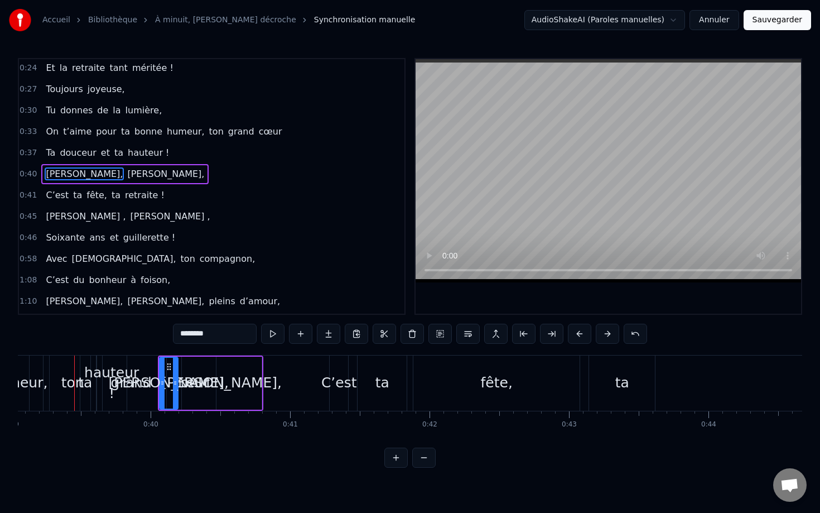
click at [602, 338] on button at bounding box center [607, 334] width 23 height 20
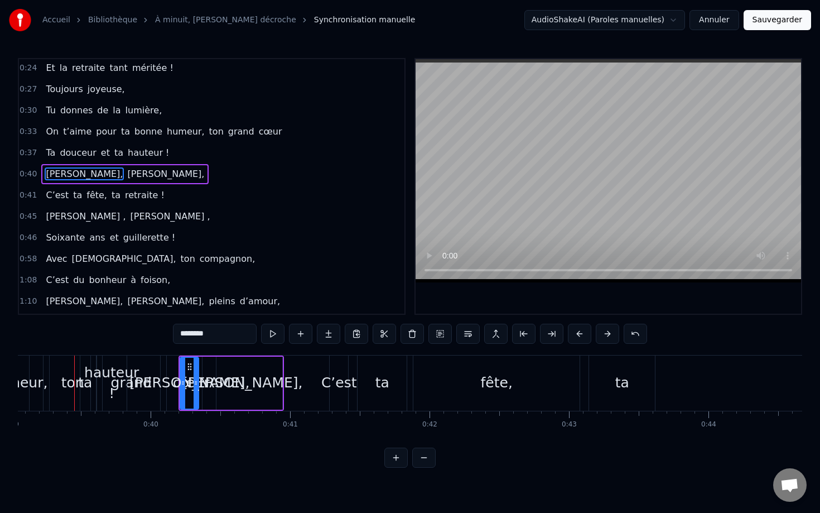
click at [602, 338] on button at bounding box center [607, 334] width 23 height 20
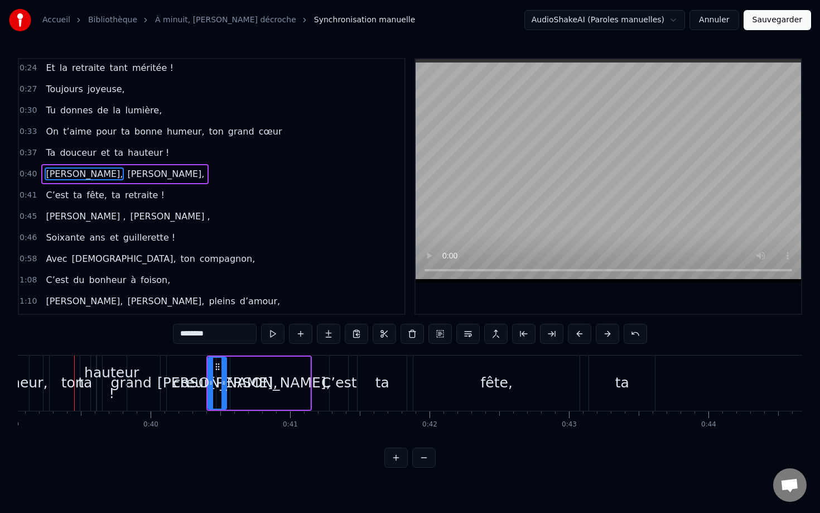
click at [602, 338] on button at bounding box center [607, 334] width 23 height 20
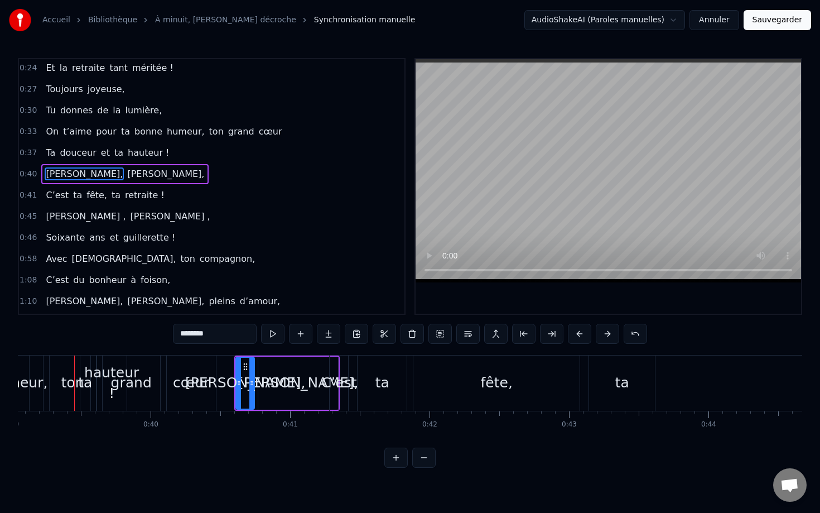
click at [602, 338] on button at bounding box center [607, 334] width 23 height 20
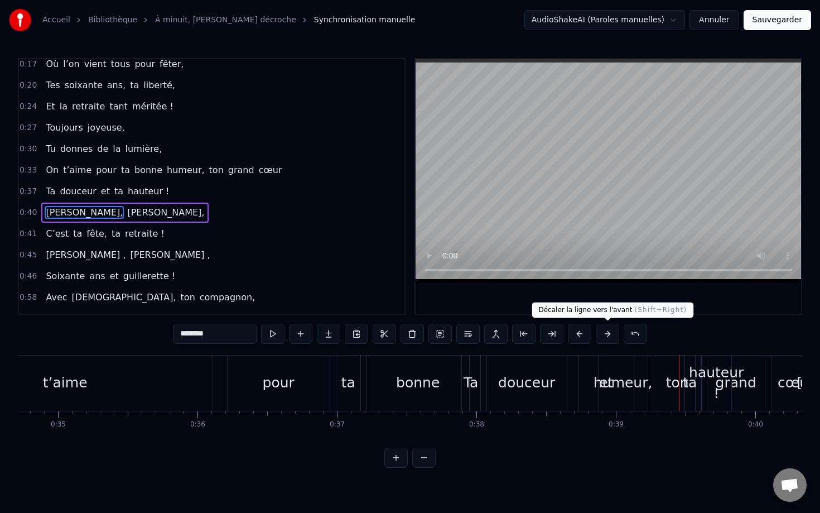
scroll to position [0, 4842]
click at [219, 363] on div "On t’aime pour ta bonne humeur, ton grand cœur" at bounding box center [360, 382] width 929 height 55
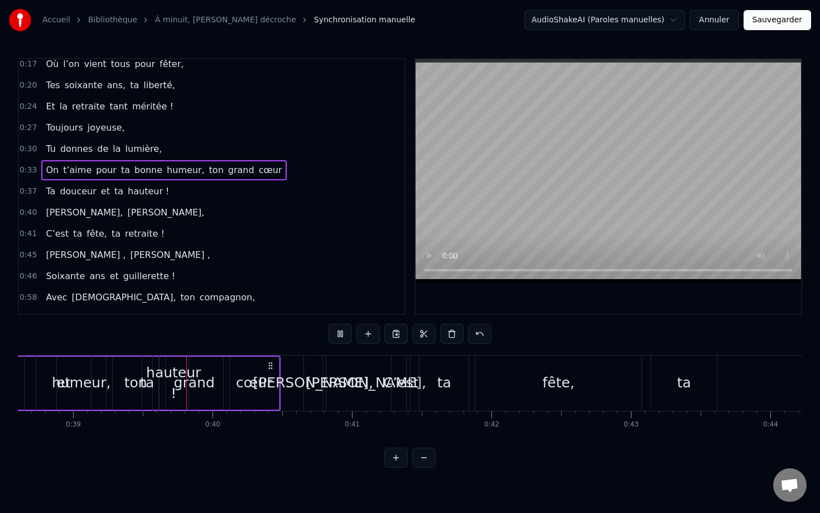
scroll to position [0, 5392]
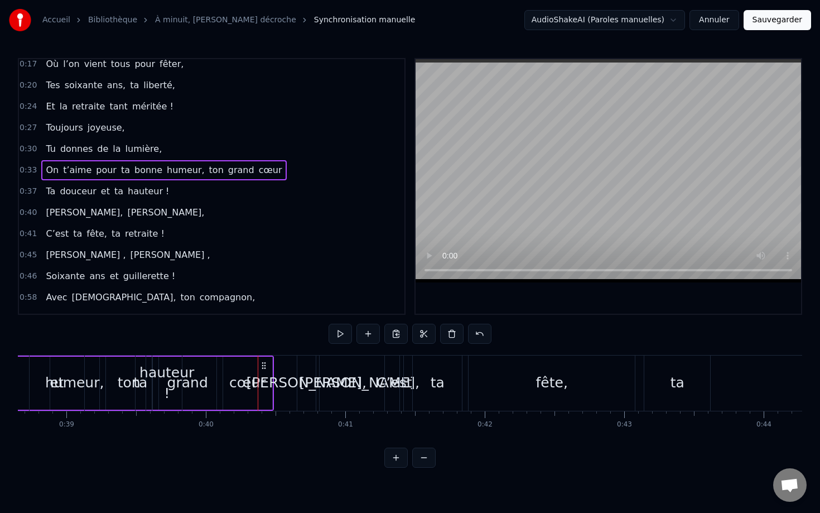
click at [172, 371] on div "hauteur !" at bounding box center [167, 383] width 55 height 42
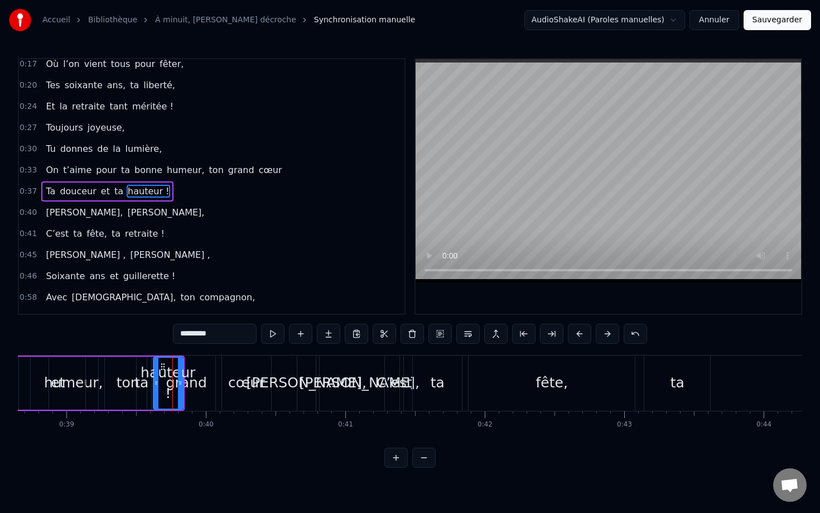
scroll to position [32, 0]
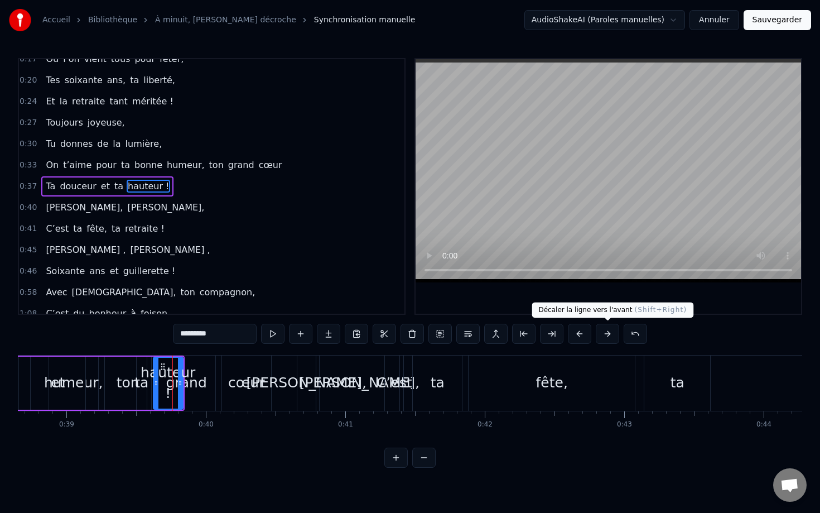
click at [607, 333] on button at bounding box center [607, 334] width 23 height 20
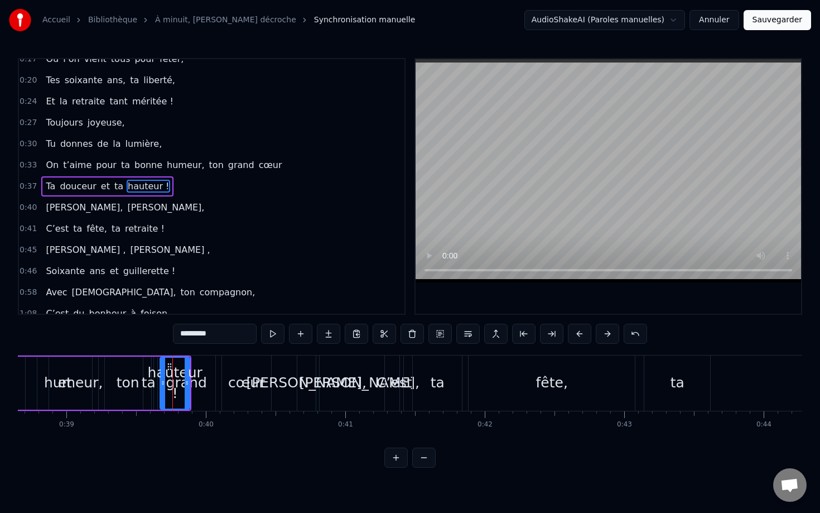
click at [607, 333] on button at bounding box center [607, 334] width 23 height 20
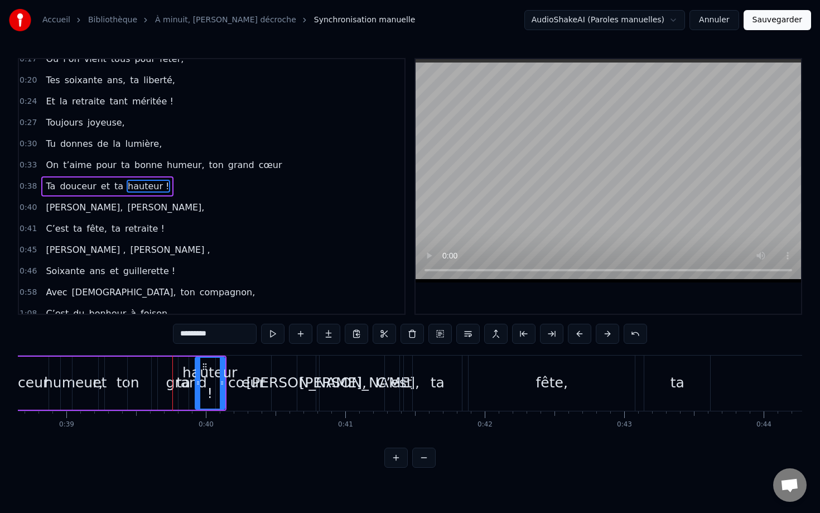
click at [607, 333] on button at bounding box center [607, 334] width 23 height 20
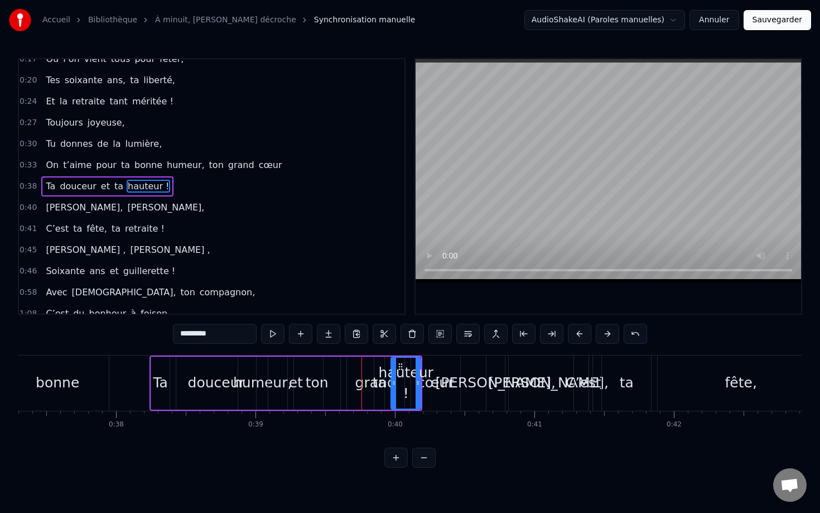
scroll to position [0, 5195]
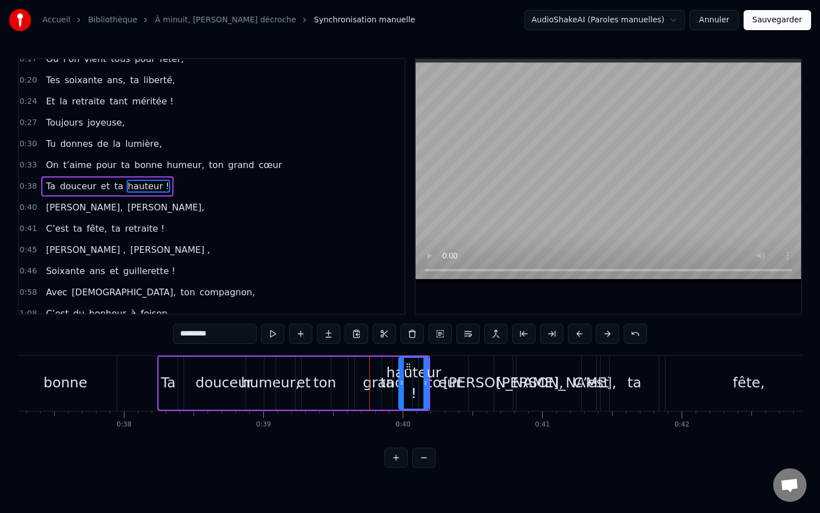
click at [147, 365] on div "On t’aime pour ta bonne humeur, ton grand cœur" at bounding box center [6, 382] width 929 height 55
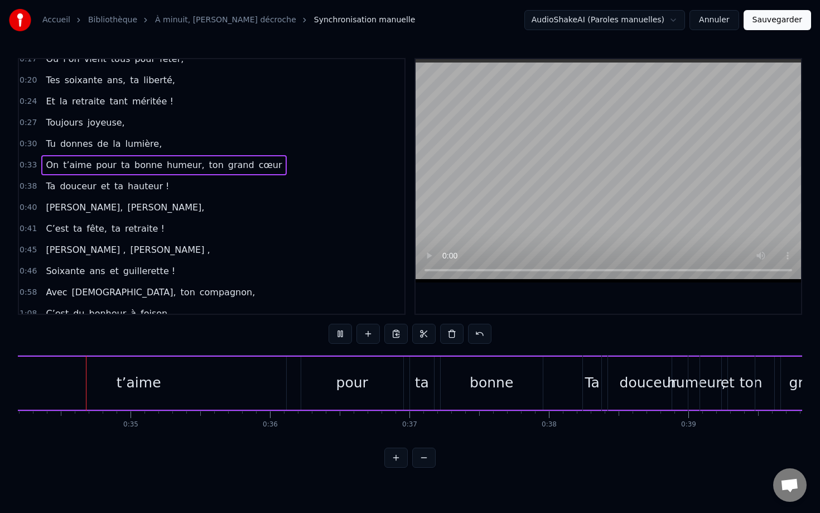
scroll to position [0, 4763]
click at [217, 390] on div "t’aime" at bounding box center [145, 383] width 295 height 53
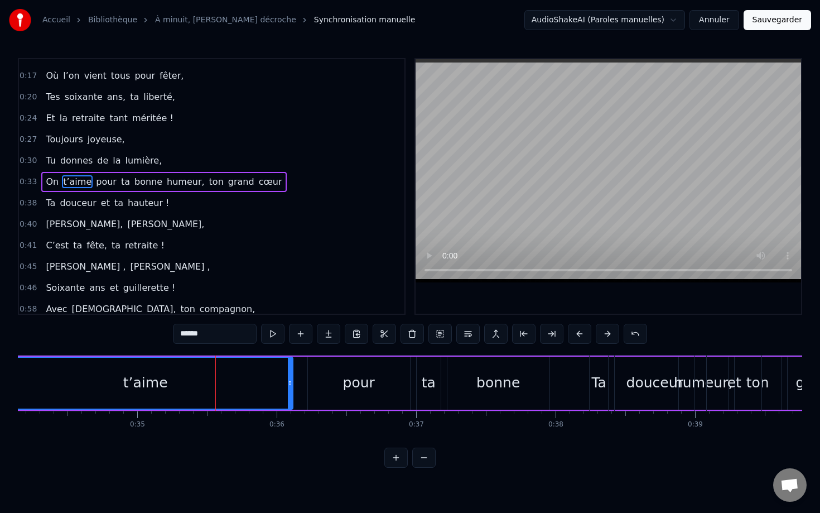
scroll to position [11, 0]
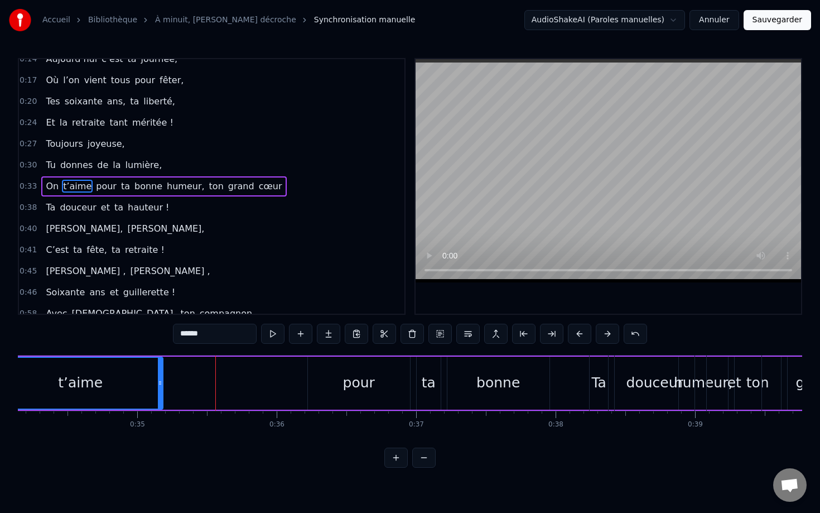
drag, startPoint x: 291, startPoint y: 381, endPoint x: 157, endPoint y: 378, distance: 134.0
click at [158, 378] on icon at bounding box center [160, 382] width 4 height 9
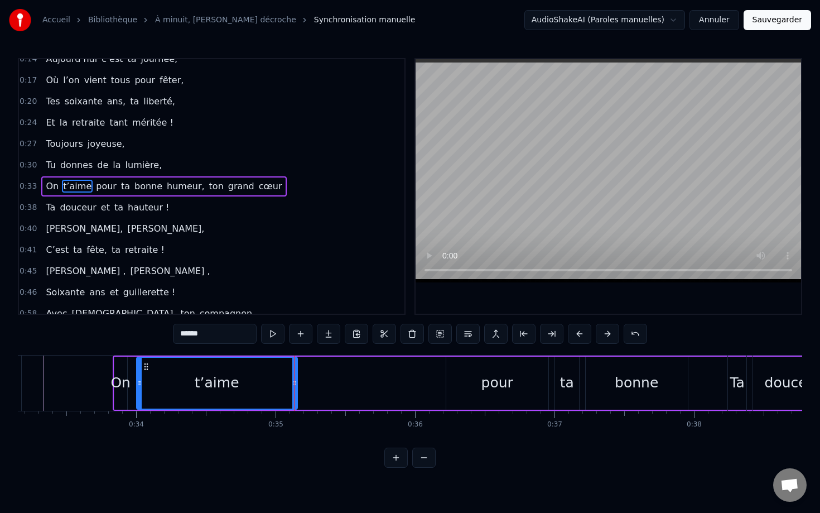
scroll to position [0, 4611]
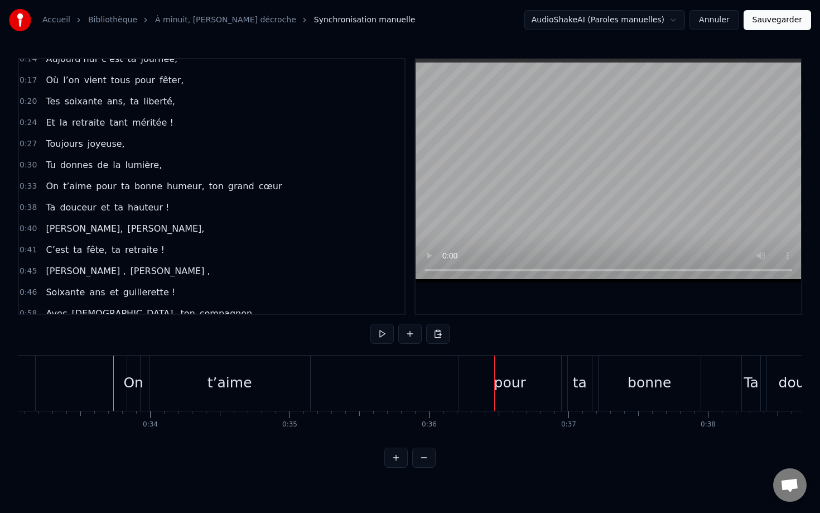
click at [504, 381] on div "pour" at bounding box center [510, 382] width 32 height 21
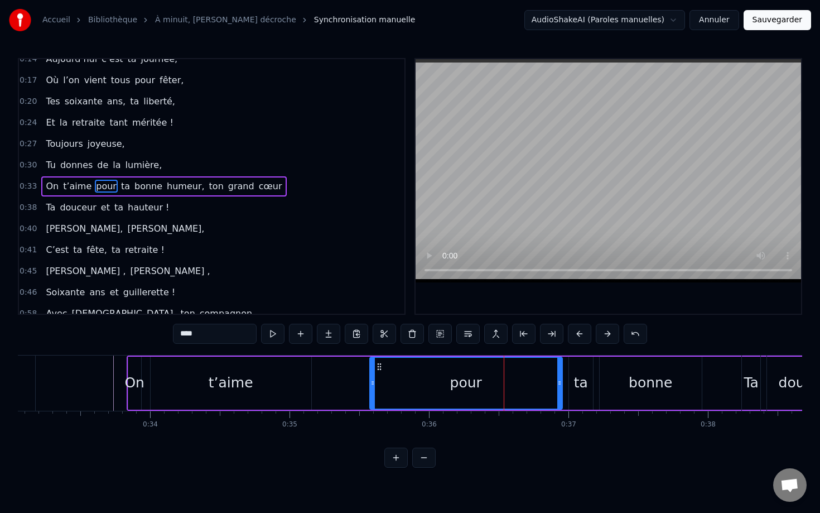
drag, startPoint x: 463, startPoint y: 380, endPoint x: 366, endPoint y: 377, distance: 96.6
click at [371, 377] on div at bounding box center [373, 383] width 4 height 51
drag, startPoint x: 558, startPoint y: 381, endPoint x: 507, endPoint y: 380, distance: 51.3
click at [507, 380] on icon at bounding box center [508, 382] width 4 height 9
click at [585, 383] on div "ta" at bounding box center [581, 382] width 14 height 21
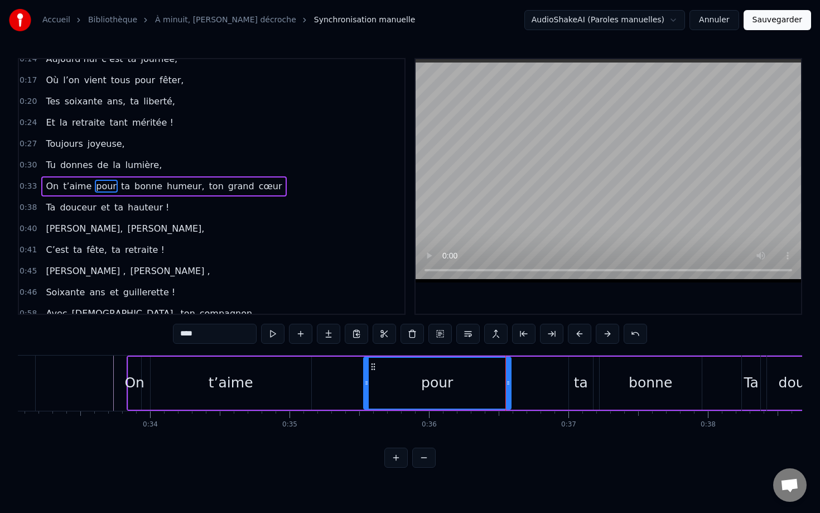
type input "**"
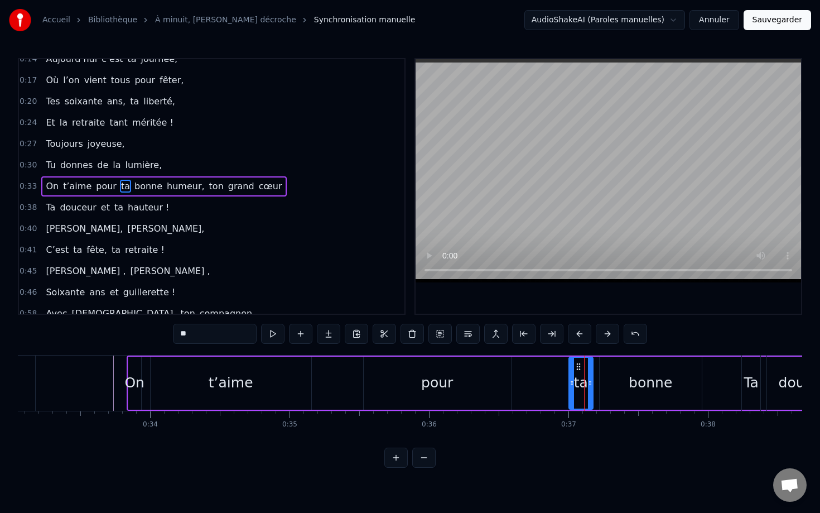
click at [351, 378] on div "On t’aime pour ta bonne humeur, ton grand cœur" at bounding box center [591, 382] width 929 height 55
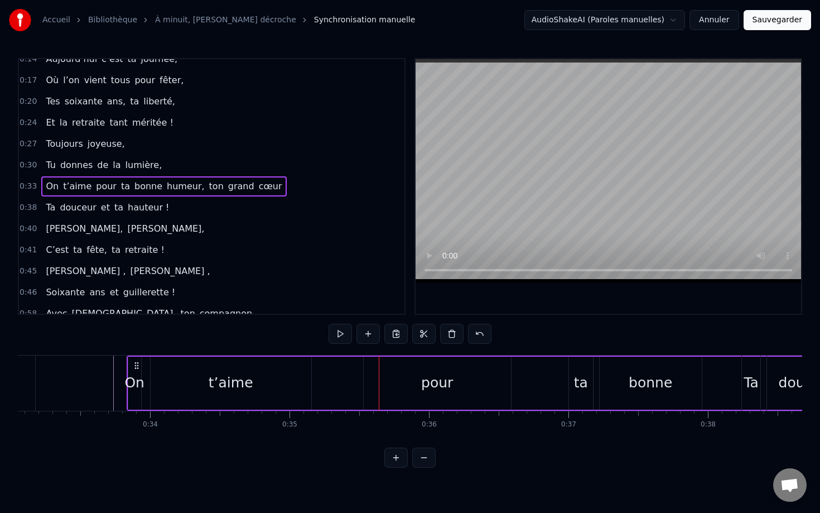
click at [433, 386] on div "pour" at bounding box center [437, 382] width 32 height 21
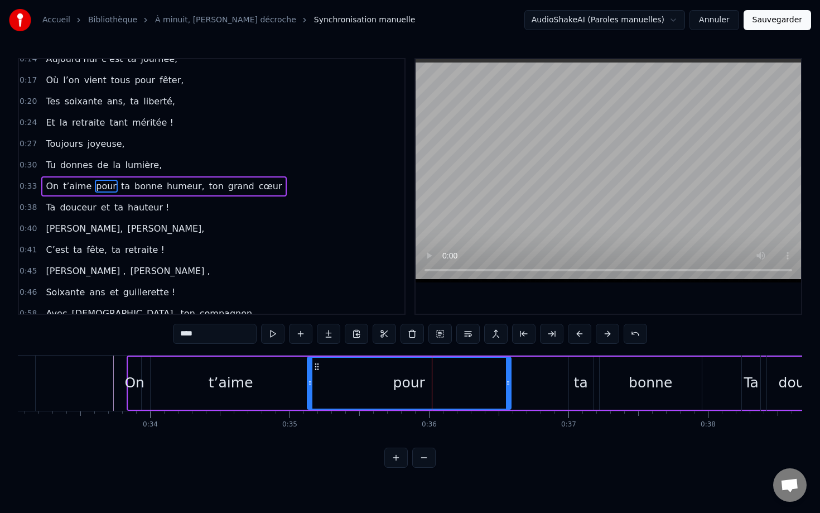
drag, startPoint x: 367, startPoint y: 382, endPoint x: 310, endPoint y: 381, distance: 57.5
click at [310, 381] on icon at bounding box center [310, 382] width 4 height 9
drag, startPoint x: 510, startPoint y: 378, endPoint x: 407, endPoint y: 378, distance: 103.2
click at [406, 378] on div "pour" at bounding box center [409, 383] width 206 height 53
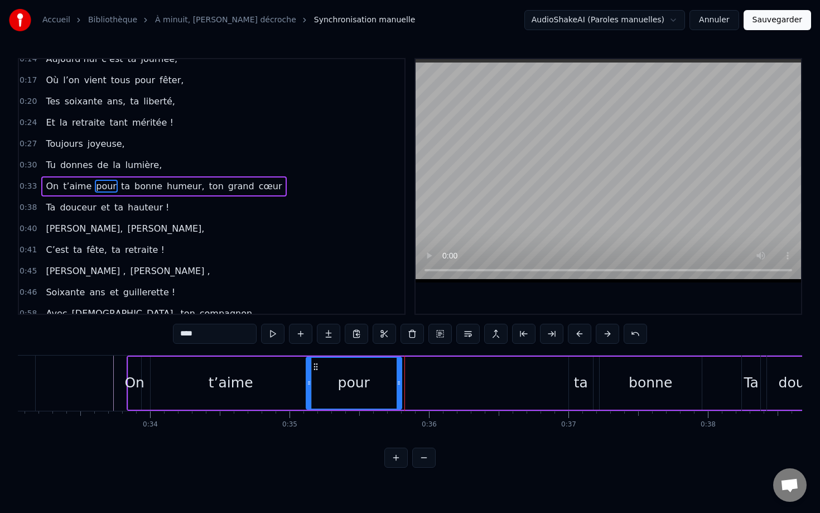
drag, startPoint x: 508, startPoint y: 373, endPoint x: 399, endPoint y: 372, distance: 109.4
click at [399, 372] on div at bounding box center [399, 383] width 4 height 51
click at [579, 380] on div "ta" at bounding box center [581, 382] width 14 height 21
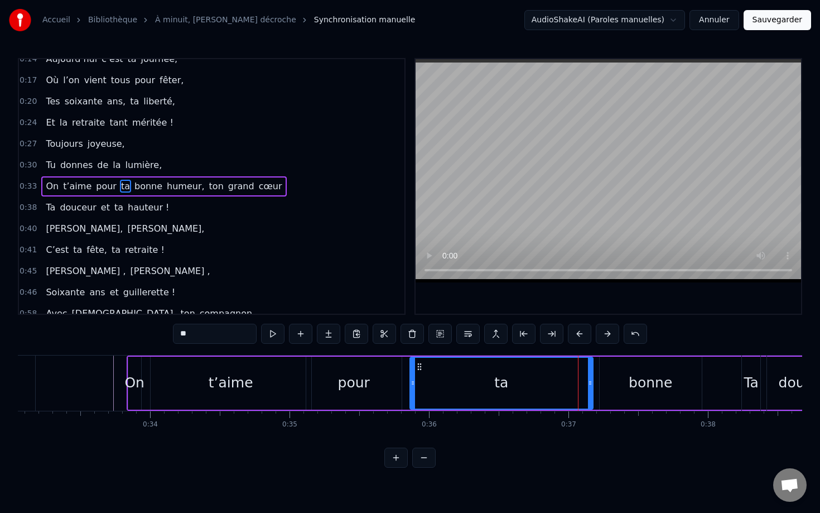
drag, startPoint x: 570, startPoint y: 380, endPoint x: 413, endPoint y: 378, distance: 157.4
click at [413, 378] on icon at bounding box center [414, 382] width 4 height 9
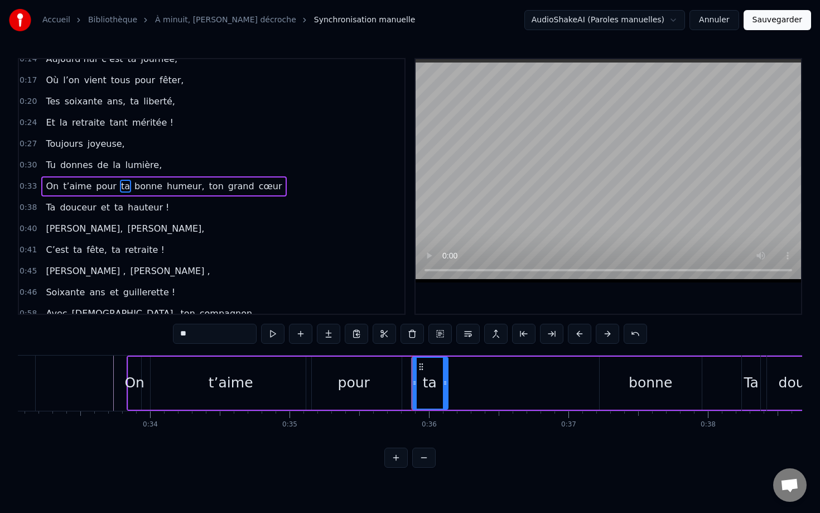
drag, startPoint x: 590, startPoint y: 372, endPoint x: 445, endPoint y: 371, distance: 145.1
click at [444, 371] on div at bounding box center [445, 383] width 4 height 51
click at [652, 383] on div "bonne" at bounding box center [651, 382] width 44 height 21
type input "*****"
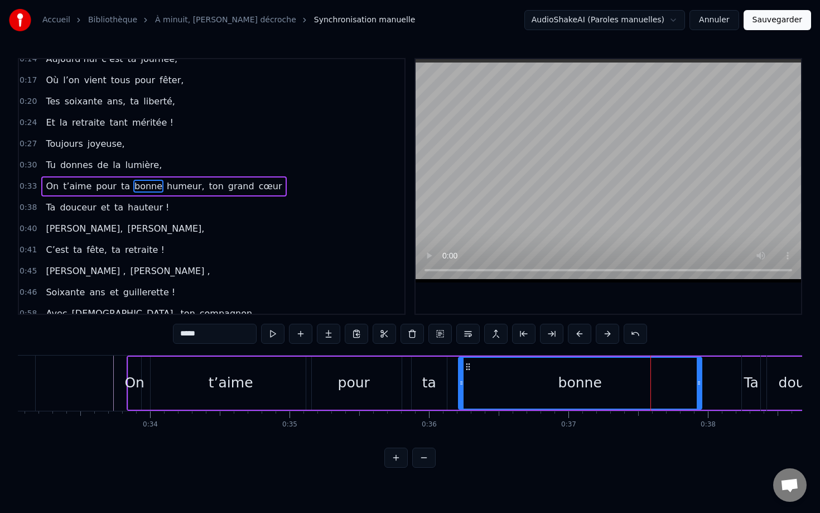
drag, startPoint x: 602, startPoint y: 381, endPoint x: 456, endPoint y: 378, distance: 146.2
click at [459, 378] on icon at bounding box center [461, 382] width 4 height 9
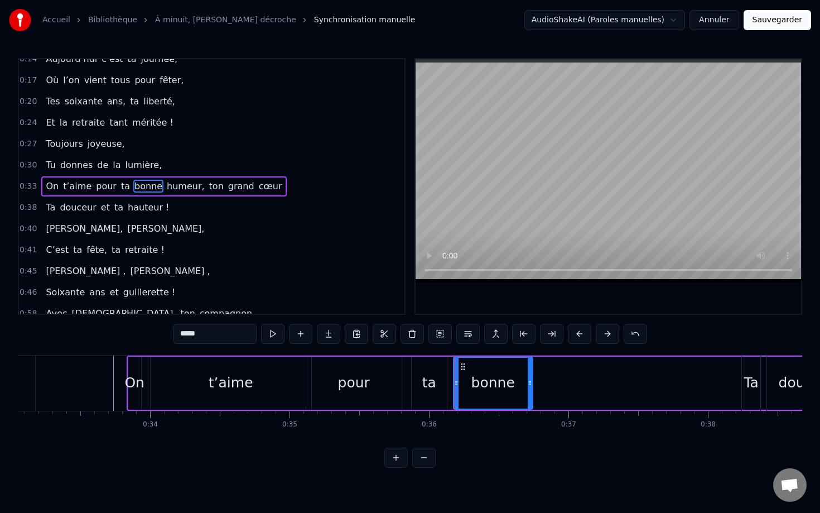
drag, startPoint x: 699, startPoint y: 381, endPoint x: 528, endPoint y: 381, distance: 170.2
click at [528, 381] on icon at bounding box center [530, 382] width 4 height 9
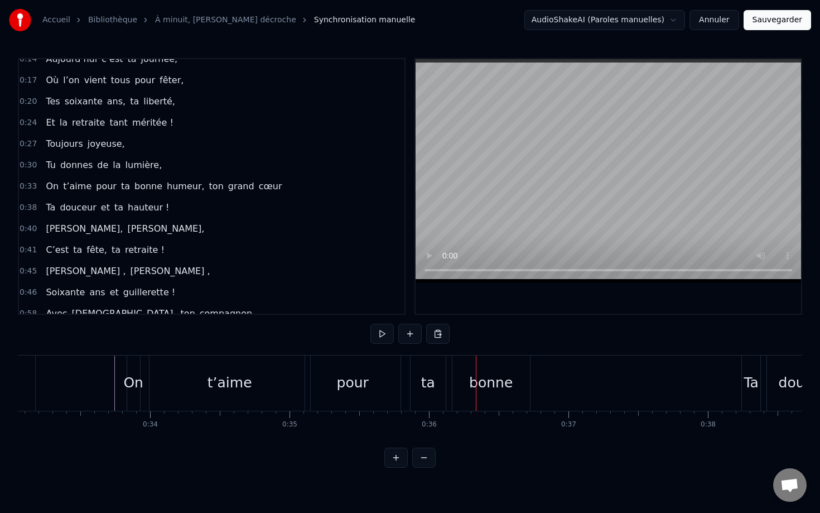
click
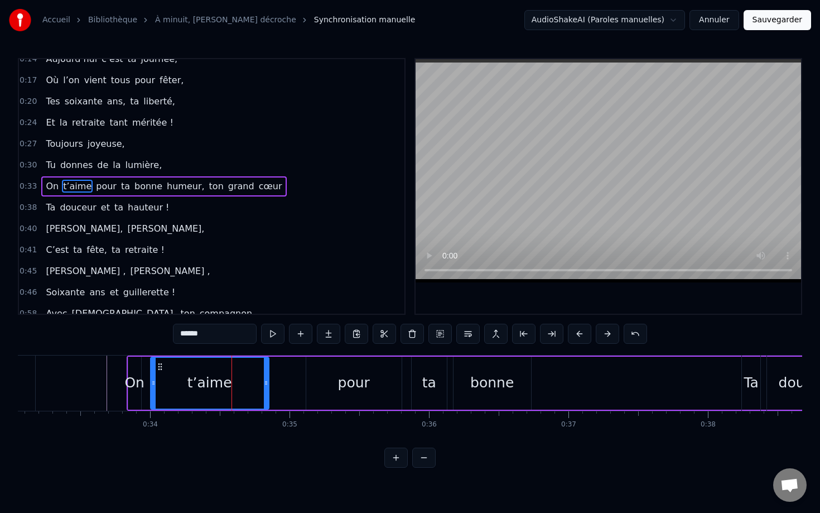
drag, startPoint x: 309, startPoint y: 383, endPoint x: 261, endPoint y: 383, distance: 47.4
type input "****"
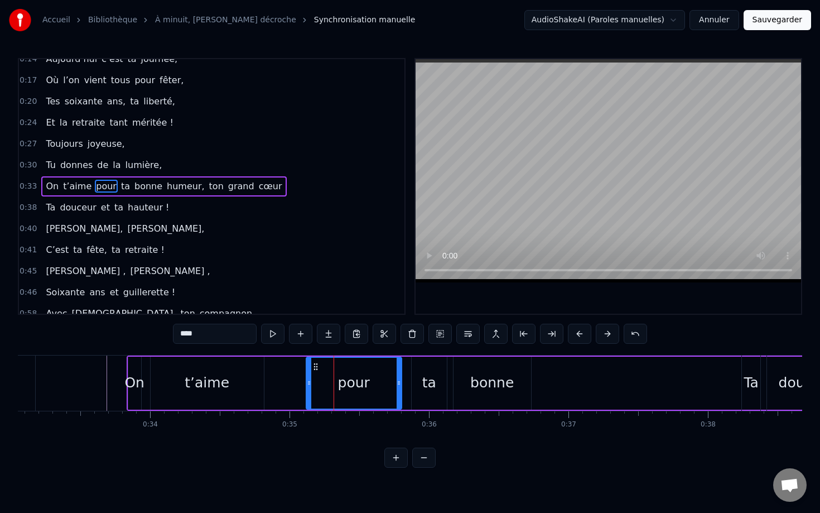
drag, startPoint x: 351, startPoint y: 382, endPoint x: 326, endPoint y: 382, distance: 25.1
drag, startPoint x: 309, startPoint y: 382, endPoint x: 266, endPoint y: 383, distance: 42.4
drag, startPoint x: 401, startPoint y: 381, endPoint x: 349, endPoint y: 382, distance: 51.9
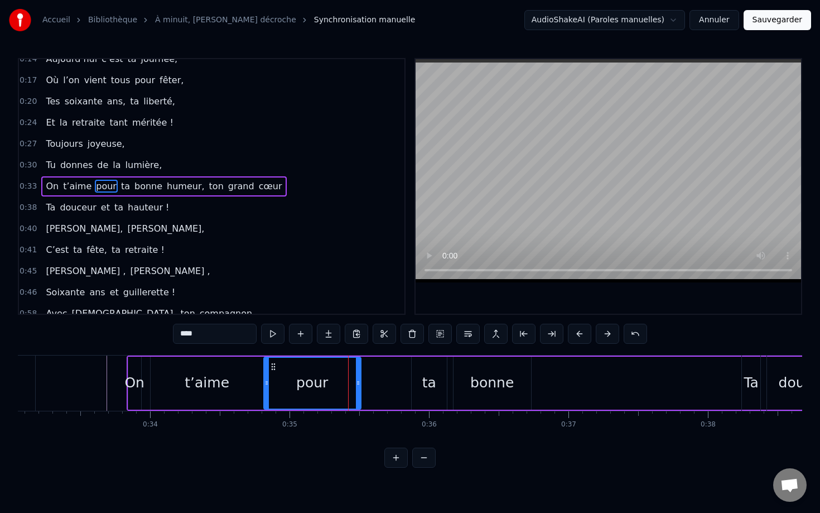
drag, startPoint x: 400, startPoint y: 374, endPoint x: 358, endPoint y: 374, distance: 42.4
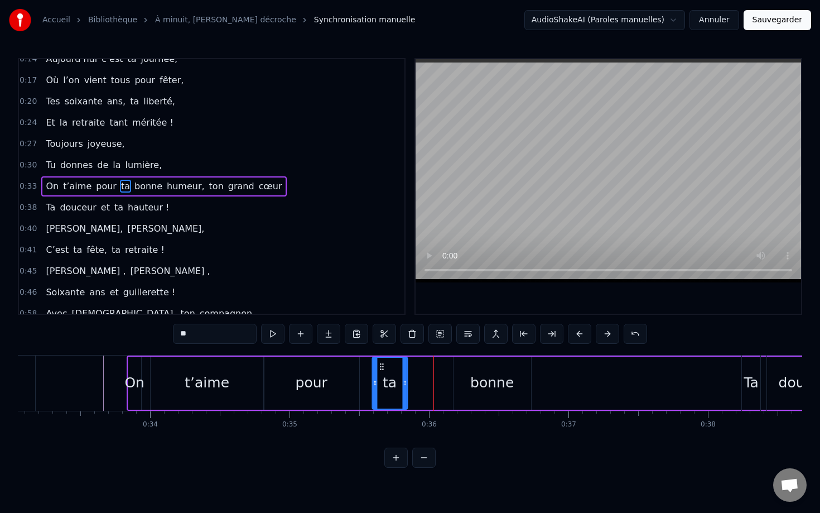
drag, startPoint x: 421, startPoint y: 369, endPoint x: 382, endPoint y: 369, distance: 39.6
type input "*****"
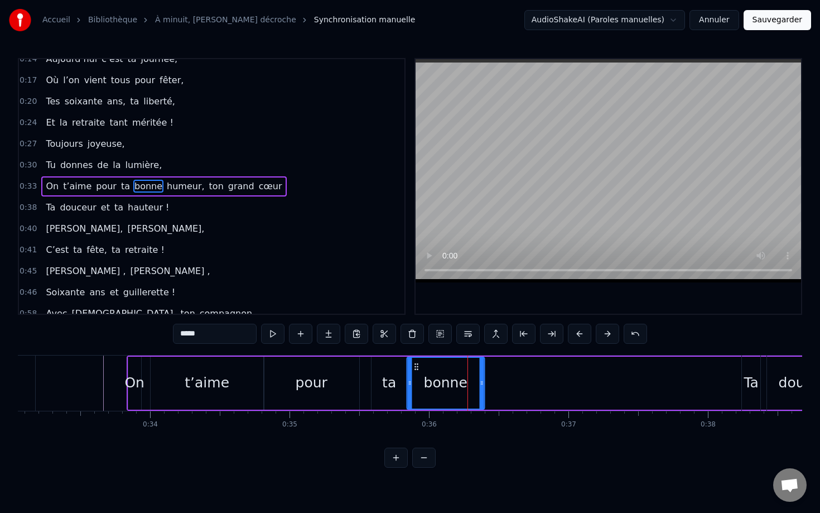
drag, startPoint x: 463, startPoint y: 369, endPoint x: 416, endPoint y: 371, distance: 46.9
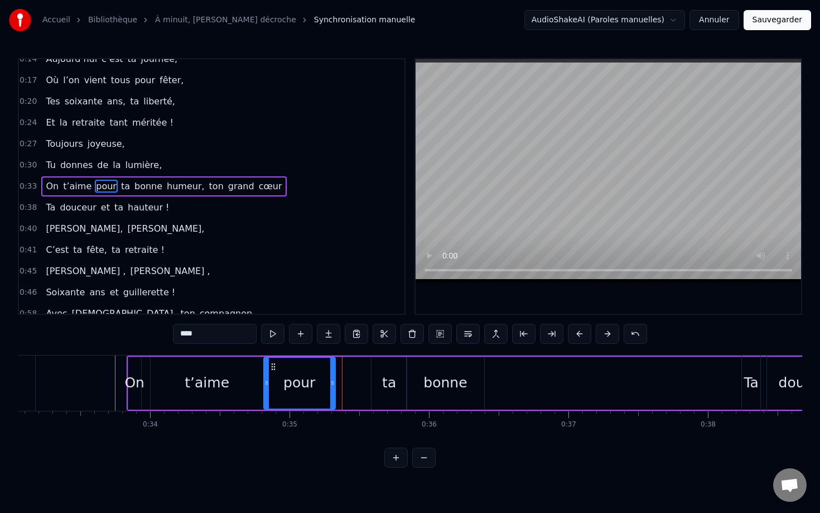
drag, startPoint x: 358, startPoint y: 387, endPoint x: 331, endPoint y: 388, distance: 26.8
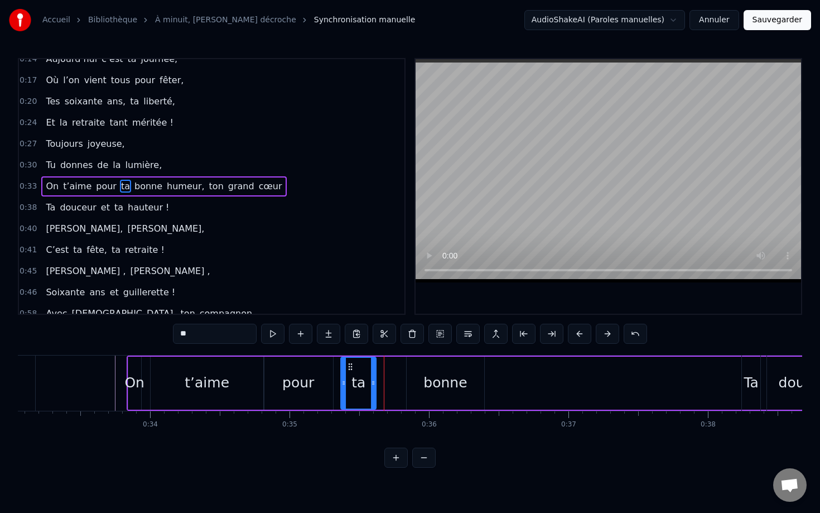
drag, startPoint x: 381, startPoint y: 367, endPoint x: 349, endPoint y: 367, distance: 31.3
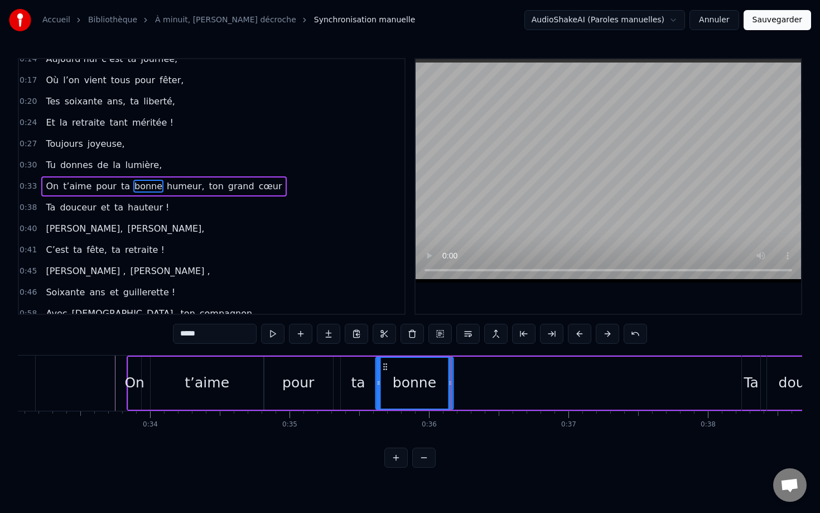
drag, startPoint x: 416, startPoint y: 369, endPoint x: 385, endPoint y: 370, distance: 31.3
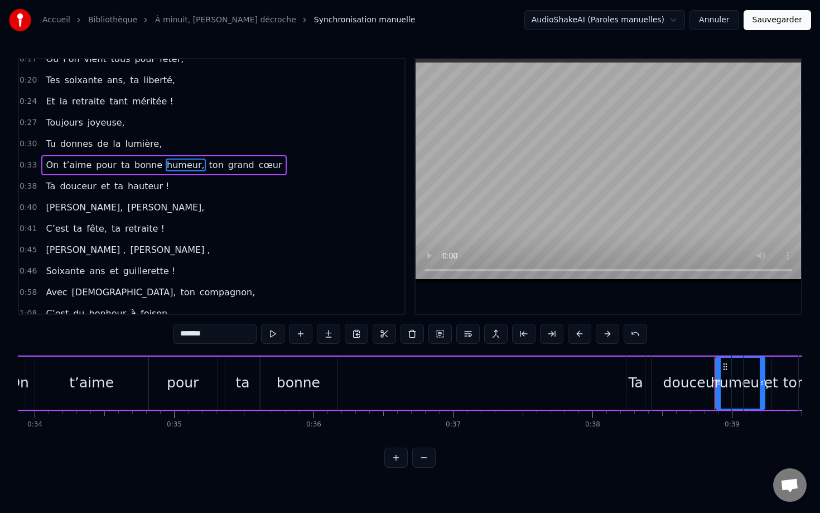
scroll to position [11, 0]
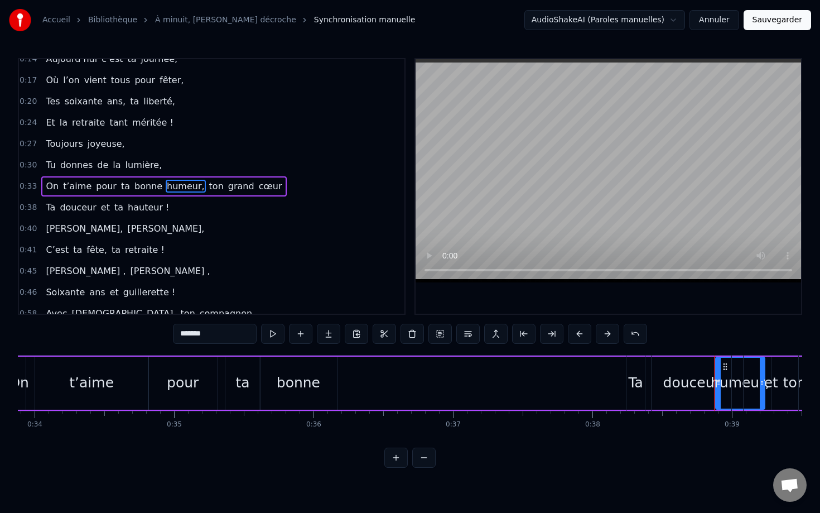
drag, startPoint x: 724, startPoint y: 366, endPoint x: 655, endPoint y: 362, distance: 69.9
type input "*******"
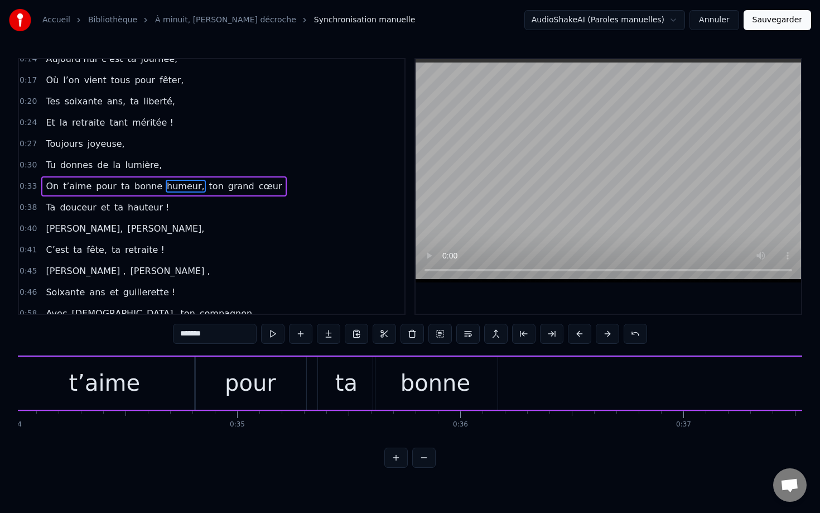
scroll to position [0, 8621]
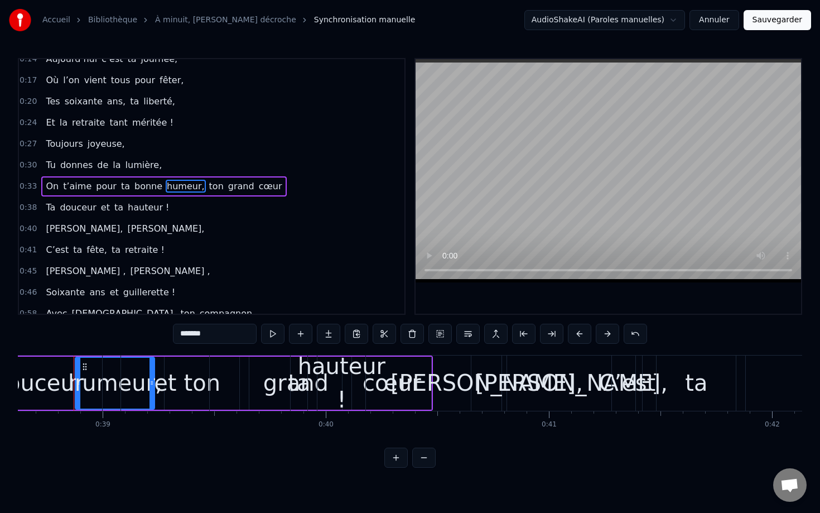
drag, startPoint x: 85, startPoint y: 367, endPoint x: 57, endPoint y: 369, distance: 28.0
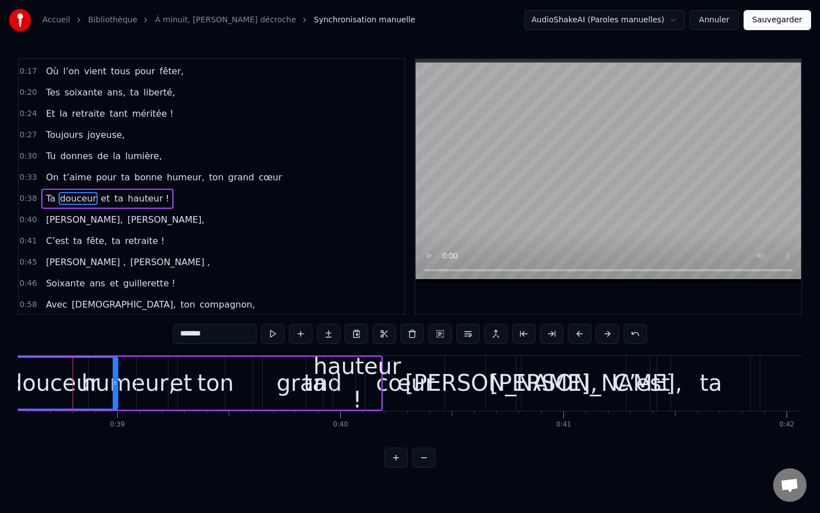
scroll to position [0, 8605]
type input "*******"
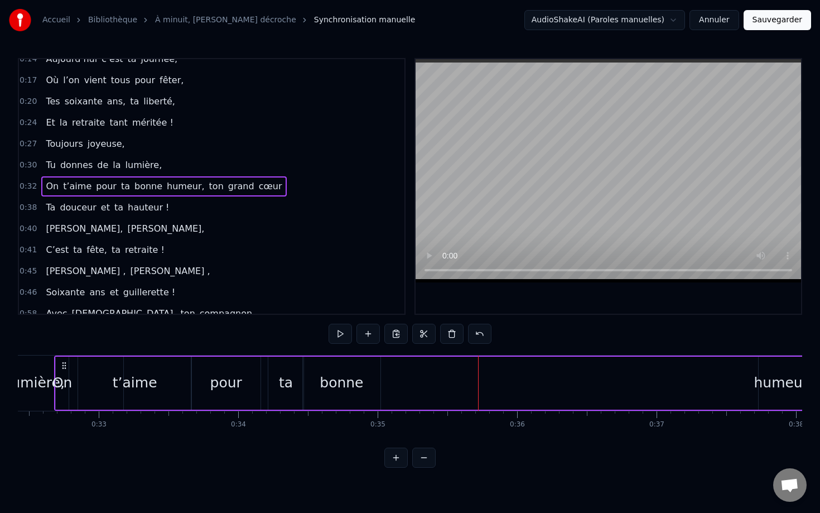
scroll to position [0, 4501]
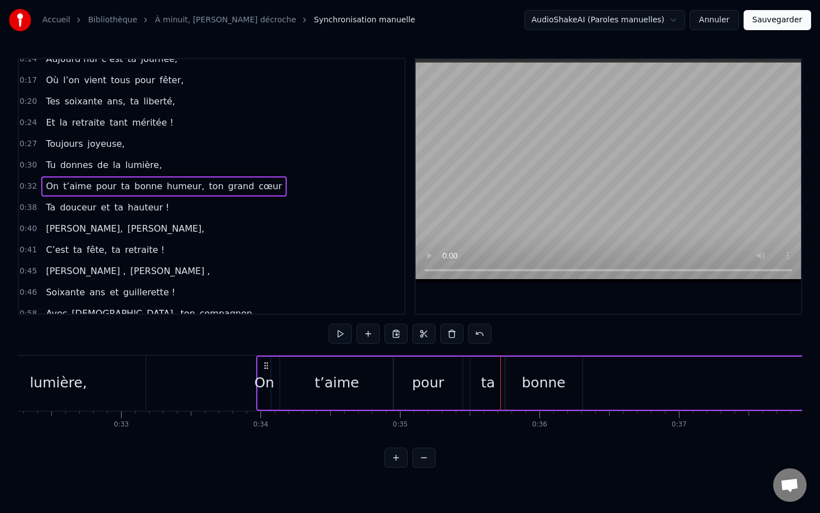
drag, startPoint x: 85, startPoint y: 364, endPoint x: 265, endPoint y: 371, distance: 179.8
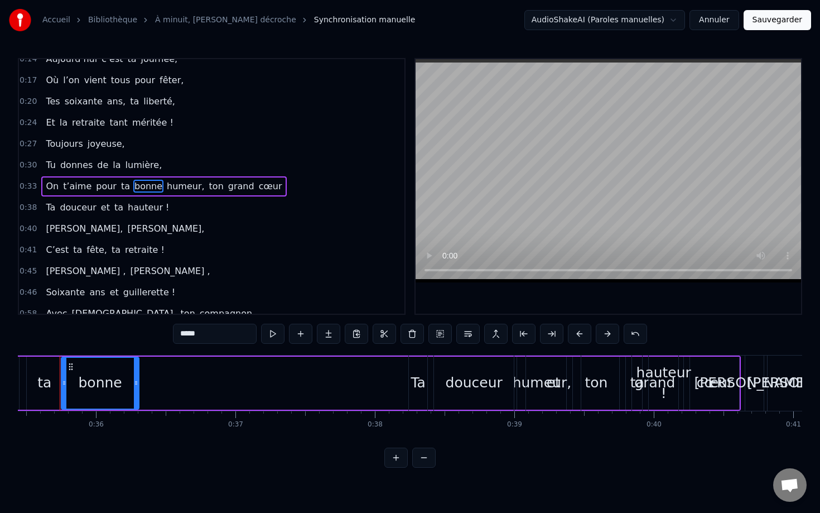
scroll to position [0, 4930]
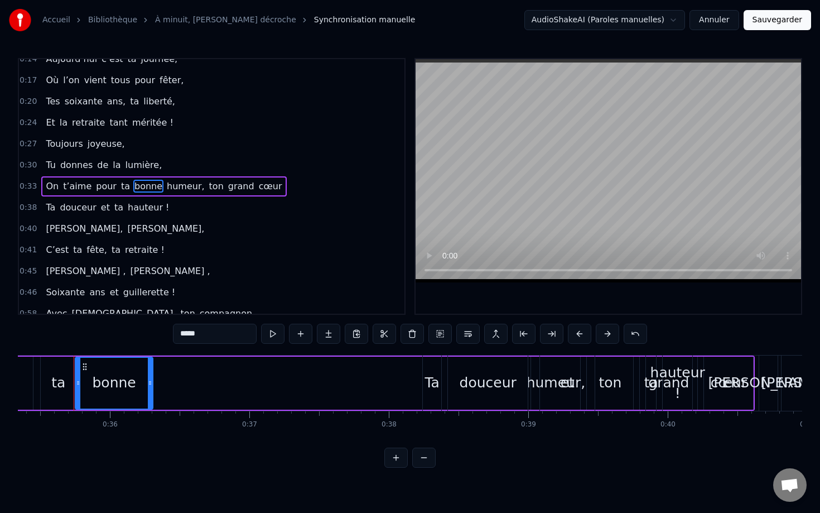
type input "*******"
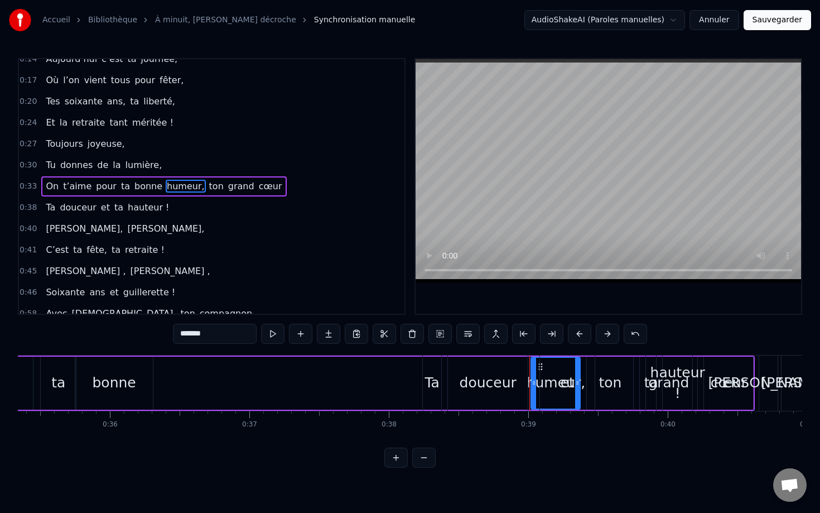
drag, startPoint x: 535, startPoint y: 367, endPoint x: 506, endPoint y: 369, distance: 28.5
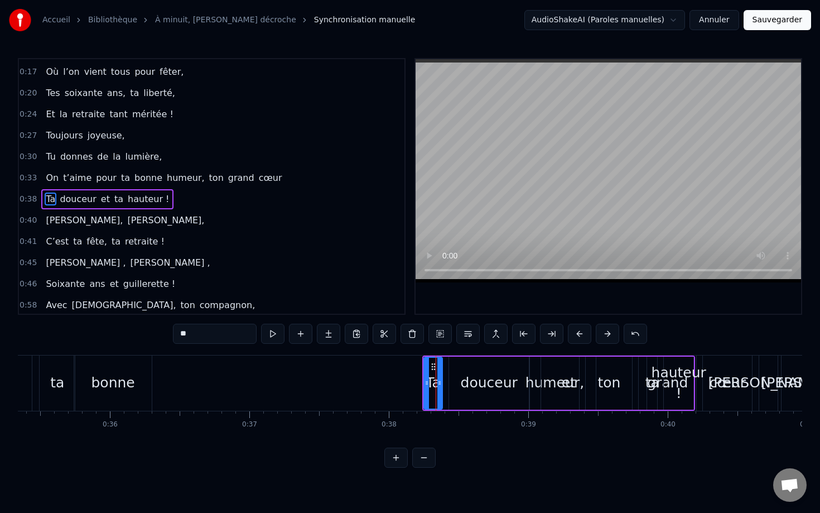
scroll to position [32, 0]
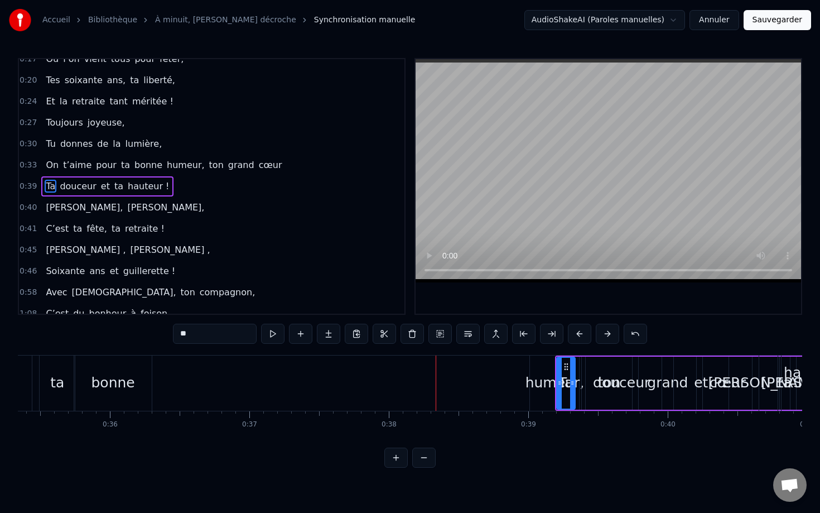
type input "*******"
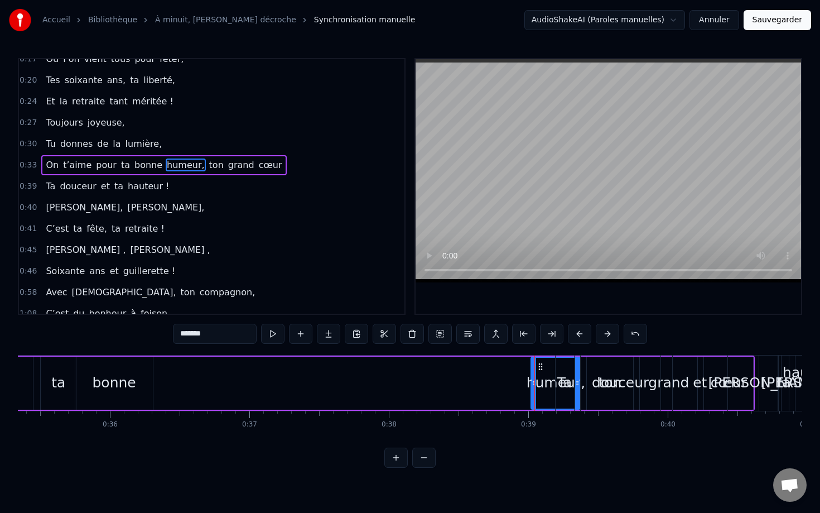
scroll to position [11, 0]
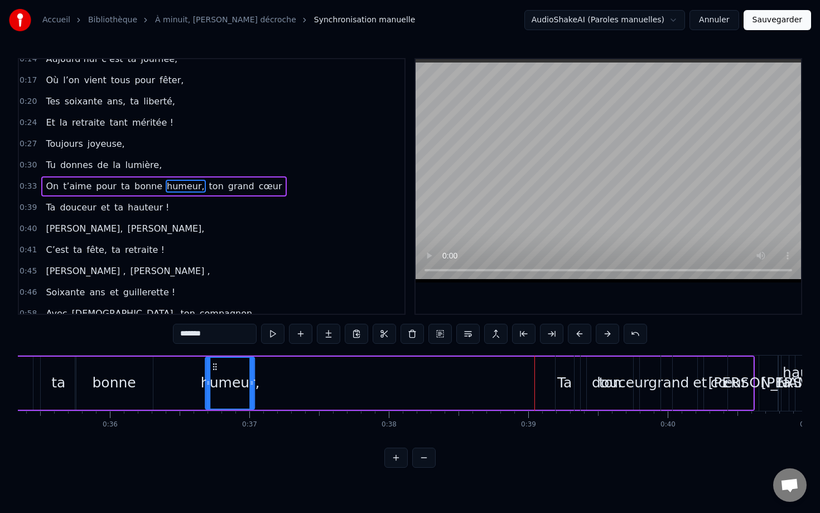
drag, startPoint x: 540, startPoint y: 367, endPoint x: 214, endPoint y: 364, distance: 325.9
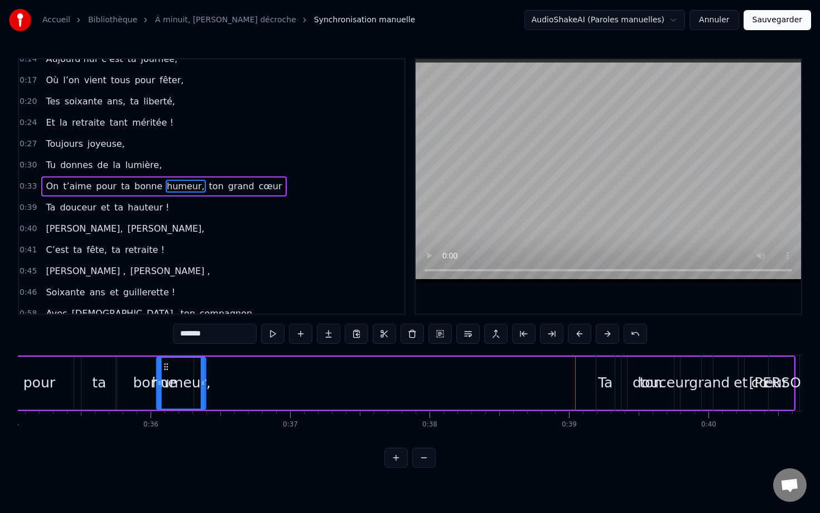
scroll to position [0, 4887]
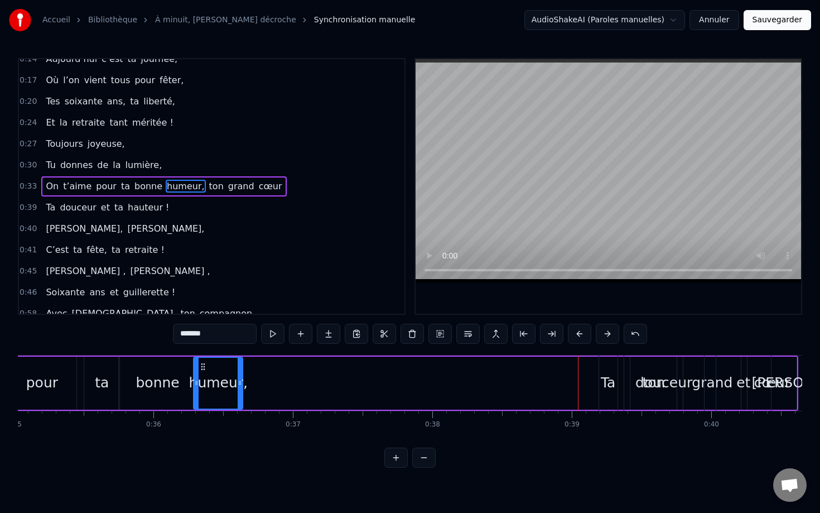
drag, startPoint x: 215, startPoint y: 364, endPoint x: 203, endPoint y: 366, distance: 12.4
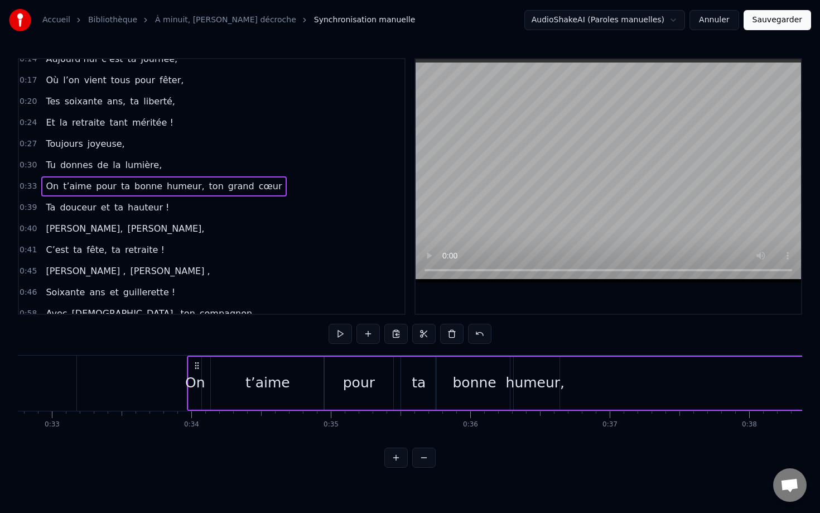
scroll to position [0, 4560]
drag, startPoint x: 206, startPoint y: 367, endPoint x: 182, endPoint y: 367, distance: 24.0
drag, startPoint x: 205, startPoint y: 364, endPoint x: 180, endPoint y: 365, distance: 25.1
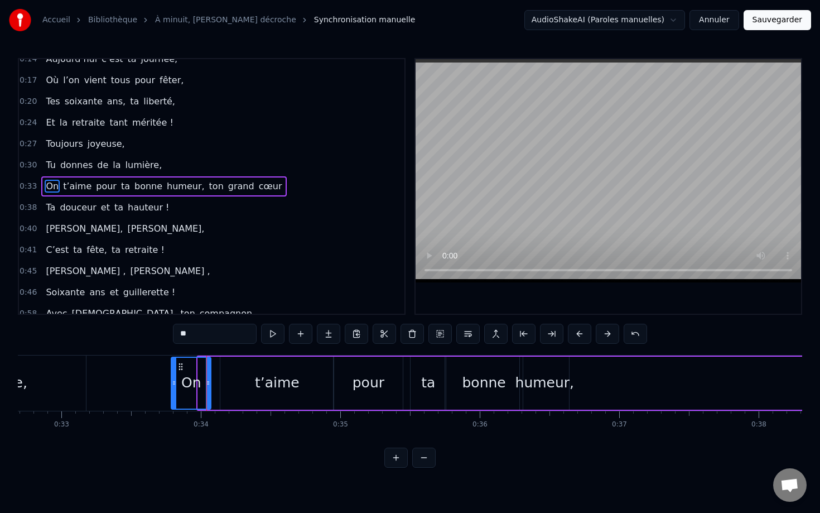
drag, startPoint x: 200, startPoint y: 385, endPoint x: 173, endPoint y: 384, distance: 26.8
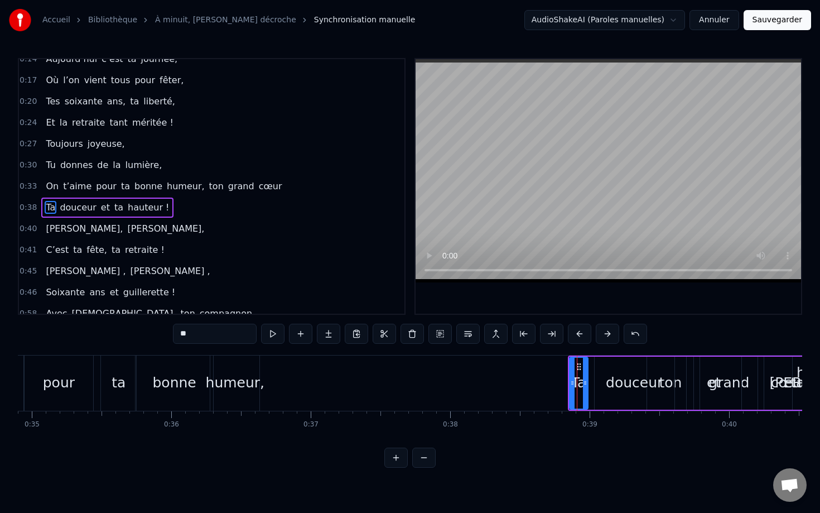
scroll to position [32, 0]
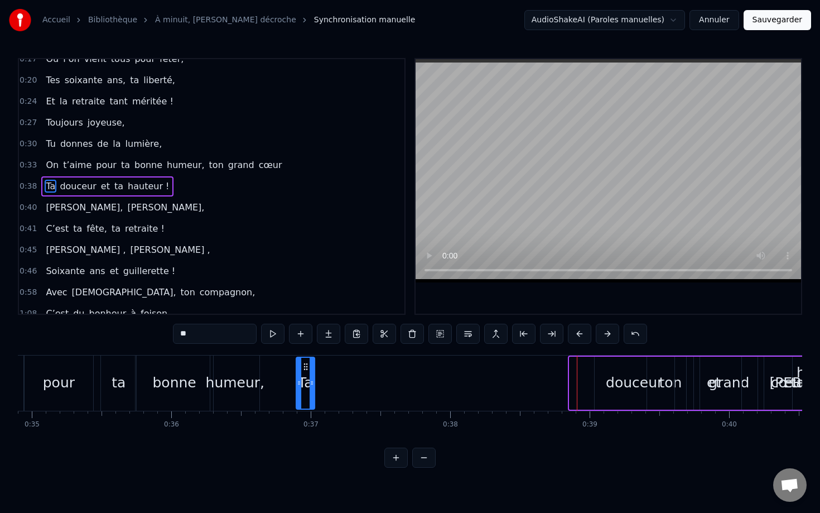
drag, startPoint x: 580, startPoint y: 368, endPoint x: 307, endPoint y: 354, distance: 272.7
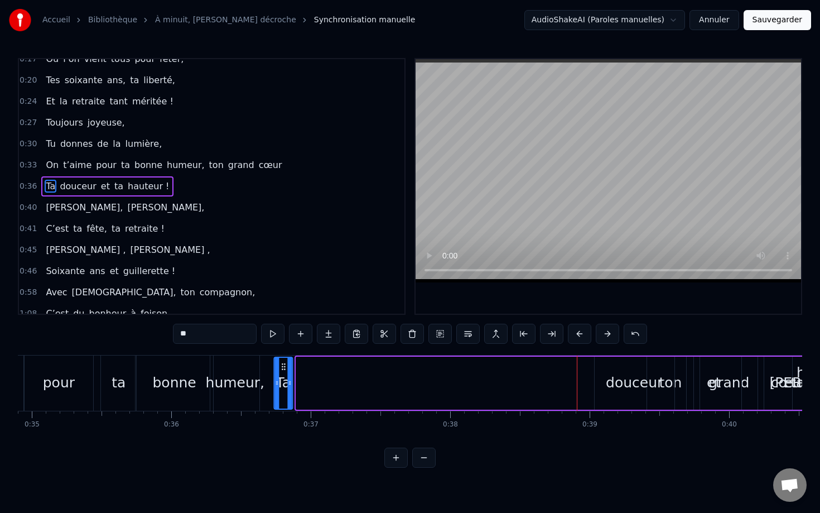
drag, startPoint x: 305, startPoint y: 364, endPoint x: 283, endPoint y: 364, distance: 21.8
type input "*******"
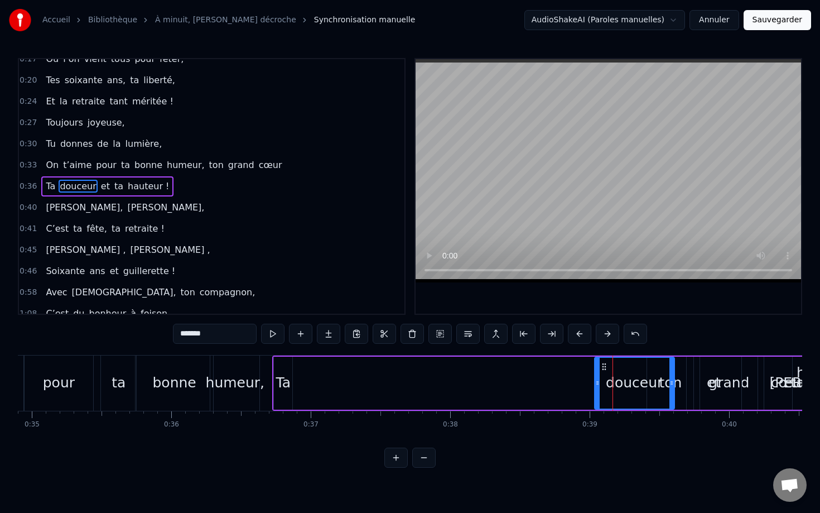
drag, startPoint x: 605, startPoint y: 371, endPoint x: 434, endPoint y: 367, distance: 170.8
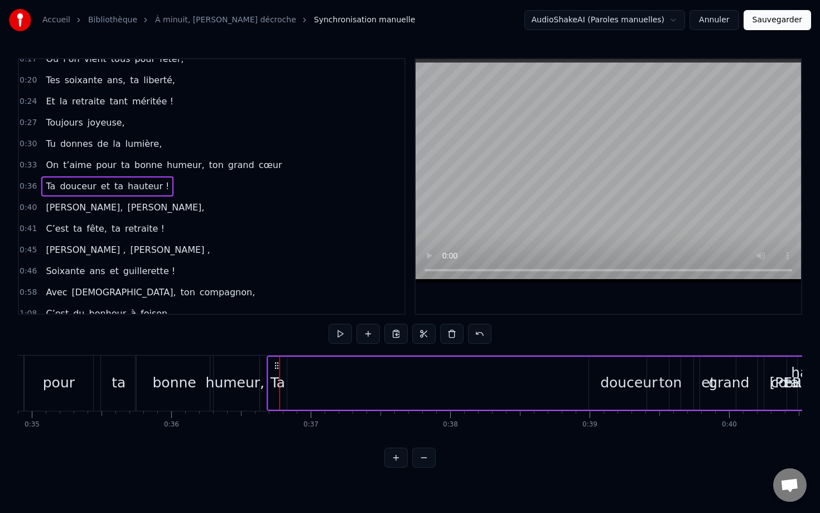
drag, startPoint x: 281, startPoint y: 367, endPoint x: 277, endPoint y: 374, distance: 8.0
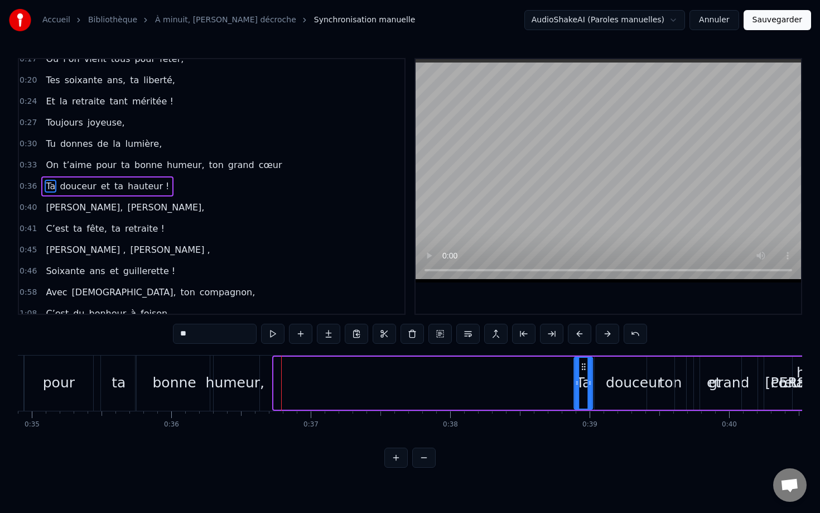
drag, startPoint x: 283, startPoint y: 367, endPoint x: 584, endPoint y: 379, distance: 301.1
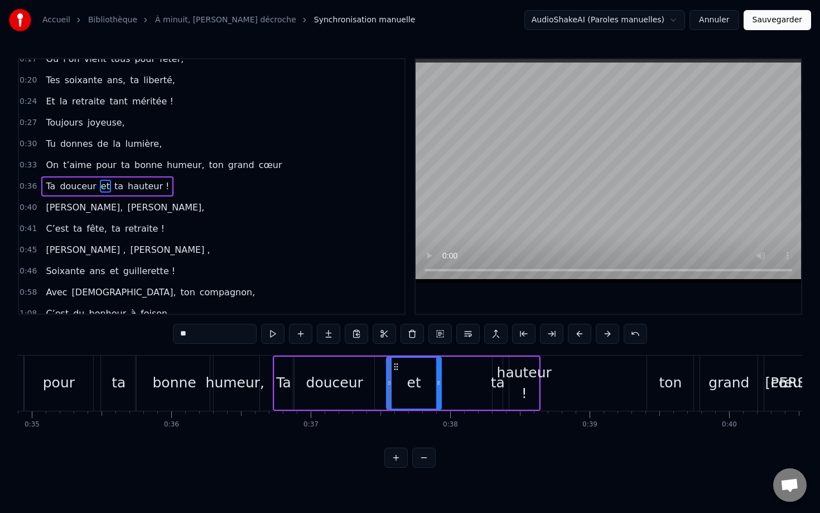
drag, startPoint x: 412, startPoint y: 387, endPoint x: 390, endPoint y: 387, distance: 22.9
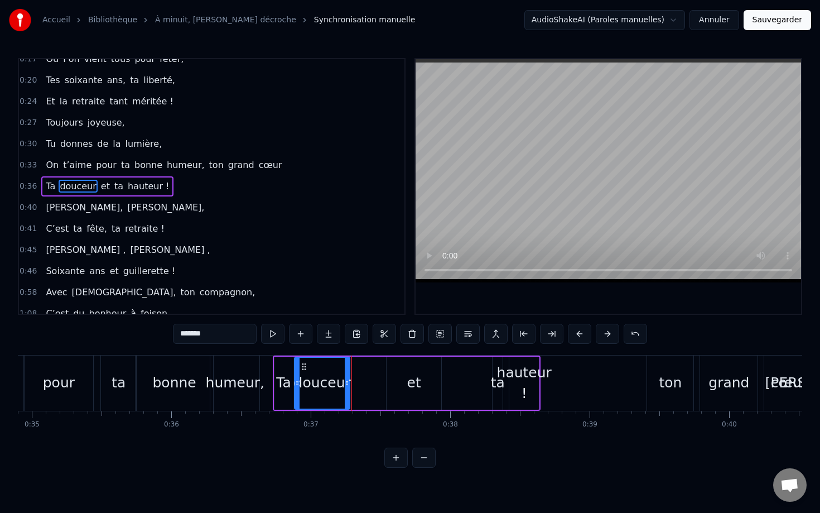
drag, startPoint x: 371, startPoint y: 383, endPoint x: 347, endPoint y: 382, distance: 24.6
type input "**"
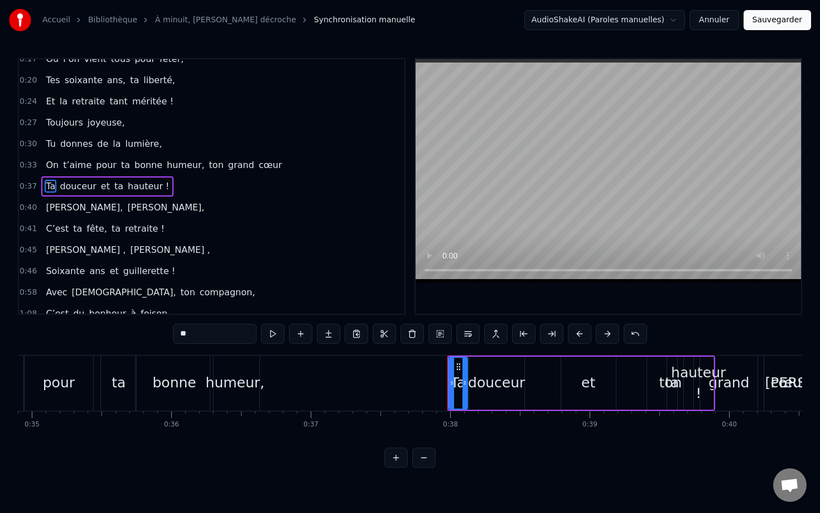
type input "***"
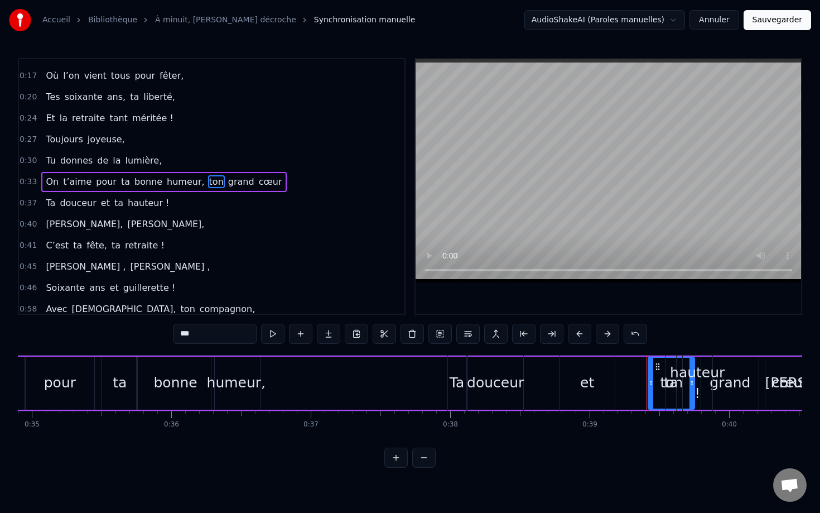
scroll to position [11, 0]
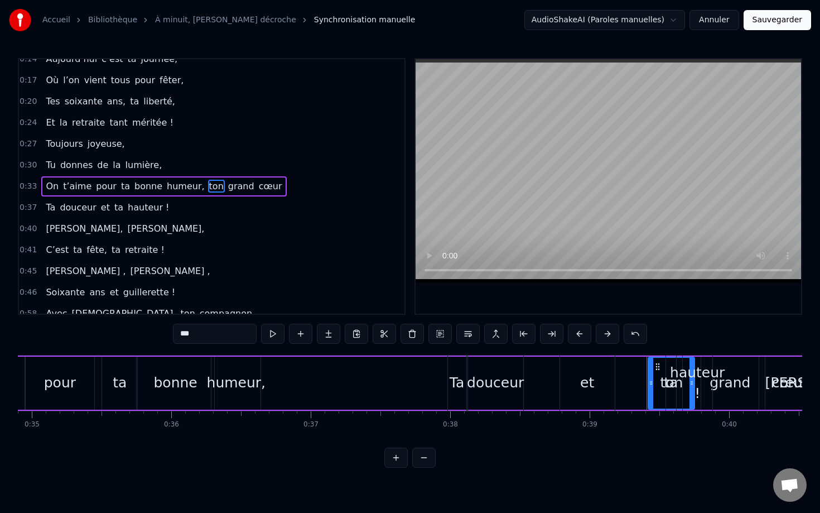
drag, startPoint x: 658, startPoint y: 368, endPoint x: 623, endPoint y: 369, distance: 35.2
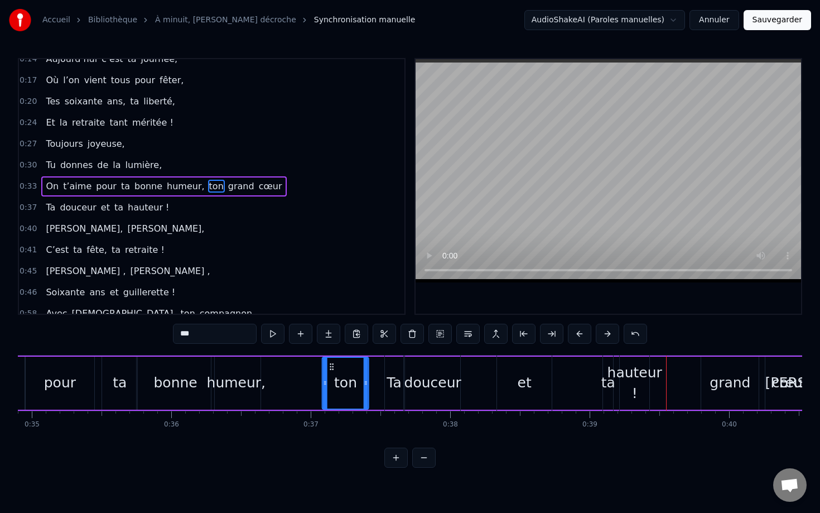
drag, startPoint x: 658, startPoint y: 367, endPoint x: 330, endPoint y: 388, distance: 328.8
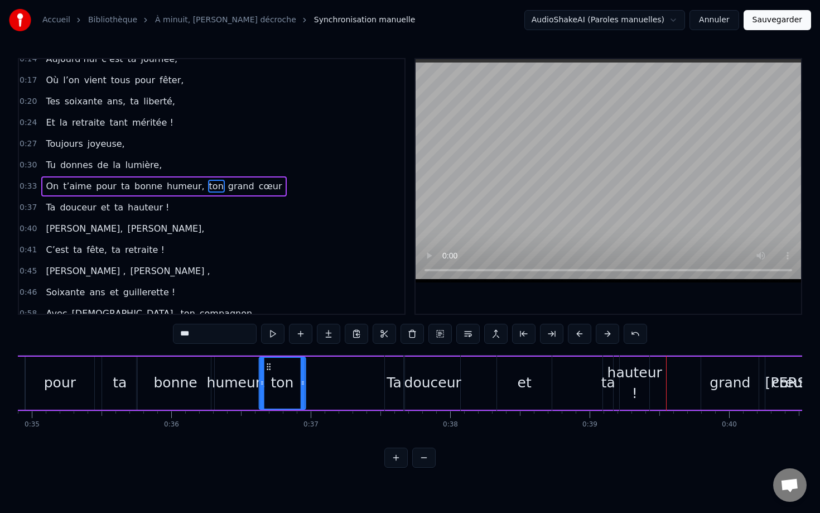
drag, startPoint x: 330, startPoint y: 369, endPoint x: 270, endPoint y: 369, distance: 60.8
drag, startPoint x: 303, startPoint y: 374, endPoint x: 289, endPoint y: 374, distance: 14.5
type input "*****"
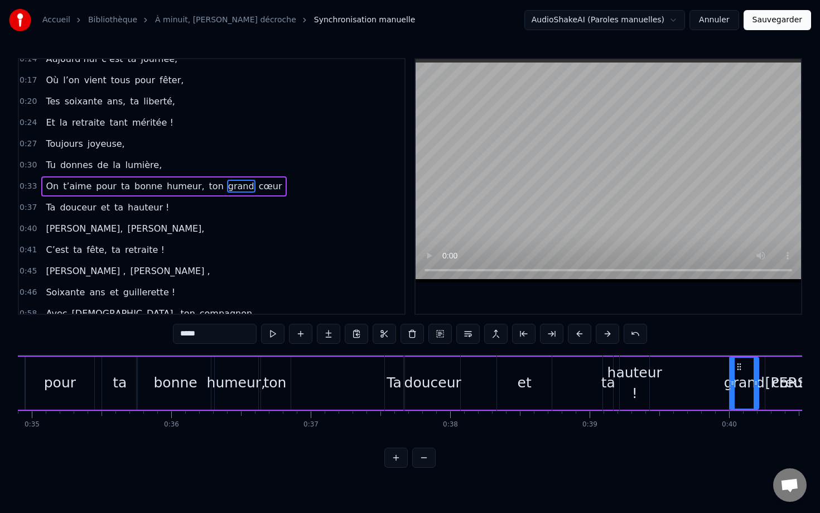
drag, startPoint x: 703, startPoint y: 374, endPoint x: 732, endPoint y: 376, distance: 28.5
drag, startPoint x: 738, startPoint y: 368, endPoint x: 394, endPoint y: 376, distance: 343.9
drag, startPoint x: 393, startPoint y: 369, endPoint x: 357, endPoint y: 371, distance: 36.9
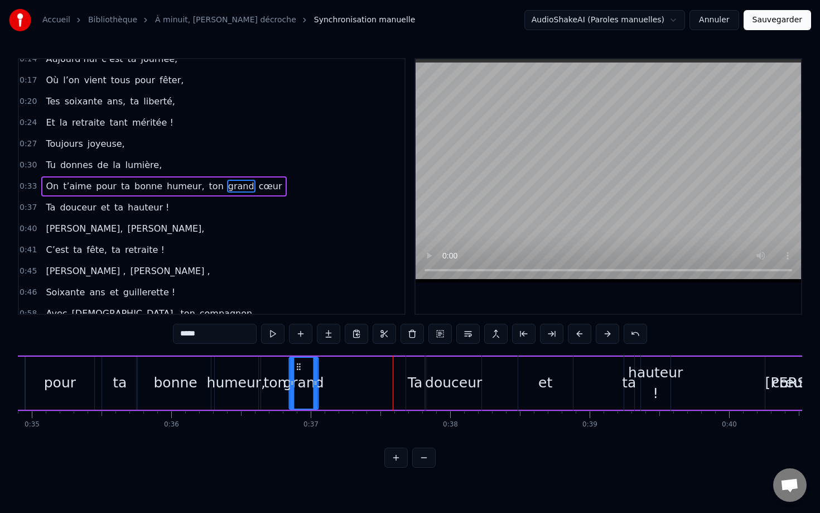
drag, startPoint x: 395, startPoint y: 365, endPoint x: 299, endPoint y: 370, distance: 96.7
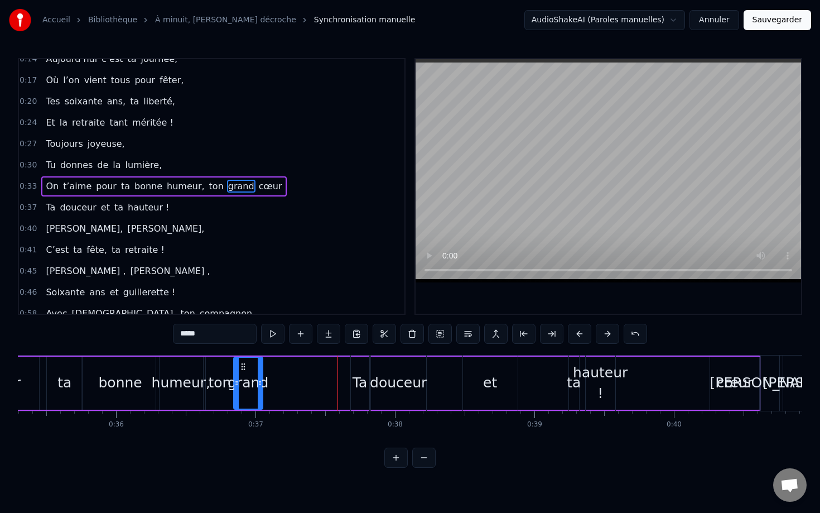
scroll to position [0, 4933]
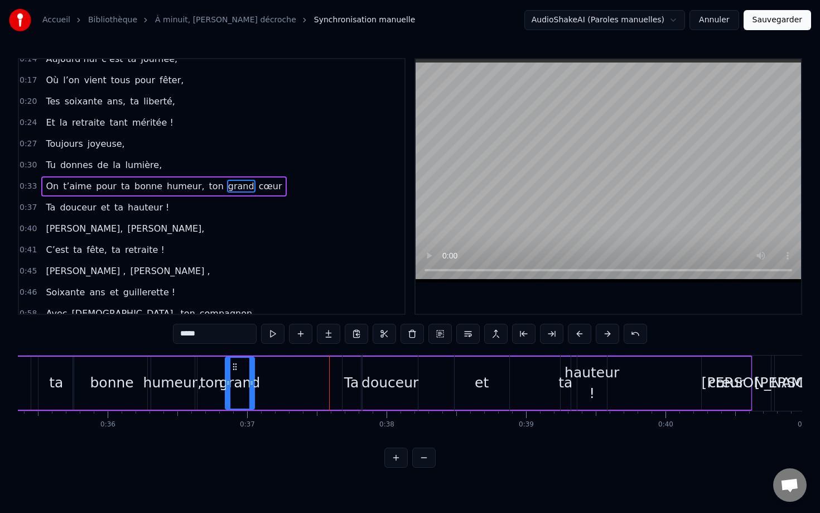
type input "****"
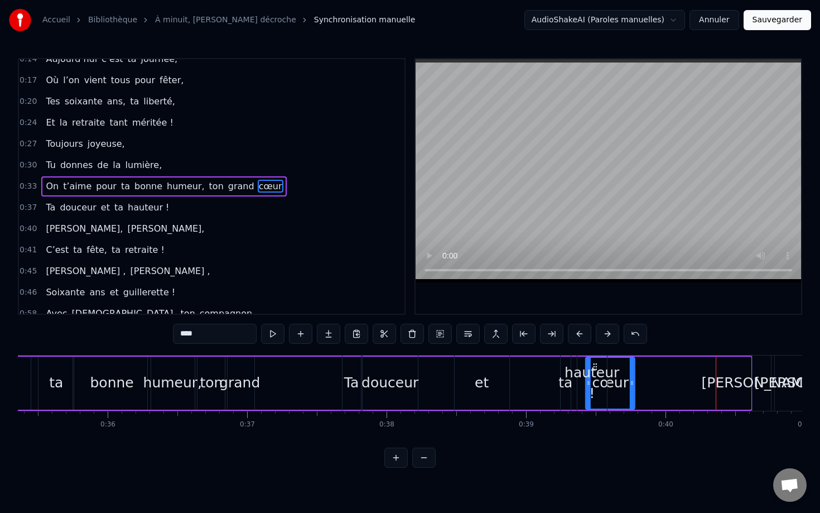
drag, startPoint x: 712, startPoint y: 366, endPoint x: 388, endPoint y: 388, distance: 324.4
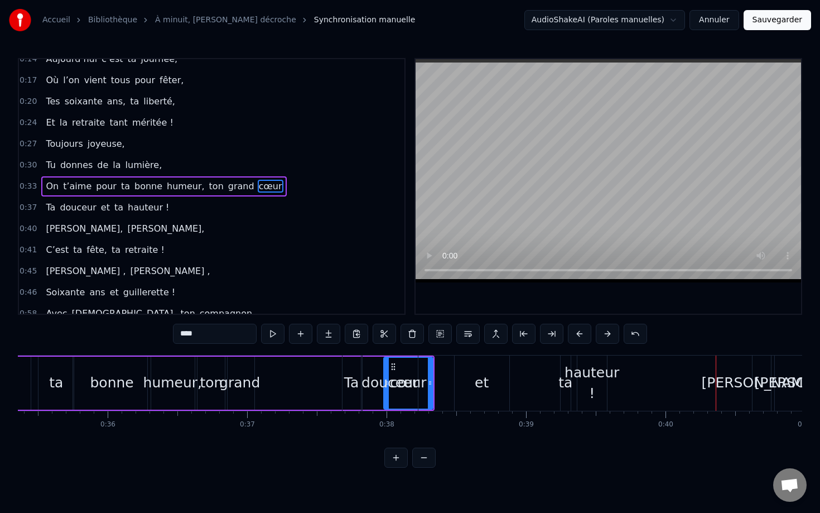
drag, startPoint x: 394, startPoint y: 367, endPoint x: 314, endPoint y: 369, distance: 79.8
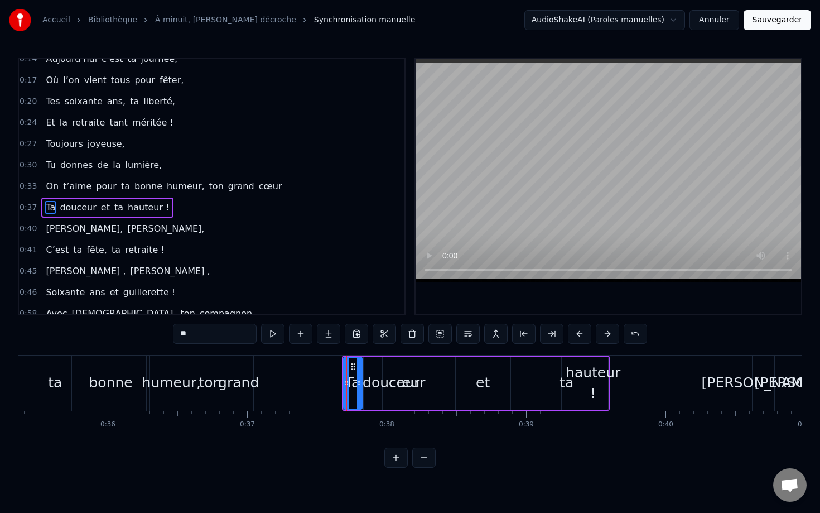
scroll to position [32, 0]
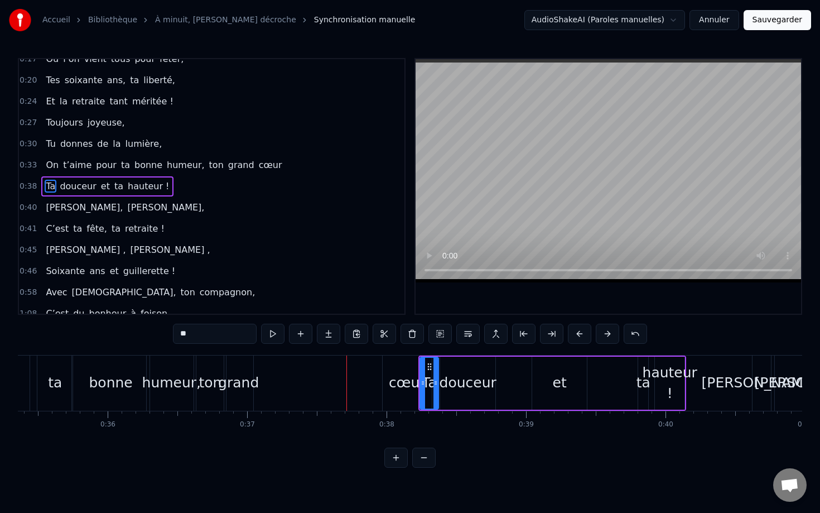
type input "****"
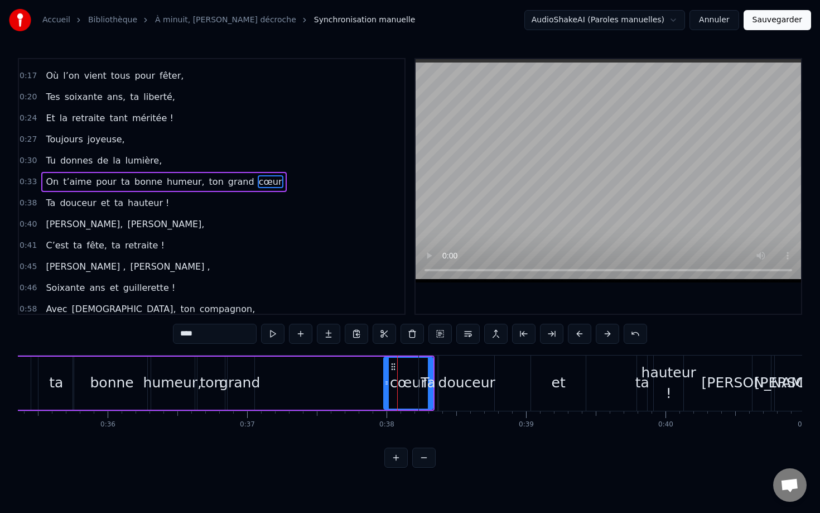
scroll to position [11, 0]
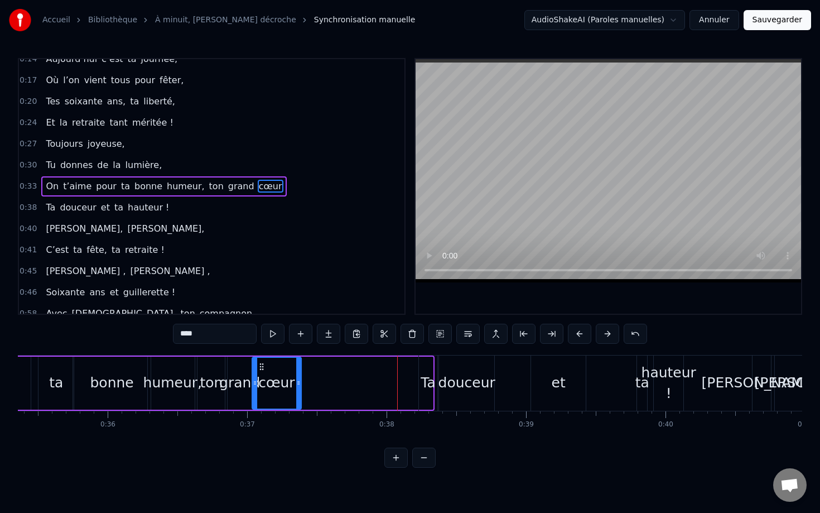
drag, startPoint x: 393, startPoint y: 365, endPoint x: 262, endPoint y: 368, distance: 131.7
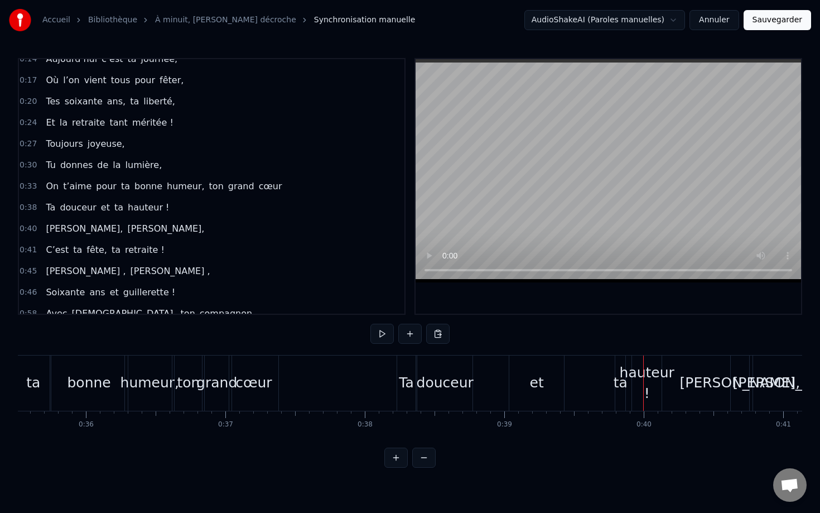
scroll to position [0, 4953]
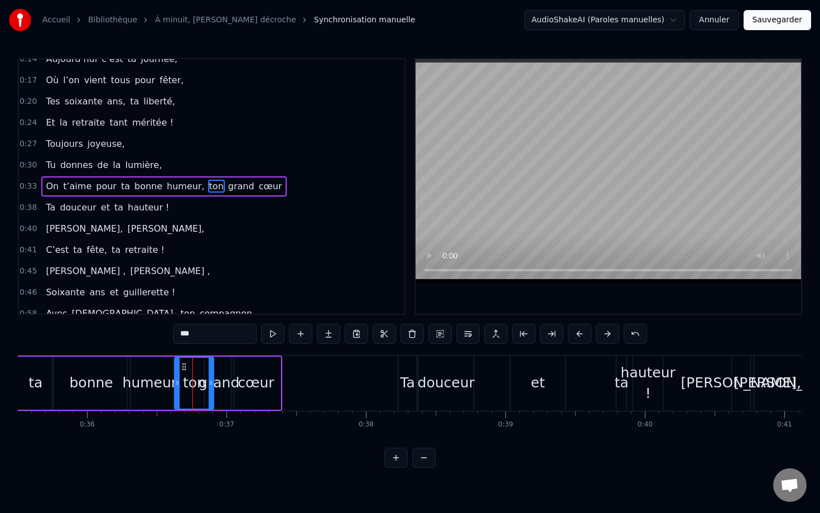
drag, startPoint x: 204, startPoint y: 371, endPoint x: 214, endPoint y: 371, distance: 10.6
drag, startPoint x: 232, startPoint y: 369, endPoint x: 259, endPoint y: 371, distance: 26.8
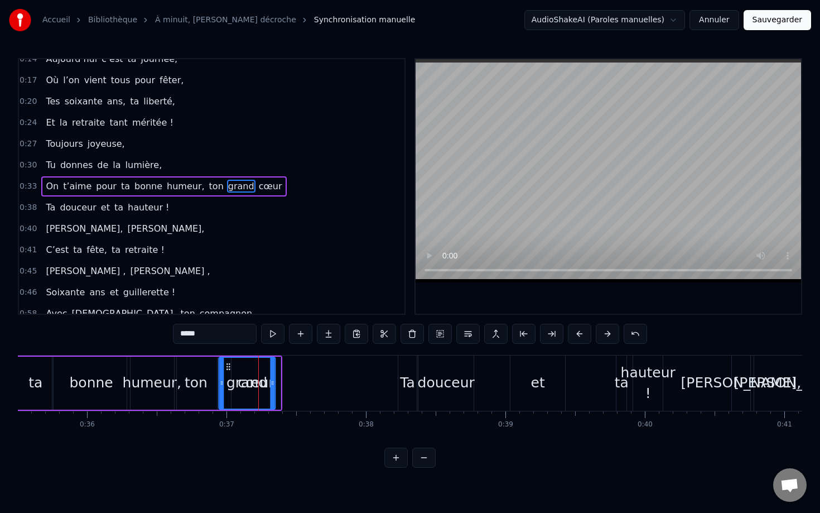
drag, startPoint x: 213, startPoint y: 367, endPoint x: 225, endPoint y: 367, distance: 11.7
type input "****"
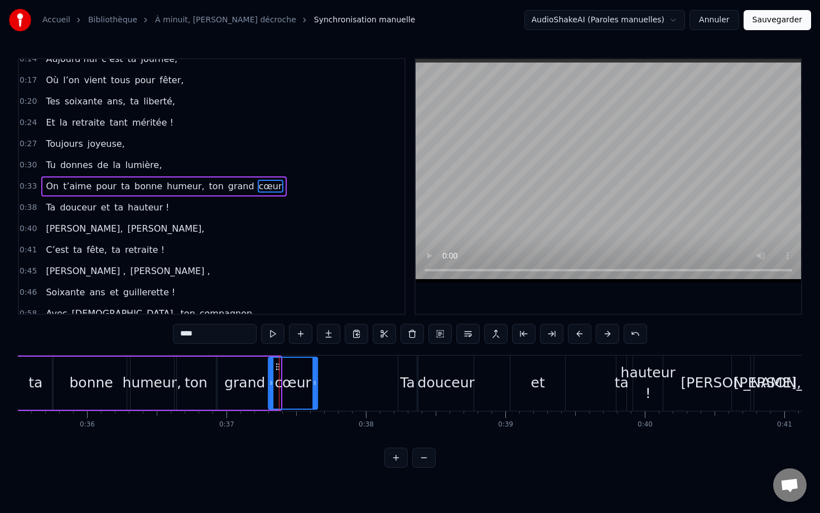
drag, startPoint x: 242, startPoint y: 370, endPoint x: 278, endPoint y: 370, distance: 36.8
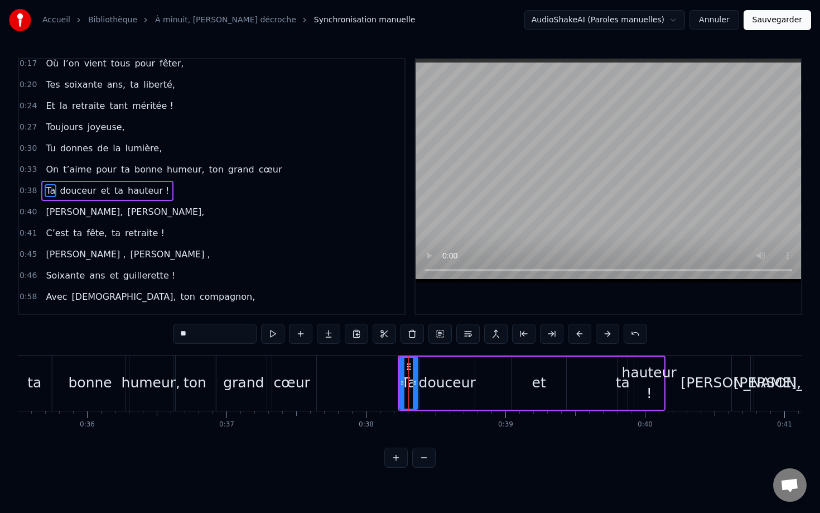
scroll to position [32, 0]
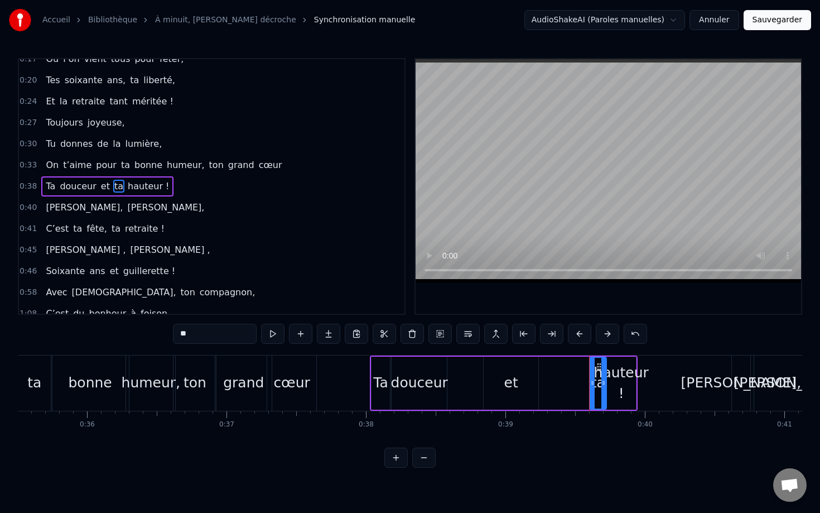
drag, startPoint x: 595, startPoint y: 372, endPoint x: 602, endPoint y: 373, distance: 6.9
drag, startPoint x: 599, startPoint y: 367, endPoint x: 554, endPoint y: 368, distance: 44.7
type input "*********"
drag, startPoint x: 617, startPoint y: 367, endPoint x: 574, endPoint y: 367, distance: 42.4
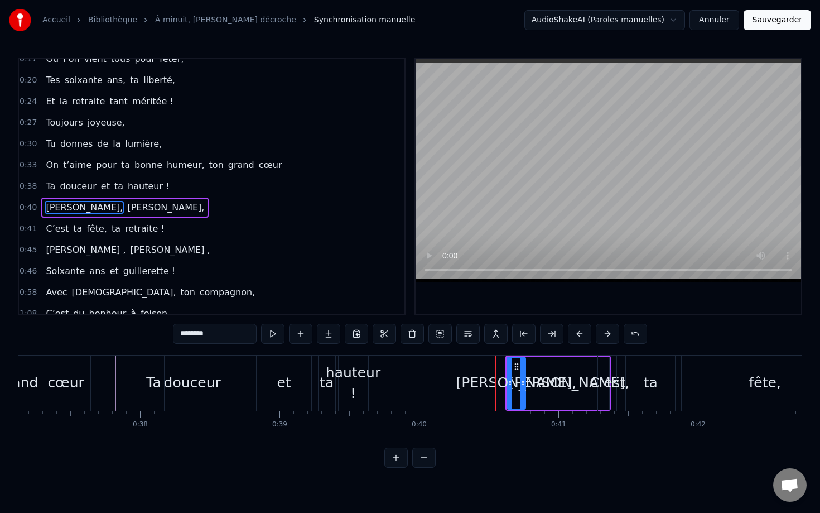
scroll to position [53, 0]
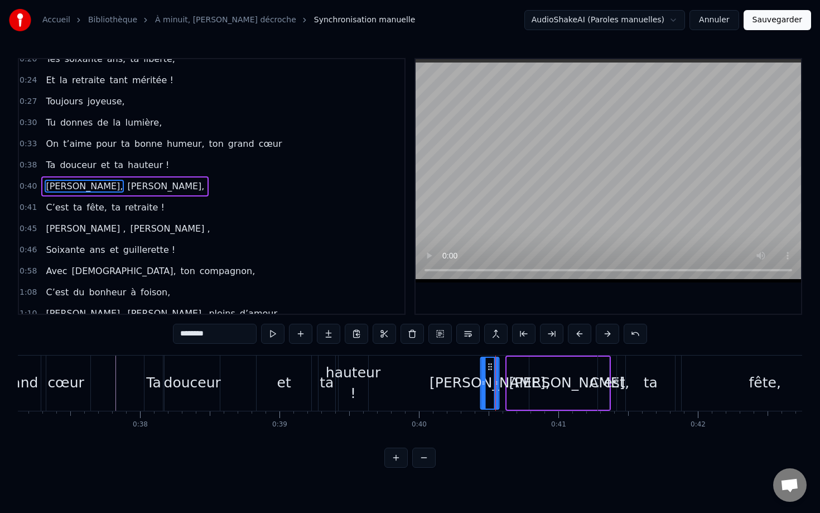
drag, startPoint x: 518, startPoint y: 364, endPoint x: 491, endPoint y: 360, distance: 27.5
type input "********"
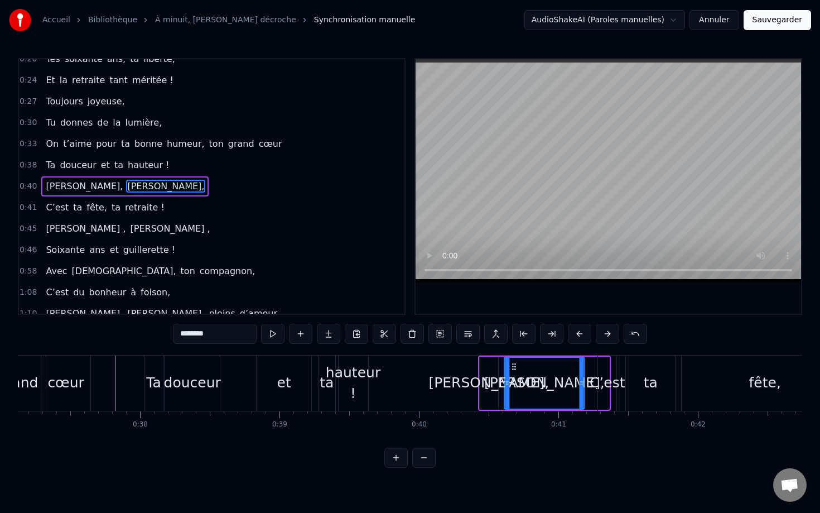
drag, startPoint x: 540, startPoint y: 367, endPoint x: 515, endPoint y: 367, distance: 24.6
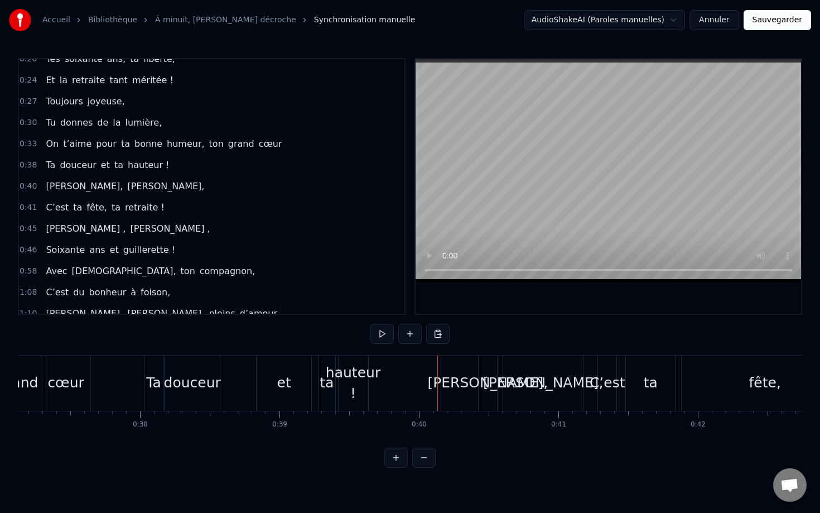
drag, startPoint x: 438, startPoint y: 363, endPoint x: 401, endPoint y: 364, distance: 36.8
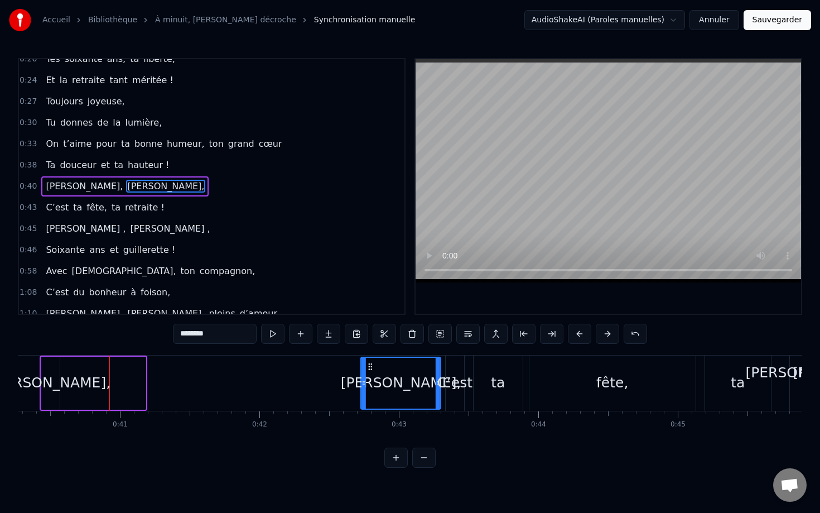
drag, startPoint x: 76, startPoint y: 369, endPoint x: 373, endPoint y: 379, distance: 297.1
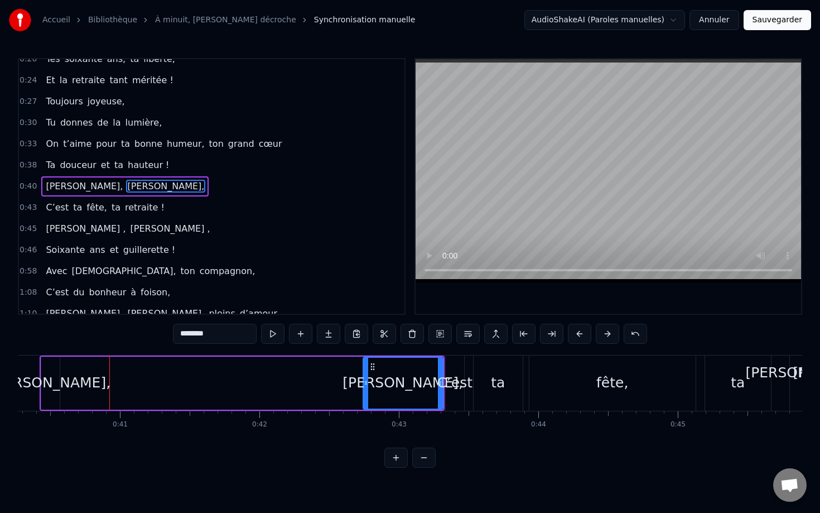
type input "********"
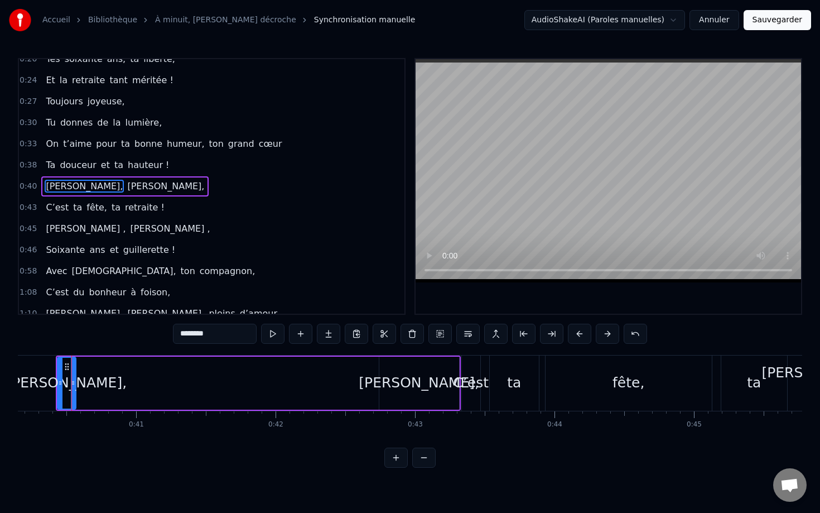
scroll to position [0, 5599]
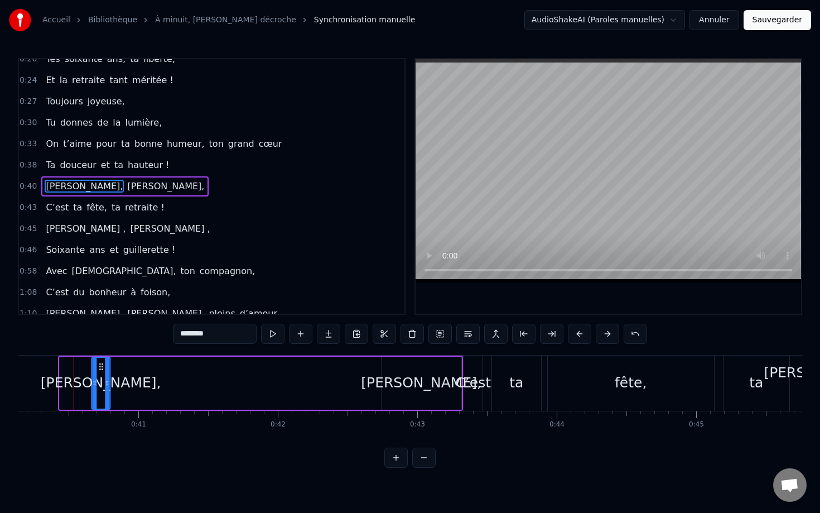
drag, startPoint x: 70, startPoint y: 368, endPoint x: 102, endPoint y: 368, distance: 32.4
drag, startPoint x: 93, startPoint y: 373, endPoint x: 44, endPoint y: 371, distance: 49.2
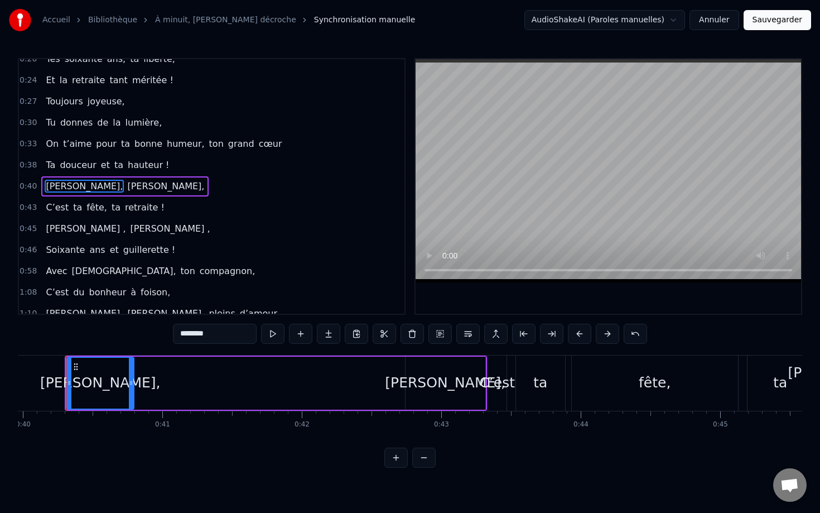
scroll to position [0, 5568]
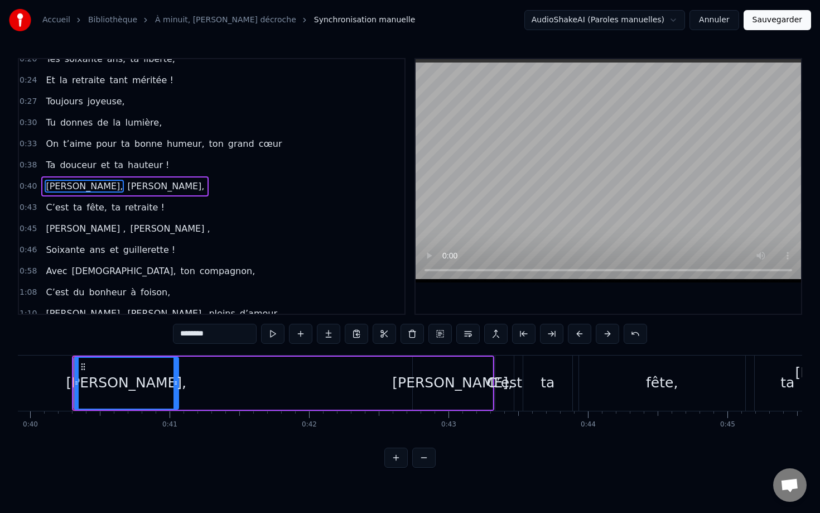
drag, startPoint x: 138, startPoint y: 378, endPoint x: 193, endPoint y: 378, distance: 54.1
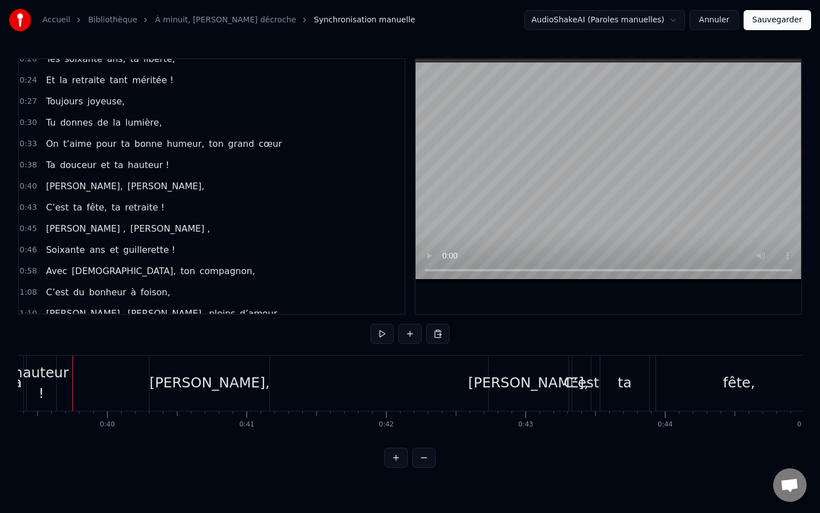
scroll to position [0, 5490]
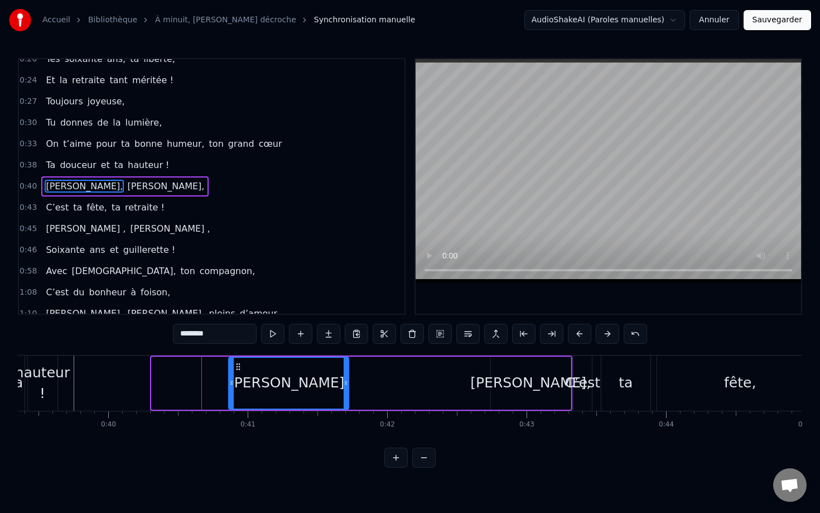
drag, startPoint x: 161, startPoint y: 368, endPoint x: 238, endPoint y: 372, distance: 77.1
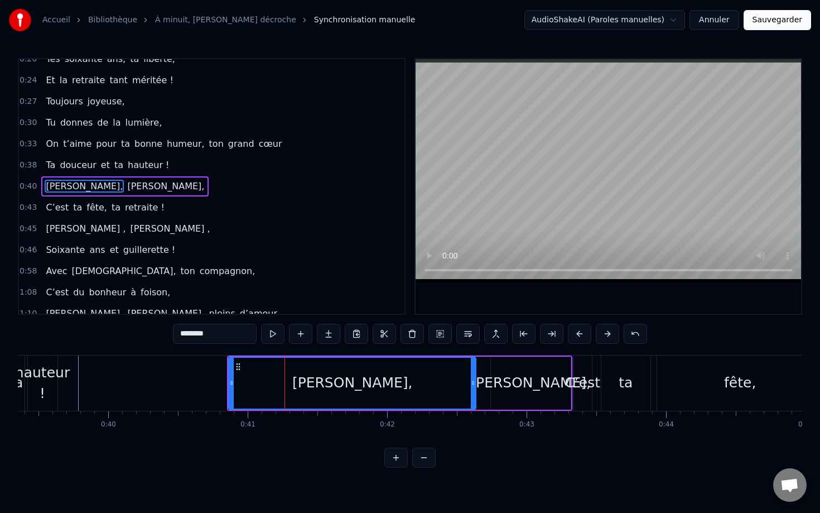
drag, startPoint x: 346, startPoint y: 381, endPoint x: 475, endPoint y: 387, distance: 129.6
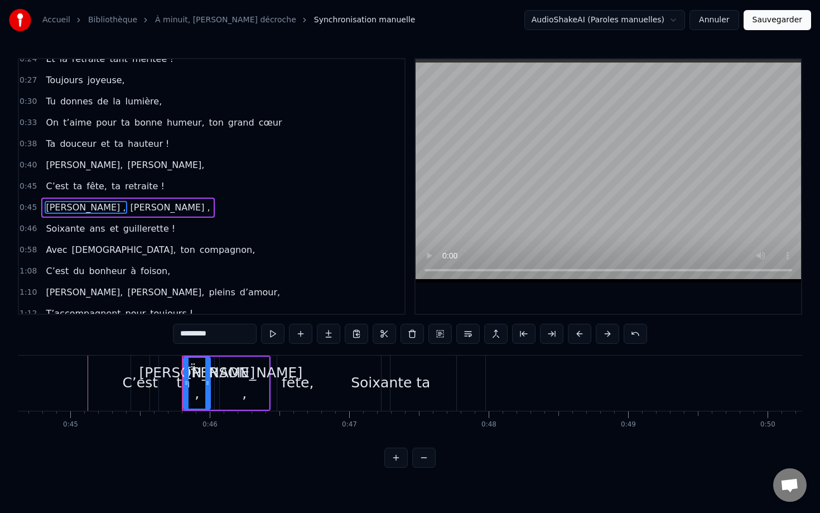
scroll to position [95, 0]
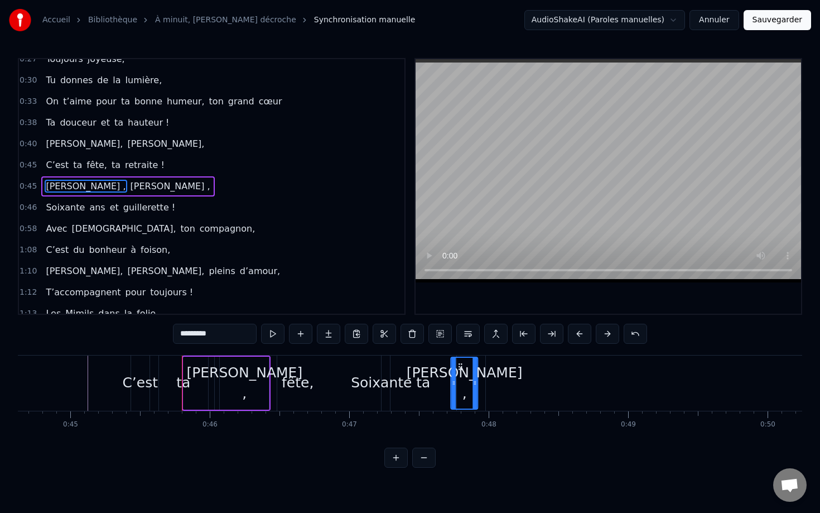
drag, startPoint x: 193, startPoint y: 366, endPoint x: 460, endPoint y: 395, distance: 268.4
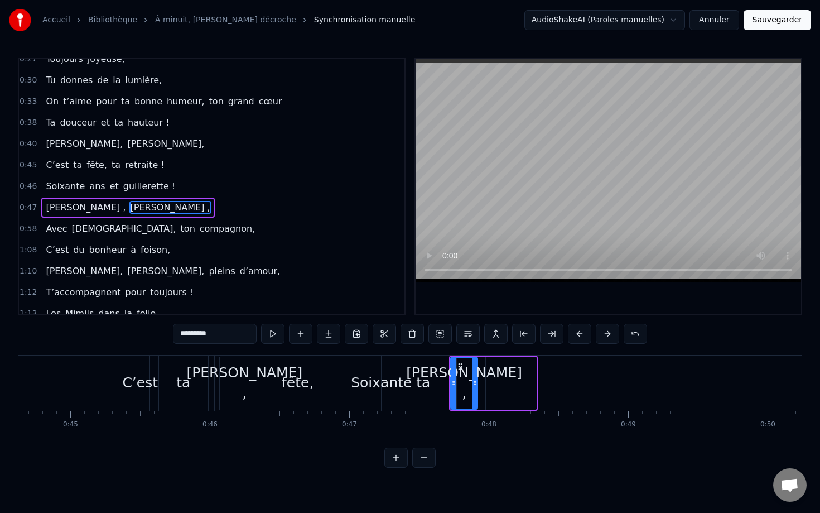
type input "*********"
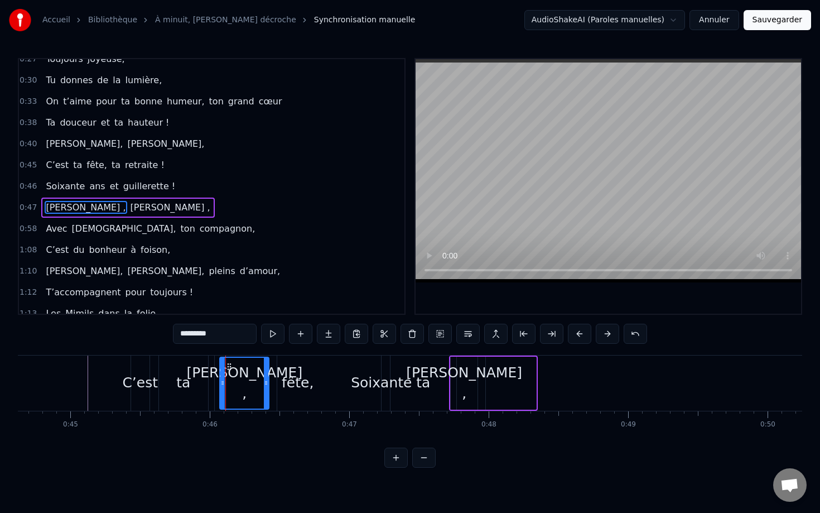
scroll to position [117, 0]
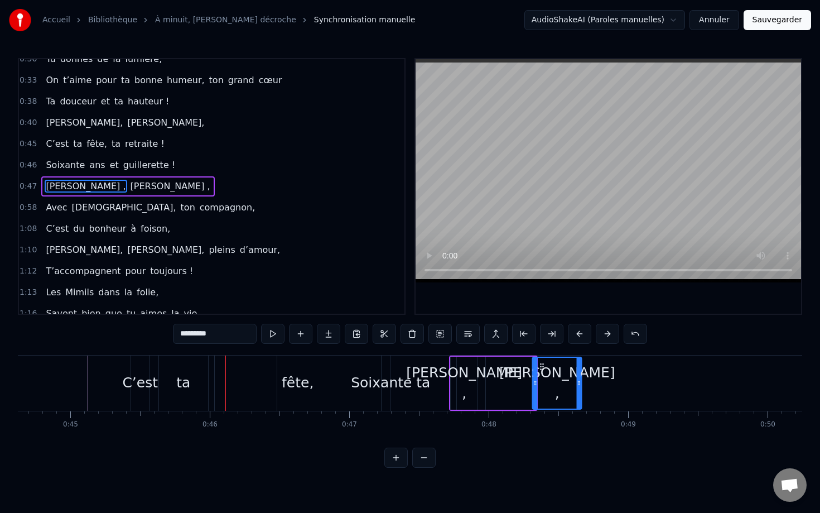
drag, startPoint x: 229, startPoint y: 365, endPoint x: 559, endPoint y: 393, distance: 331.0
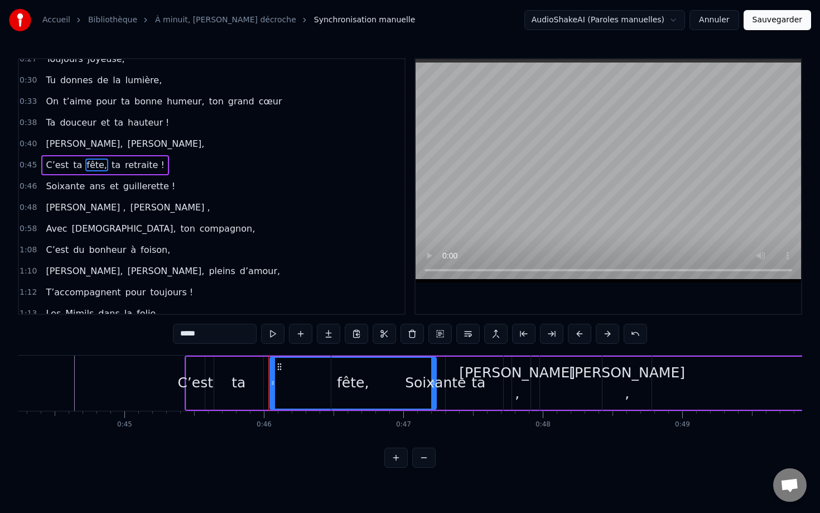
scroll to position [74, 0]
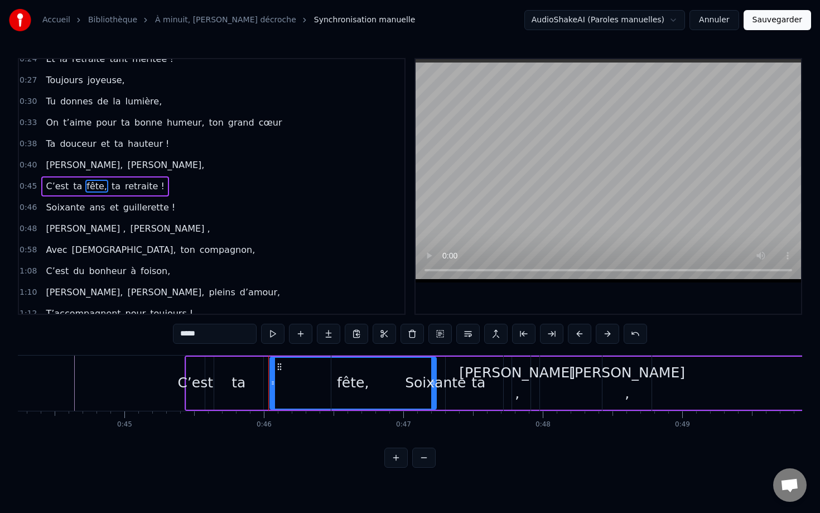
type input "**"
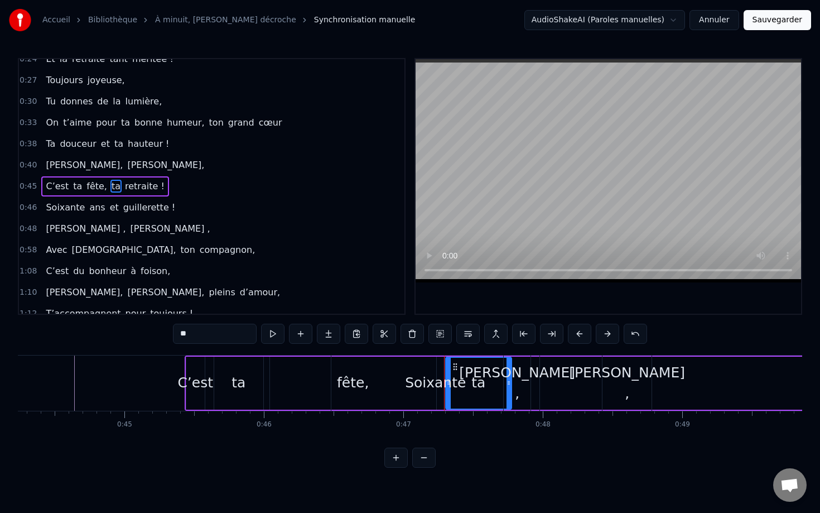
drag, startPoint x: 455, startPoint y: 365, endPoint x: 444, endPoint y: 364, distance: 11.2
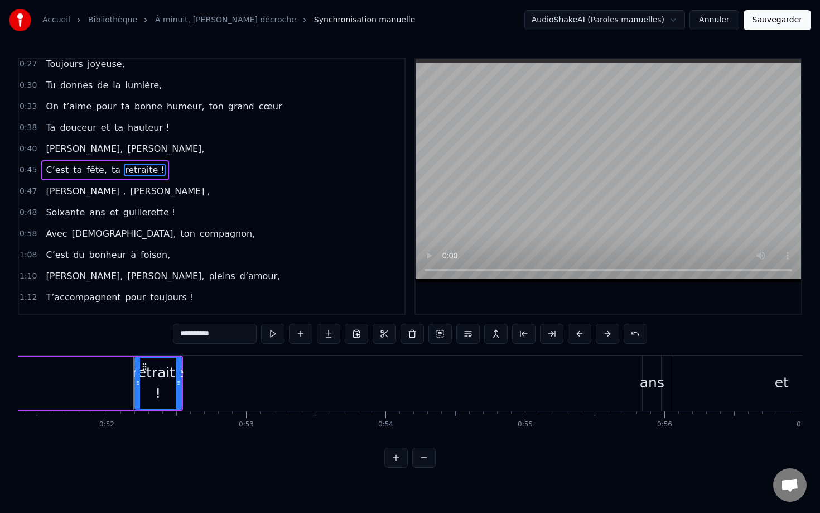
scroll to position [0, 7226]
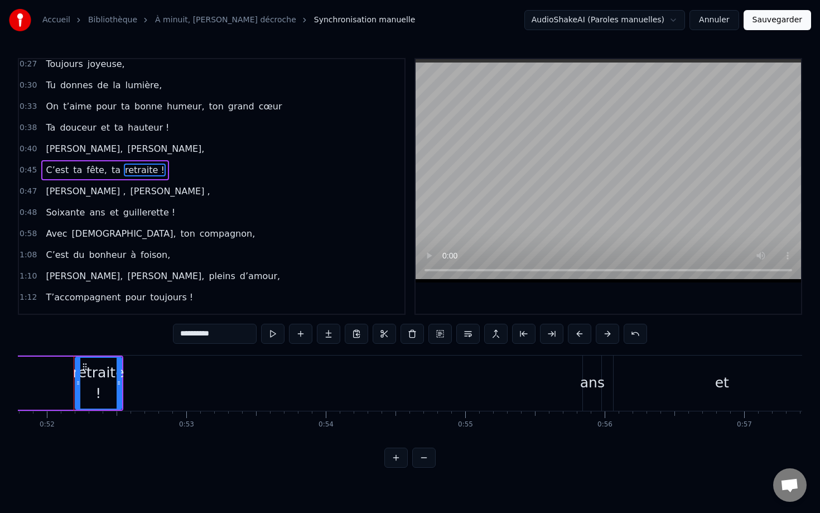
drag, startPoint x: 85, startPoint y: 366, endPoint x: 5, endPoint y: 364, distance: 79.8
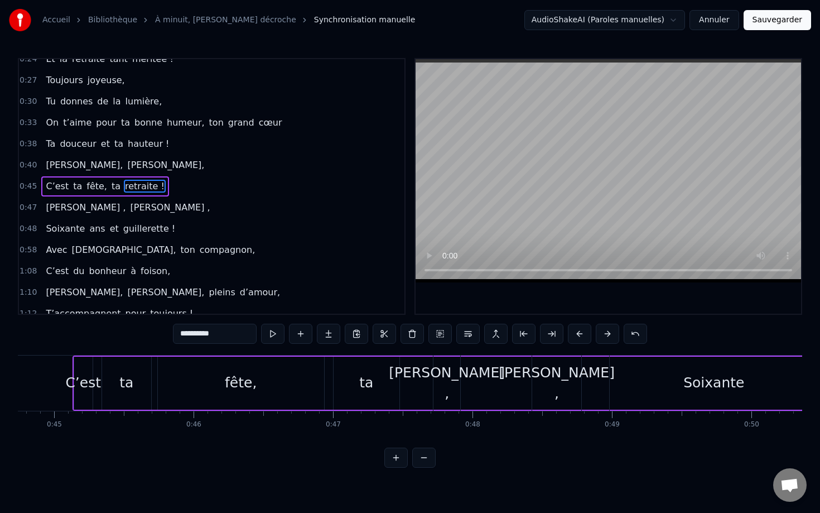
scroll to position [0, 6236]
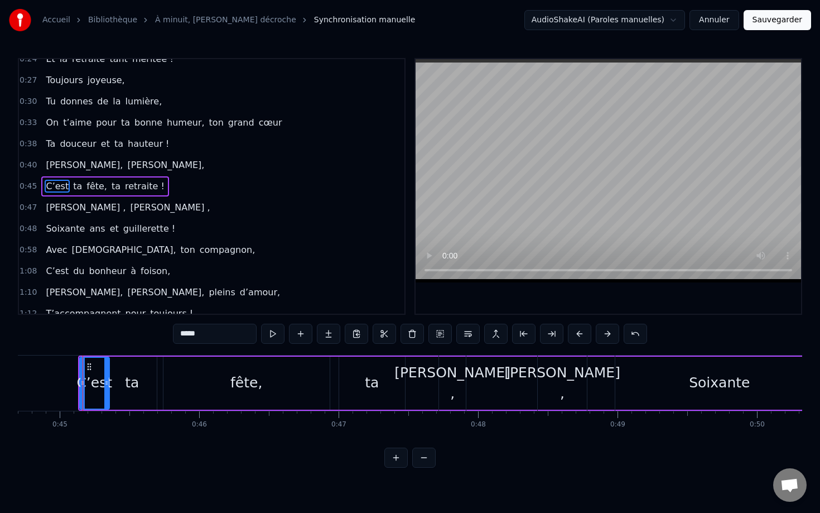
drag, startPoint x: 96, startPoint y: 369, endPoint x: 106, endPoint y: 369, distance: 10.0
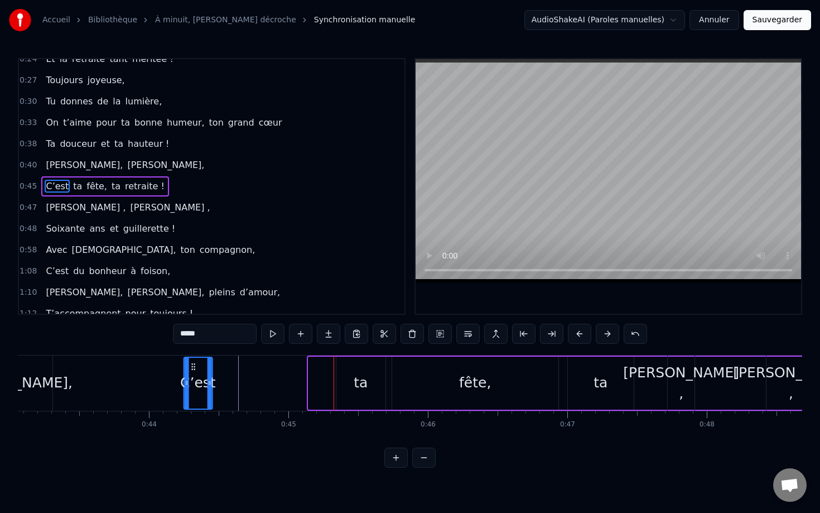
scroll to position [0, 6007]
drag, startPoint x: 89, startPoint y: 368, endPoint x: 342, endPoint y: 392, distance: 254.4
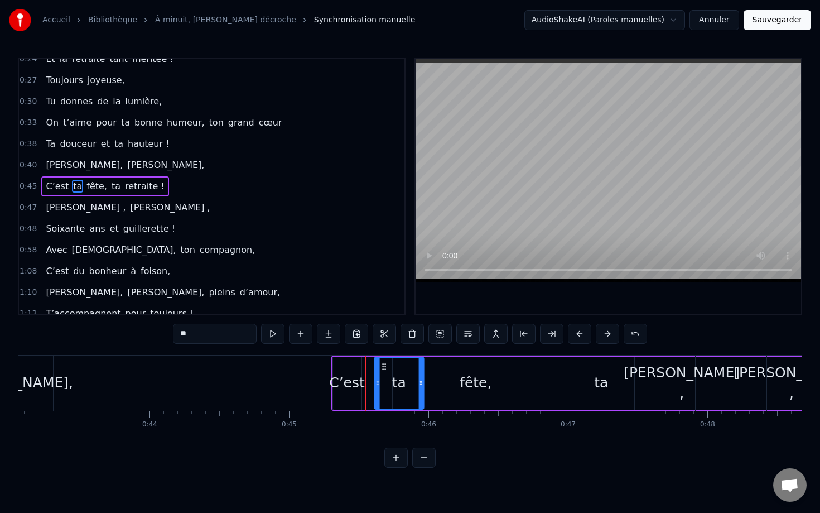
drag, startPoint x: 345, startPoint y: 368, endPoint x: 382, endPoint y: 370, distance: 37.4
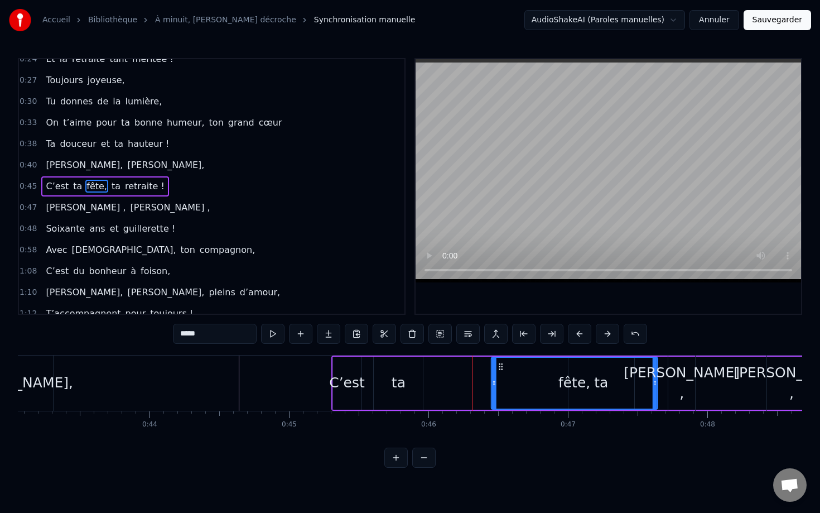
drag, startPoint x: 402, startPoint y: 367, endPoint x: 503, endPoint y: 374, distance: 101.8
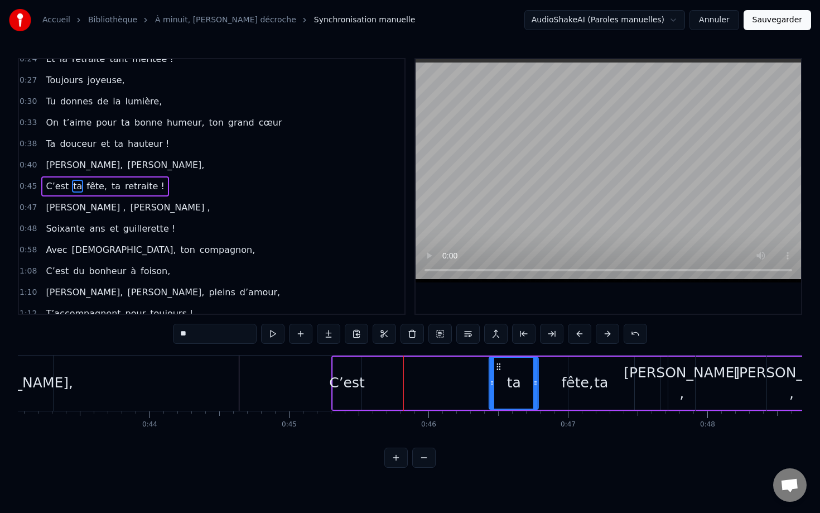
drag, startPoint x: 383, startPoint y: 367, endPoint x: 499, endPoint y: 372, distance: 116.2
type input "*****"
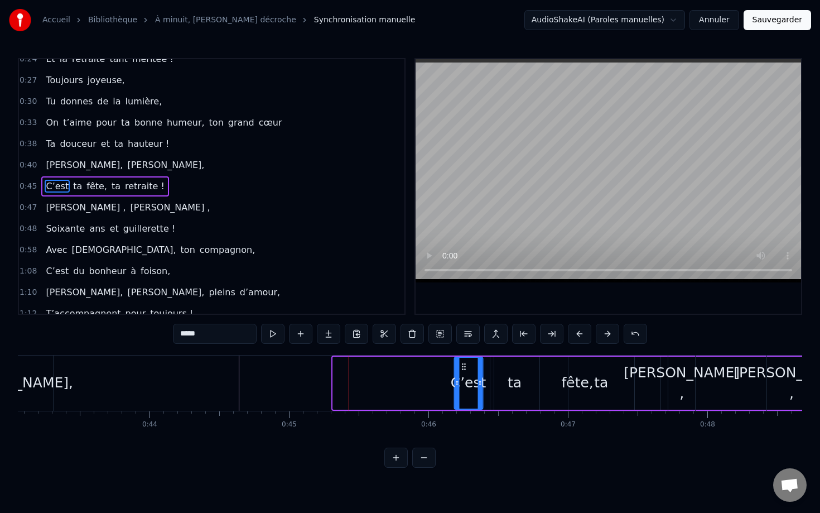
drag, startPoint x: 342, startPoint y: 369, endPoint x: 465, endPoint y: 375, distance: 122.9
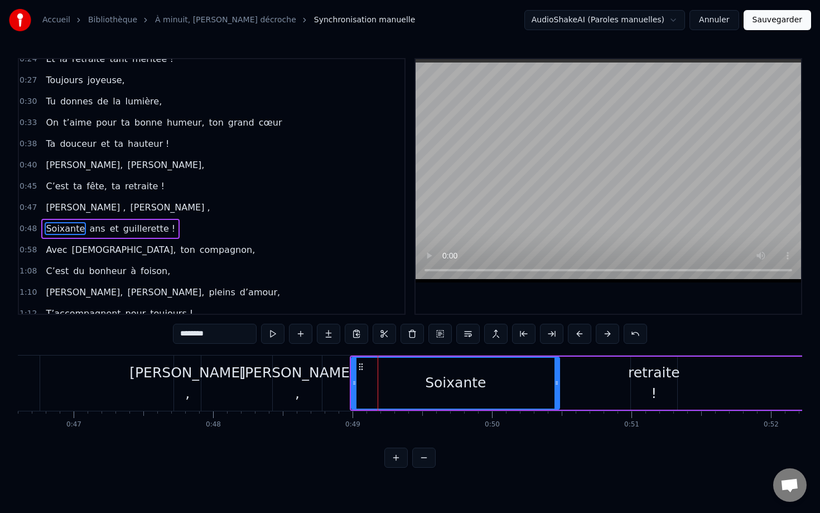
scroll to position [117, 0]
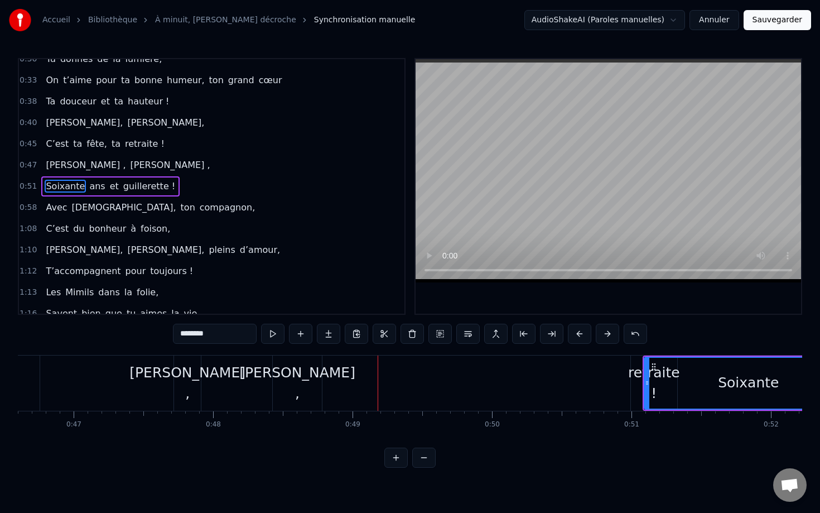
type input "**********"
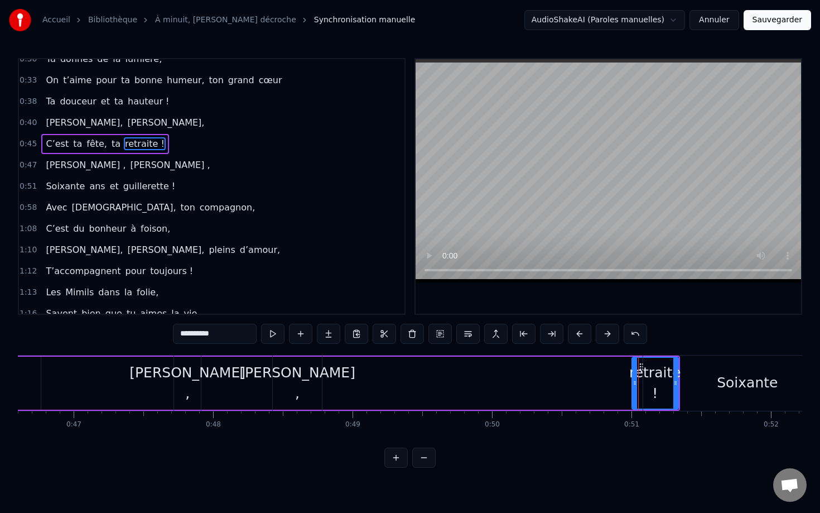
scroll to position [74, 0]
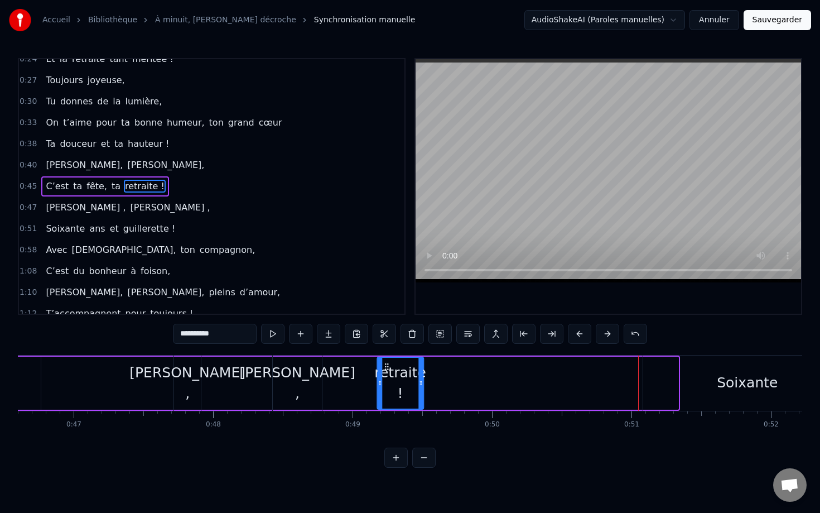
drag, startPoint x: 641, startPoint y: 367, endPoint x: 388, endPoint y: 365, distance: 252.8
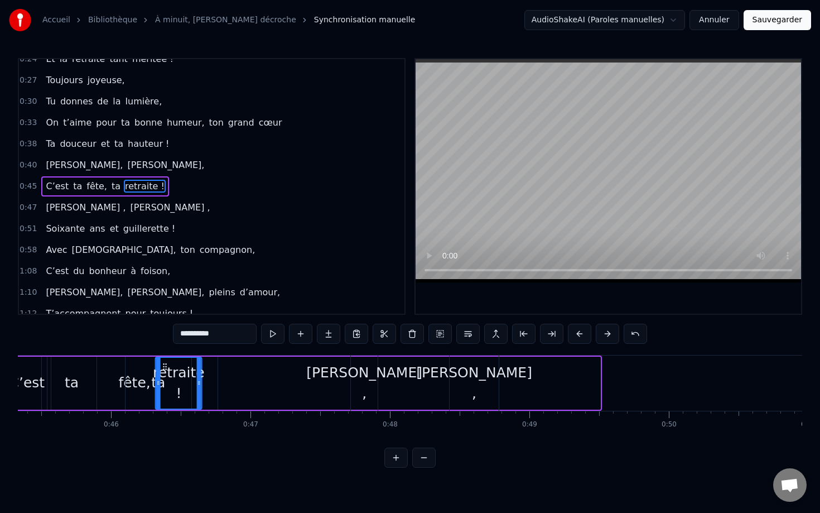
scroll to position [0, 6318]
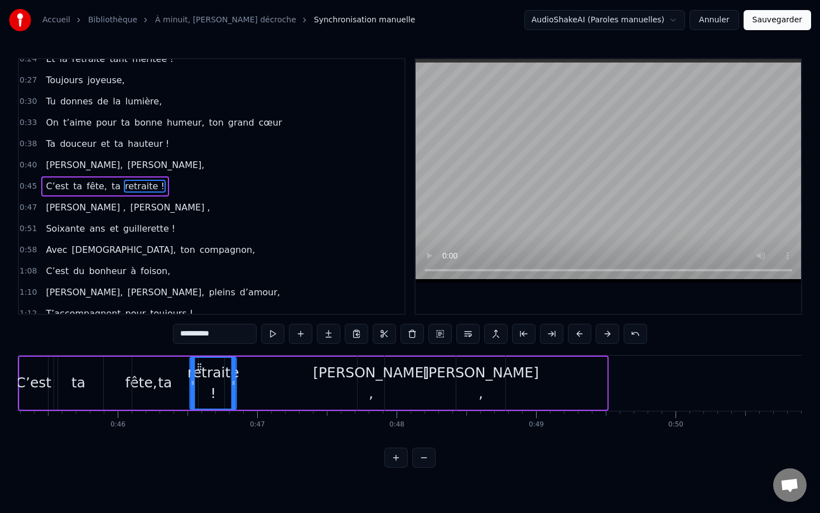
drag, startPoint x: 387, startPoint y: 366, endPoint x: 200, endPoint y: 347, distance: 188.5
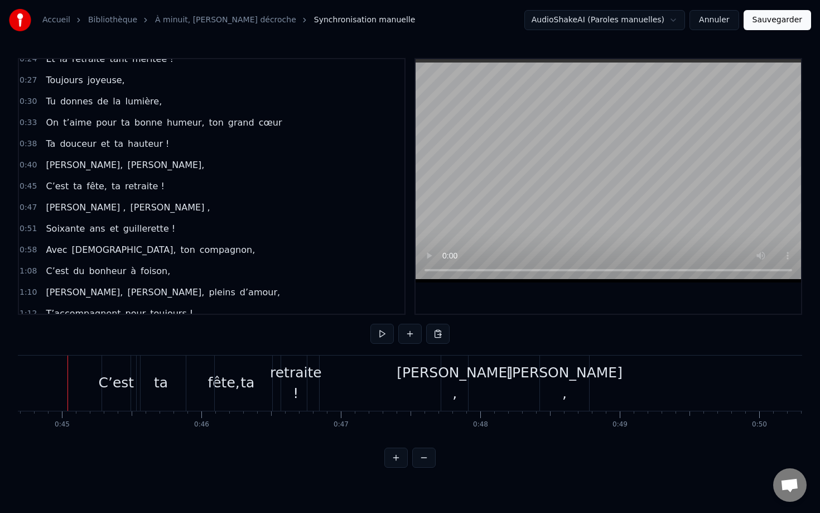
scroll to position [0, 6228]
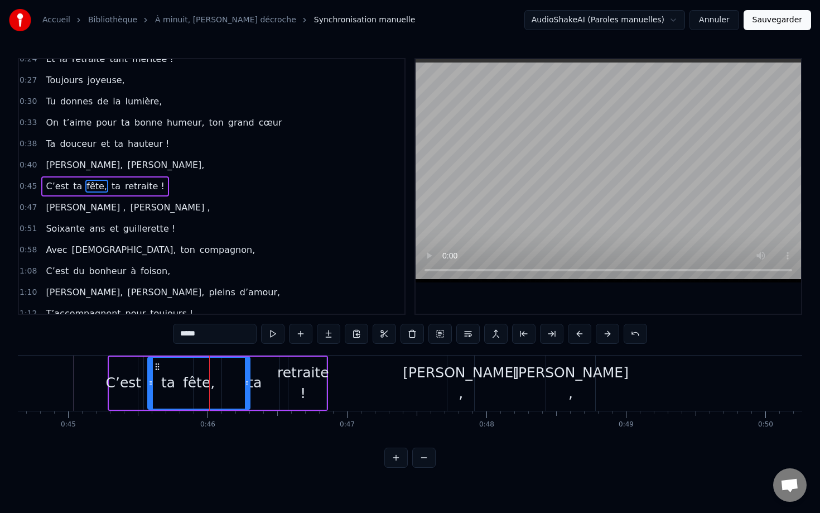
drag, startPoint x: 311, startPoint y: 374, endPoint x: 247, endPoint y: 373, distance: 64.2
drag, startPoint x: 247, startPoint y: 383, endPoint x: 215, endPoint y: 382, distance: 32.4
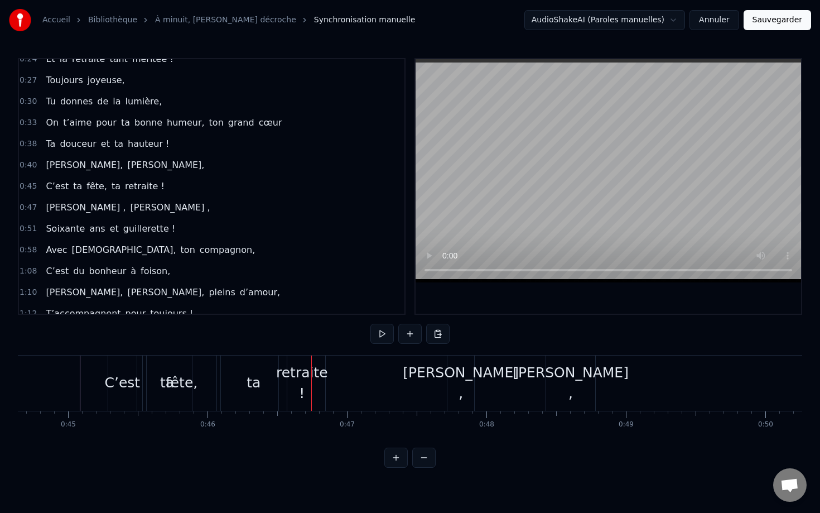
scroll to position [0, 6224]
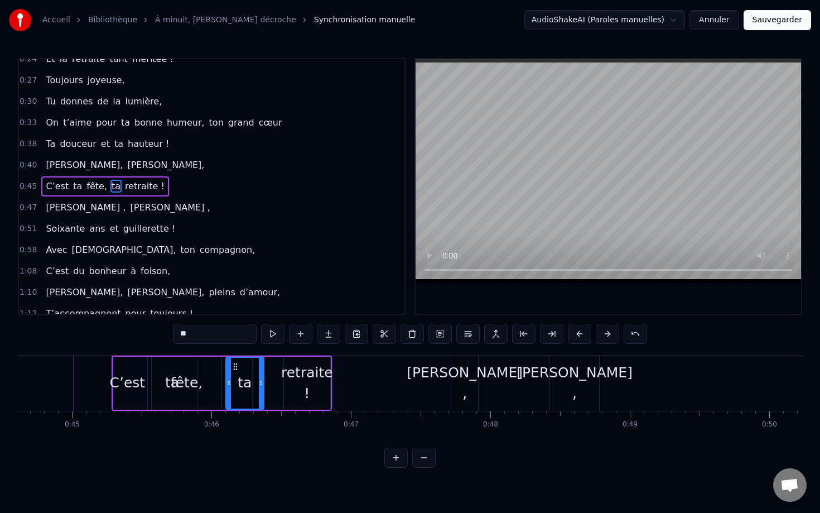
drag, startPoint x: 289, startPoint y: 379, endPoint x: 261, endPoint y: 378, distance: 27.9
drag, startPoint x: 307, startPoint y: 374, endPoint x: 278, endPoint y: 374, distance: 29.0
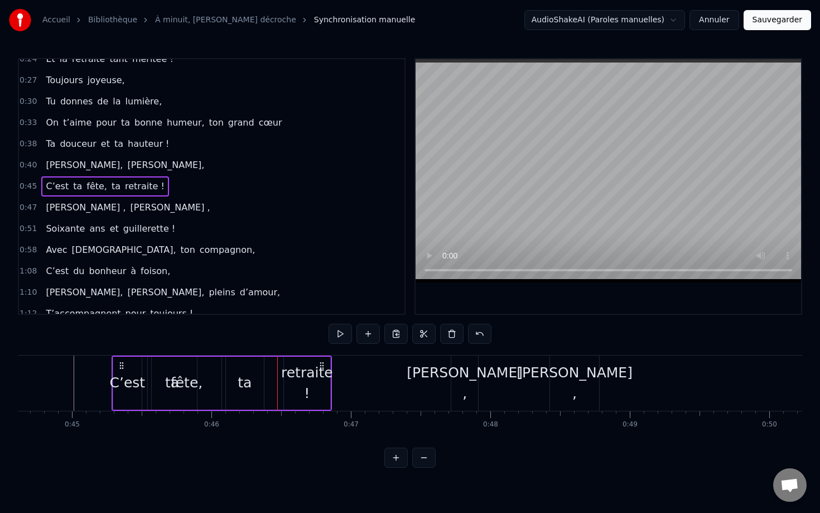
drag, startPoint x: 304, startPoint y: 373, endPoint x: 279, endPoint y: 373, distance: 25.1
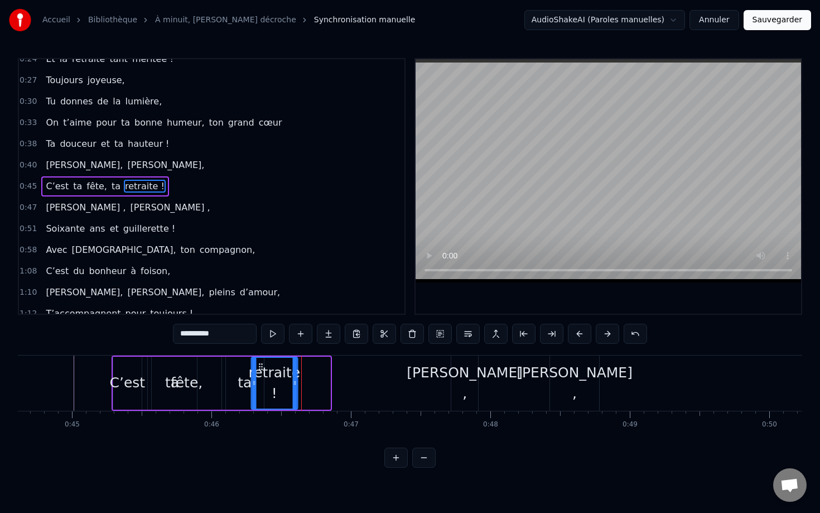
drag, startPoint x: 295, startPoint y: 368, endPoint x: 262, endPoint y: 368, distance: 32.9
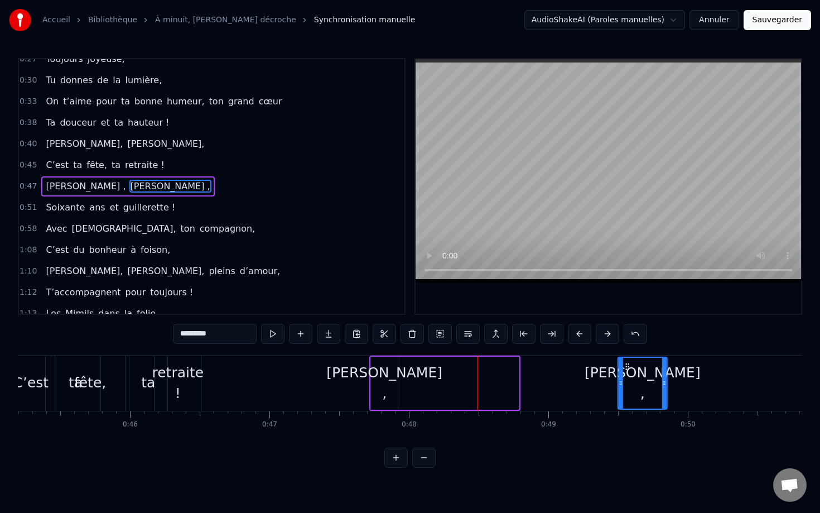
scroll to position [0, 6306]
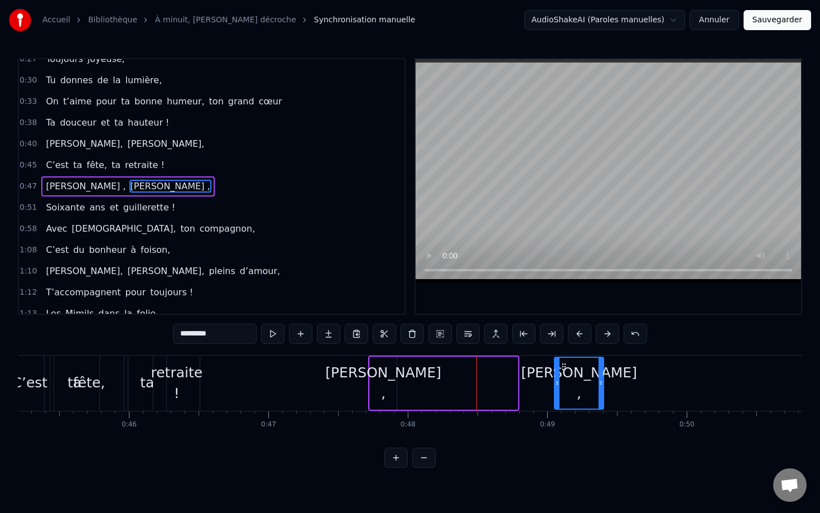
drag, startPoint x: 581, startPoint y: 366, endPoint x: 561, endPoint y: 367, distance: 19.6
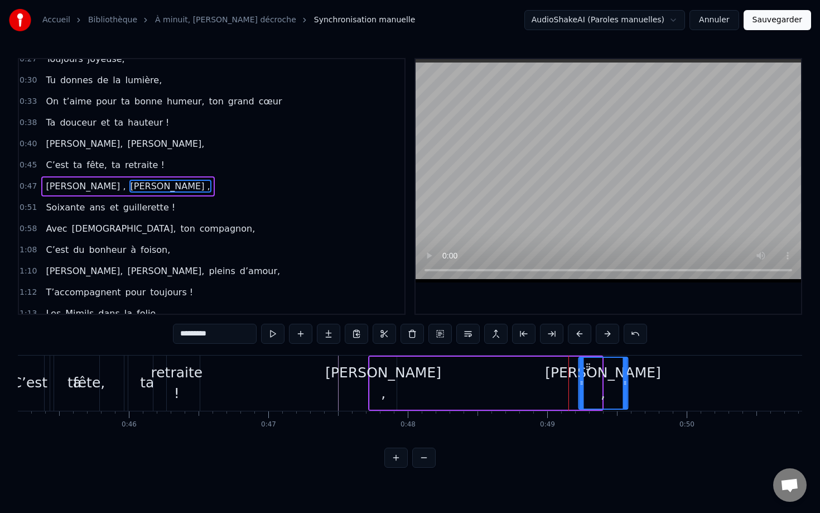
drag, startPoint x: 562, startPoint y: 364, endPoint x: 588, endPoint y: 366, distance: 26.3
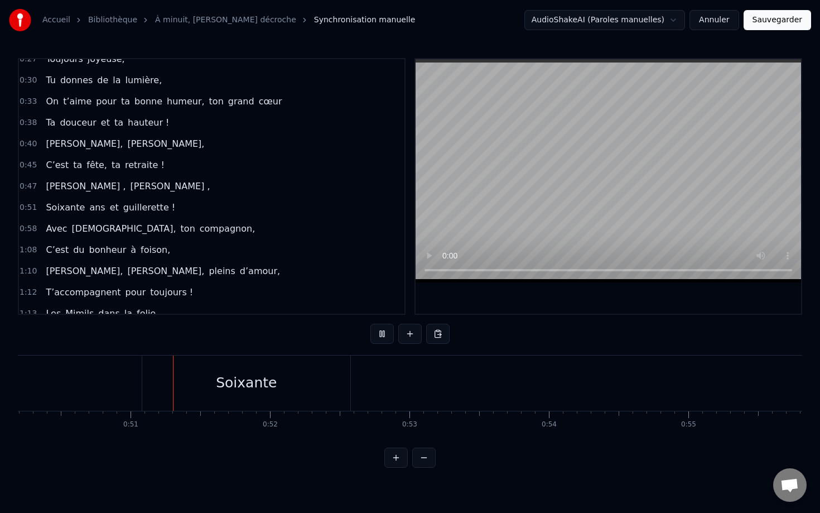
scroll to position [0, 7003]
drag, startPoint x: 277, startPoint y: 379, endPoint x: 309, endPoint y: 379, distance: 31.3
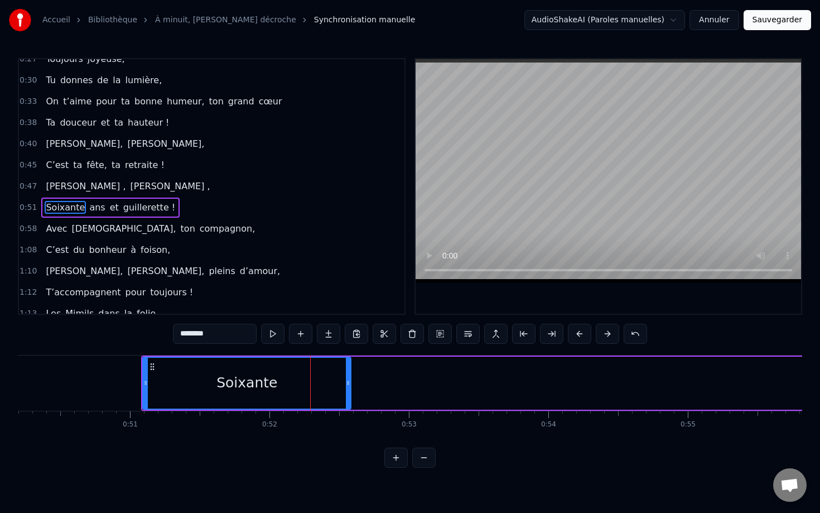
scroll to position [117, 0]
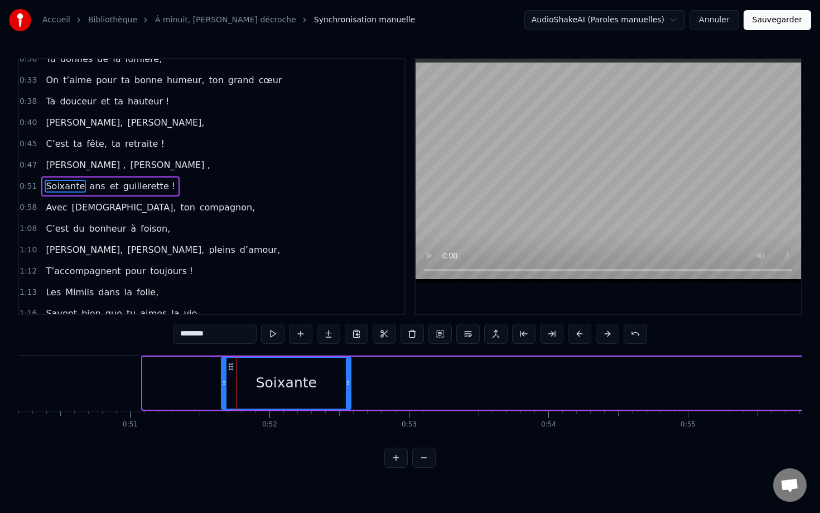
drag, startPoint x: 145, startPoint y: 382, endPoint x: 224, endPoint y: 382, distance: 78.7
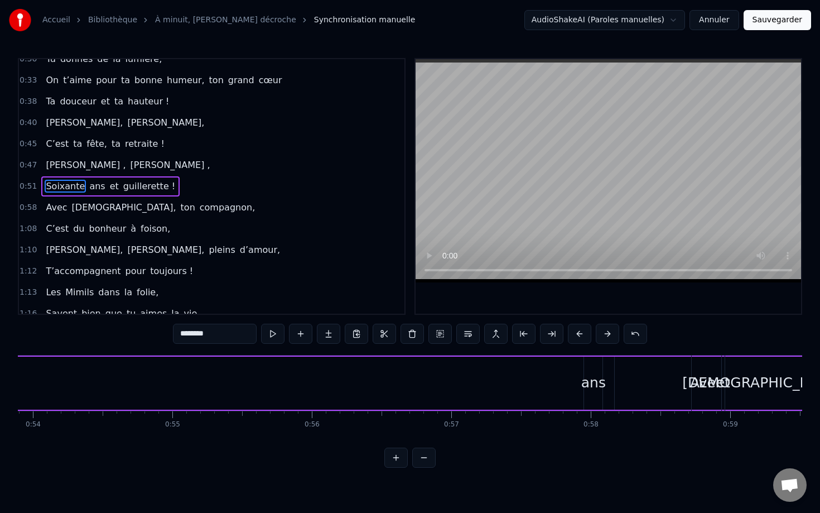
scroll to position [0, 7542]
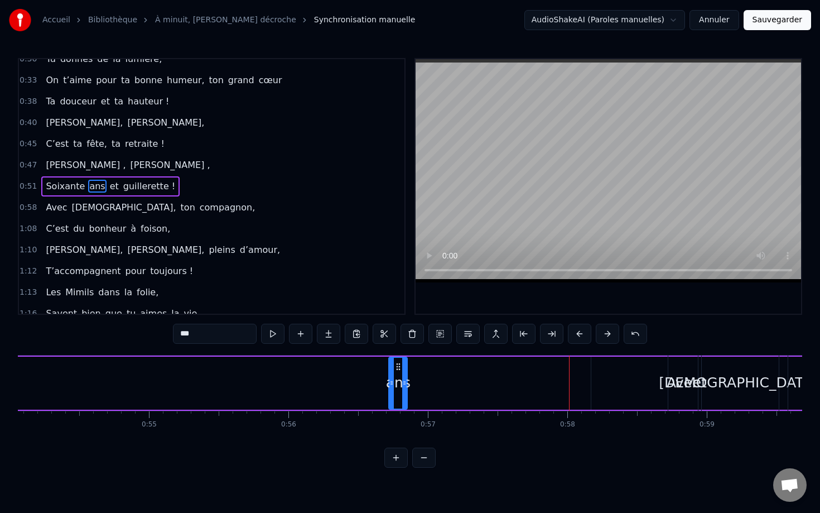
drag, startPoint x: 571, startPoint y: 367, endPoint x: 184, endPoint y: 376, distance: 387.4
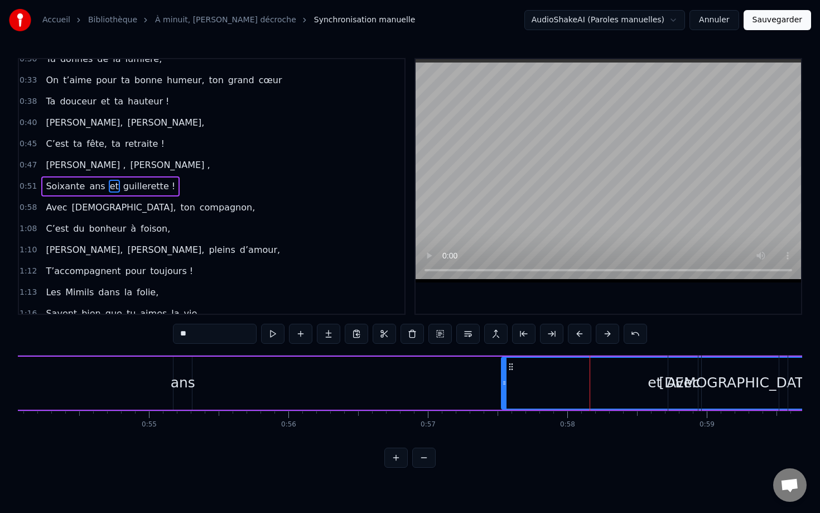
drag, startPoint x: 594, startPoint y: 376, endPoint x: 497, endPoint y: 381, distance: 97.3
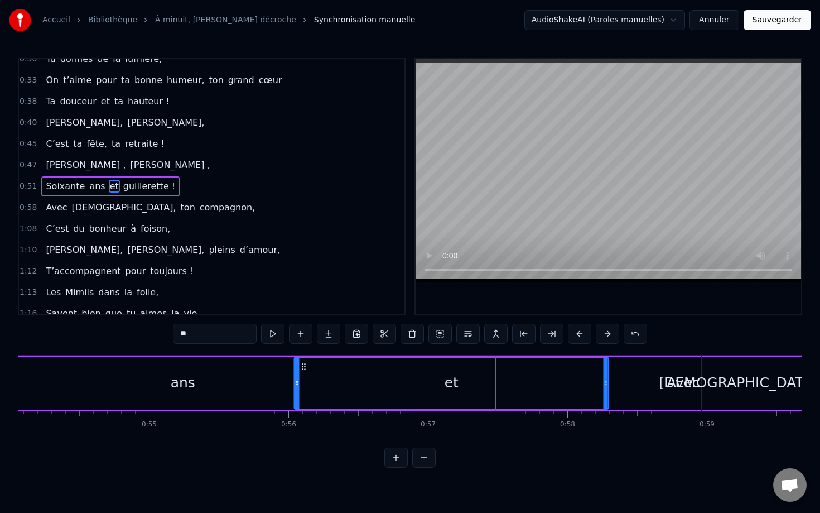
drag, startPoint x: 503, startPoint y: 369, endPoint x: 287, endPoint y: 378, distance: 216.7
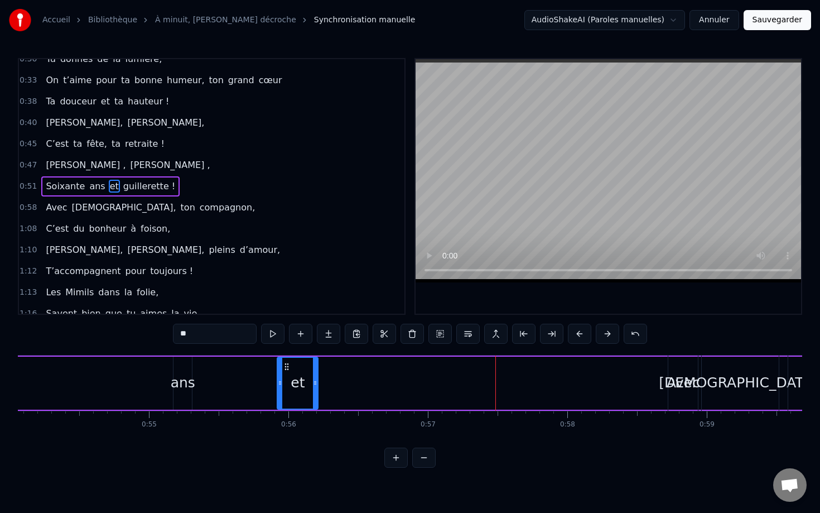
drag, startPoint x: 589, startPoint y: 379, endPoint x: 316, endPoint y: 379, distance: 273.4
type input "**********"
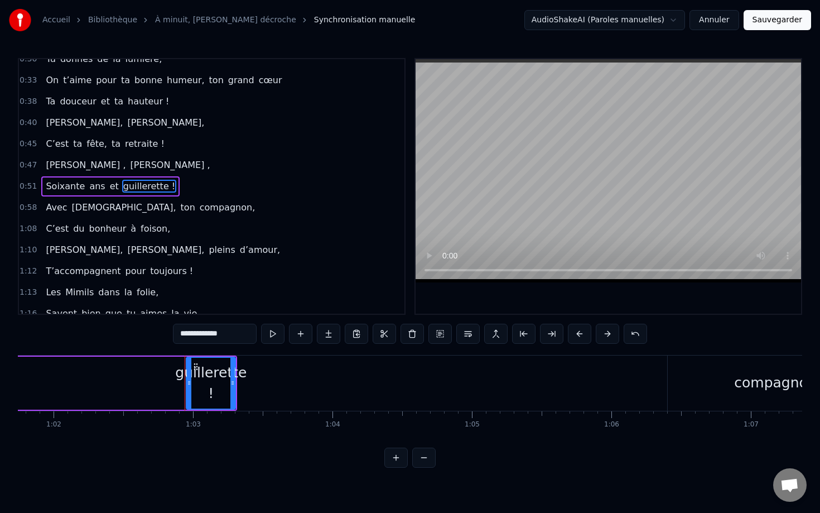
scroll to position [0, 8725]
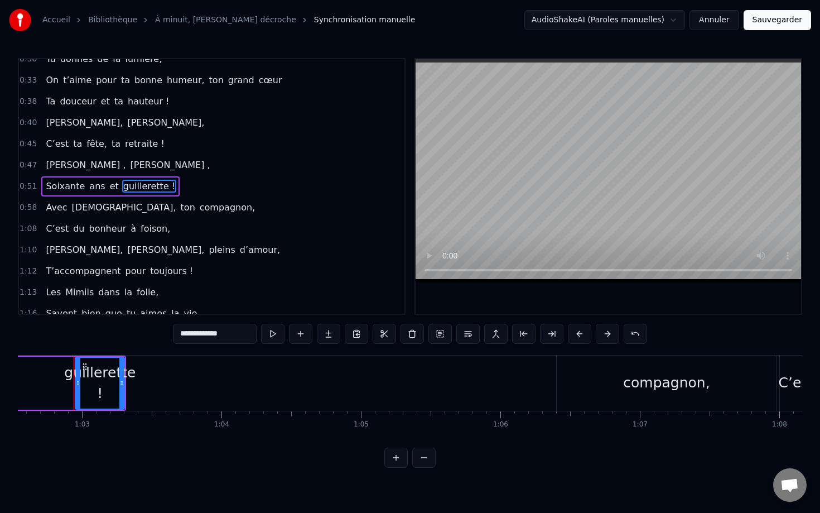
drag, startPoint x: 84, startPoint y: 366, endPoint x: 34, endPoint y: 368, distance: 50.3
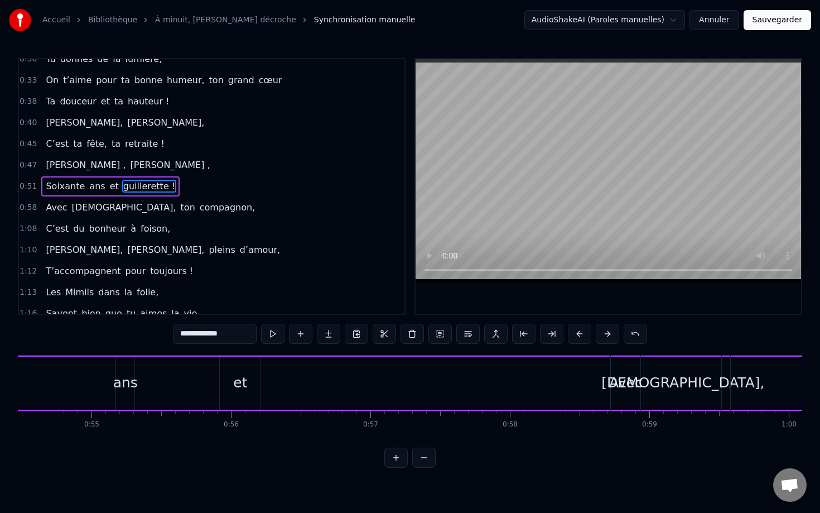
scroll to position [0, 7584]
type input "**"
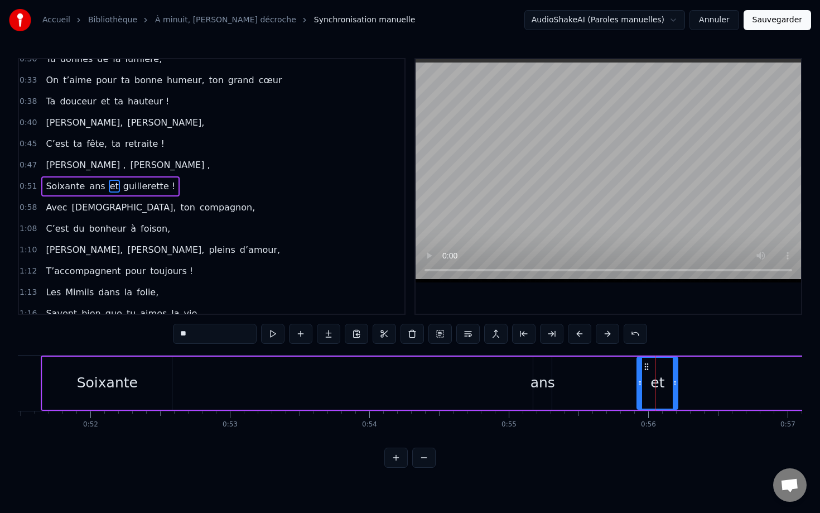
scroll to position [0, 7179]
drag, startPoint x: 136, startPoint y: 385, endPoint x: 261, endPoint y: 385, distance: 124.4
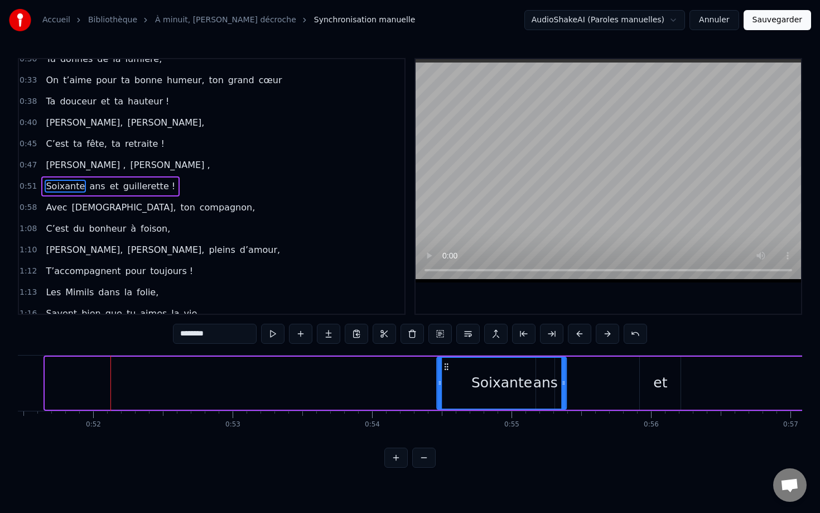
drag, startPoint x: 54, startPoint y: 368, endPoint x: 449, endPoint y: 390, distance: 395.1
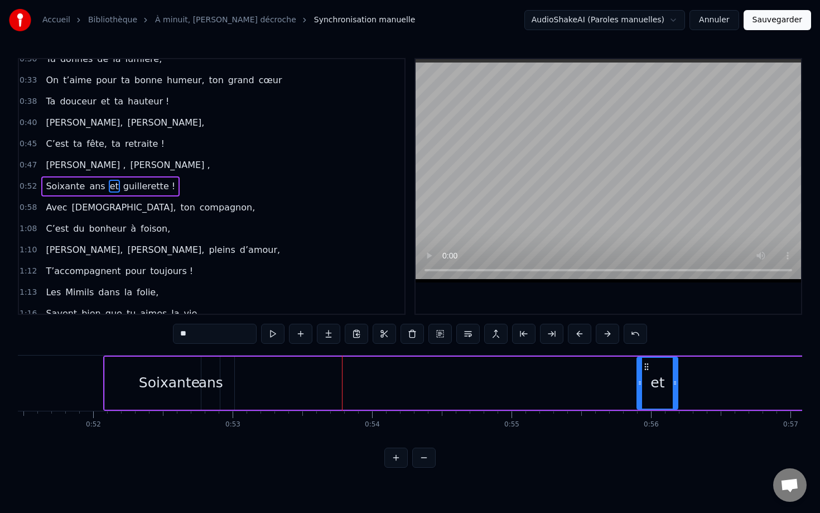
scroll to position [0, 7188]
drag, startPoint x: 316, startPoint y: 367, endPoint x: 669, endPoint y: 396, distance: 353.9
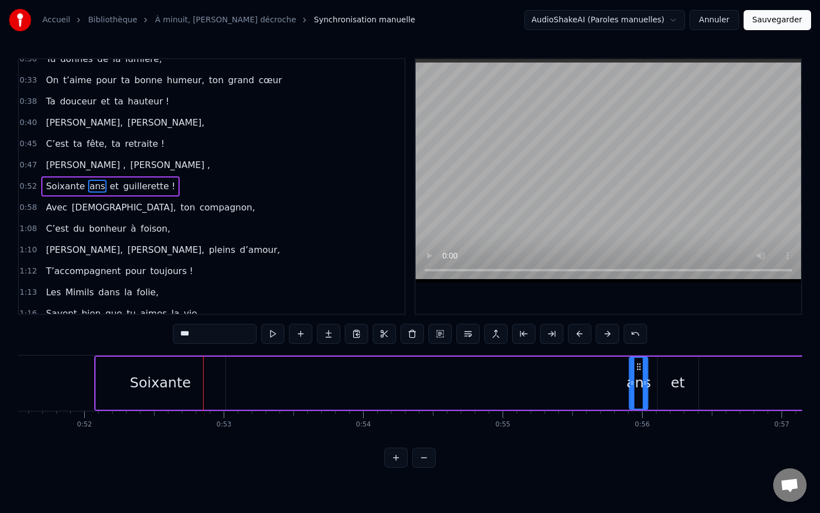
drag, startPoint x: 201, startPoint y: 368, endPoint x: 651, endPoint y: 388, distance: 450.8
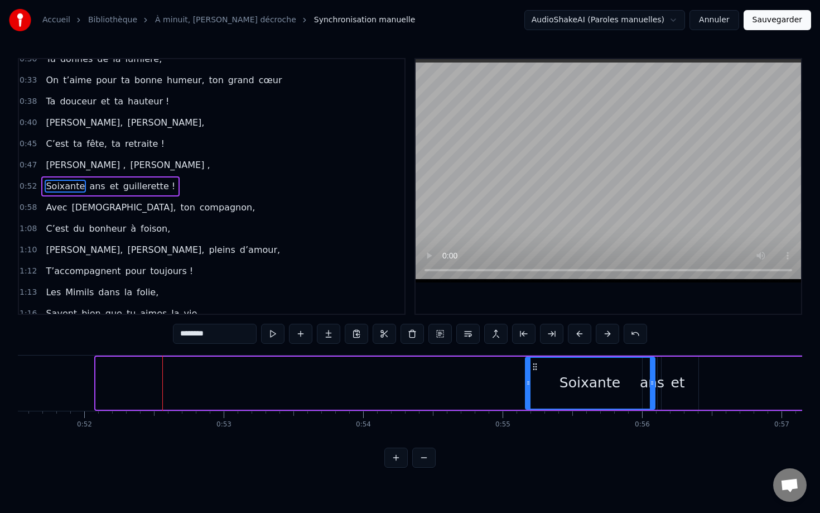
drag, startPoint x: 103, startPoint y: 367, endPoint x: 532, endPoint y: 406, distance: 431.5
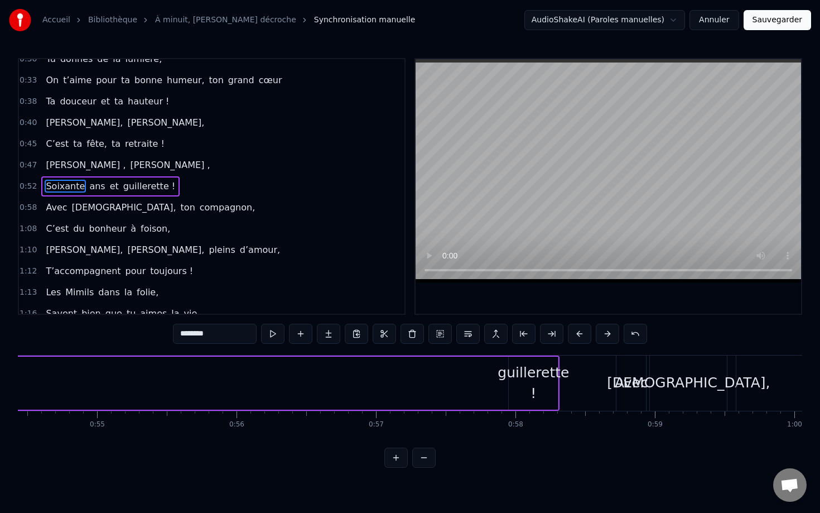
scroll to position [0, 7595]
type input "**********"
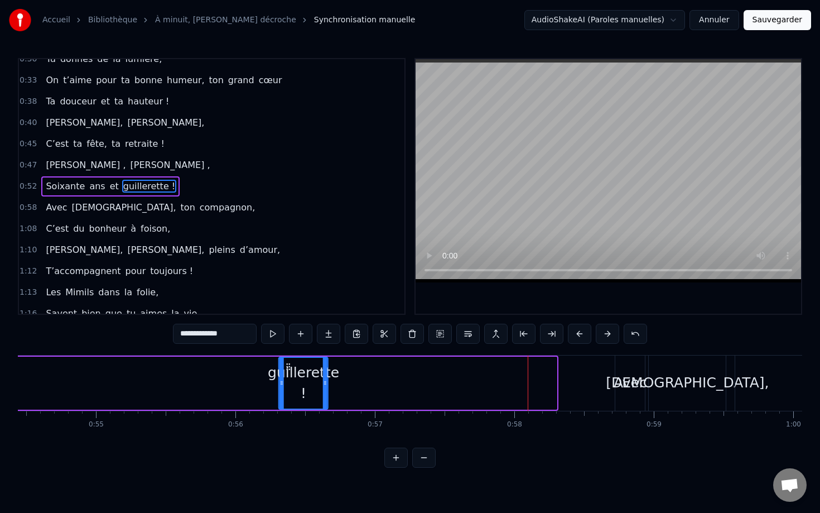
drag, startPoint x: 518, startPoint y: 366, endPoint x: 276, endPoint y: 344, distance: 243.2
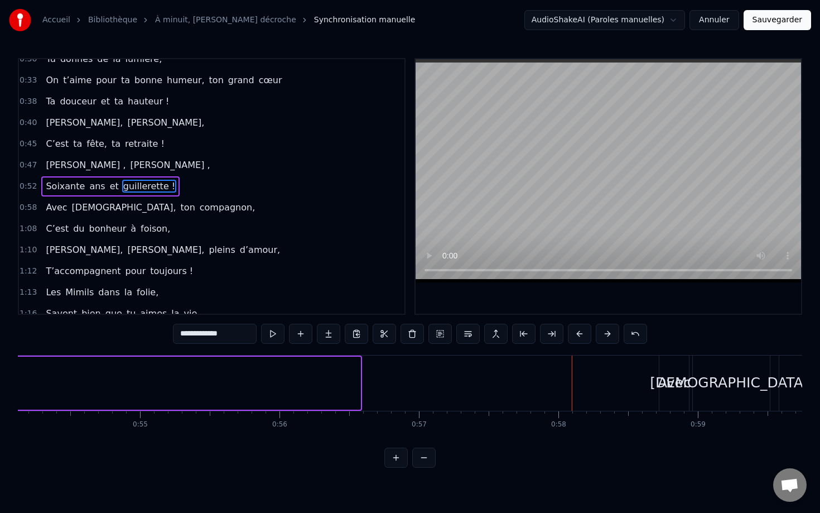
scroll to position [0, 7450]
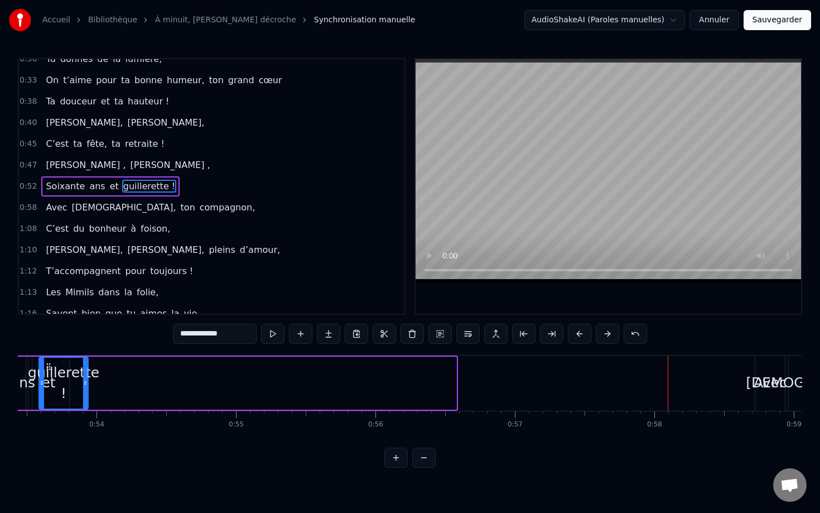
drag, startPoint x: 277, startPoint y: 366, endPoint x: 31, endPoint y: 367, distance: 246.1
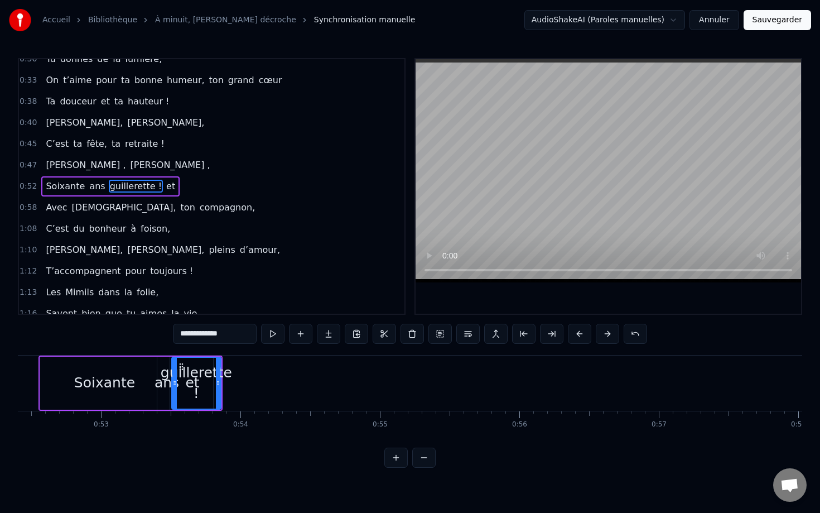
scroll to position [0, 7310]
drag, startPoint x: 184, startPoint y: 369, endPoint x: 236, endPoint y: 372, distance: 52.5
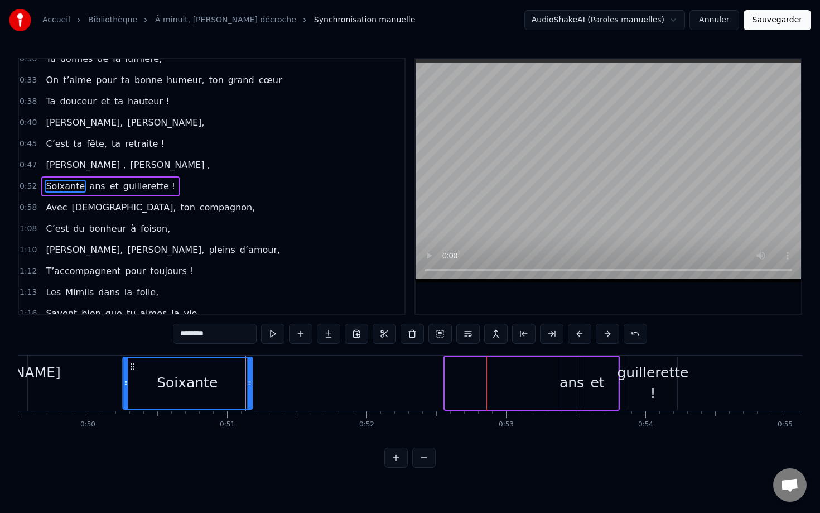
scroll to position [0, 6896]
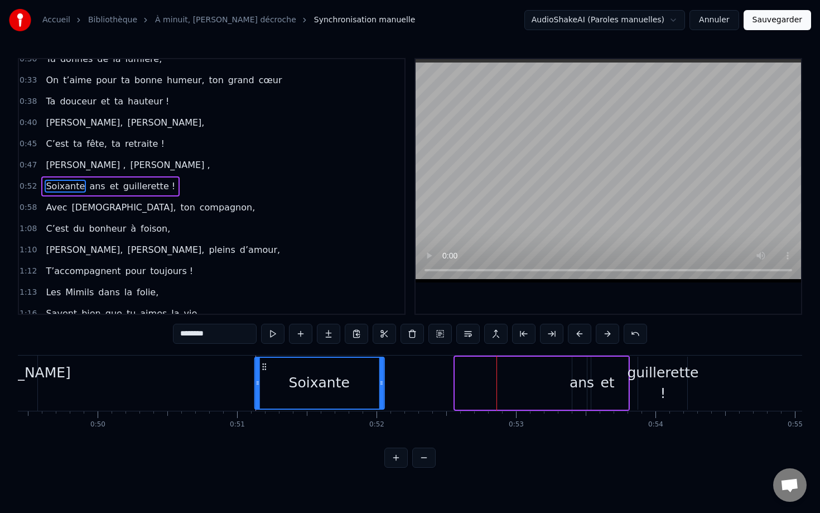
drag, startPoint x: 318, startPoint y: 368, endPoint x: 266, endPoint y: 368, distance: 51.9
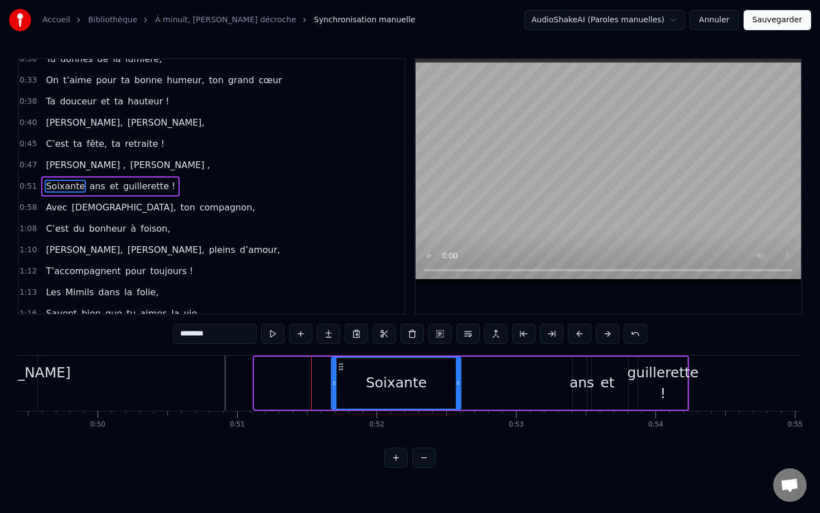
drag, startPoint x: 265, startPoint y: 367, endPoint x: 342, endPoint y: 369, distance: 77.0
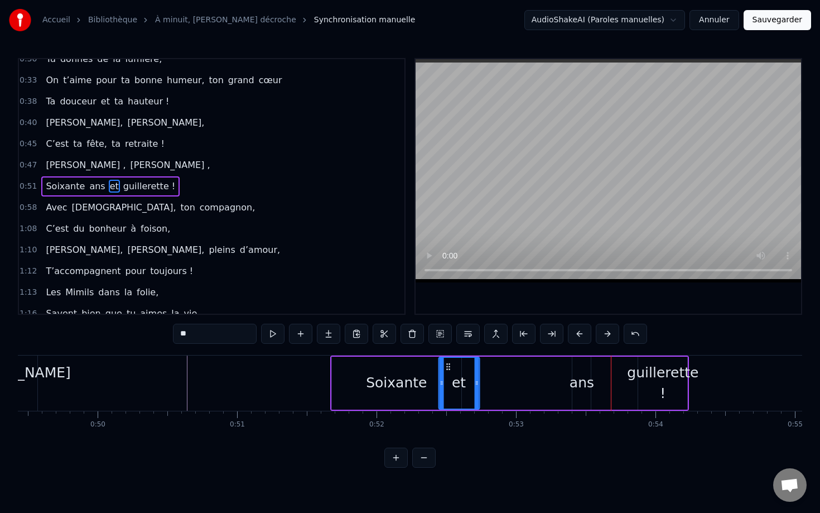
drag, startPoint x: 598, startPoint y: 369, endPoint x: 451, endPoint y: 377, distance: 146.4
drag, startPoint x: 582, startPoint y: 366, endPoint x: 439, endPoint y: 366, distance: 142.9
type input "**********"
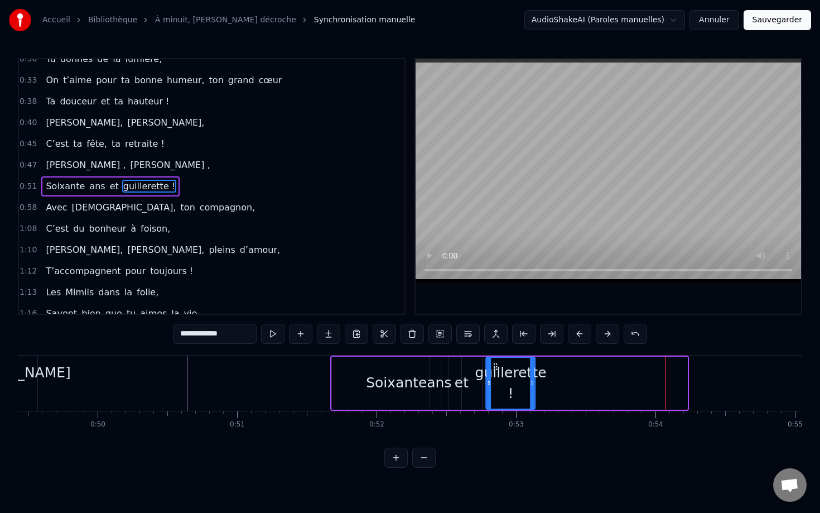
drag, startPoint x: 647, startPoint y: 363, endPoint x: 493, endPoint y: 374, distance: 154.4
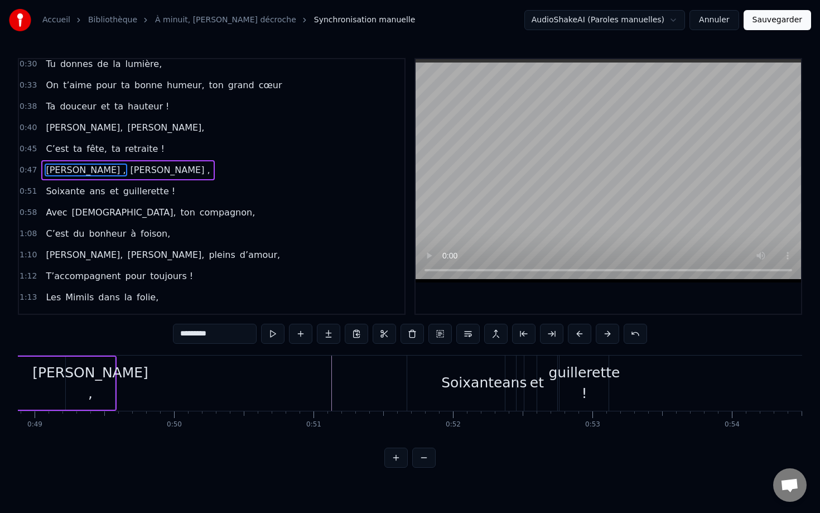
scroll to position [0, 6601]
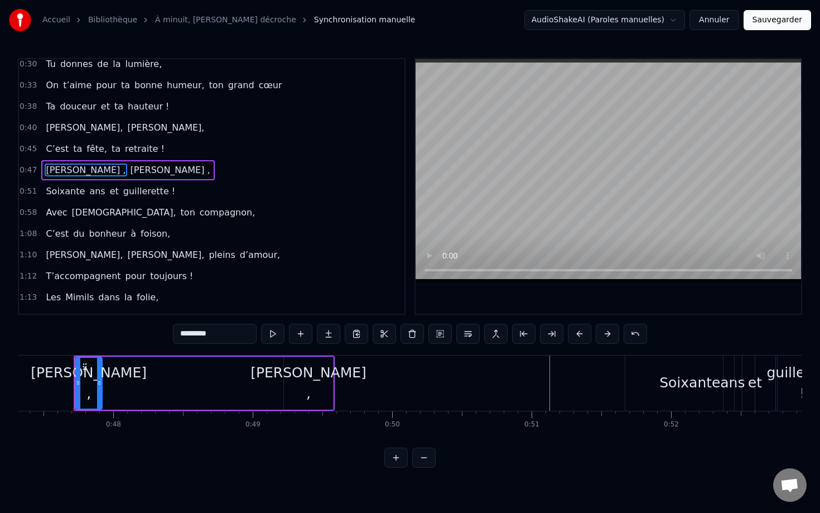
type input "********"
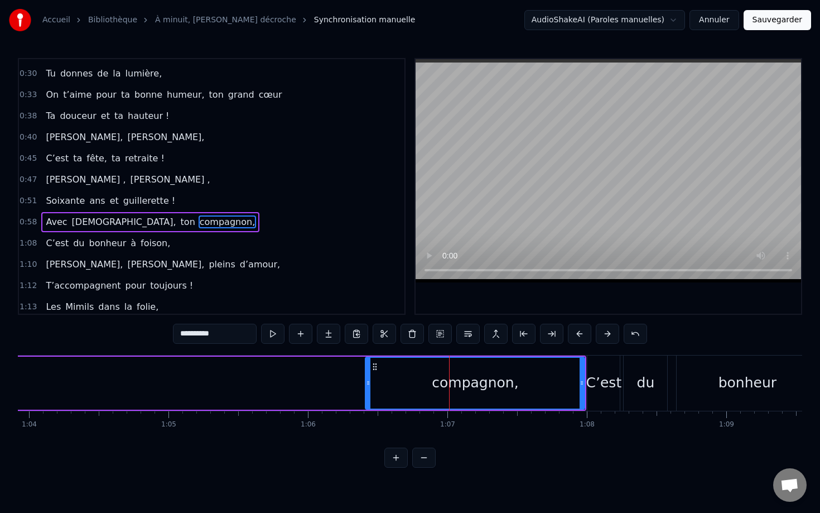
scroll to position [138, 0]
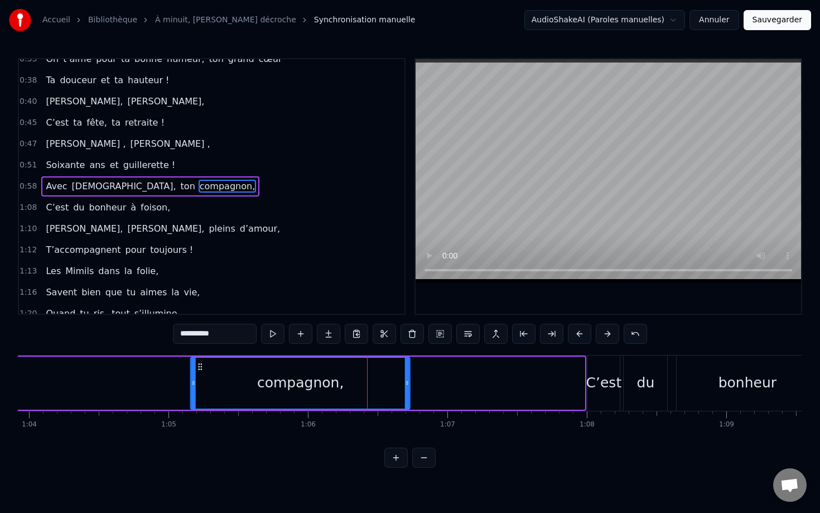
drag, startPoint x: 374, startPoint y: 369, endPoint x: 164, endPoint y: 369, distance: 210.4
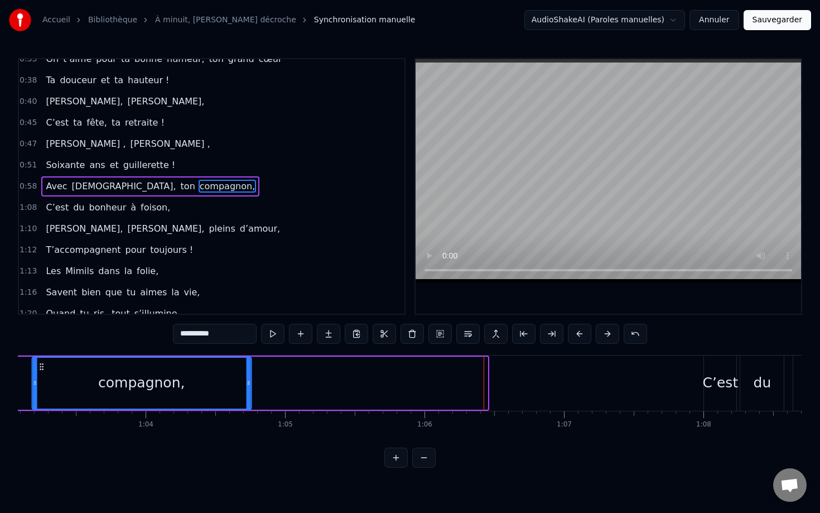
drag, startPoint x: 165, startPoint y: 366, endPoint x: 0, endPoint y: 366, distance: 164.6
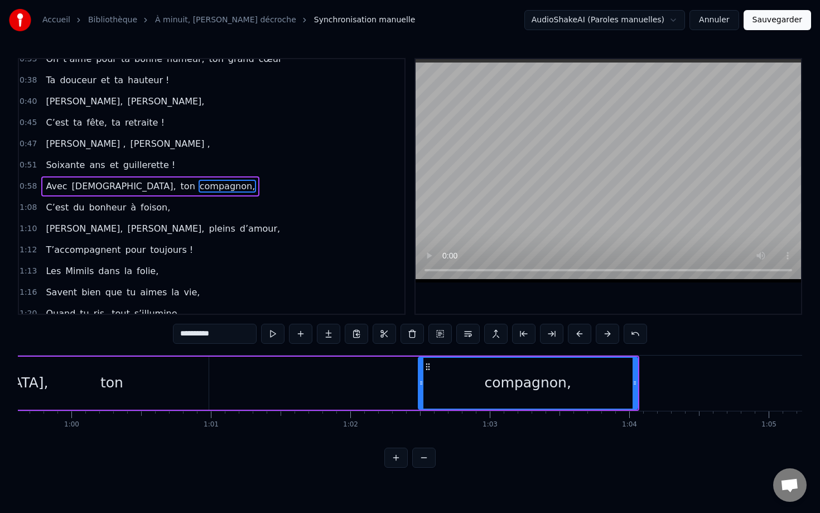
scroll to position [0, 8318]
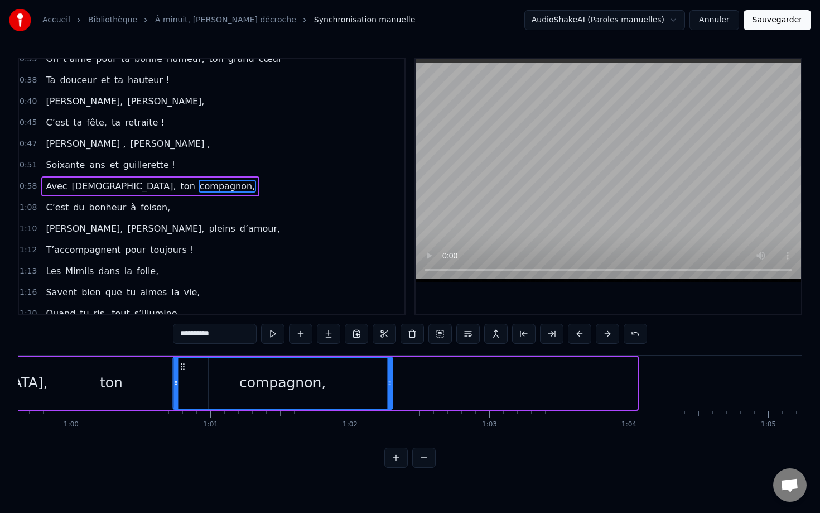
drag, startPoint x: 427, startPoint y: 367, endPoint x: 182, endPoint y: 361, distance: 245.0
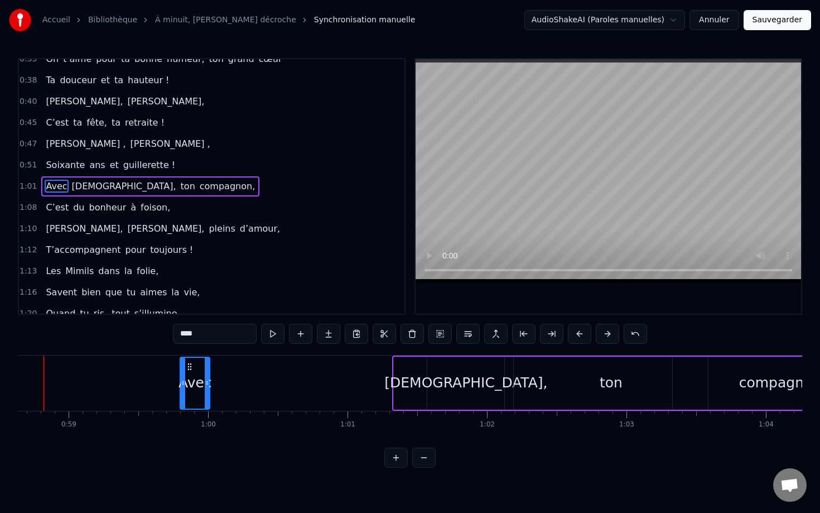
scroll to position [0, 8180]
drag, startPoint x: 51, startPoint y: 369, endPoint x: 402, endPoint y: 369, distance: 351.6
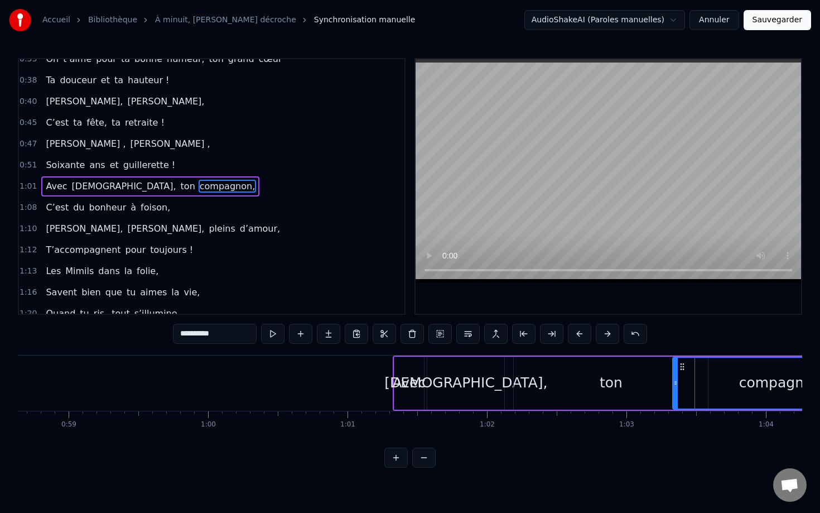
drag, startPoint x: 405, startPoint y: 370, endPoint x: 420, endPoint y: 370, distance: 14.5
type input "****"
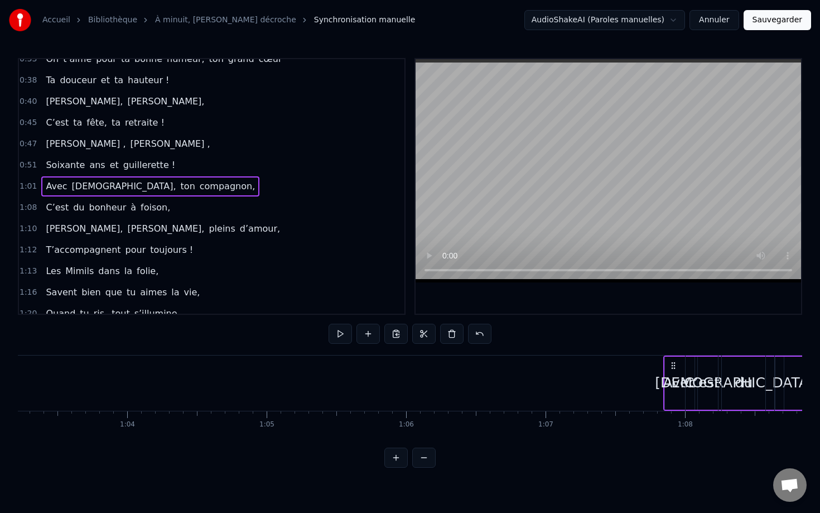
scroll to position [0, 8821]
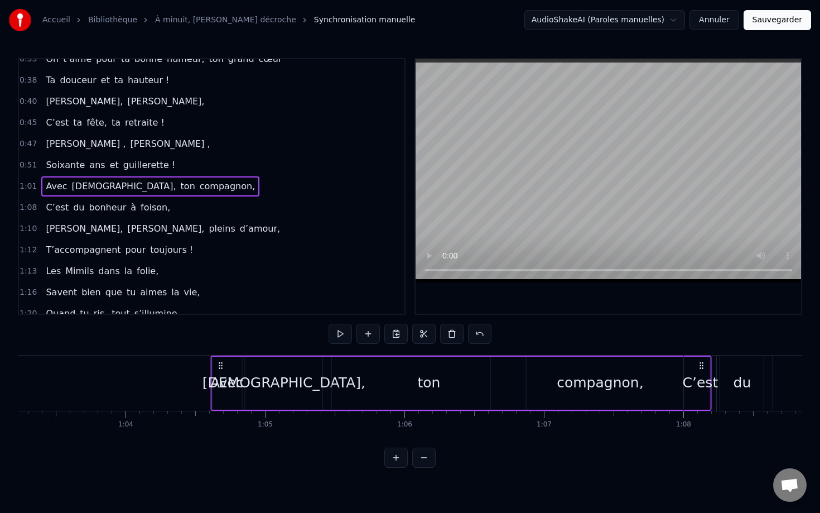
drag, startPoint x: 401, startPoint y: 368, endPoint x: 219, endPoint y: 393, distance: 183.6
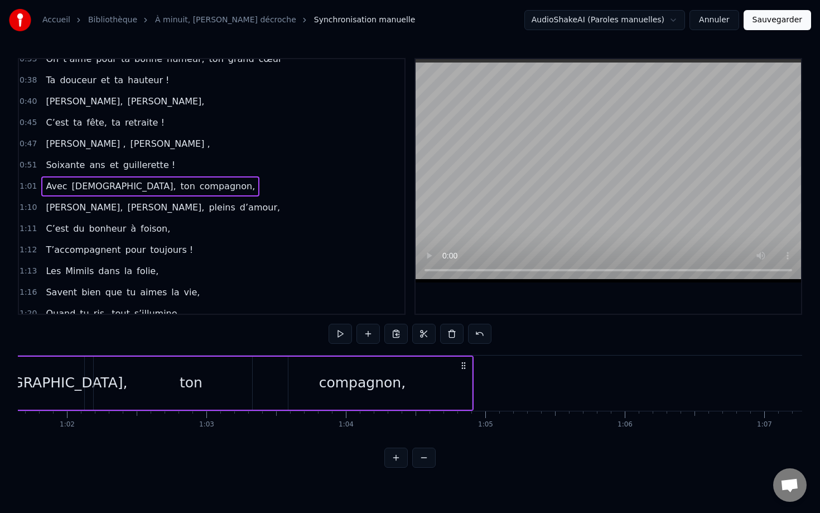
scroll to position [0, 8596]
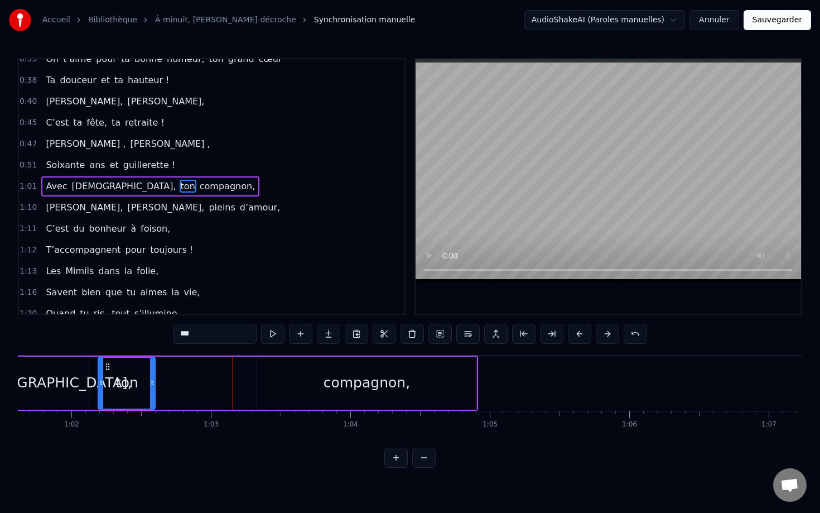
drag, startPoint x: 291, startPoint y: 376, endPoint x: 150, endPoint y: 377, distance: 141.7
type input "**********"
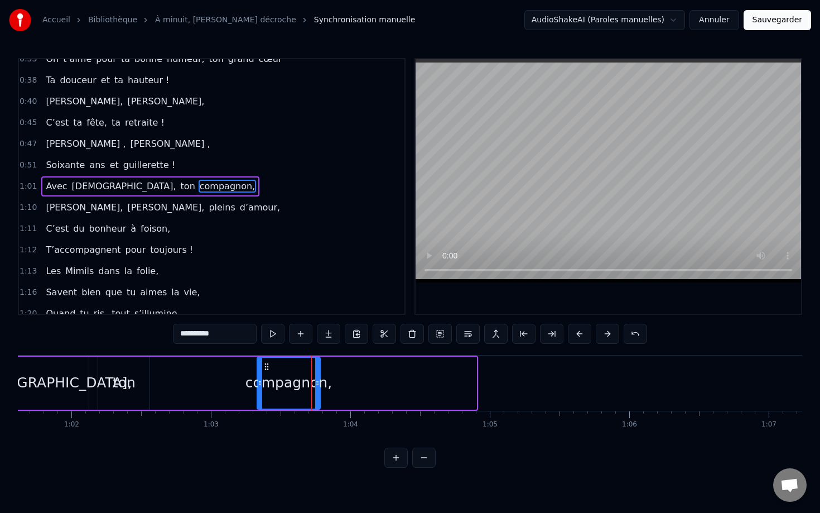
drag, startPoint x: 474, startPoint y: 375, endPoint x: 316, endPoint y: 373, distance: 157.9
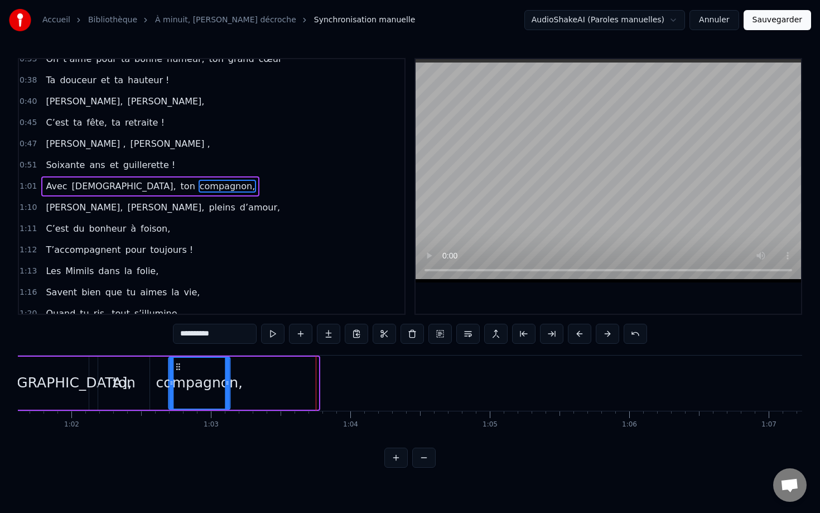
drag, startPoint x: 266, startPoint y: 367, endPoint x: 177, endPoint y: 357, distance: 89.2
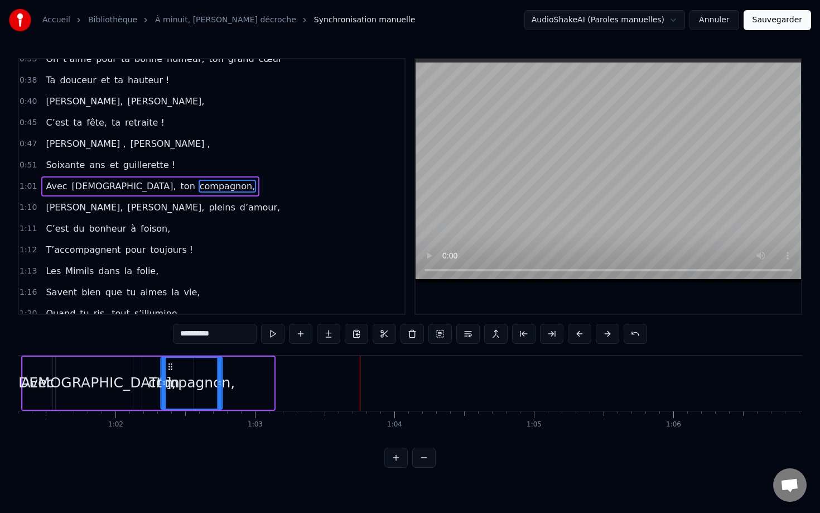
scroll to position [0, 8550]
drag, startPoint x: 177, startPoint y: 365, endPoint x: 192, endPoint y: 365, distance: 14.5
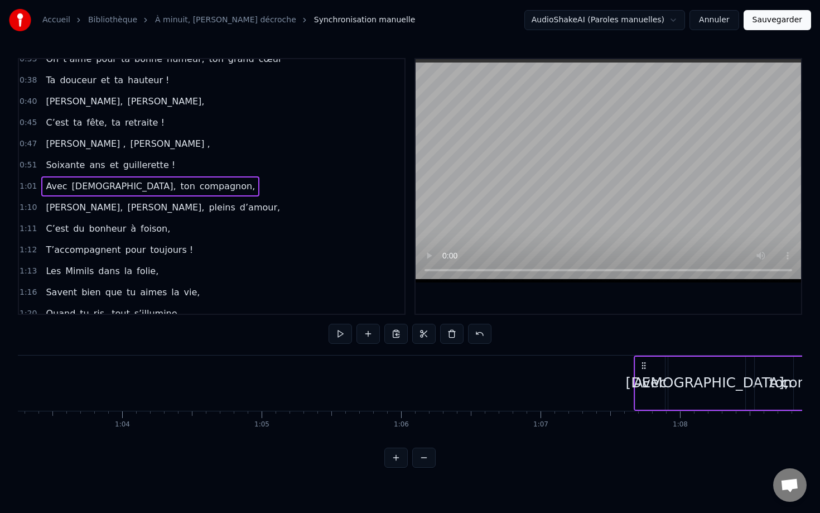
scroll to position [0, 8827]
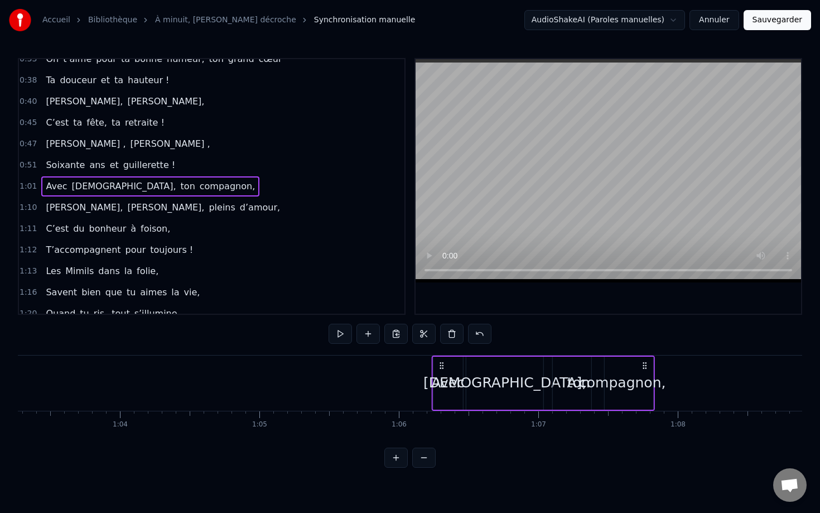
drag, startPoint x: 281, startPoint y: 366, endPoint x: 440, endPoint y: 384, distance: 160.1
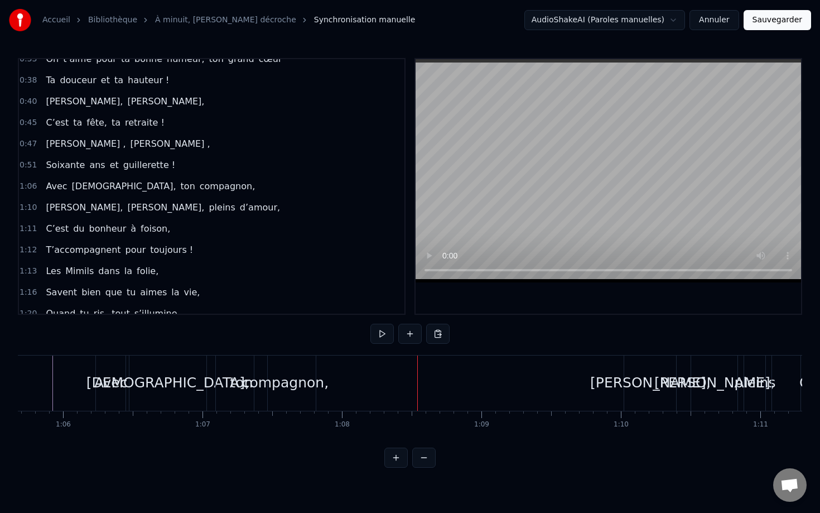
scroll to position [0, 9159]
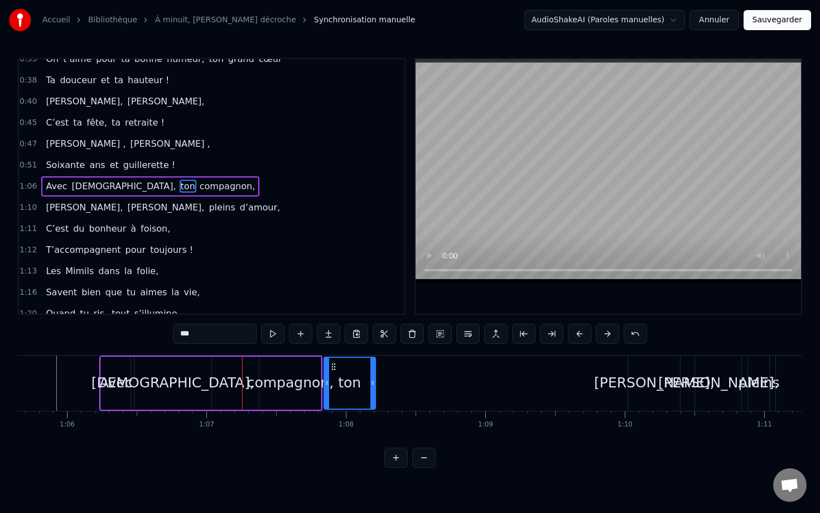
drag, startPoint x: 231, startPoint y: 368, endPoint x: 334, endPoint y: 371, distance: 103.3
type input "**********"
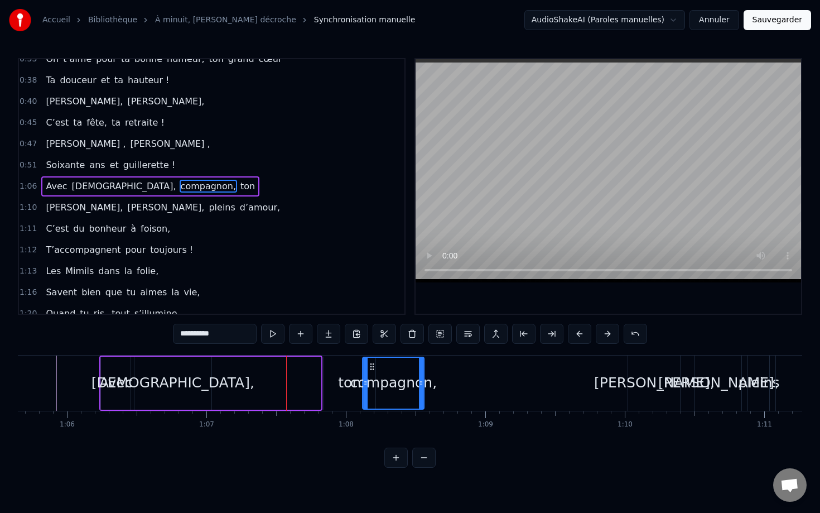
drag, startPoint x: 270, startPoint y: 368, endPoint x: 374, endPoint y: 369, distance: 104.4
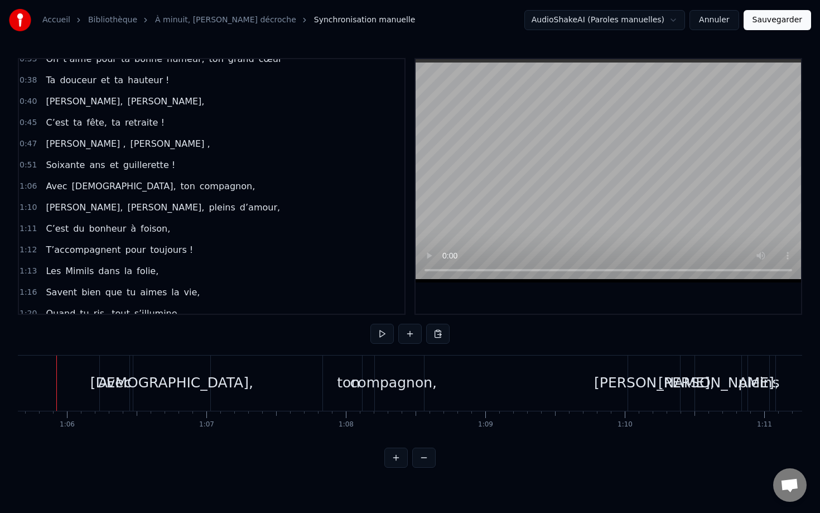
scroll to position [0, 9141]
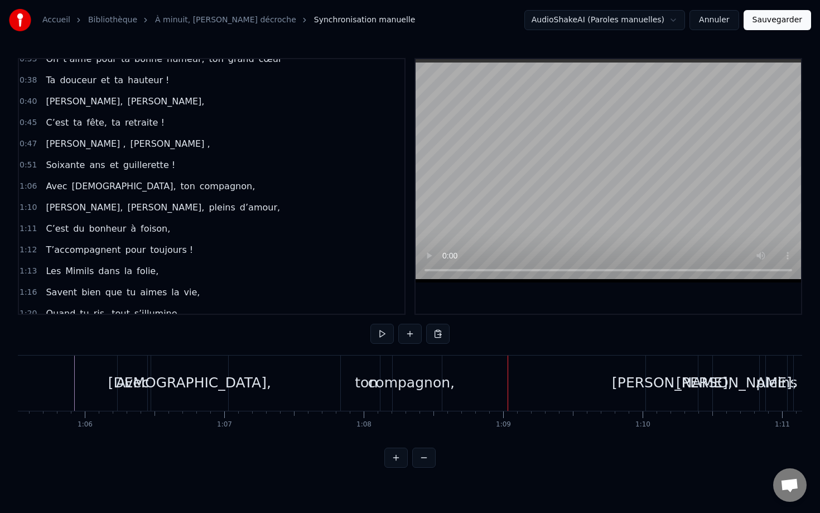
drag, startPoint x: 364, startPoint y: 380, endPoint x: 347, endPoint y: 380, distance: 16.7
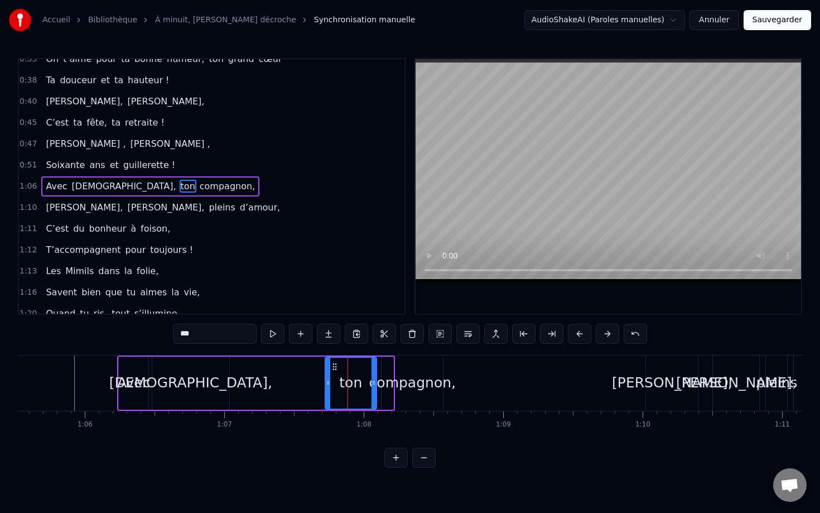
drag, startPoint x: 352, startPoint y: 368, endPoint x: 335, endPoint y: 368, distance: 16.7
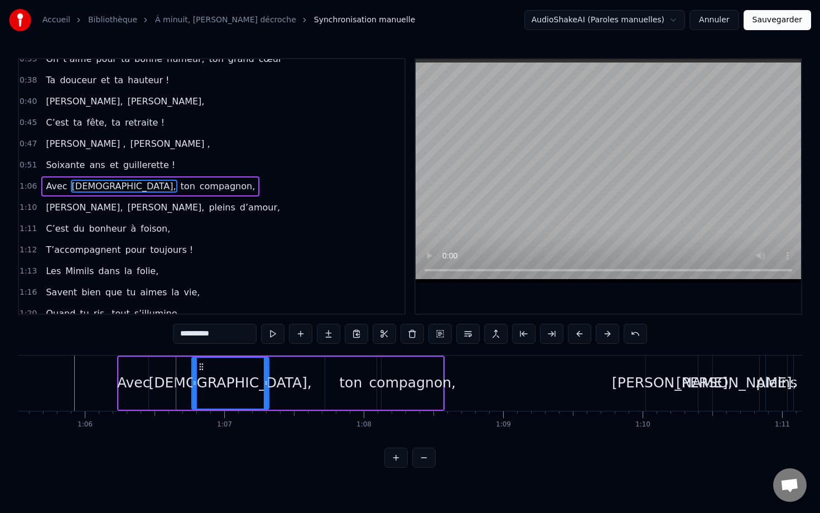
drag, startPoint x: 161, startPoint y: 368, endPoint x: 200, endPoint y: 368, distance: 39.1
type input "****"
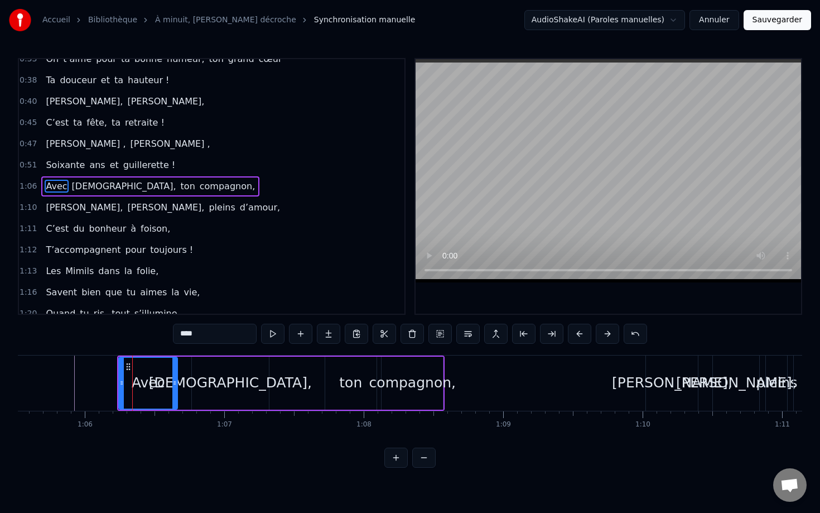
drag, startPoint x: 145, startPoint y: 378, endPoint x: 174, endPoint y: 378, distance: 28.5
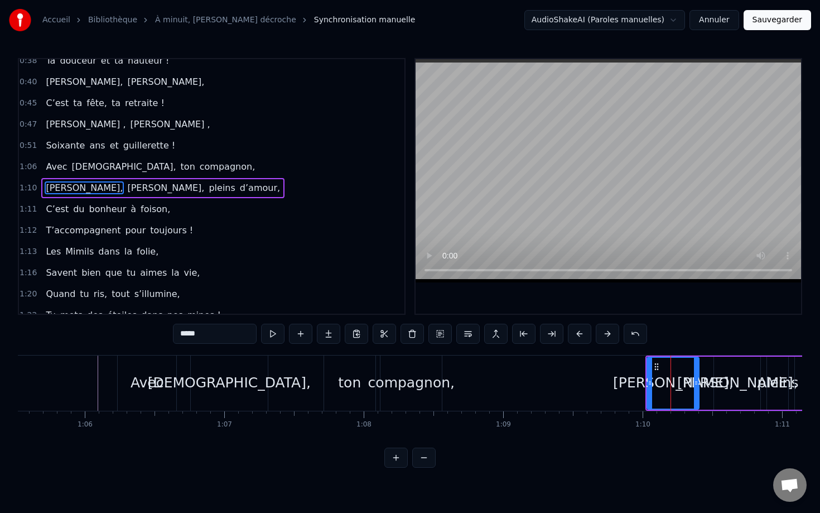
scroll to position [159, 0]
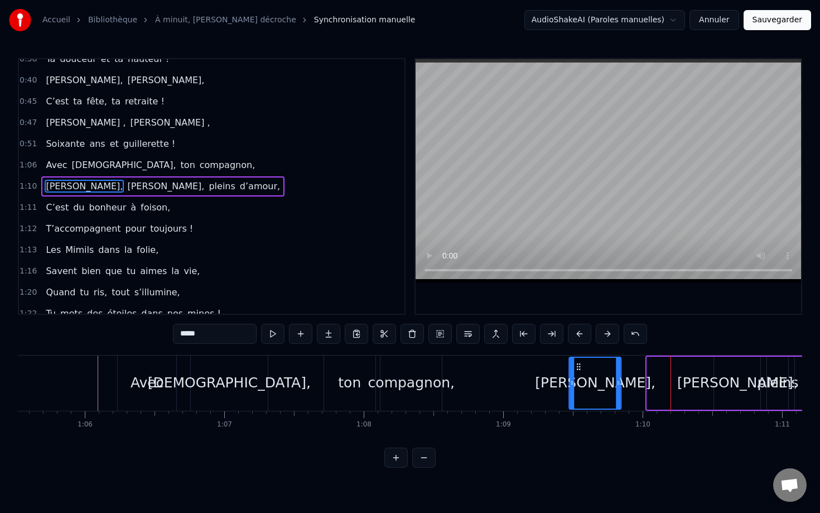
drag, startPoint x: 656, startPoint y: 368, endPoint x: 577, endPoint y: 366, distance: 78.7
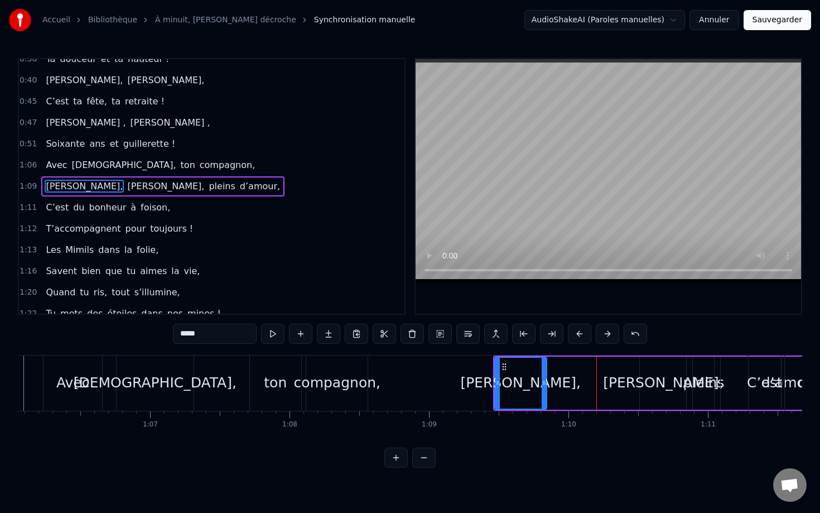
scroll to position [0, 9237]
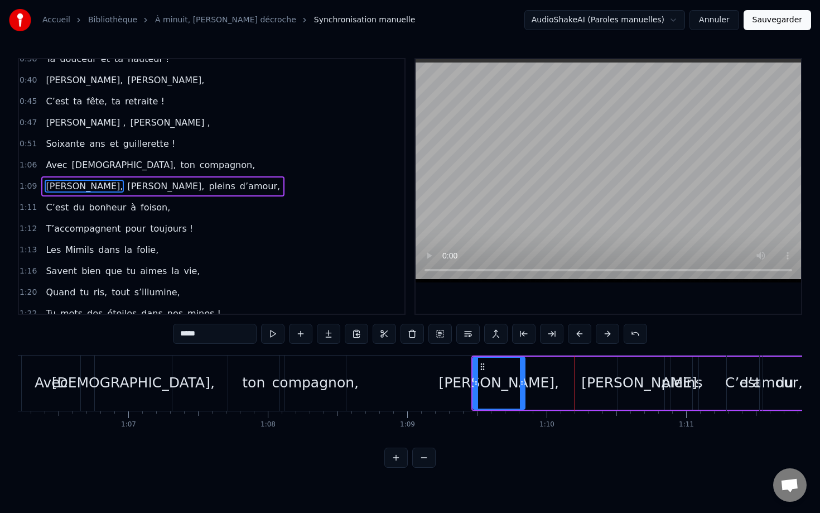
type input "*****"
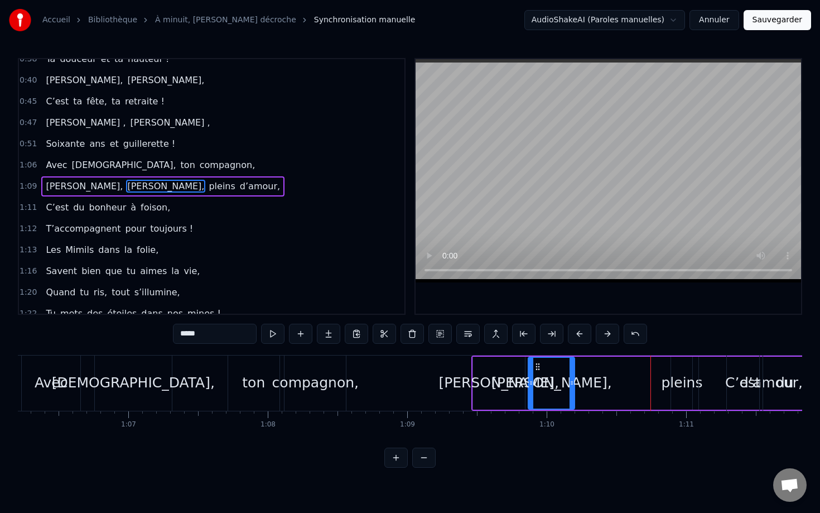
drag, startPoint x: 626, startPoint y: 367, endPoint x: 536, endPoint y: 367, distance: 89.8
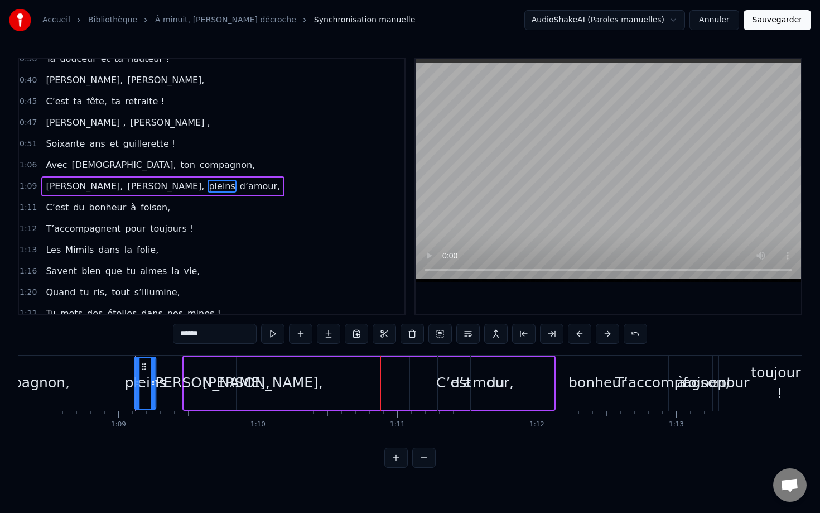
scroll to position [0, 9526]
drag, startPoint x: 132, startPoint y: 365, endPoint x: 354, endPoint y: 360, distance: 221.6
type input "********"
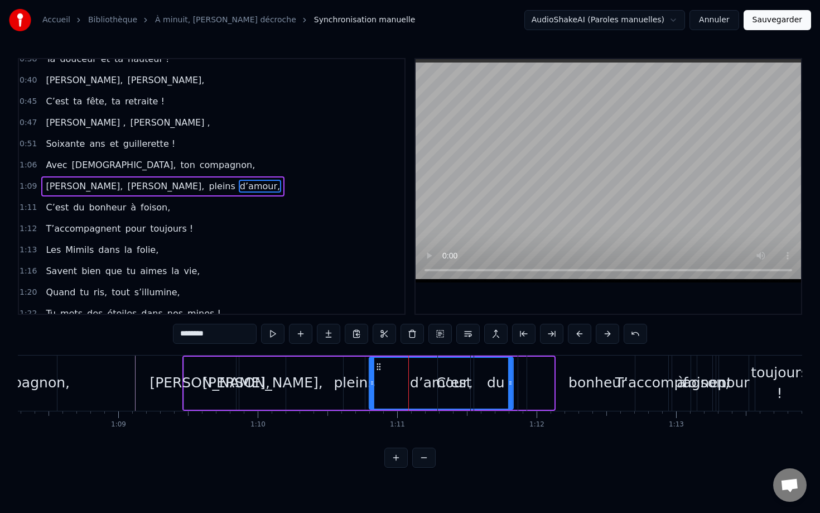
drag, startPoint x: 420, startPoint y: 364, endPoint x: 379, endPoint y: 364, distance: 40.7
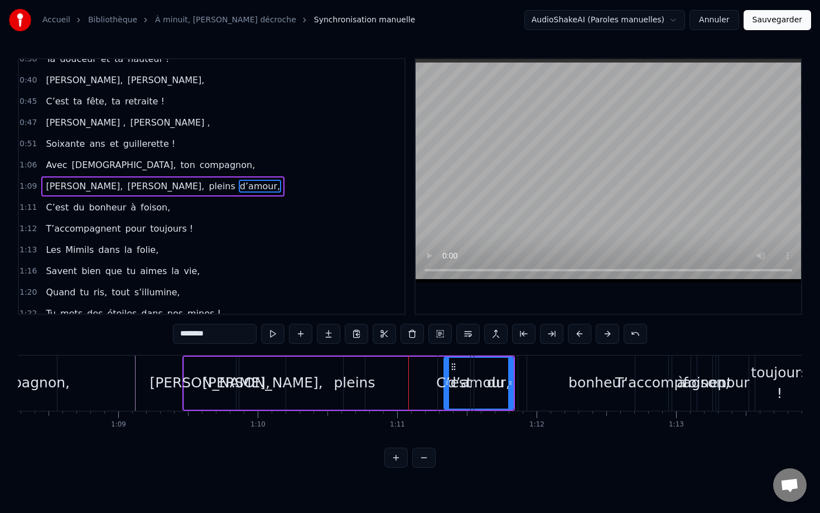
drag, startPoint x: 372, startPoint y: 367, endPoint x: 447, endPoint y: 369, distance: 75.4
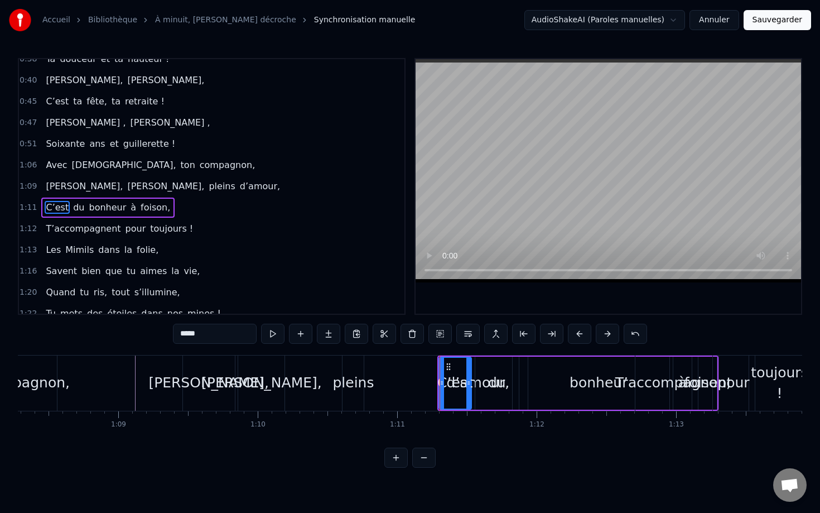
scroll to position [180, 0]
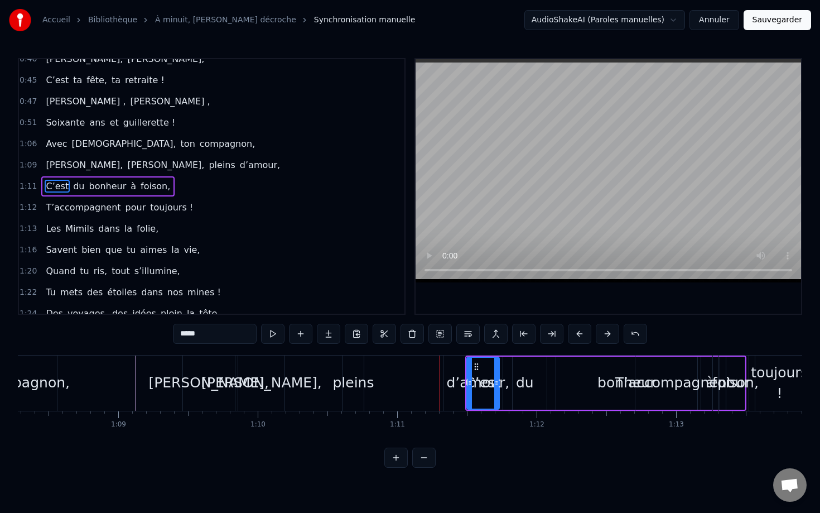
type input "********"
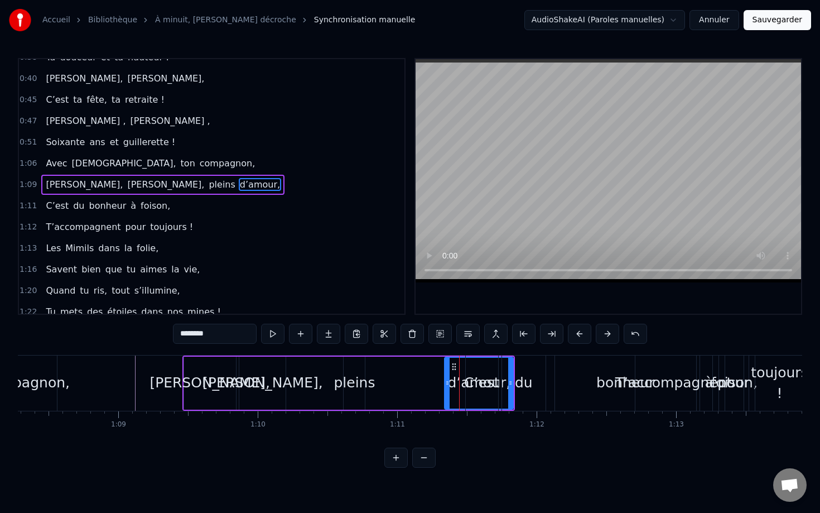
scroll to position [159, 0]
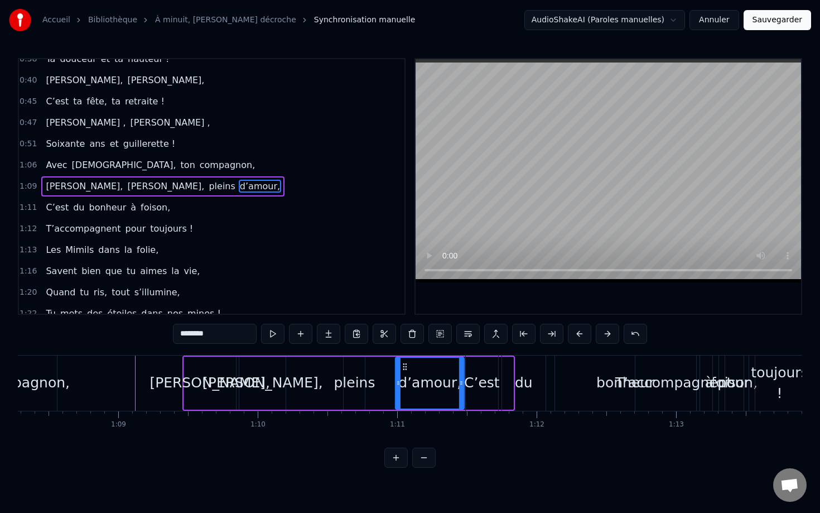
drag, startPoint x: 454, startPoint y: 367, endPoint x: 390, endPoint y: 367, distance: 64.2
